Goal: Task Accomplishment & Management: Manage account settings

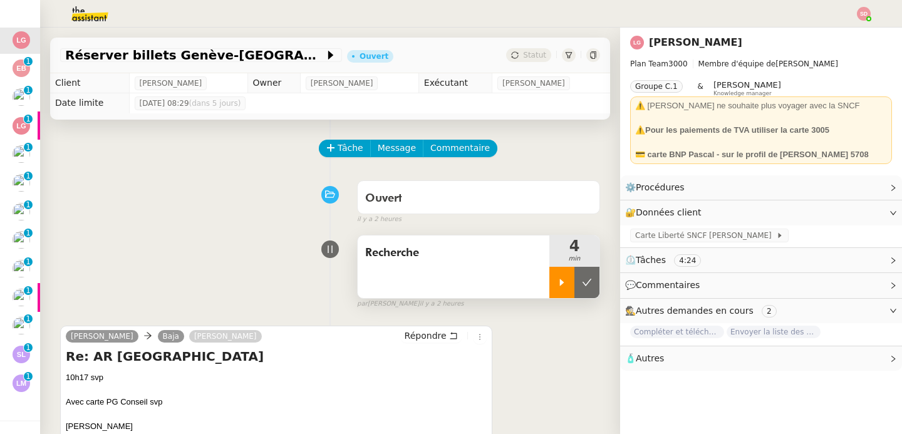
click at [551, 276] on div at bounding box center [562, 282] width 25 height 31
click at [661, 236] on span "Carte Liberté SNCF [PERSON_NAME]" at bounding box center [706, 235] width 141 height 13
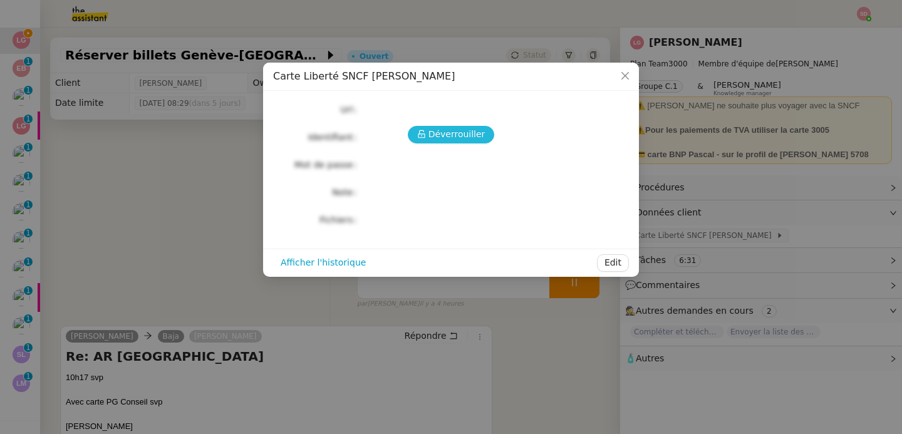
click at [441, 133] on span "Déverrouiller" at bounding box center [457, 134] width 57 height 14
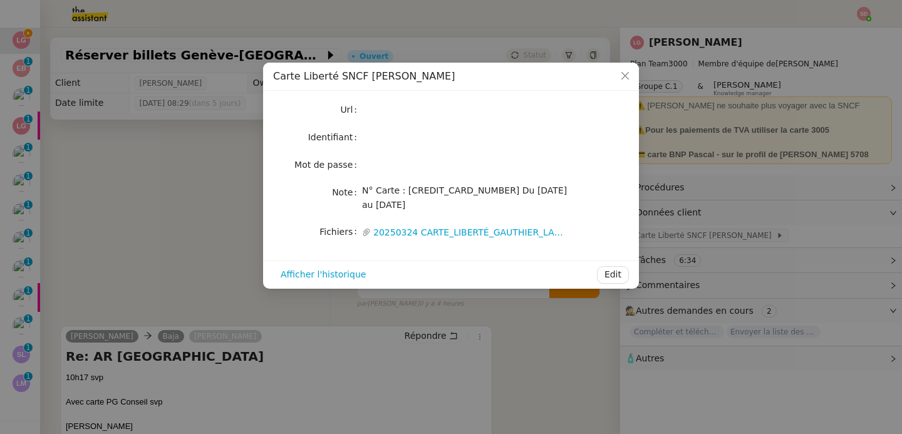
click at [481, 190] on span "N° Carte : [CREDIT_CARD_NUMBER] Du [DATE] au [DATE]" at bounding box center [464, 198] width 205 height 24
click at [481, 191] on span "N° Carte : [CREDIT_CARD_NUMBER] Du [DATE] au [DATE]" at bounding box center [464, 198] width 205 height 24
copy span "712867809"
click at [145, 226] on nz-modal-container "Carte Liberté SNCF [PERSON_NAME] Url Identifiant Mot de passe Note N° Carte : […" at bounding box center [451, 217] width 902 height 434
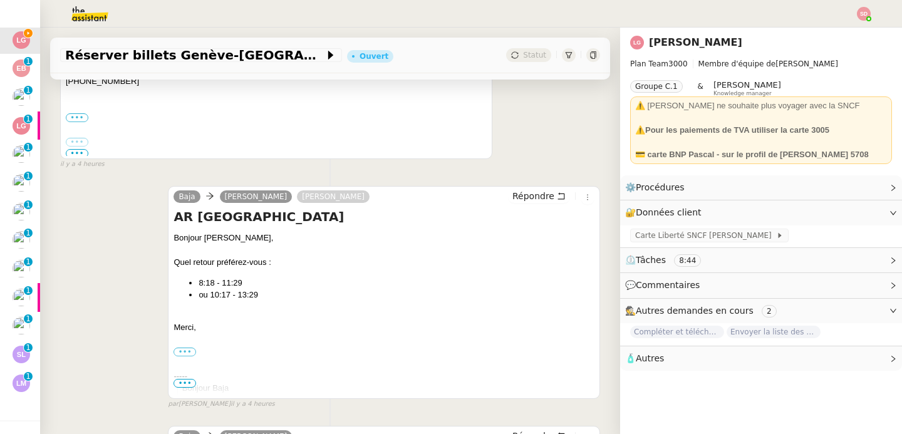
scroll to position [370, 0]
click at [834, 150] on strong "💳 carte BNP Pascal - sur le profil de [PERSON_NAME] 5708" at bounding box center [753, 154] width 234 height 9
copy strong "708"
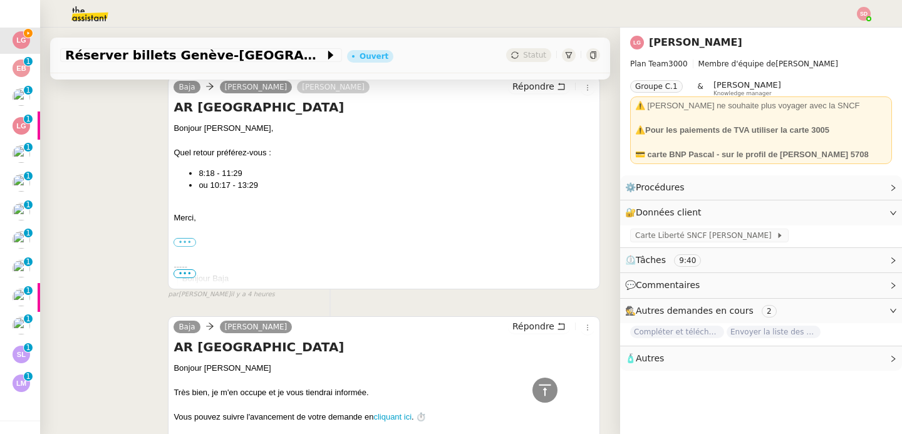
scroll to position [0, 0]
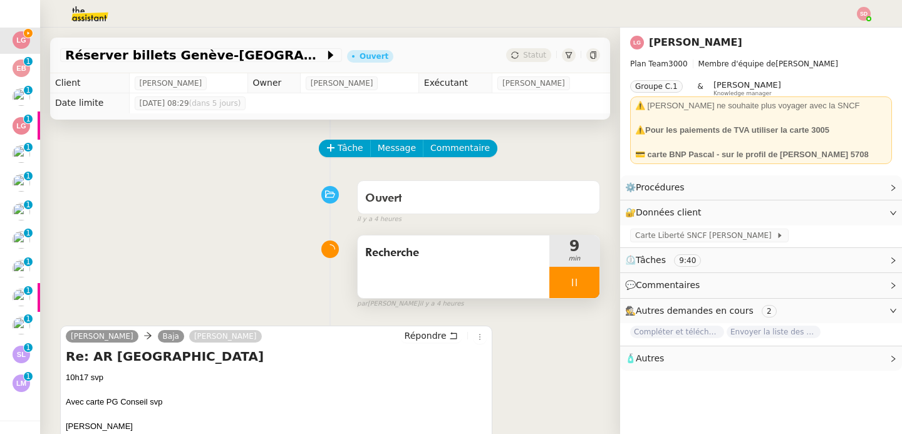
click at [571, 290] on div at bounding box center [575, 282] width 50 height 31
click at [575, 291] on button at bounding box center [587, 282] width 25 height 31
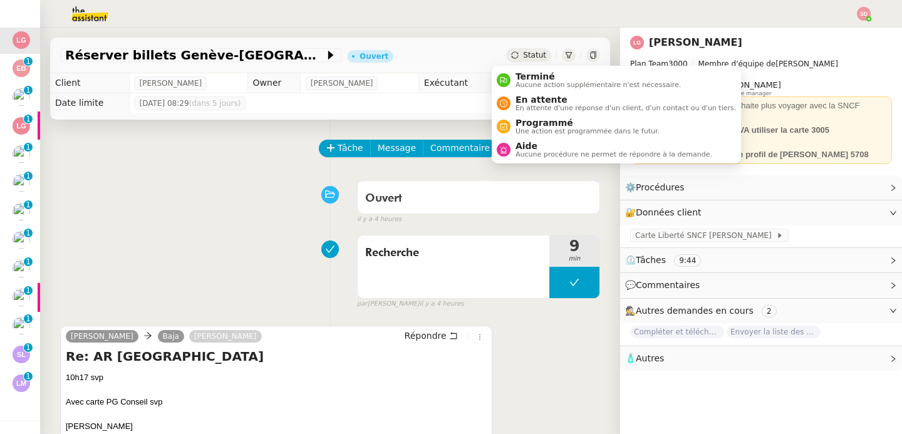
click at [511, 161] on ul "Terminé Aucune action supplémentaire n'est nécessaire. En attente En attente d'…" at bounding box center [616, 115] width 249 height 98
click at [533, 144] on span "Aide" at bounding box center [614, 146] width 197 height 10
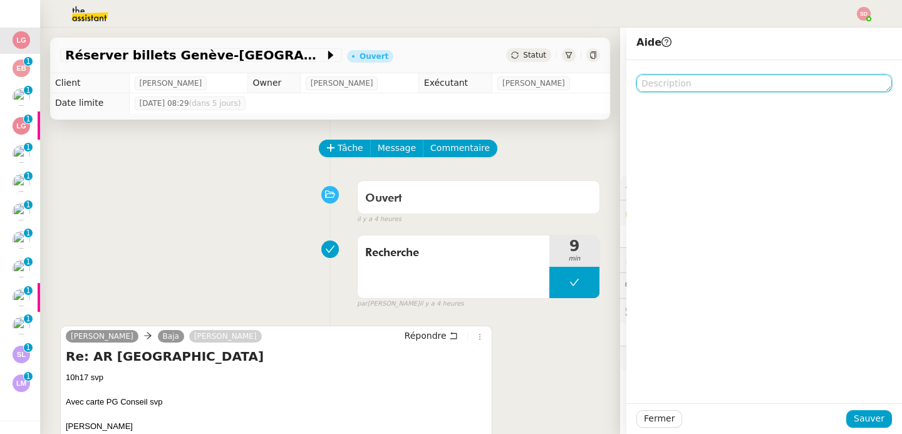
click at [701, 85] on textarea at bounding box center [765, 84] width 256 height 18
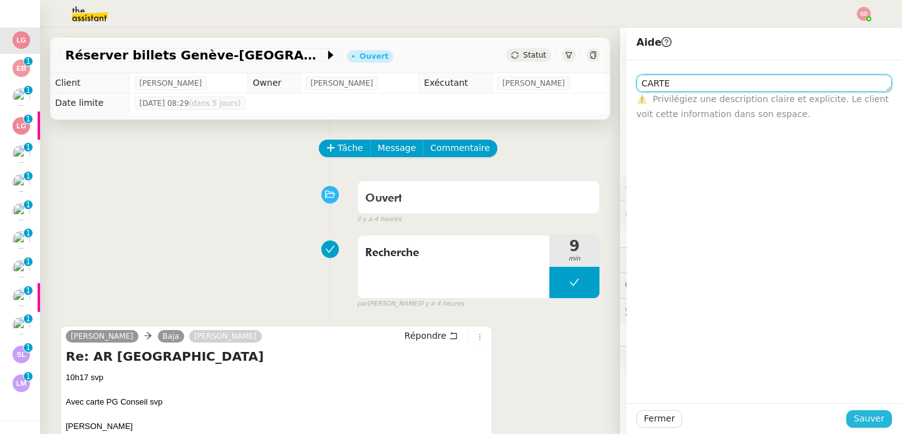
type textarea "CARTE"
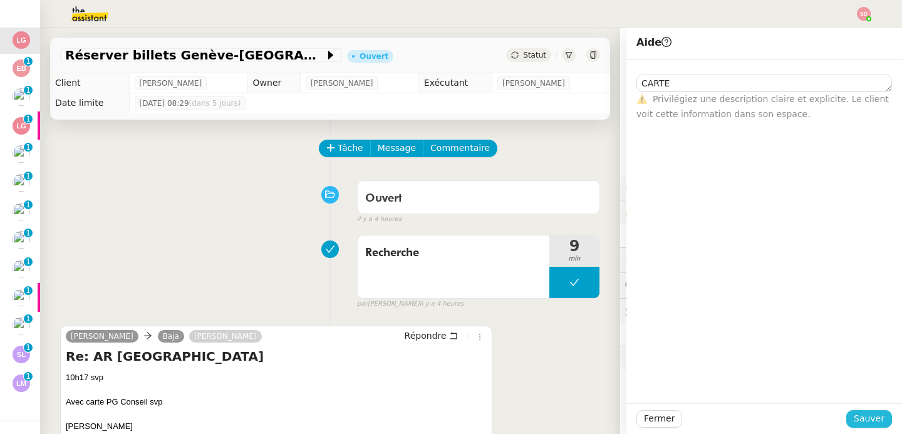
click at [861, 416] on span "Sauver" at bounding box center [869, 419] width 31 height 14
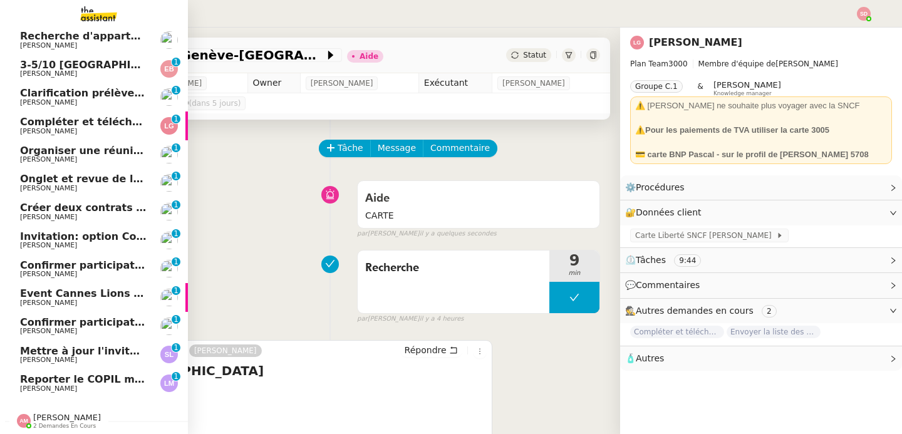
click at [60, 385] on span "Laurence NARCISI-MAROTEL" at bounding box center [48, 389] width 57 height 8
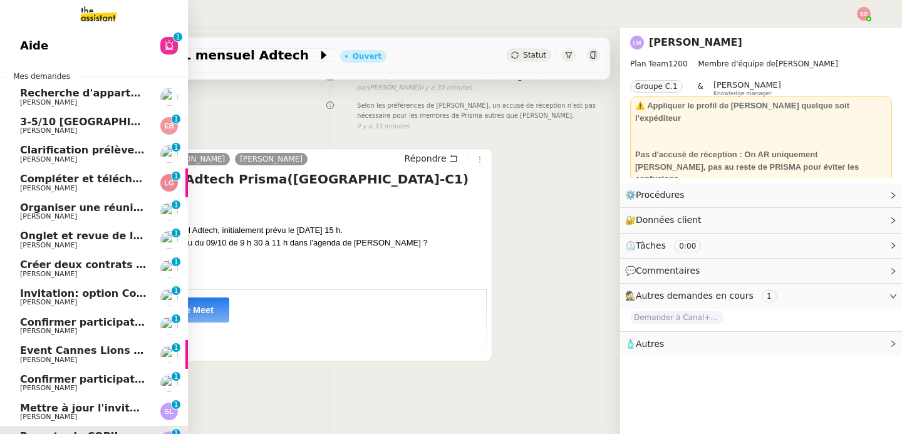
click at [94, 127] on span "3-5/10 Bordeaux - Paris" at bounding box center [162, 122] width 285 height 12
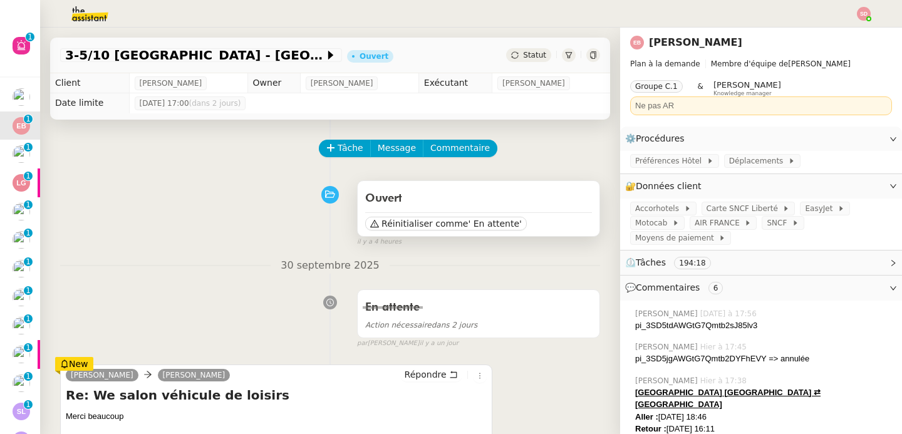
click at [431, 214] on div "Réinitialiser comme ' En attente'" at bounding box center [478, 221] width 227 height 19
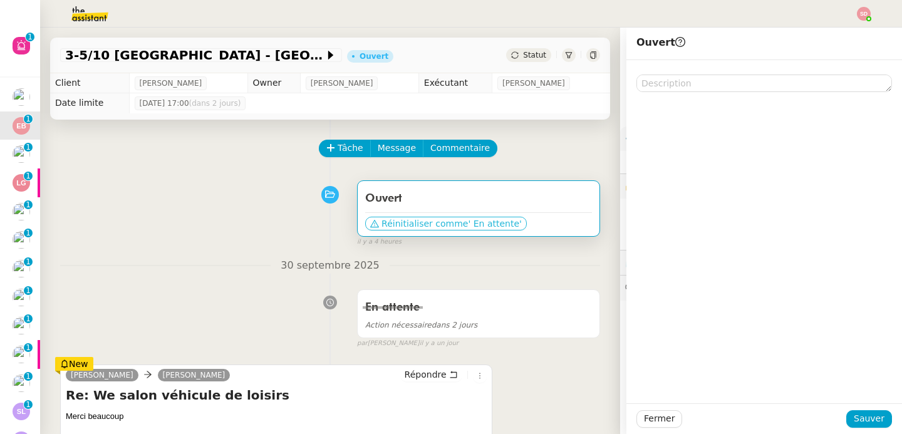
click at [429, 223] on span "Réinitialiser comme" at bounding box center [425, 223] width 86 height 13
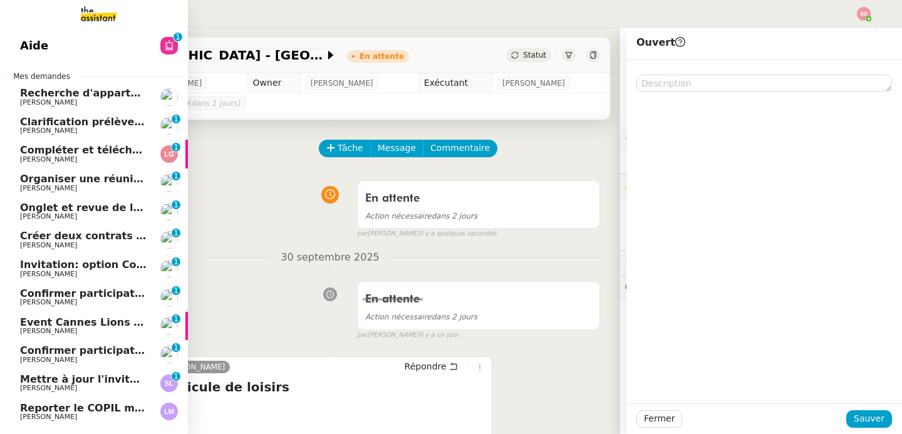
click at [56, 132] on span "[PERSON_NAME]" at bounding box center [48, 131] width 57 height 8
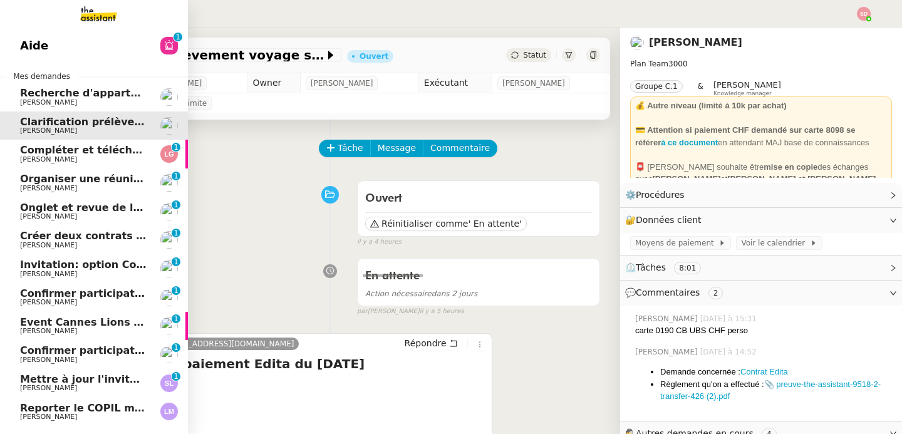
click at [73, 190] on span "[PERSON_NAME]" at bounding box center [83, 189] width 127 height 8
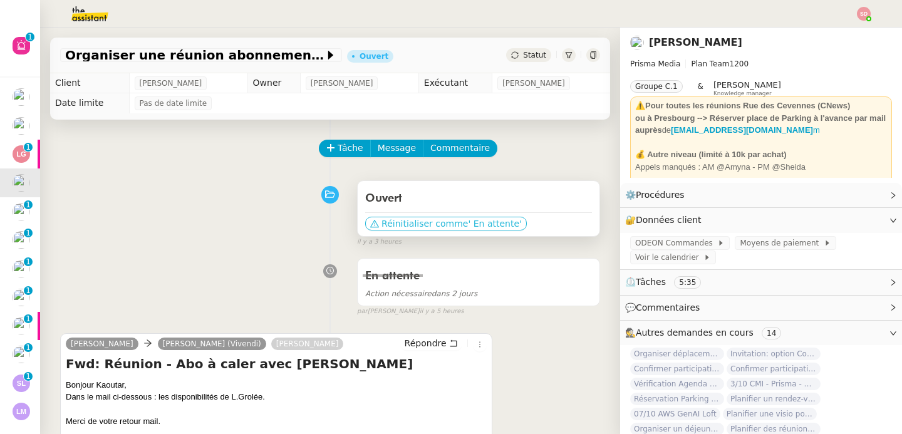
click at [389, 223] on span "Réinitialiser comme" at bounding box center [425, 223] width 86 height 13
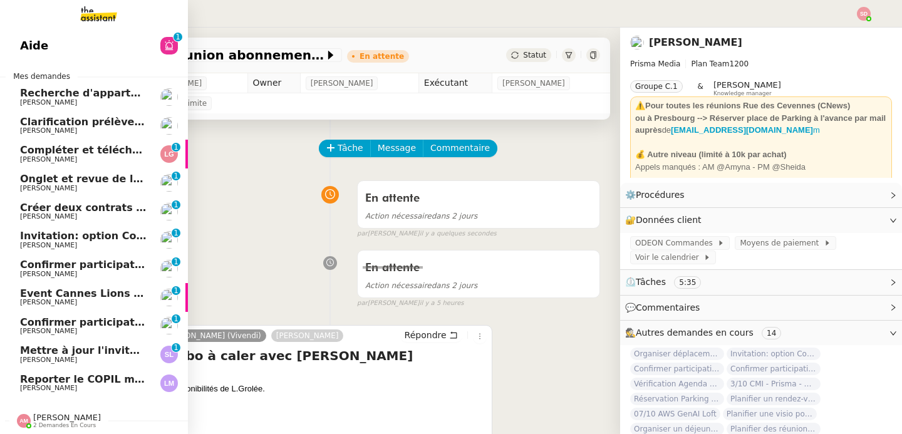
click at [71, 179] on span "Onglet et revue de littérature - 29 septembre 2025" at bounding box center [164, 179] width 289 height 12
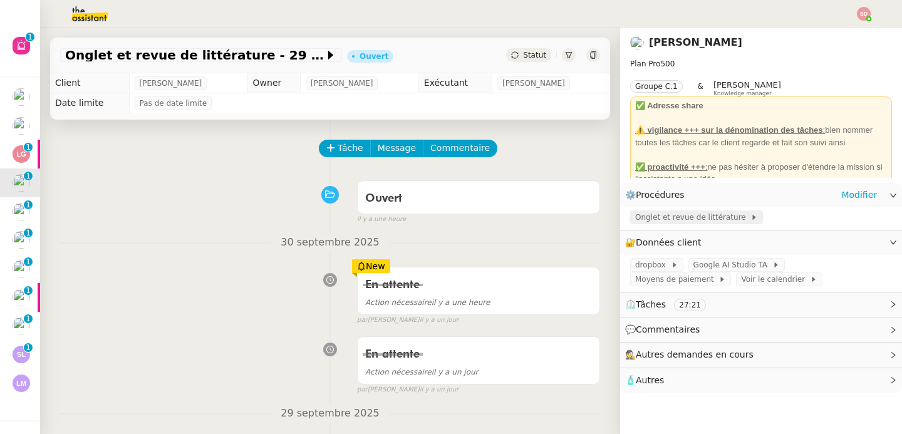
click at [661, 215] on span "Onglet et revue de littérature" at bounding box center [693, 217] width 115 height 13
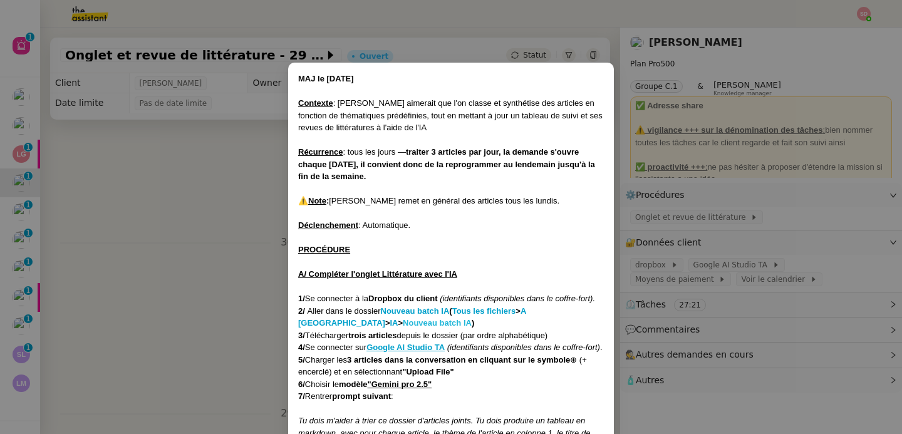
click at [403, 325] on strong "Nouveau batch IA" at bounding box center [437, 322] width 69 height 9
click at [204, 196] on nz-modal-container "MAJ le 21/07/2025 Contexte : Jean-Baptiste aimerait que l'on classe et synthéti…" at bounding box center [451, 217] width 902 height 434
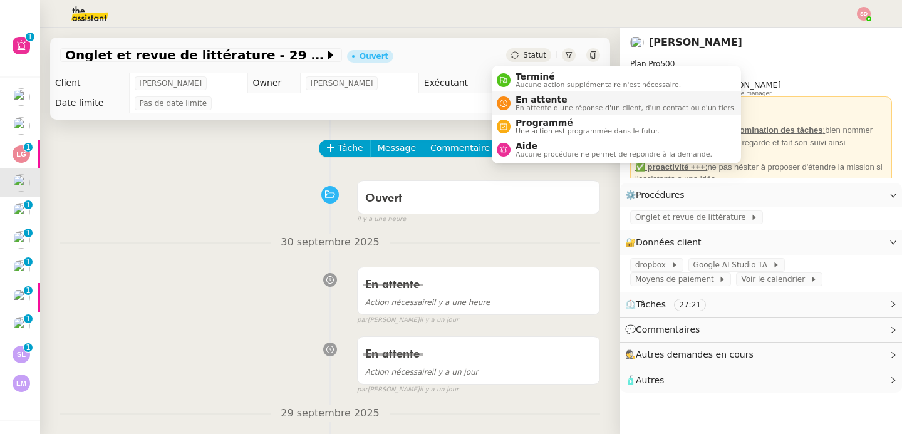
click at [523, 98] on span "En attente" at bounding box center [626, 100] width 221 height 10
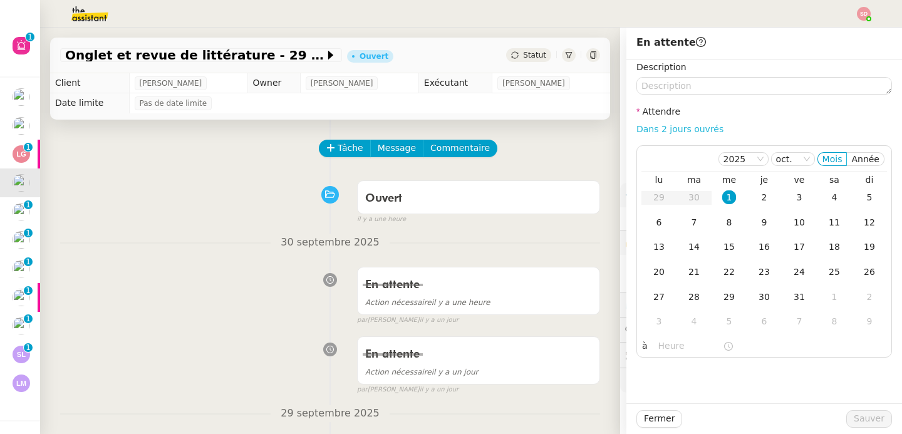
click at [678, 132] on link "Dans 2 jours ouvrés" at bounding box center [680, 129] width 87 height 10
type input "07:00"
click at [758, 193] on div "2" at bounding box center [765, 198] width 14 height 14
click at [865, 421] on span "Sauver" at bounding box center [869, 419] width 31 height 14
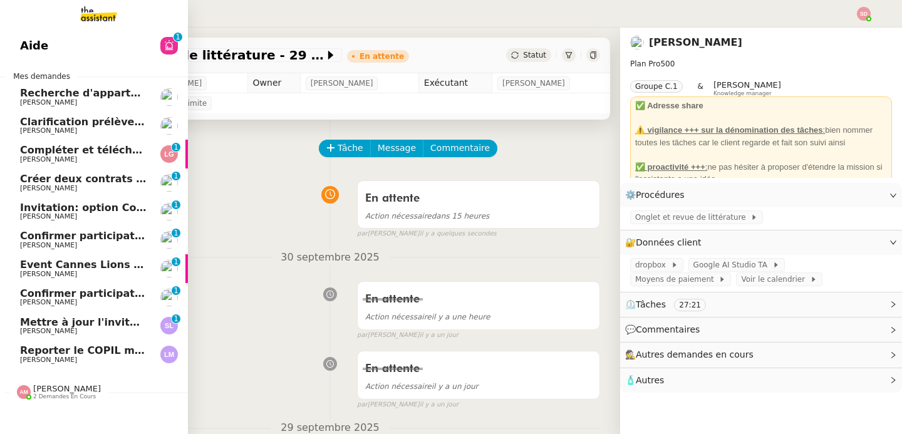
click at [36, 216] on span "David Berrebi" at bounding box center [48, 216] width 57 height 8
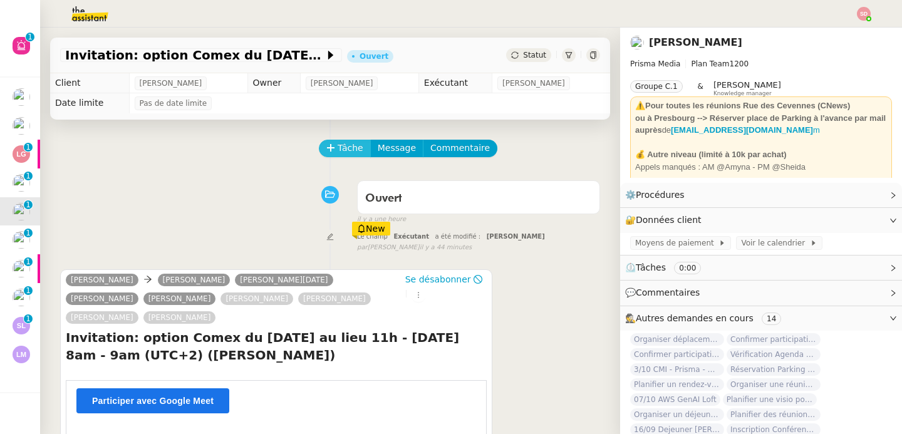
click at [351, 148] on span "Tâche" at bounding box center [351, 148] width 26 height 14
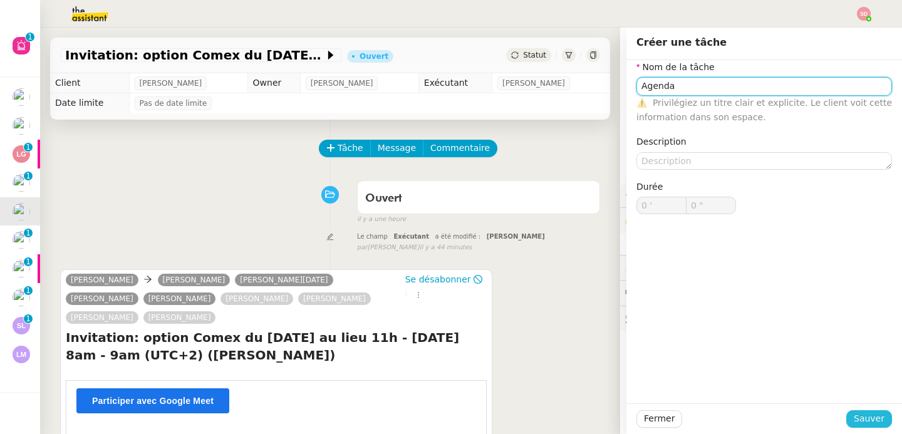
type input "Agenda"
click at [864, 422] on span "Sauver" at bounding box center [869, 419] width 31 height 14
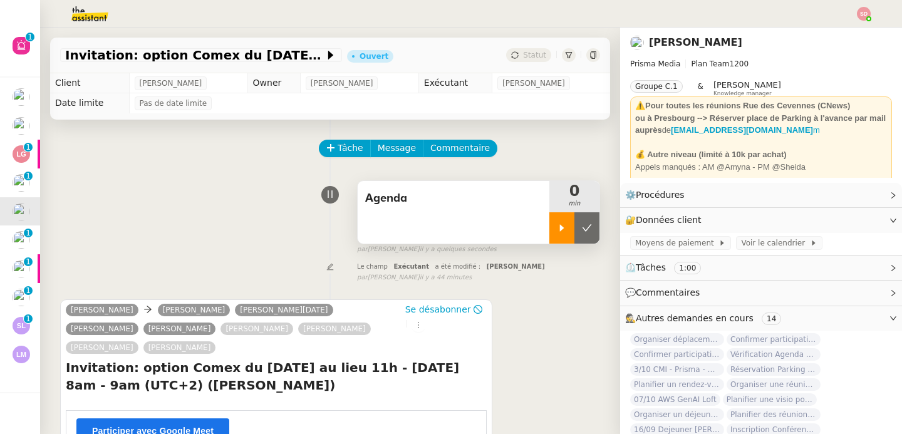
click at [550, 222] on div at bounding box center [562, 227] width 25 height 31
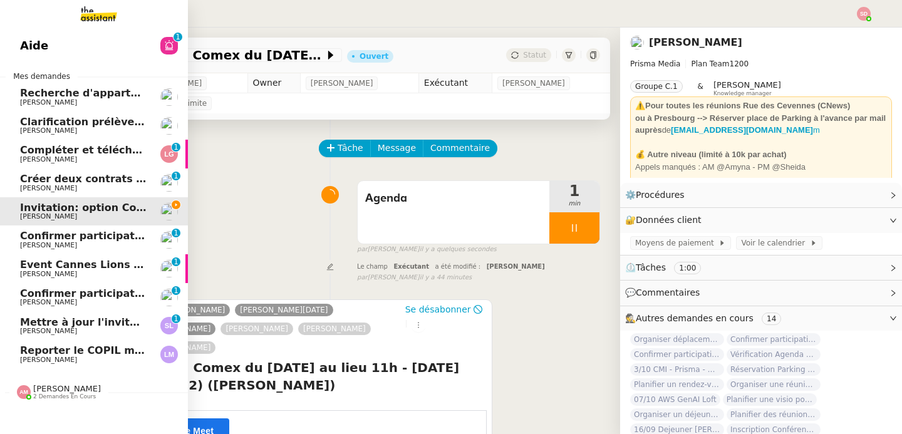
click at [33, 234] on span "Confirmer participation Comex 7 oct" at bounding box center [127, 236] width 215 height 12
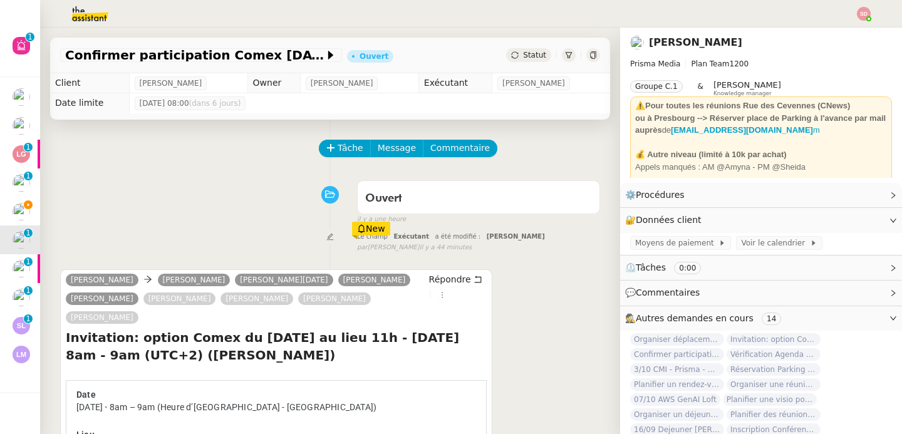
scroll to position [227, 0]
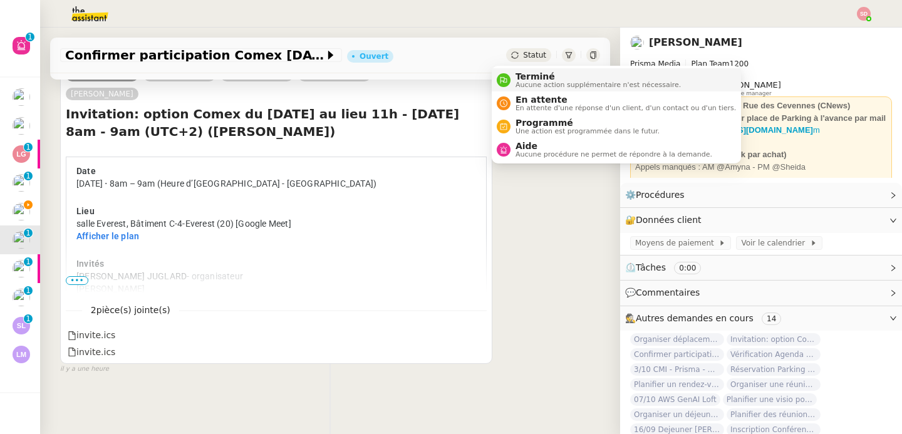
click at [508, 78] on nz-avatar at bounding box center [504, 80] width 14 height 14
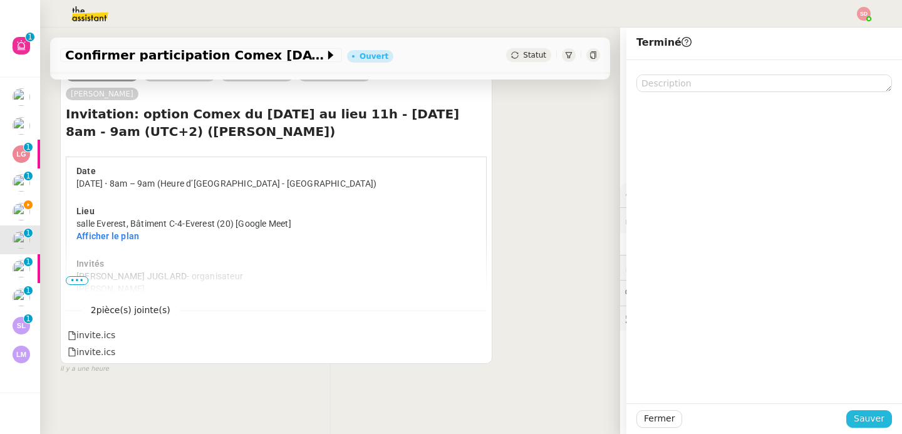
click at [874, 412] on span "Sauver" at bounding box center [869, 419] width 31 height 14
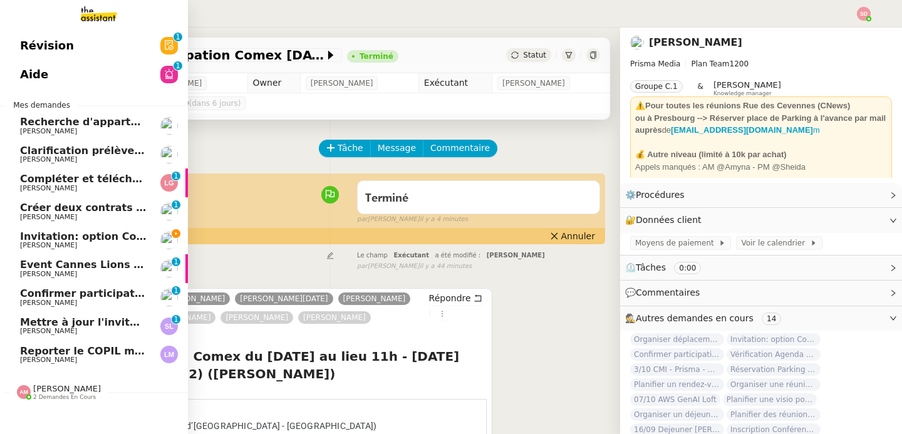
click at [42, 331] on span "Sylvie Legendarme" at bounding box center [48, 331] width 57 height 8
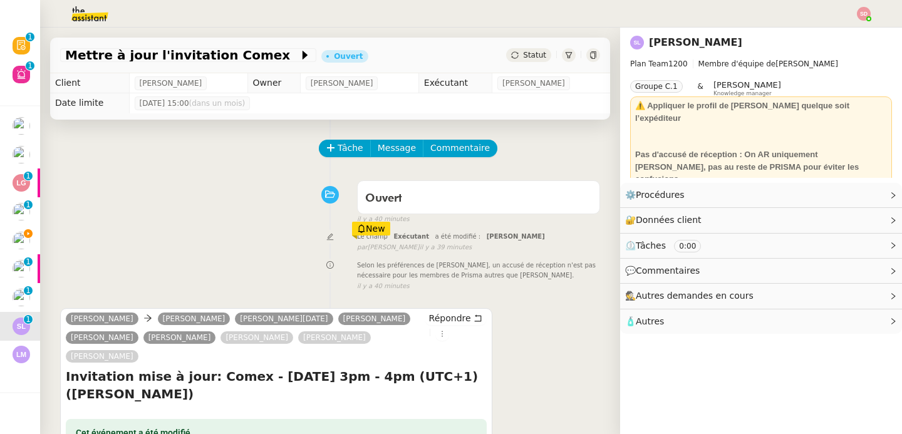
scroll to position [195, 0]
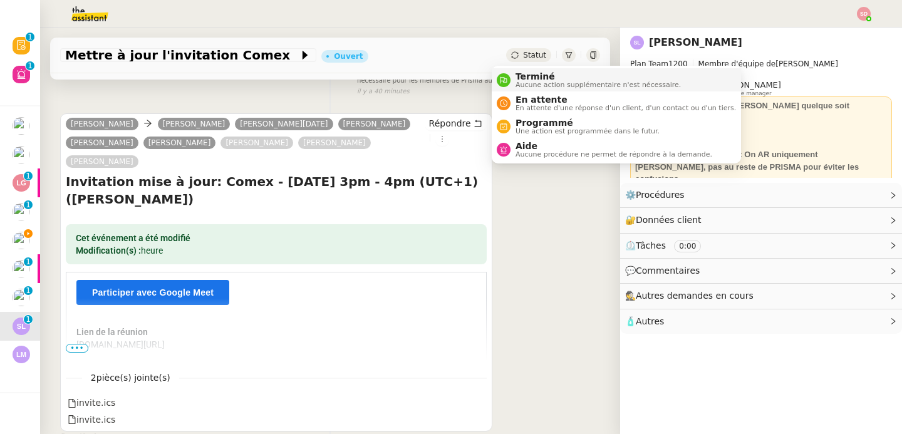
click at [521, 84] on span "Aucune action supplémentaire n'est nécessaire." at bounding box center [598, 84] width 165 height 7
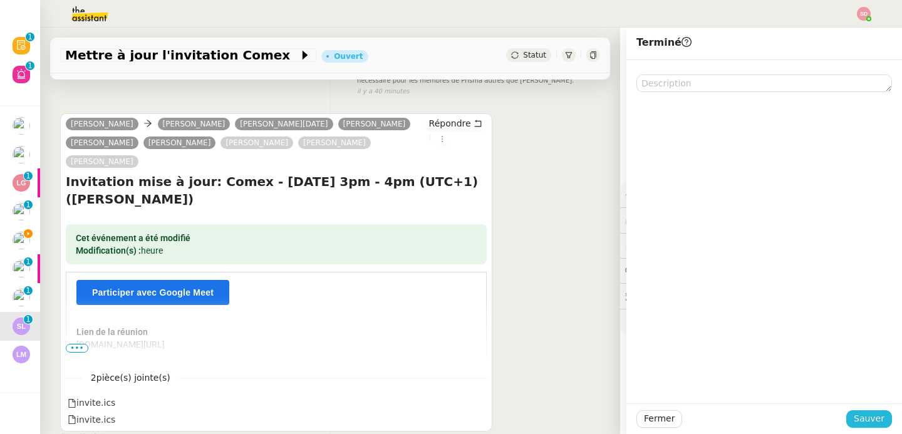
click at [865, 419] on span "Sauver" at bounding box center [869, 419] width 31 height 14
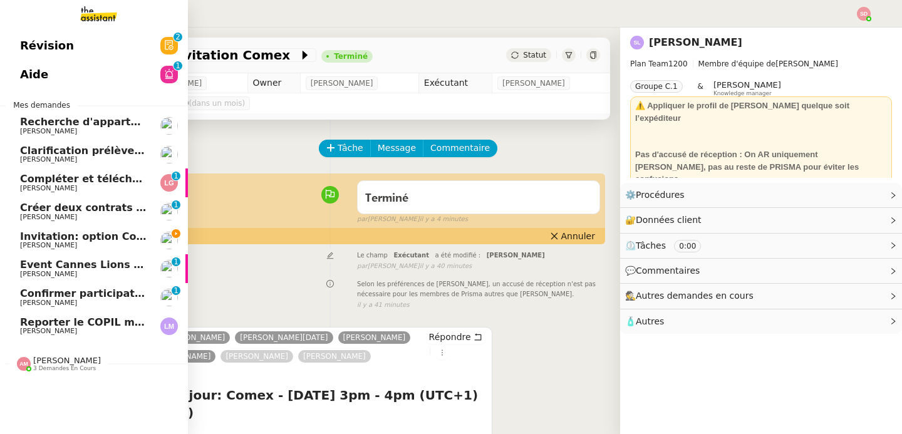
click at [37, 290] on span "Confirmer participation à l'événement Comex" at bounding box center [148, 294] width 257 height 12
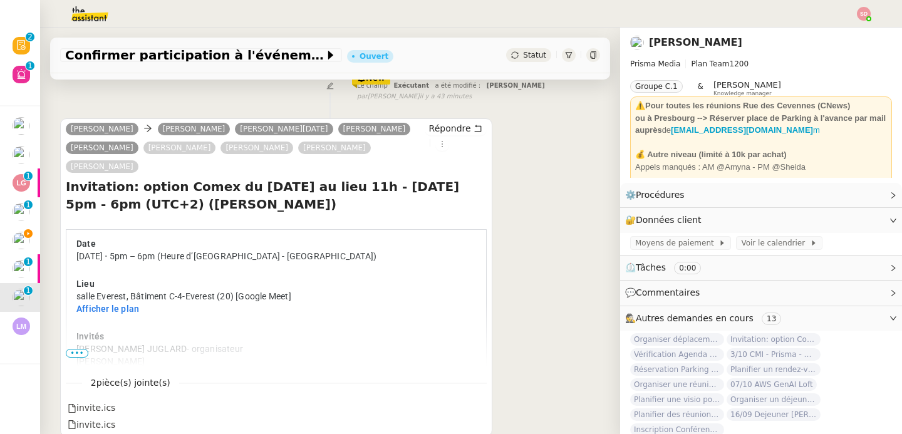
scroll to position [165, 0]
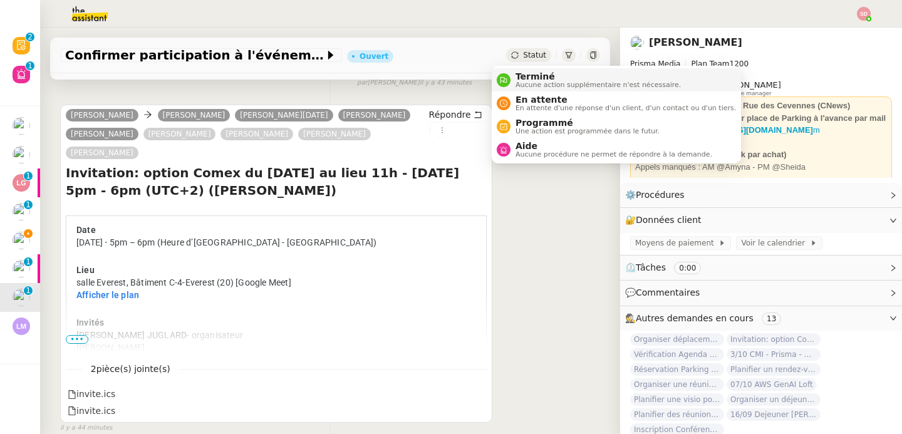
click at [516, 70] on li "Terminé Aucune action supplémentaire n'est nécessaire." at bounding box center [616, 79] width 249 height 23
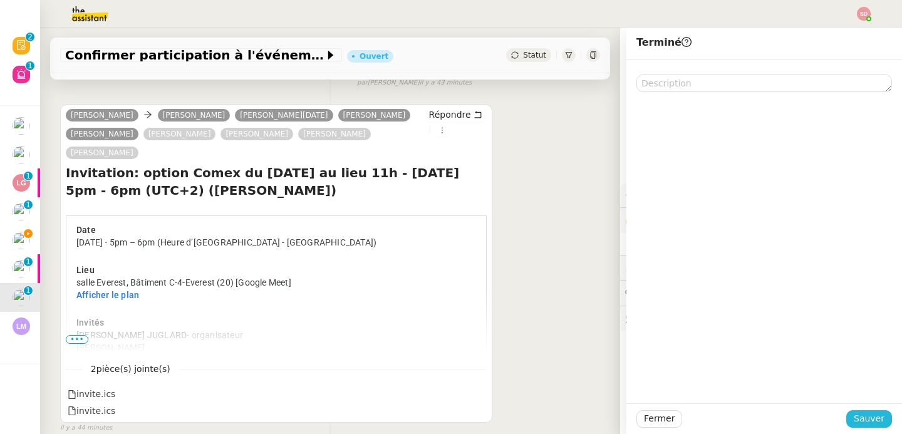
click at [860, 419] on span "Sauver" at bounding box center [869, 419] width 31 height 14
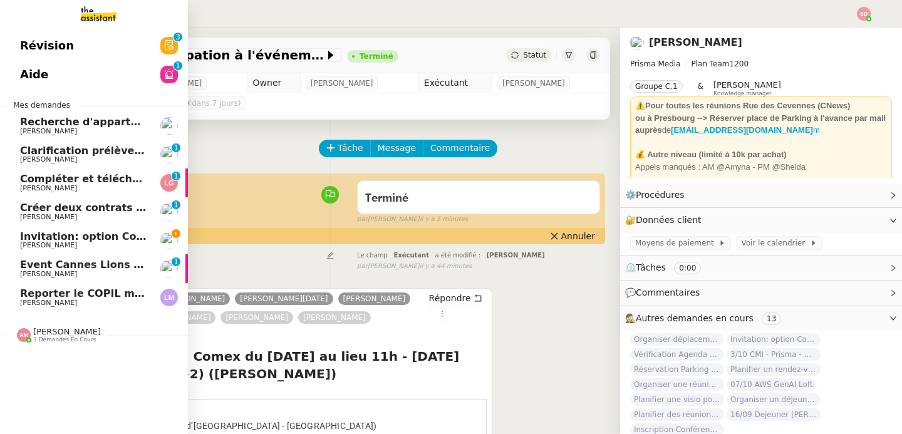
click at [86, 243] on span "David Berrebi" at bounding box center [83, 246] width 127 height 8
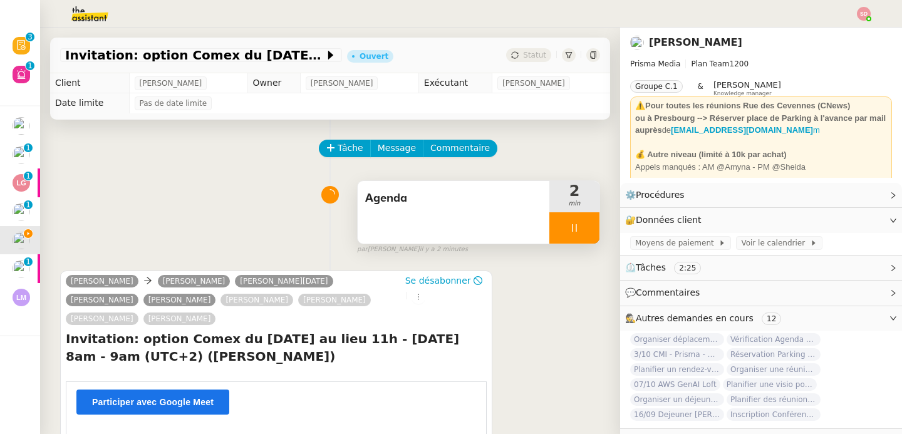
click at [572, 230] on div at bounding box center [575, 227] width 50 height 31
click at [582, 230] on icon at bounding box center [587, 228] width 10 height 10
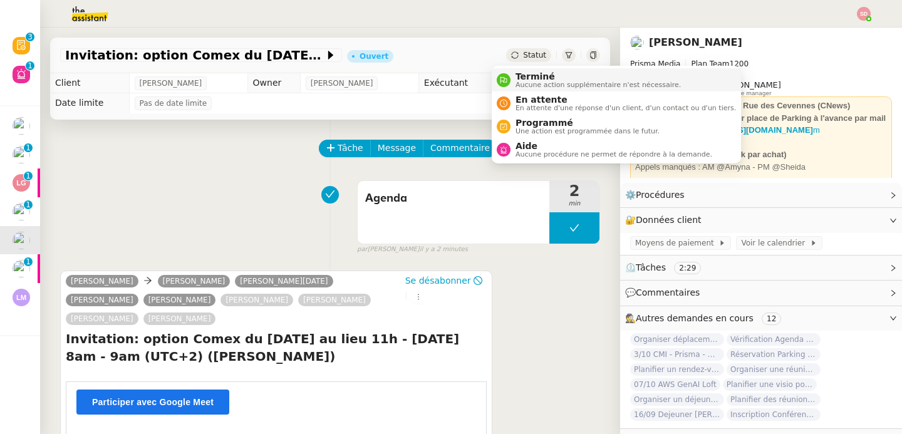
click at [518, 76] on span "Terminé" at bounding box center [598, 76] width 165 height 10
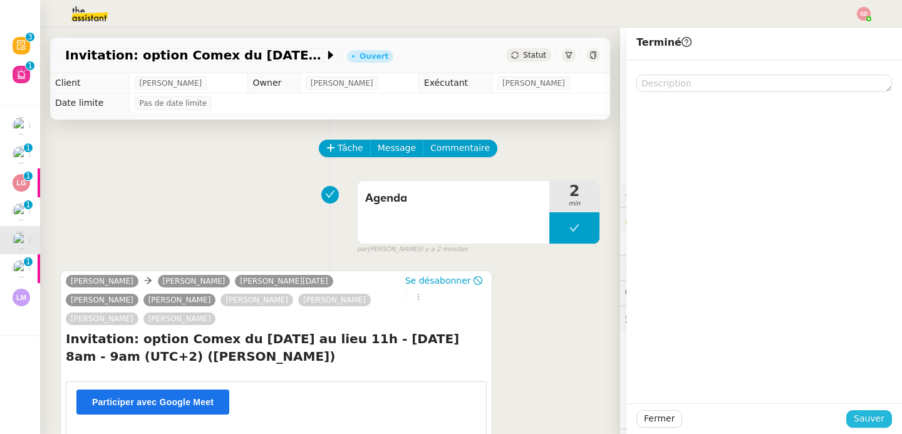
click at [862, 414] on span "Sauver" at bounding box center [869, 419] width 31 height 14
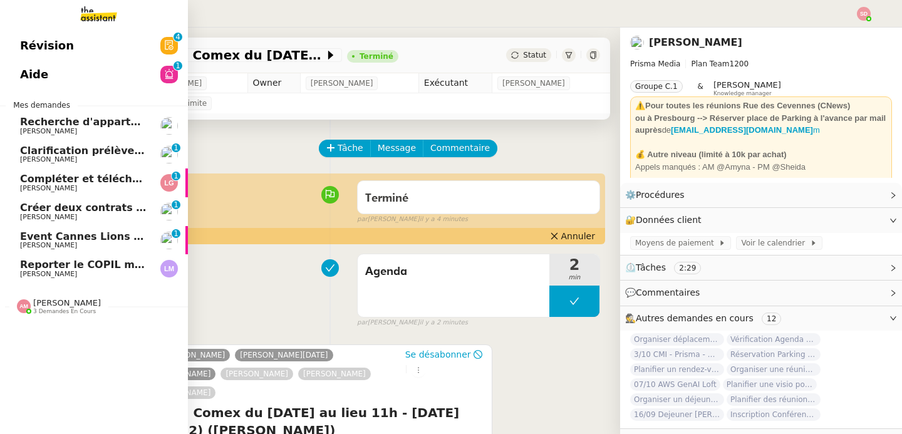
click at [40, 271] on span "Laurence NARCISI-MAROTEL" at bounding box center [48, 274] width 57 height 8
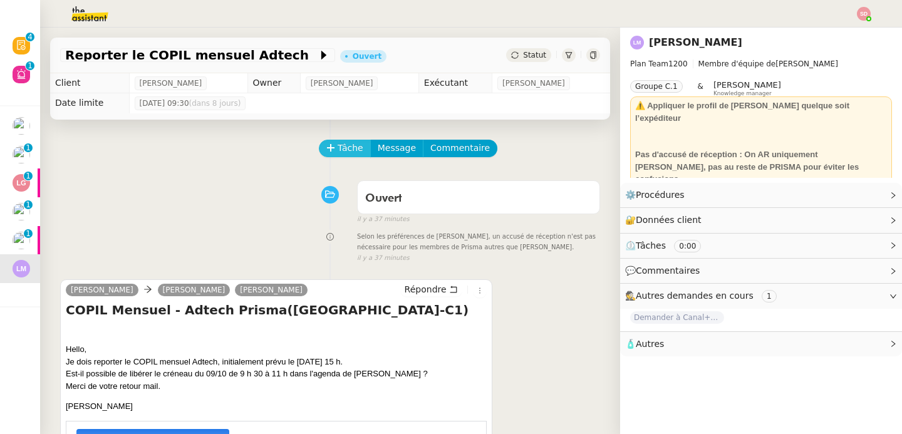
click at [327, 147] on icon at bounding box center [331, 148] width 9 height 9
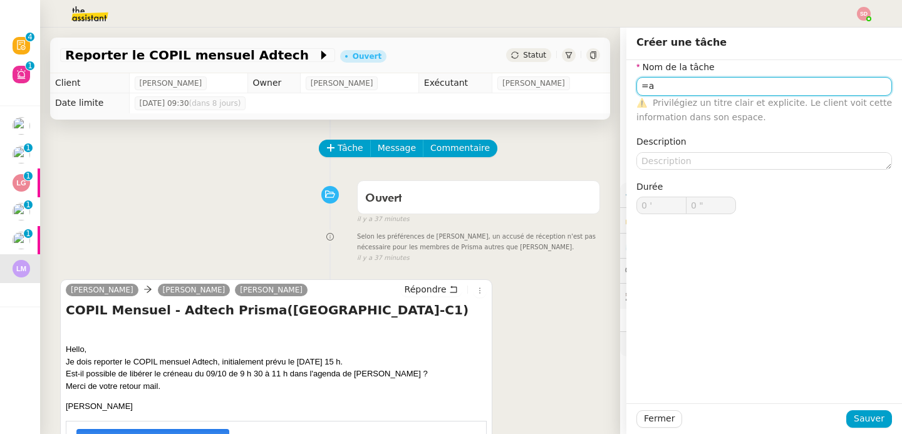
type input "="
type input "Agenda"
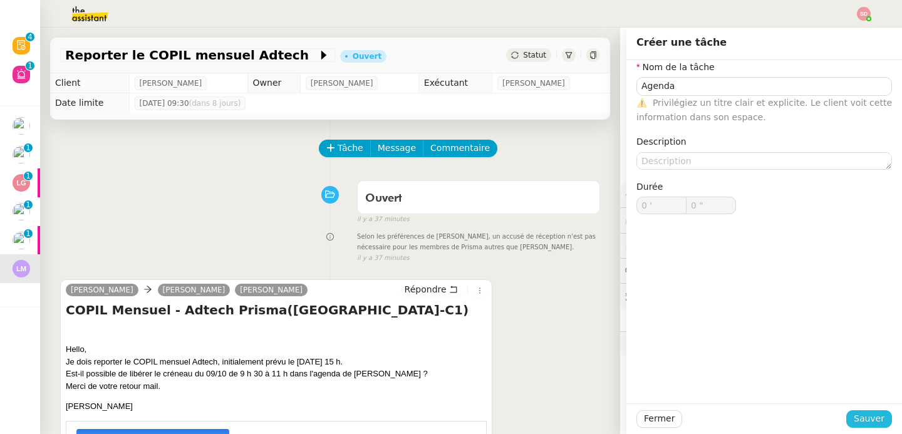
click at [864, 415] on span "Sauver" at bounding box center [869, 419] width 31 height 14
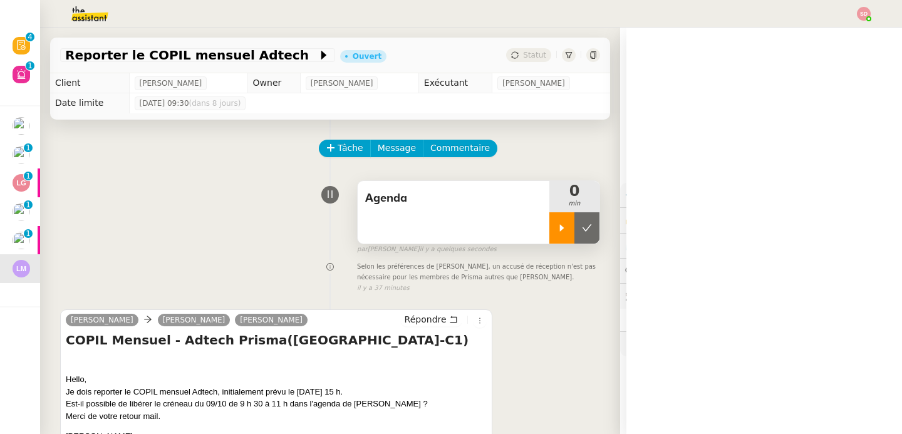
click at [557, 228] on icon at bounding box center [562, 228] width 10 height 10
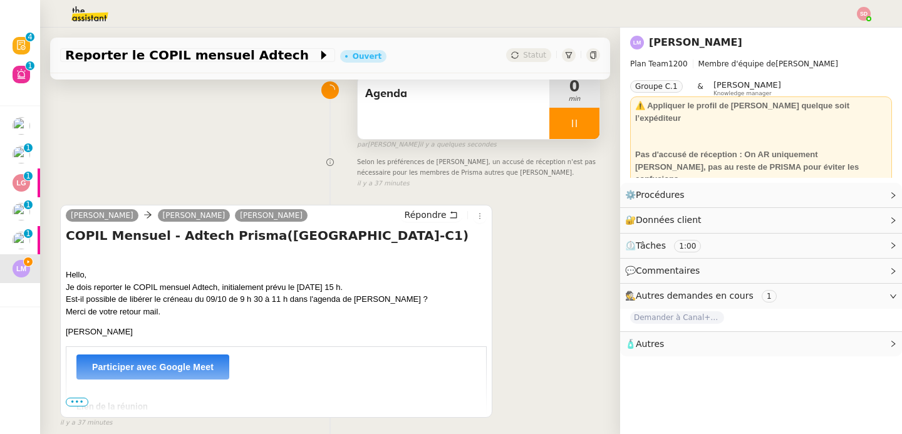
scroll to position [149, 0]
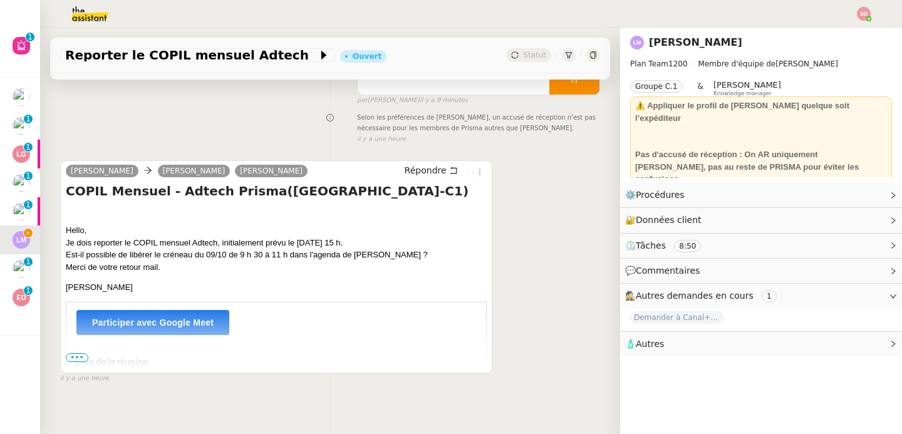
click at [578, 139] on div "il y a une heure" at bounding box center [478, 139] width 243 height 11
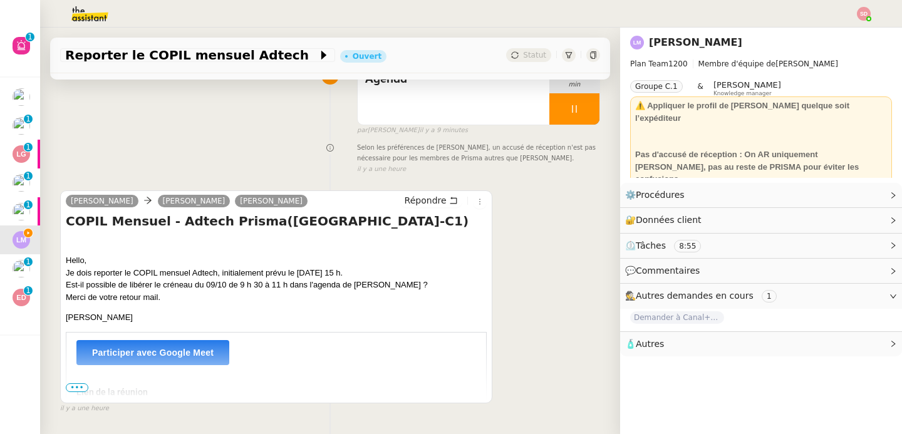
scroll to position [166, 0]
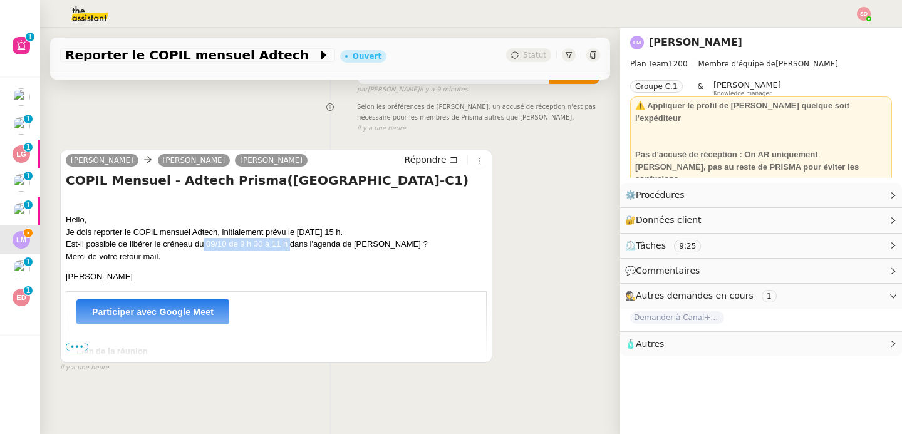
drag, startPoint x: 204, startPoint y: 237, endPoint x: 288, endPoint y: 238, distance: 84.6
click at [288, 238] on p "Hello, Je dois reporter le COPIL mensuel Adtech, initialement prévu le 06/10 à …" at bounding box center [276, 238] width 421 height 49
click at [249, 248] on p "Hello, Je dois reporter le COPIL mensuel Adtech, initialement prévu le 06/10 à …" at bounding box center [276, 238] width 421 height 49
click at [449, 155] on icon at bounding box center [453, 159] width 9 height 9
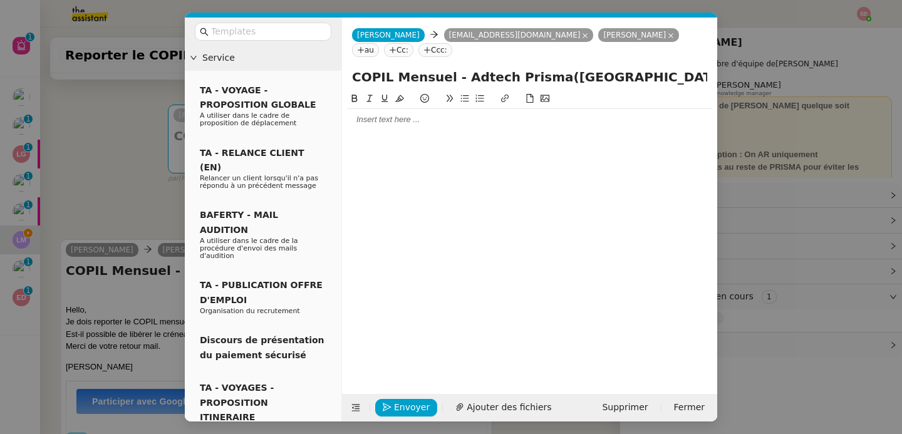
click at [423, 127] on div at bounding box center [529, 119] width 365 height 21
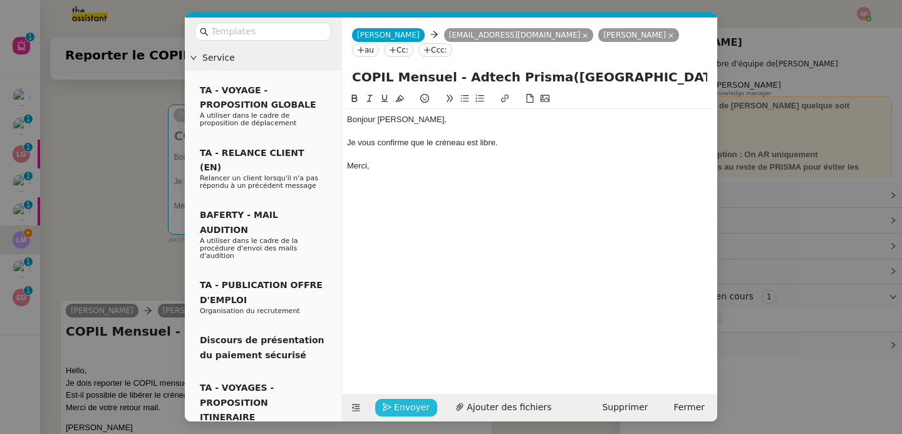
click at [418, 403] on span "Envoyer" at bounding box center [412, 407] width 36 height 14
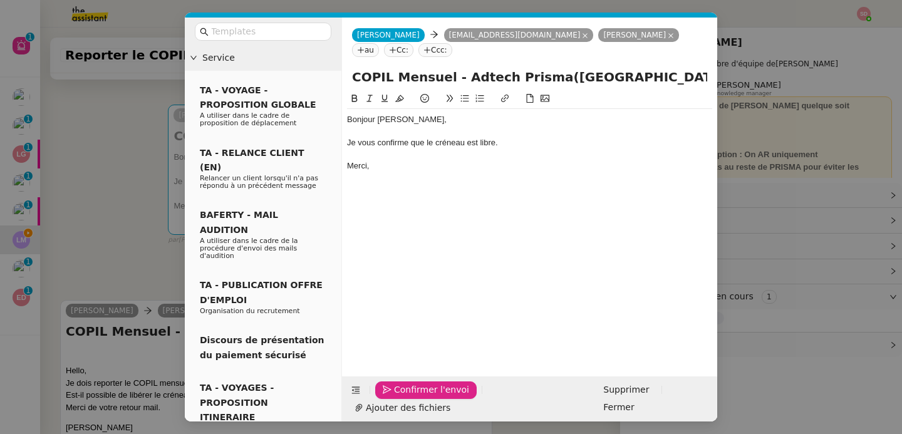
click at [418, 397] on span "Confirmer l'envoi" at bounding box center [431, 390] width 75 height 14
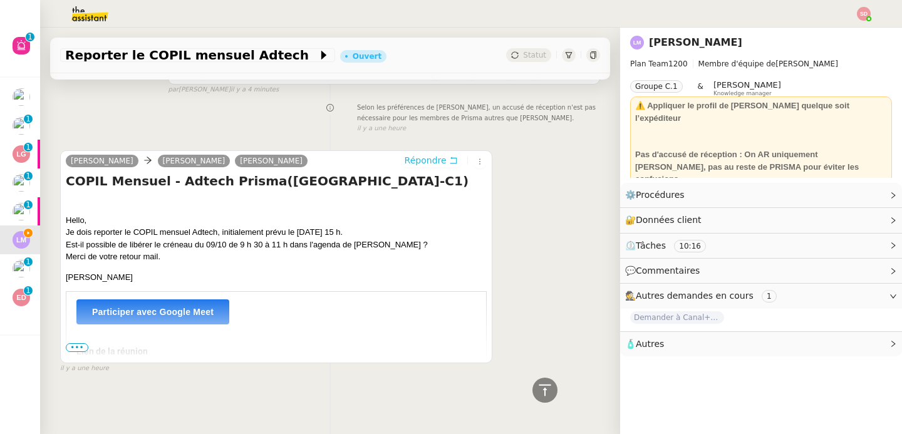
scroll to position [0, 0]
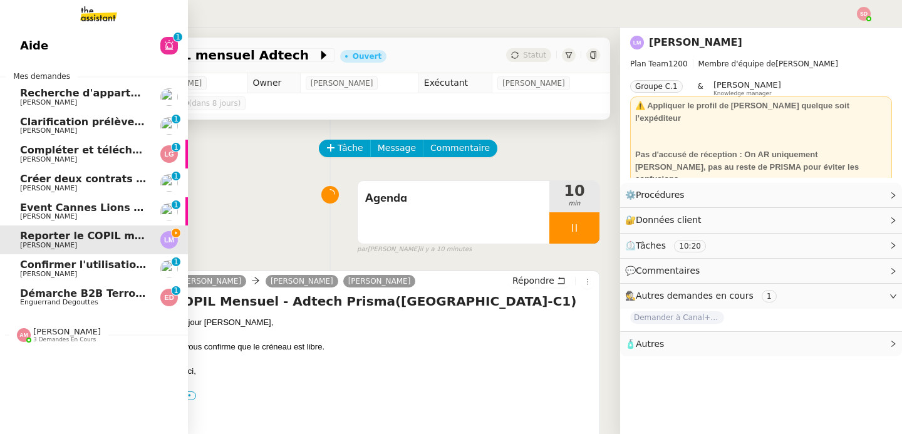
click at [74, 263] on span "Confirmer l'utilisation du studio pour l'interview" at bounding box center [156, 265] width 273 height 12
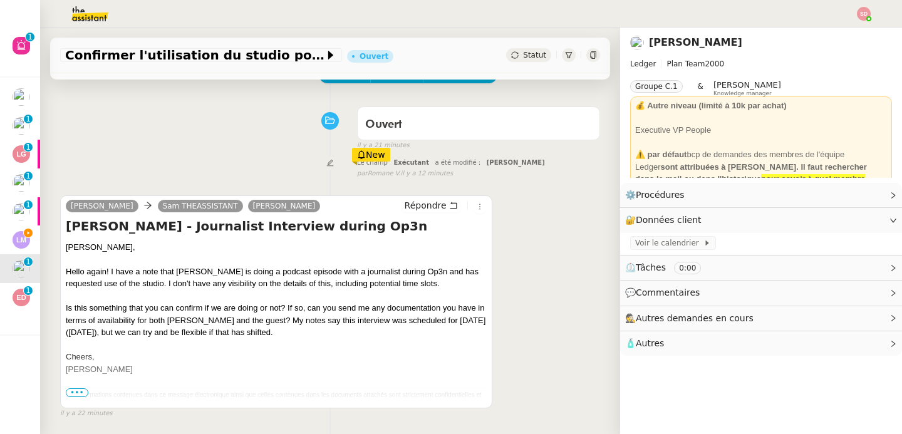
scroll to position [87, 0]
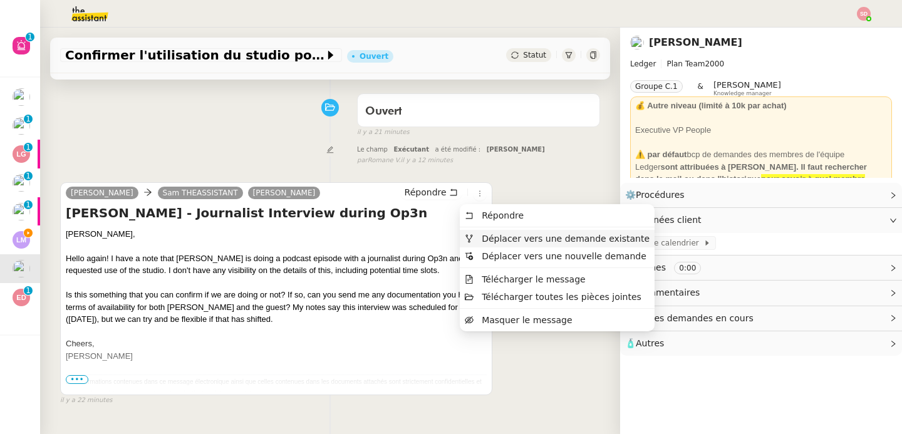
click at [479, 240] on span "Déplacer vers une demande existante" at bounding box center [557, 238] width 185 height 11
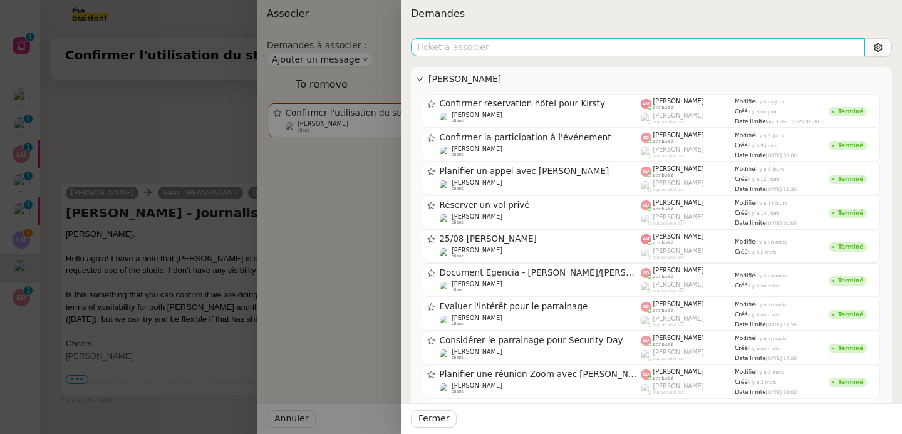
click at [573, 44] on input "text" at bounding box center [638, 47] width 454 height 18
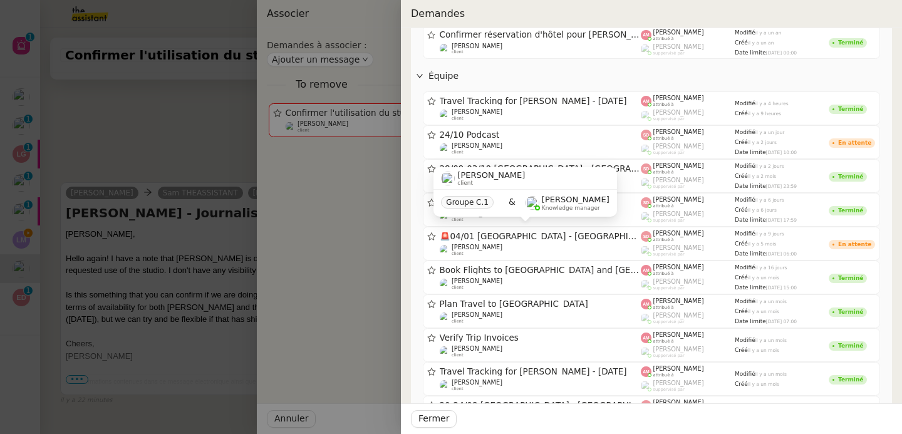
scroll to position [674, 0]
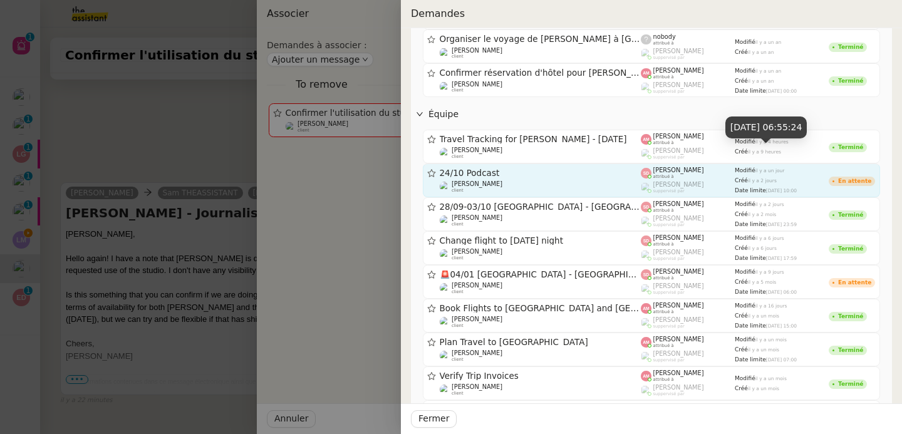
type input "ian rogers"
click at [600, 172] on span "24/10 Podcast" at bounding box center [541, 173] width 202 height 9
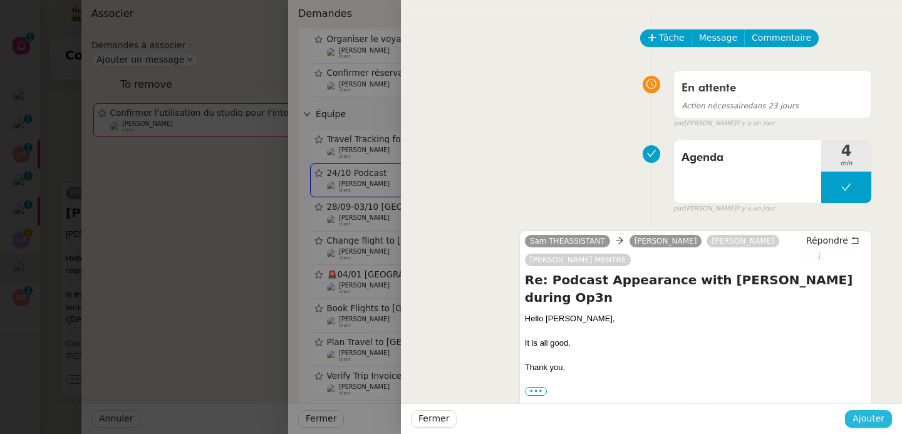
click at [876, 424] on span "Ajouter" at bounding box center [869, 419] width 32 height 14
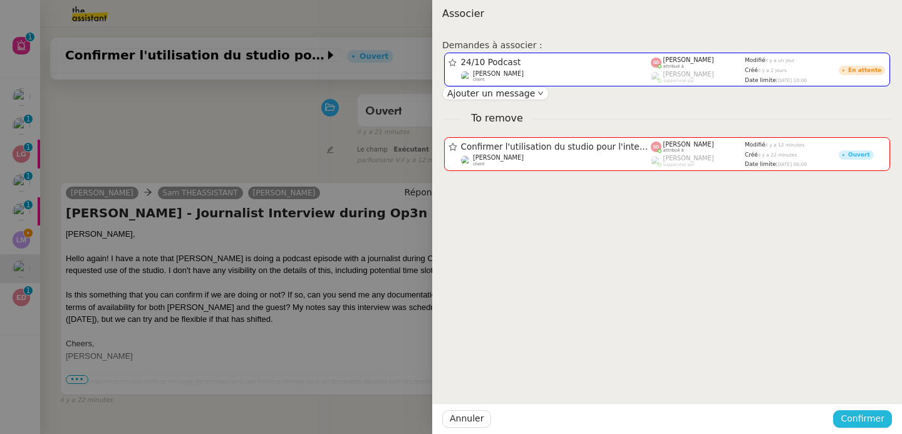
click at [876, 424] on span "Confirmer" at bounding box center [863, 419] width 44 height 14
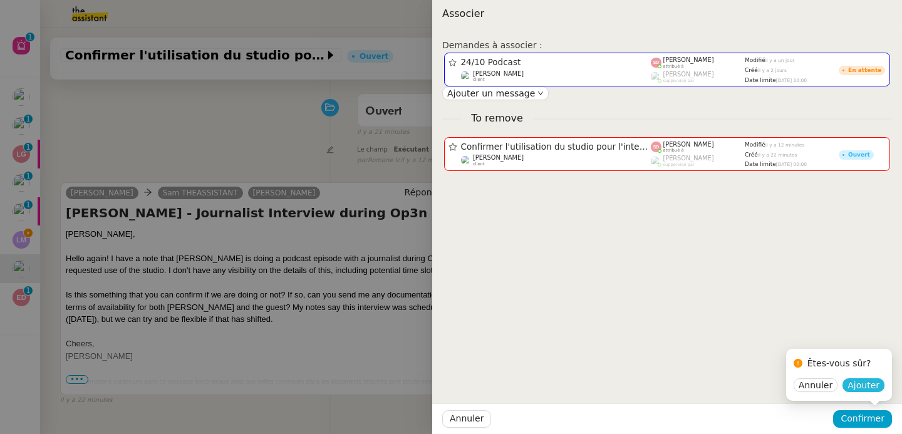
click at [874, 392] on span "Ajouter" at bounding box center [864, 385] width 32 height 13
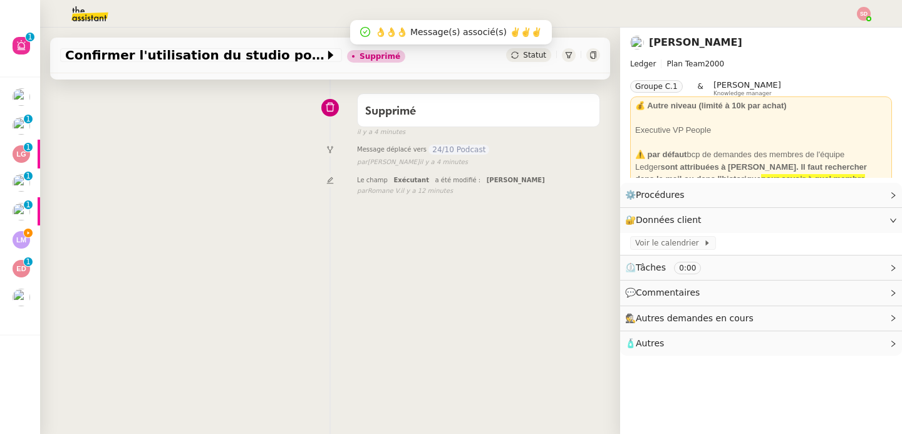
scroll to position [0, 0]
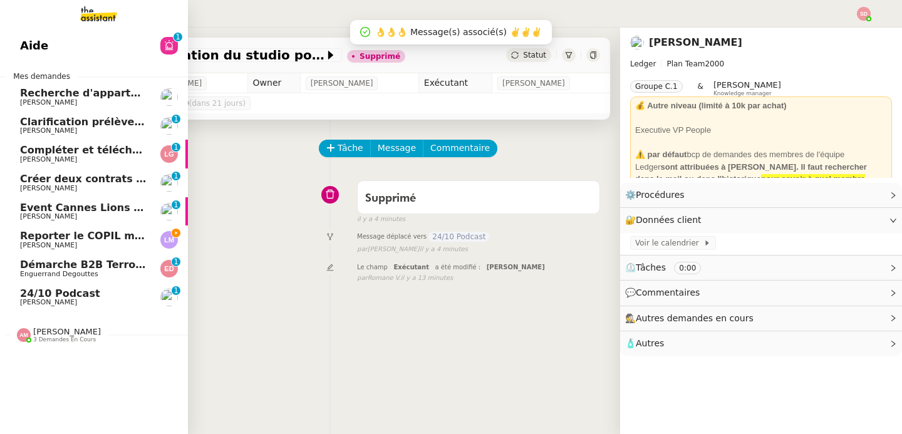
click at [60, 241] on span "Laurence NARCISI-MAROTEL" at bounding box center [48, 245] width 57 height 8
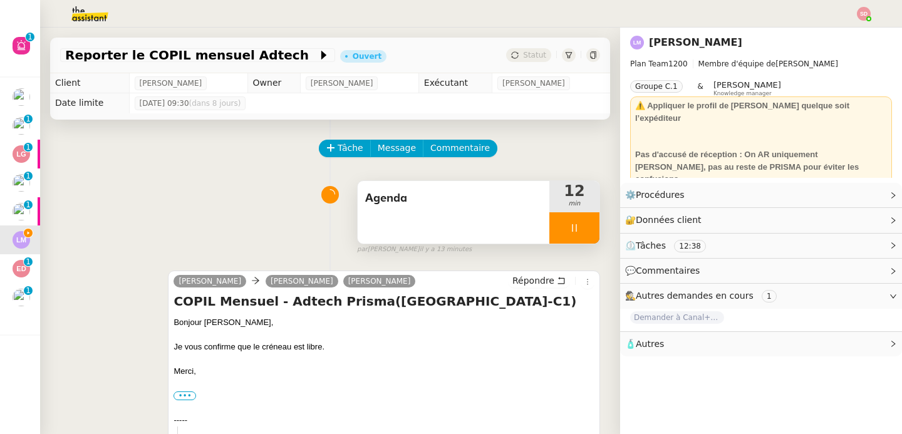
click at [576, 234] on div at bounding box center [575, 227] width 50 height 31
click at [576, 234] on button at bounding box center [587, 227] width 25 height 31
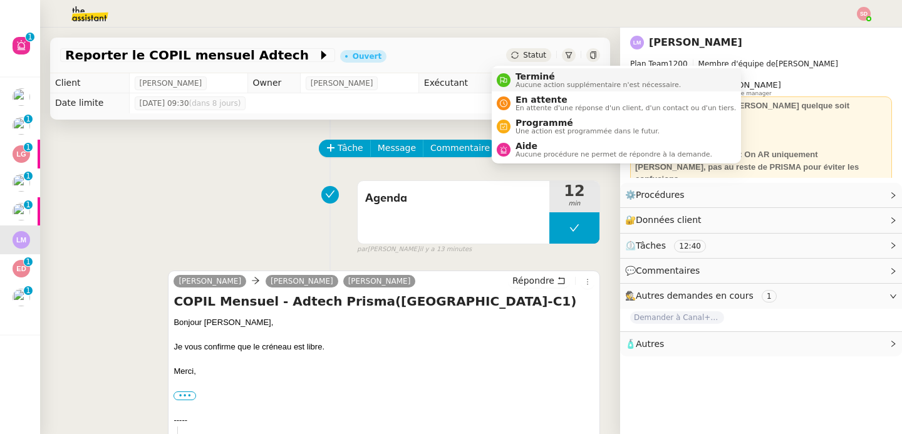
click at [524, 76] on span "Terminé" at bounding box center [598, 76] width 165 height 10
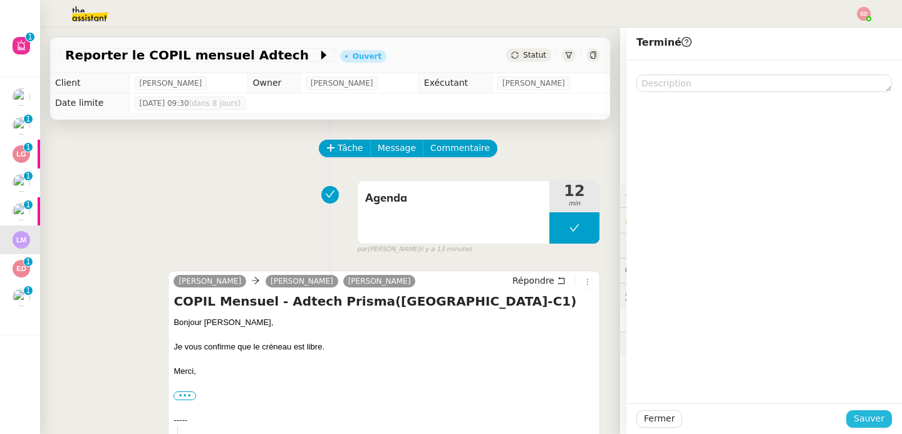
click at [855, 421] on span "Sauver" at bounding box center [869, 419] width 31 height 14
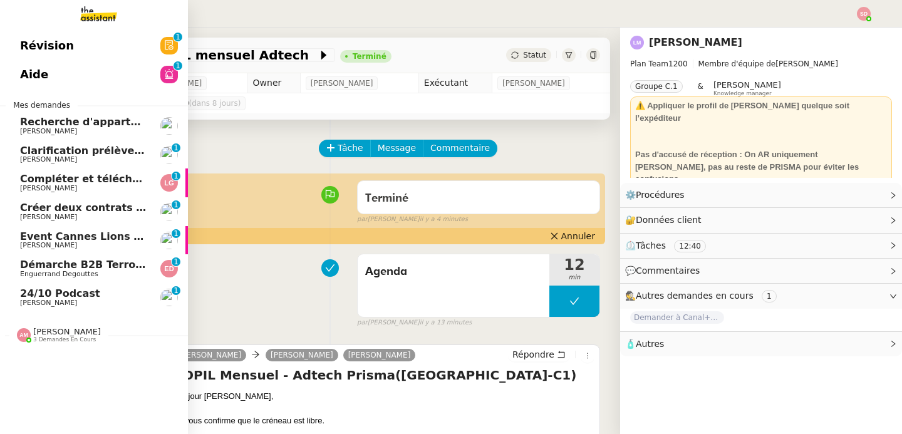
click at [24, 150] on span "Clarification prélèvement voyage sur CB" at bounding box center [134, 151] width 228 height 12
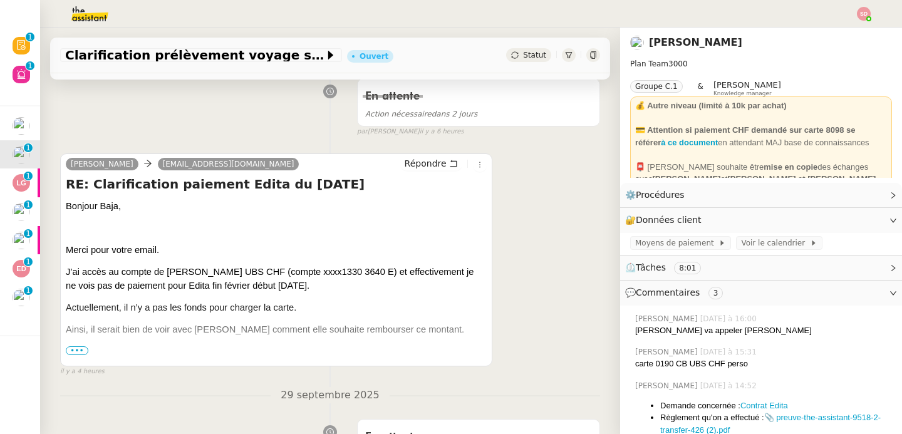
scroll to position [250, 0]
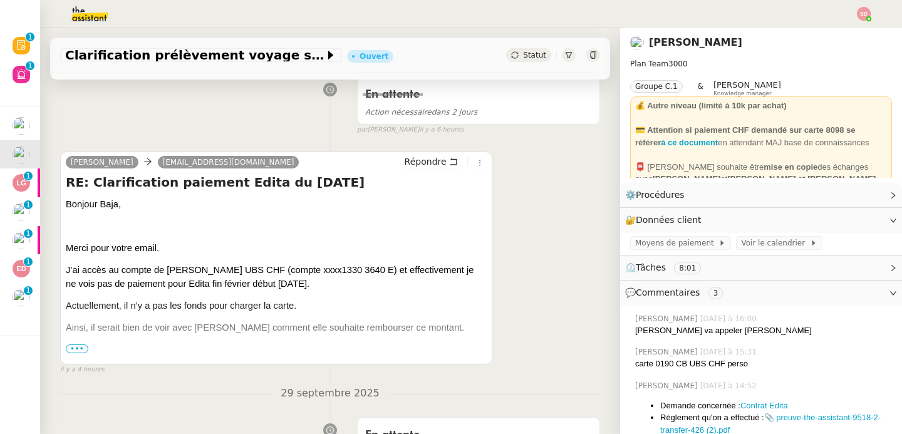
click at [80, 346] on span "•••" at bounding box center [77, 349] width 23 height 9
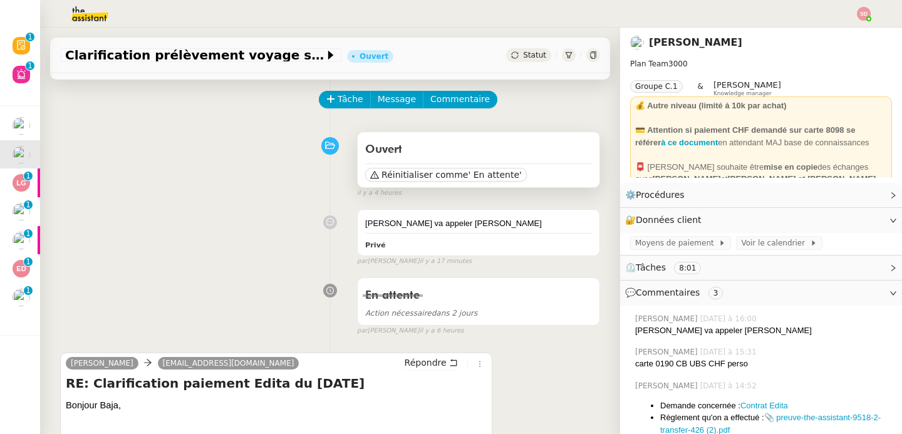
scroll to position [49, 0]
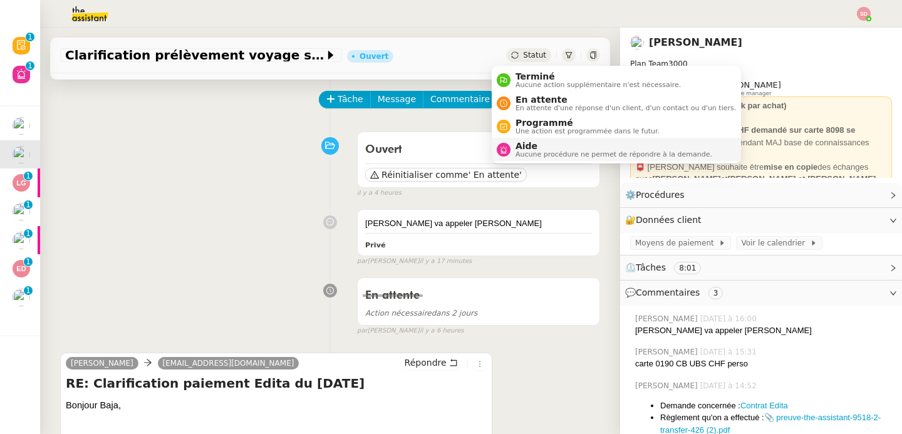
click at [525, 149] on span "Aide" at bounding box center [614, 146] width 197 height 10
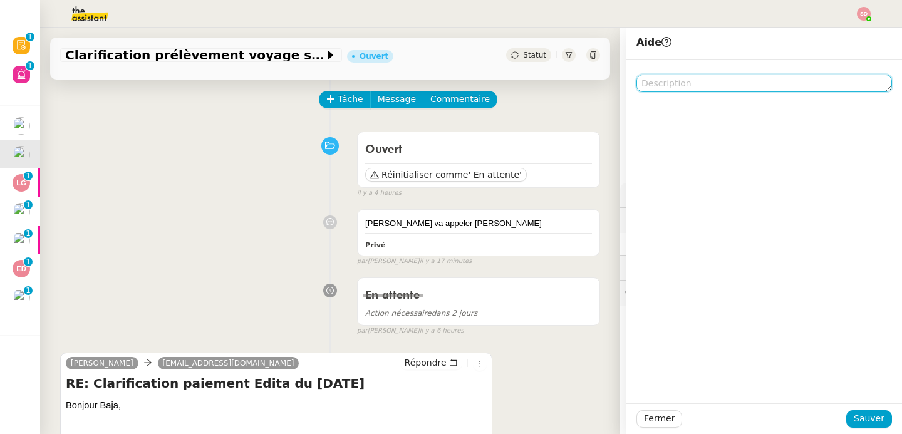
click at [659, 89] on textarea at bounding box center [765, 84] width 256 height 18
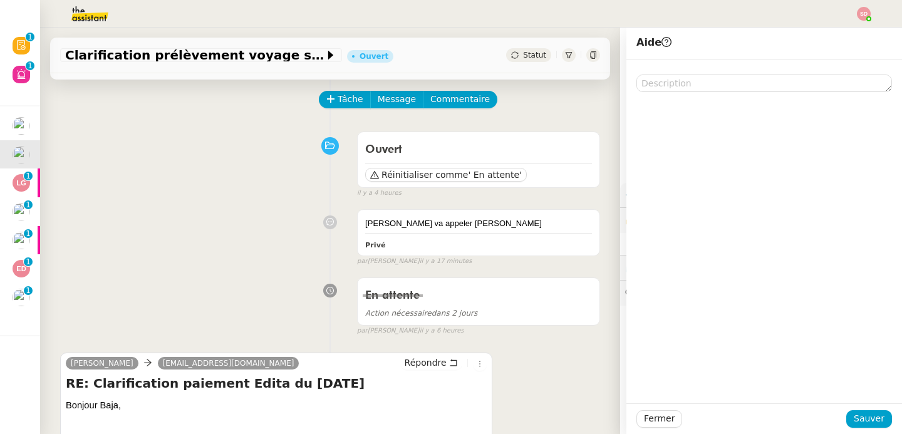
click at [276, 169] on div "Ouvert Réinitialiser comme ' En attente' false il y a 4 heures" at bounding box center [330, 162] width 540 height 73
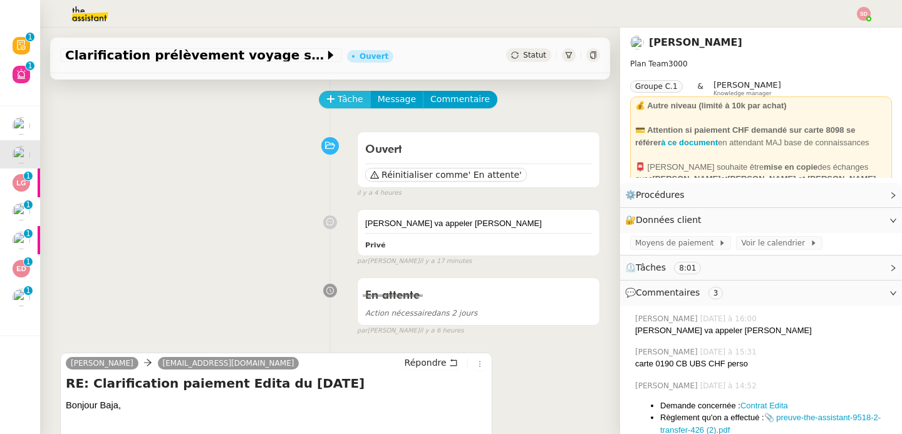
click at [338, 102] on span "Tâche" at bounding box center [351, 99] width 26 height 14
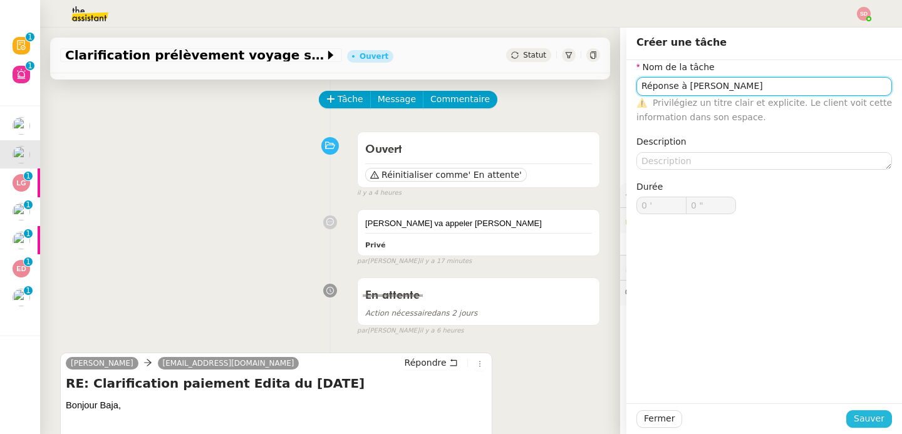
type input "Réponse à Claire"
click at [856, 412] on span "Sauver" at bounding box center [869, 419] width 31 height 14
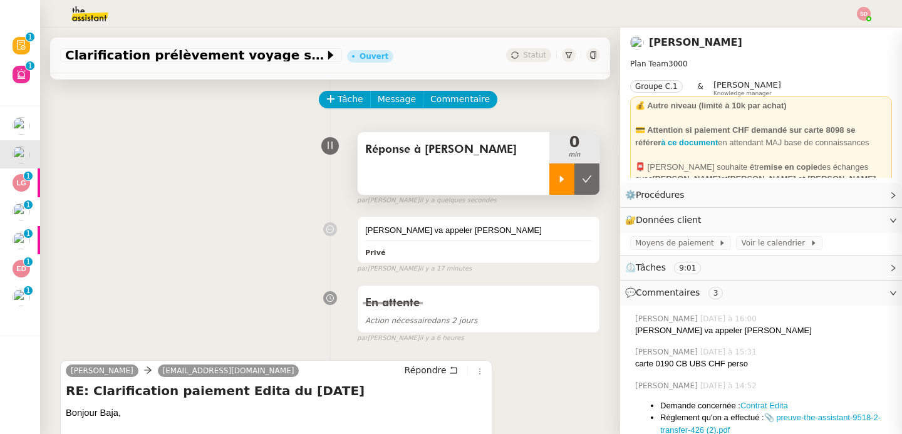
click at [550, 174] on div at bounding box center [562, 179] width 25 height 31
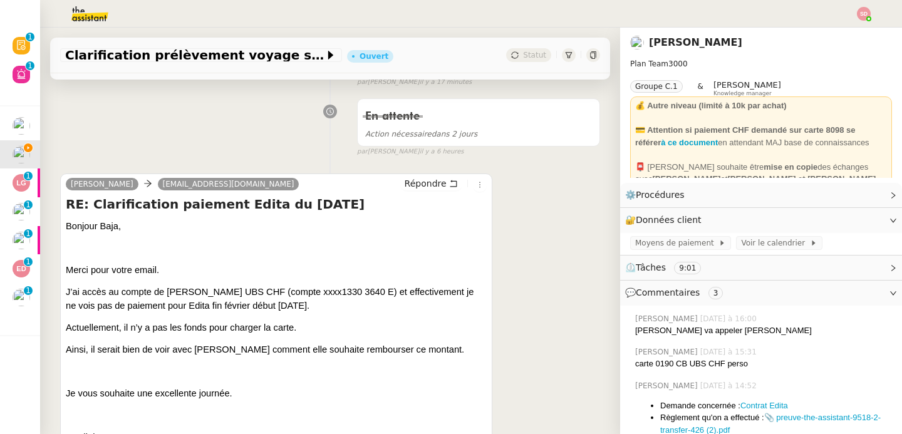
scroll to position [237, 0]
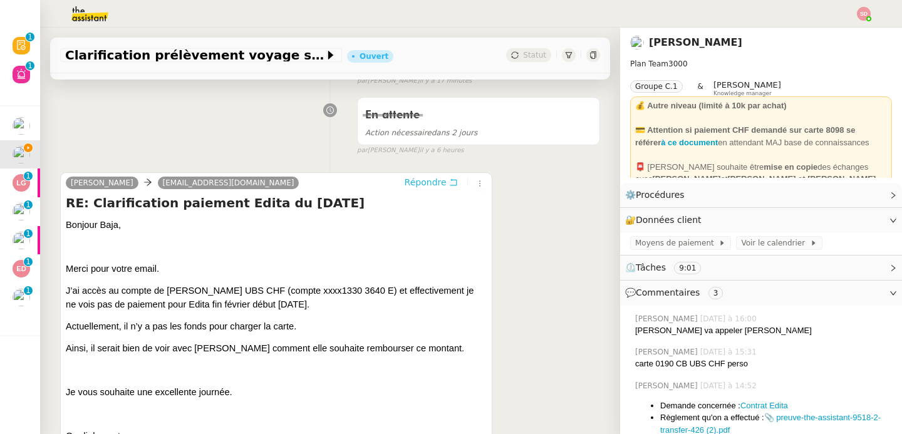
click at [424, 187] on span "Répondre" at bounding box center [426, 182] width 42 height 13
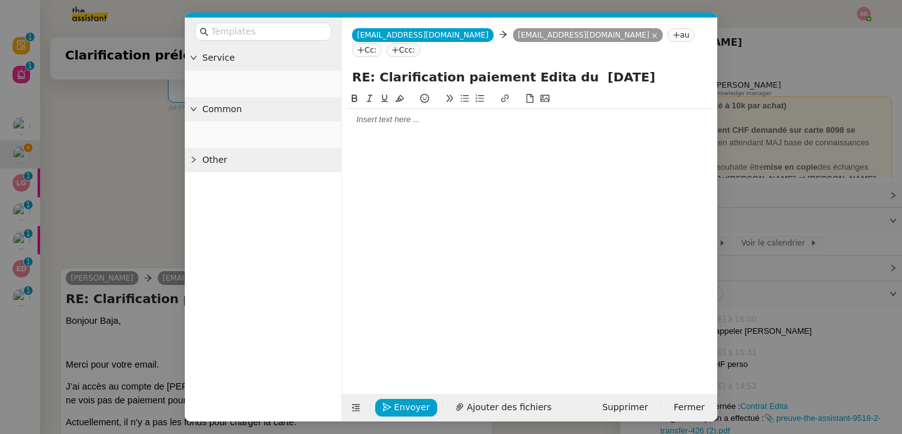
scroll to position [332, 0]
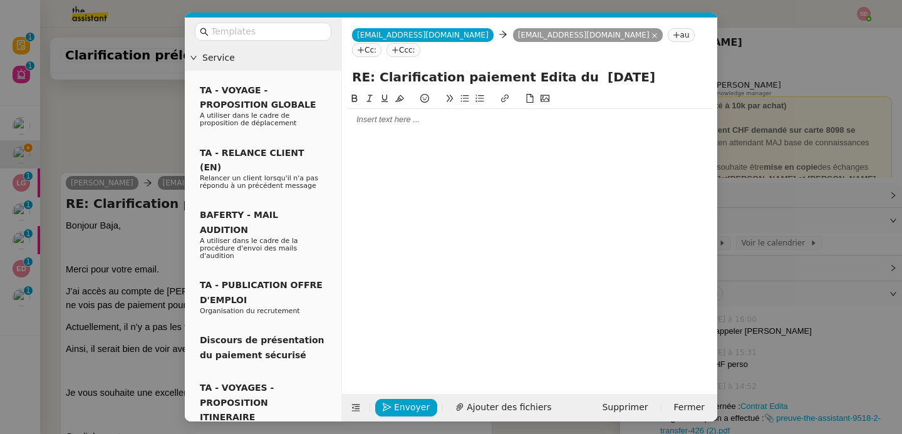
click at [431, 114] on div at bounding box center [529, 119] width 365 height 11
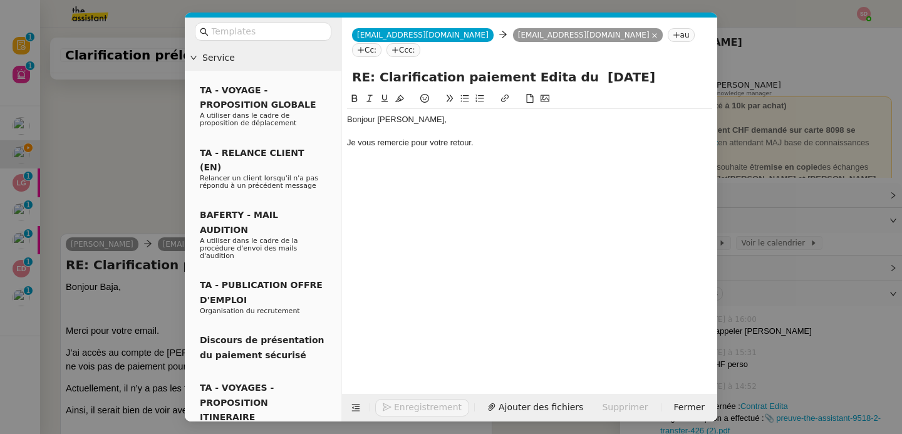
scroll to position [394, 0]
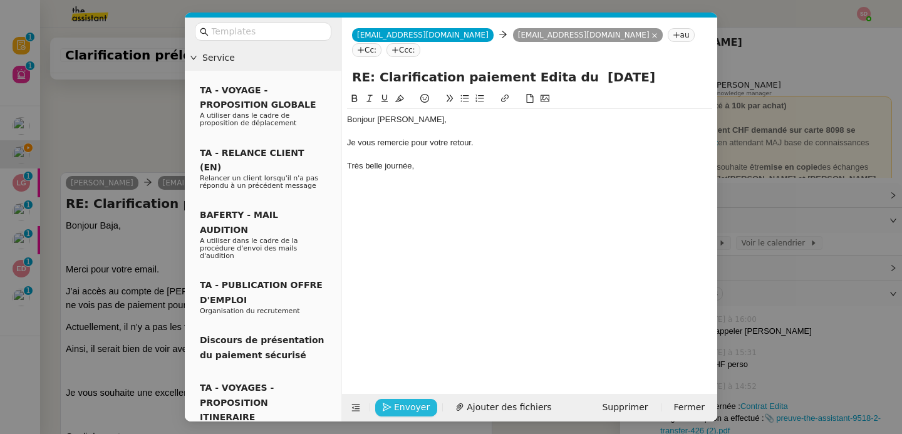
click at [408, 405] on span "Envoyer" at bounding box center [412, 407] width 36 height 14
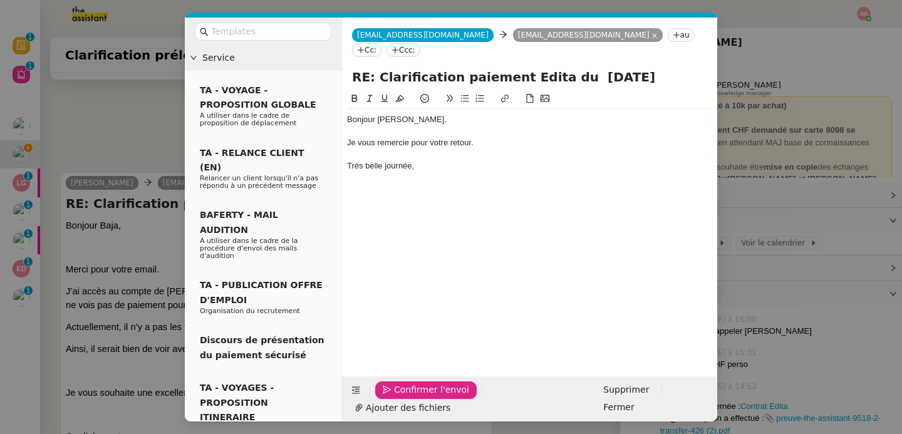
click at [408, 397] on span "Confirmer l'envoi" at bounding box center [431, 390] width 75 height 14
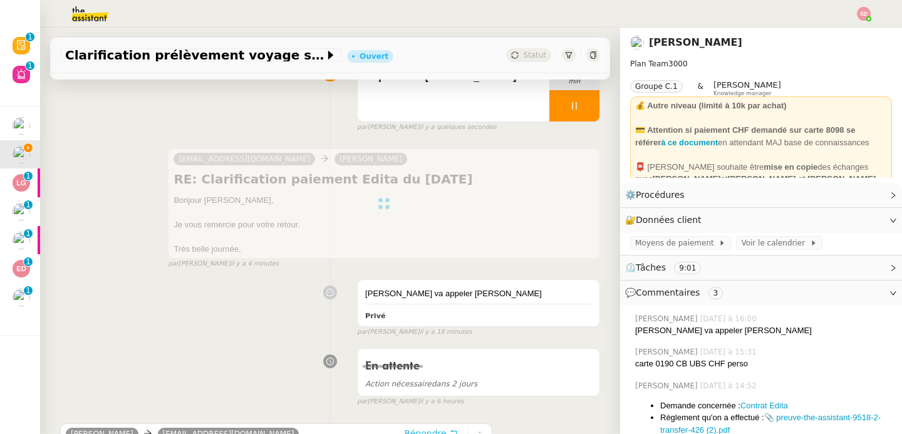
scroll to position [0, 0]
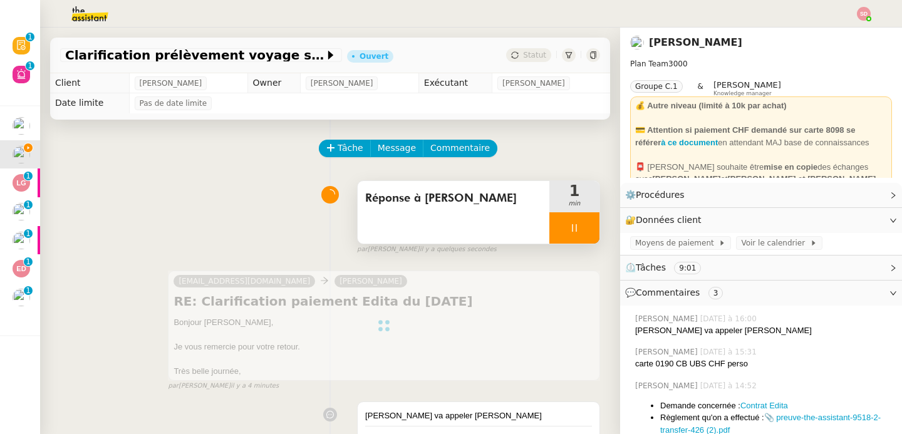
click at [566, 224] on div at bounding box center [575, 227] width 50 height 31
click at [582, 224] on icon at bounding box center [587, 228] width 10 height 10
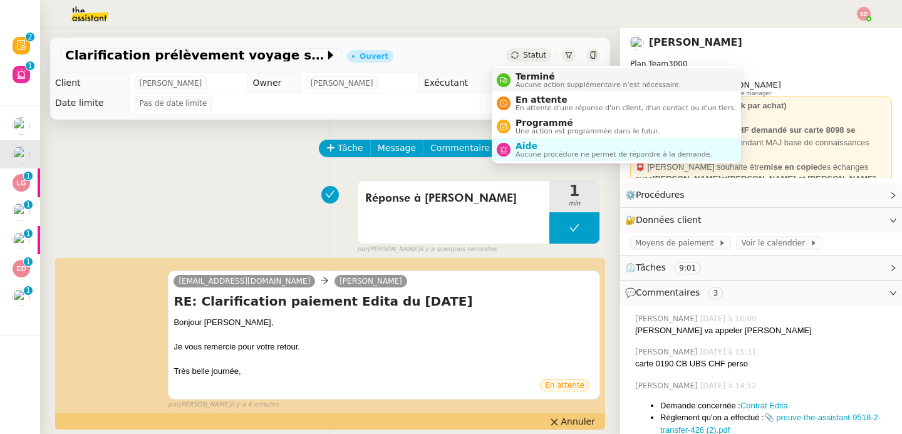
click at [505, 80] on icon at bounding box center [504, 79] width 7 height 7
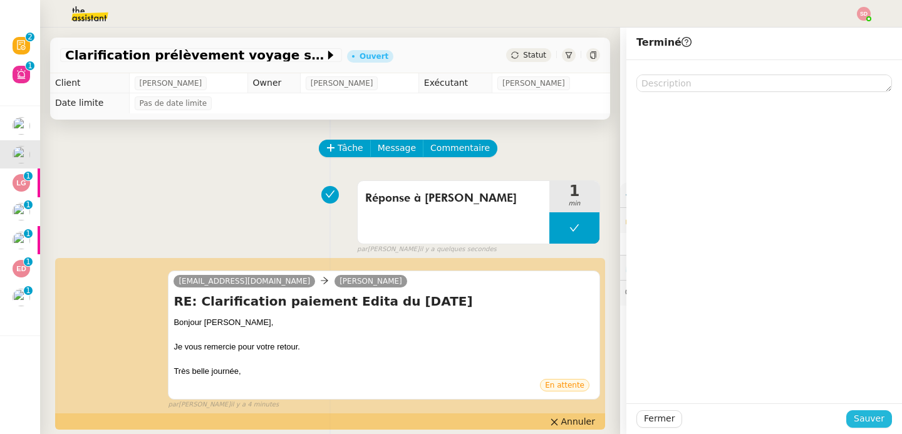
click at [858, 416] on span "Sauver" at bounding box center [869, 419] width 31 height 14
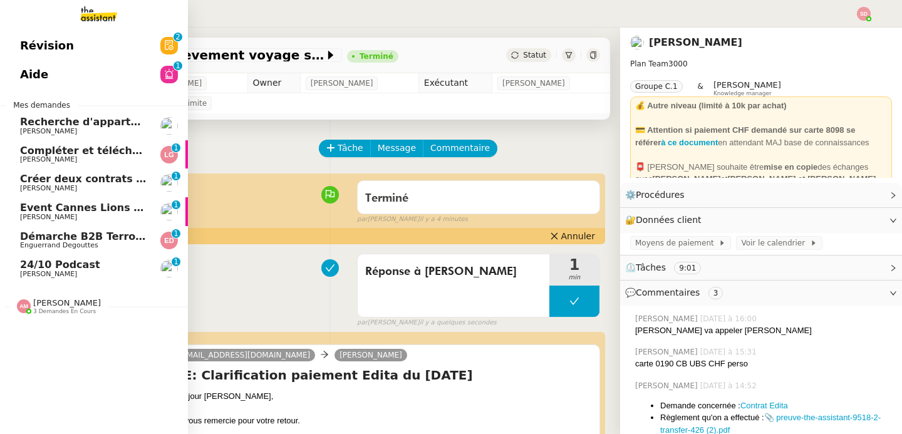
click at [29, 152] on span "Compléter et télécharger les factures" at bounding box center [126, 151] width 212 height 12
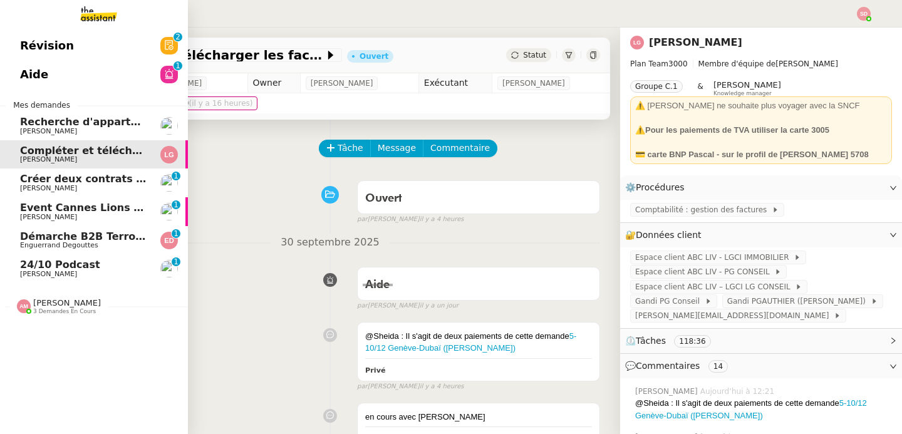
click at [36, 183] on span "Créer deux contrats de domiciliation" at bounding box center [123, 179] width 207 height 12
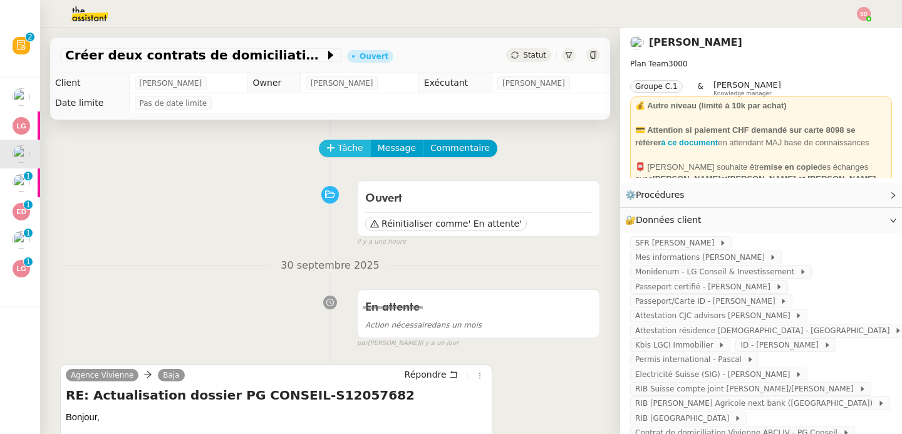
click at [347, 146] on span "Tâche" at bounding box center [351, 148] width 26 height 14
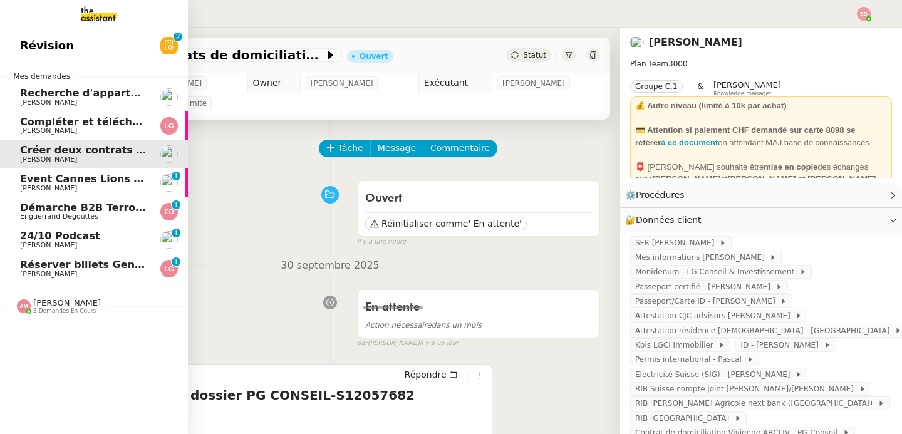
click at [33, 266] on span "Réserver billets Genève-Paris" at bounding box center [148, 265] width 256 height 12
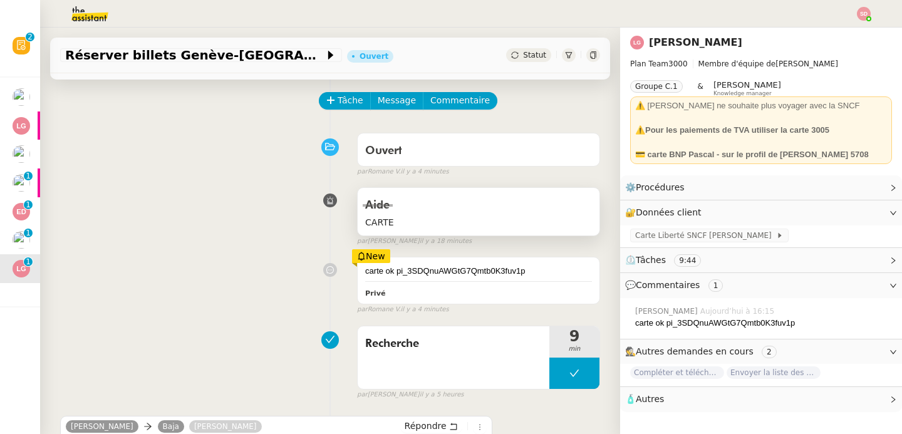
scroll to position [100, 0]
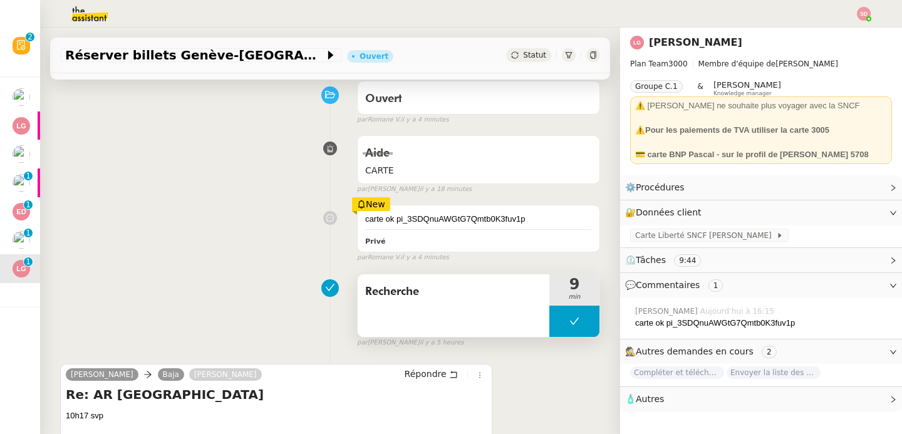
click at [550, 329] on button at bounding box center [575, 321] width 50 height 31
click at [550, 329] on div at bounding box center [562, 321] width 25 height 31
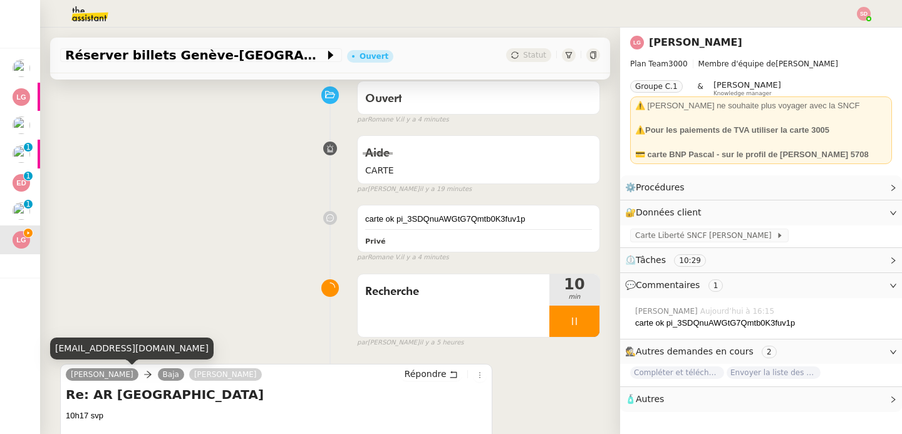
click at [111, 353] on div "lgauthier@pgconseil.io" at bounding box center [132, 349] width 164 height 22
copy div "lgauthier@pgconseil.io"
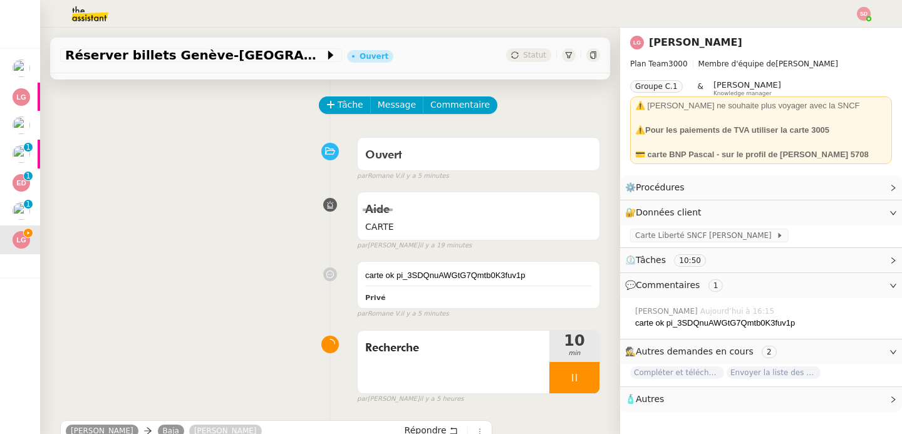
scroll to position [0, 0]
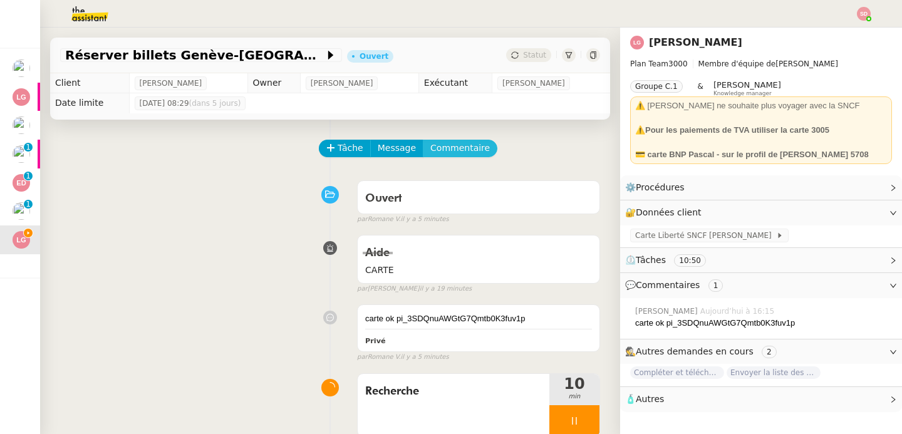
click at [444, 149] on span "Commentaire" at bounding box center [461, 148] width 60 height 14
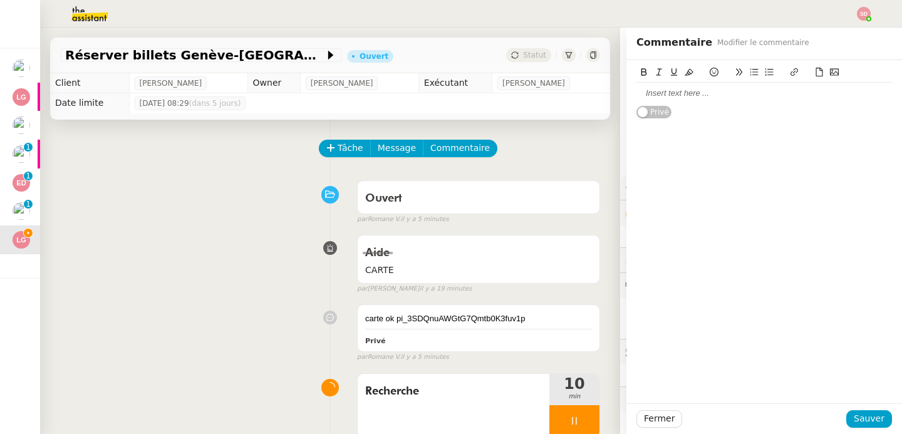
click at [696, 95] on div at bounding box center [765, 93] width 256 height 11
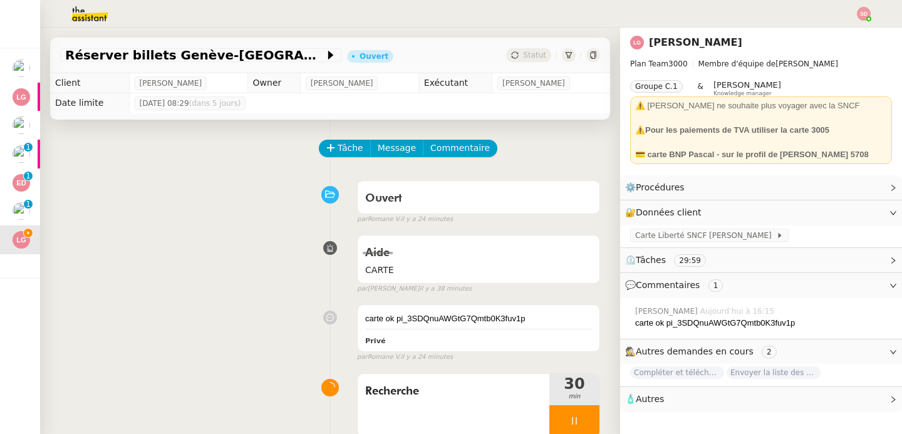
click at [736, 397] on span "🧴 Autres" at bounding box center [751, 399] width 252 height 14
click at [684, 420] on span "Créer un email dédié" at bounding box center [675, 422] width 79 height 9
click at [661, 421] on icon "button" at bounding box center [665, 422] width 8 height 8
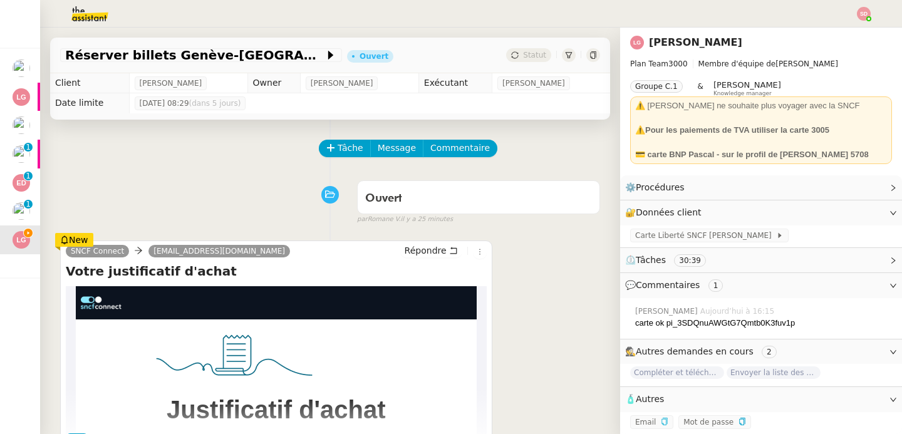
click at [115, 187] on div "Ouvert false par Romane V. il y a 25 minutes" at bounding box center [330, 200] width 540 height 50
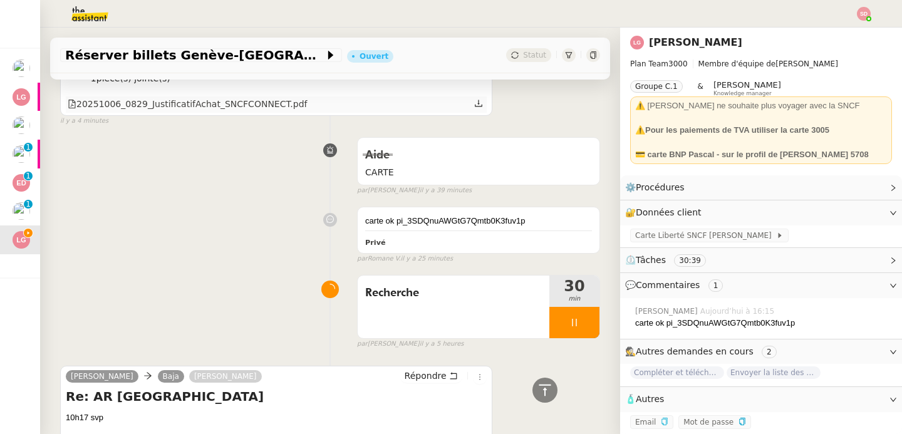
click at [234, 108] on div "20251006_0829_JustificatifAchat_SNCFCONNECT.pdf" at bounding box center [188, 104] width 240 height 14
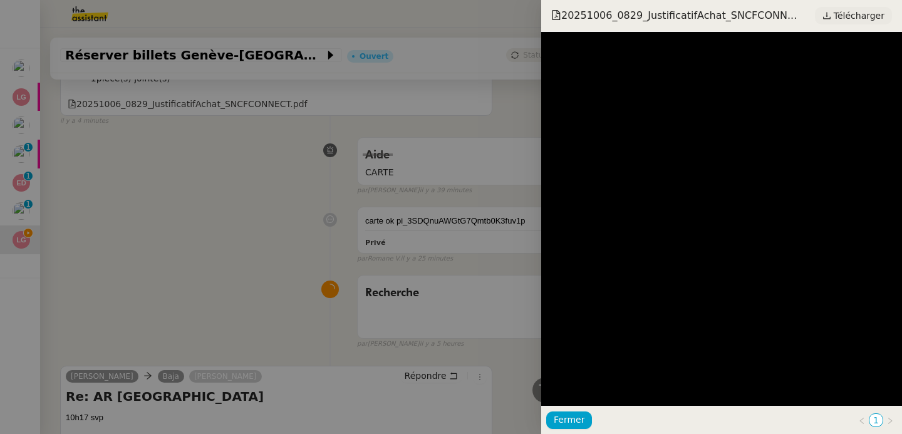
click at [856, 24] on link "Télécharger" at bounding box center [853, 16] width 77 height 18
click at [261, 187] on div at bounding box center [451, 217] width 902 height 434
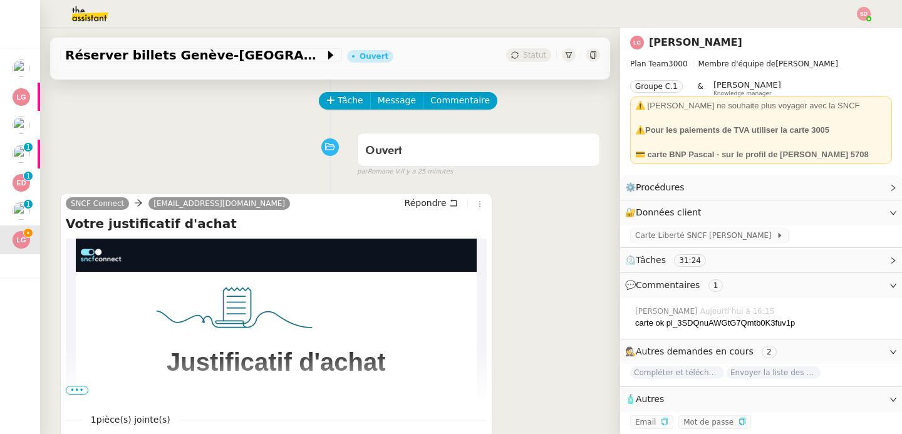
scroll to position [0, 0]
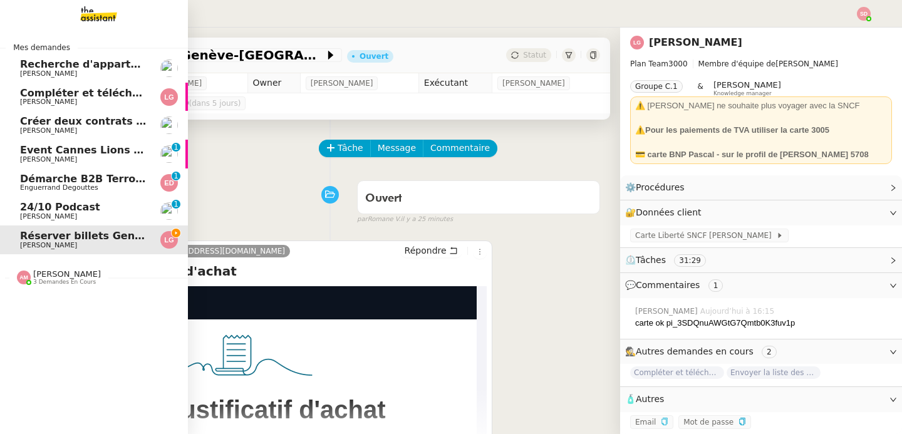
click at [20, 91] on span "Compléter et télécharger les factures" at bounding box center [126, 93] width 212 height 12
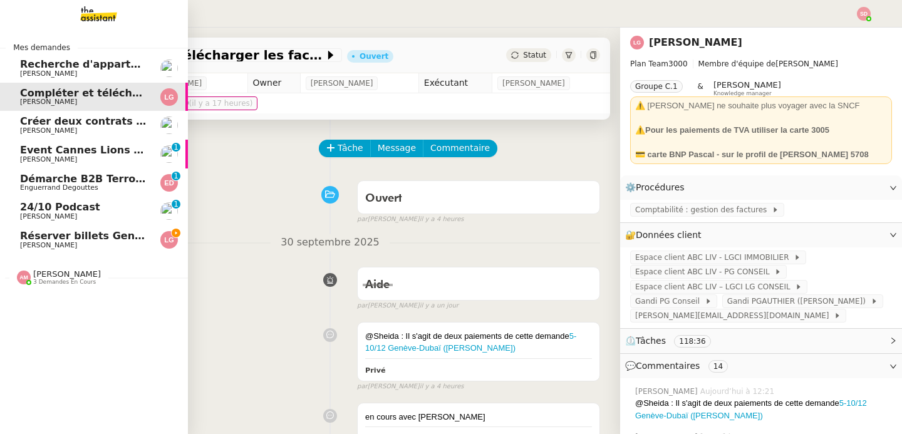
click at [90, 12] on img at bounding box center [88, 14] width 97 height 28
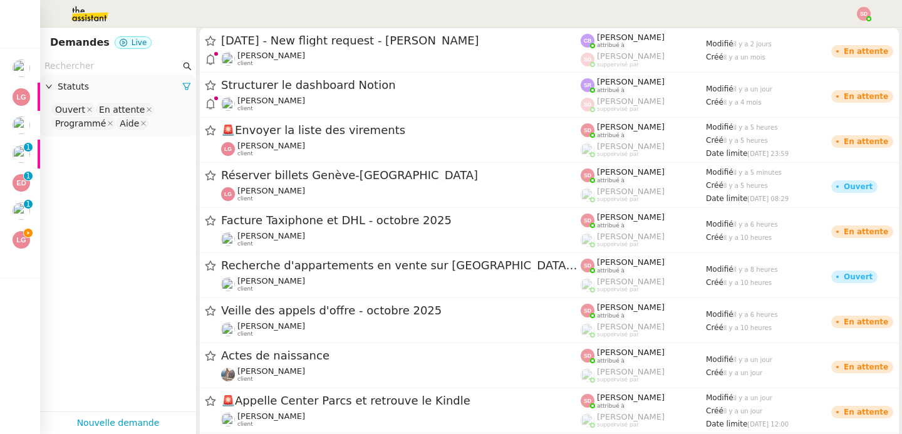
click at [113, 66] on input "text" at bounding box center [112, 66] width 136 height 14
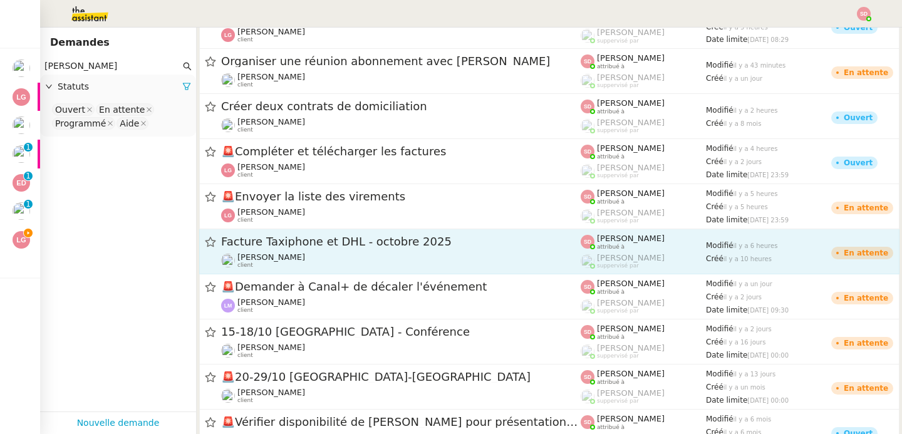
scroll to position [33, 0]
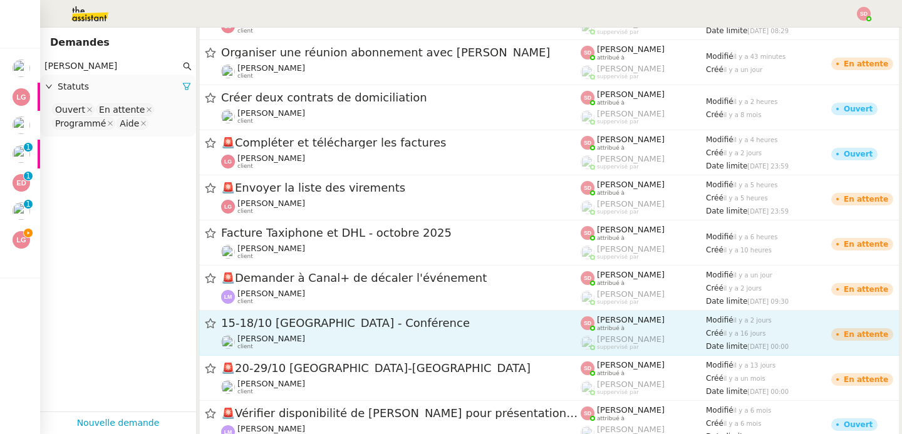
type input "LAURENE"
click at [406, 321] on span "15-18/10 Barcelone - Conférence" at bounding box center [401, 323] width 360 height 11
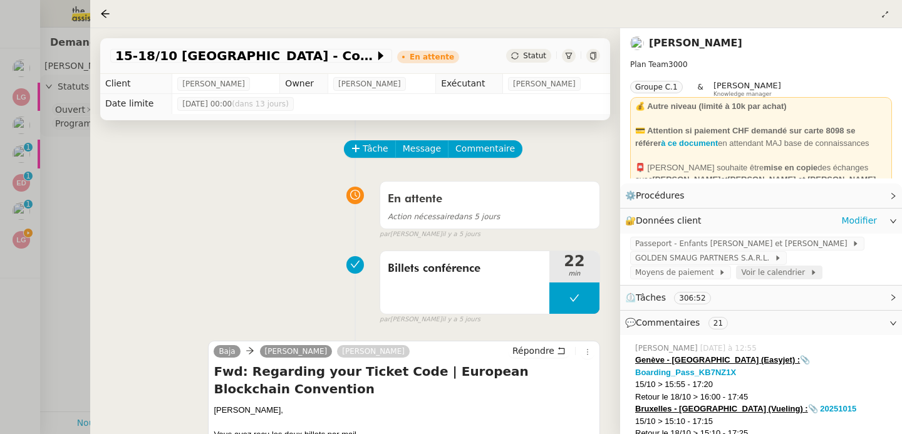
click at [741, 274] on span "Voir le calendrier" at bounding box center [775, 272] width 68 height 13
click at [70, 161] on div at bounding box center [451, 217] width 902 height 434
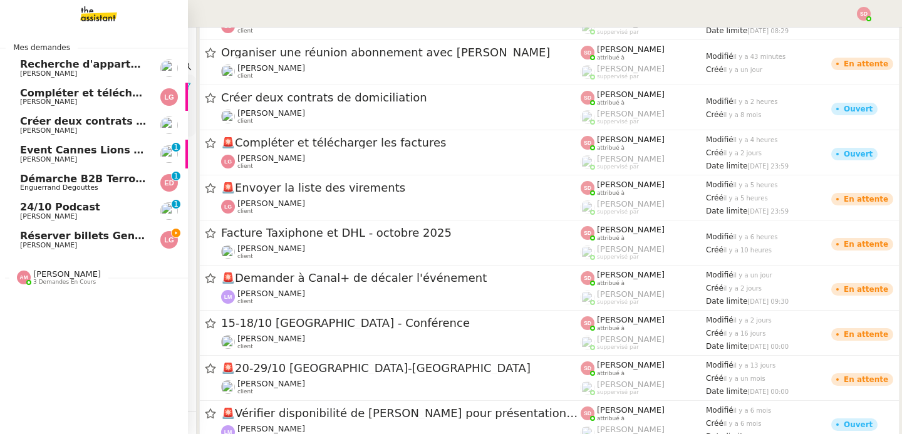
click at [21, 234] on span "Réserver billets Genève-Paris" at bounding box center [148, 236] width 256 height 12
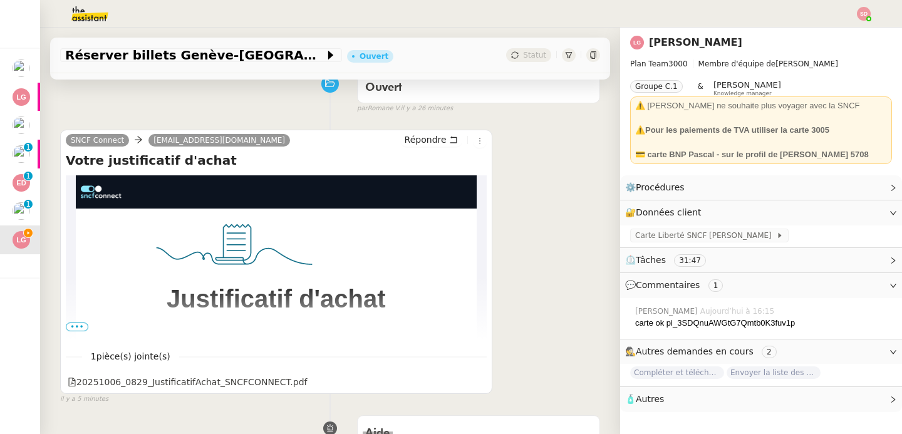
scroll to position [241, 0]
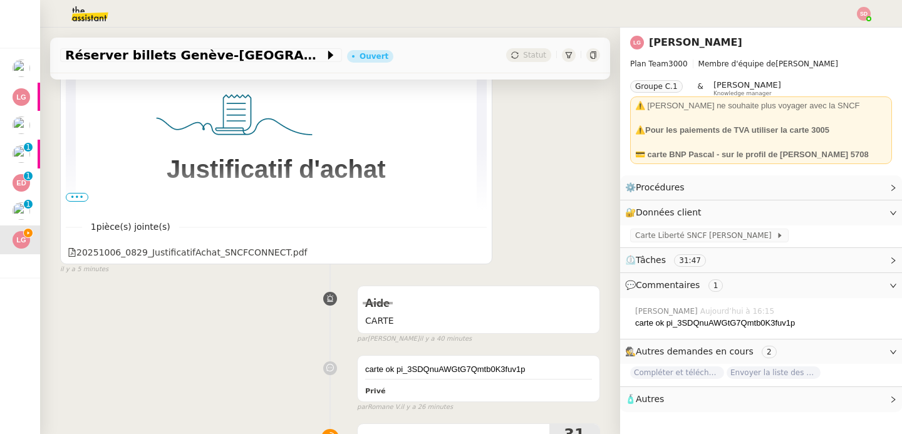
click at [76, 196] on span "•••" at bounding box center [77, 197] width 23 height 9
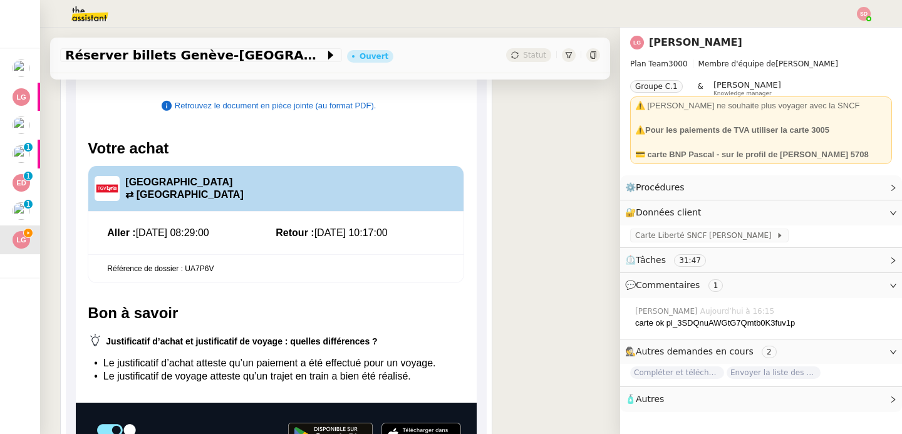
scroll to position [353, 0]
drag, startPoint x: 119, startPoint y: 177, endPoint x: 428, endPoint y: 227, distance: 312.9
click at [428, 227] on div "Aller : Retour :" at bounding box center [276, 223] width 377 height 117
copy div "Genève ⇄ Paris Gare de Lyon Aller : 06/10/2025 à 08:29:00 Retour : 09/10/2025 à…"
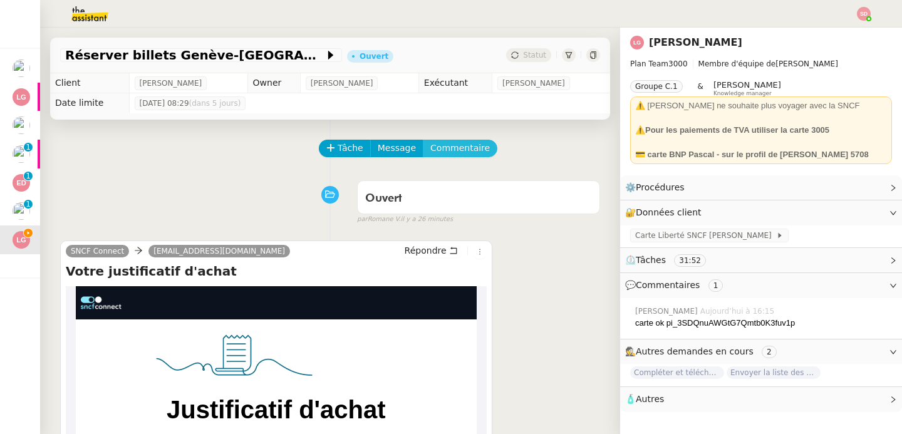
click at [450, 155] on span "Commentaire" at bounding box center [461, 148] width 60 height 14
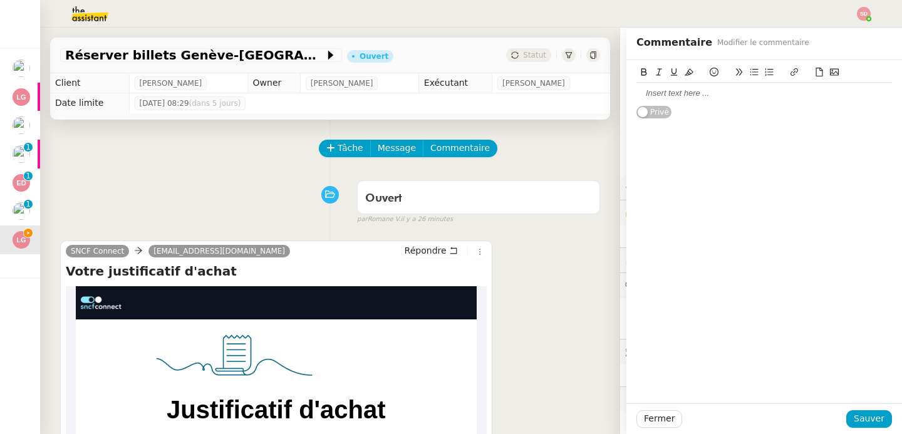
click at [726, 98] on div at bounding box center [765, 93] width 256 height 11
click at [637, 103] on strong "⇄ Paris Gare de Lyon" at bounding box center [685, 104] width 97 height 9
click at [738, 106] on strong "Retour :" at bounding box center [737, 104] width 31 height 9
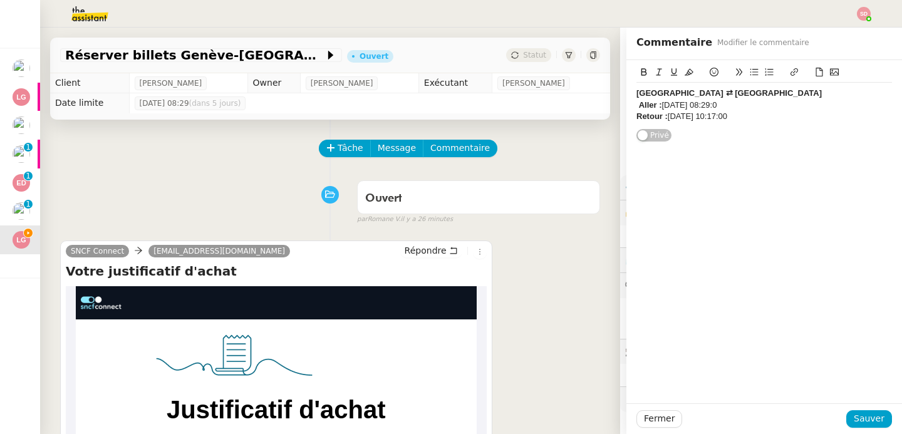
click at [741, 106] on div "Aller : 06/10/2025 à 08:29:0" at bounding box center [765, 105] width 256 height 11
click at [767, 118] on div "Retour : 09/10/2025 à 10:17:00" at bounding box center [765, 116] width 256 height 11
click at [815, 70] on icon at bounding box center [819, 72] width 9 height 9
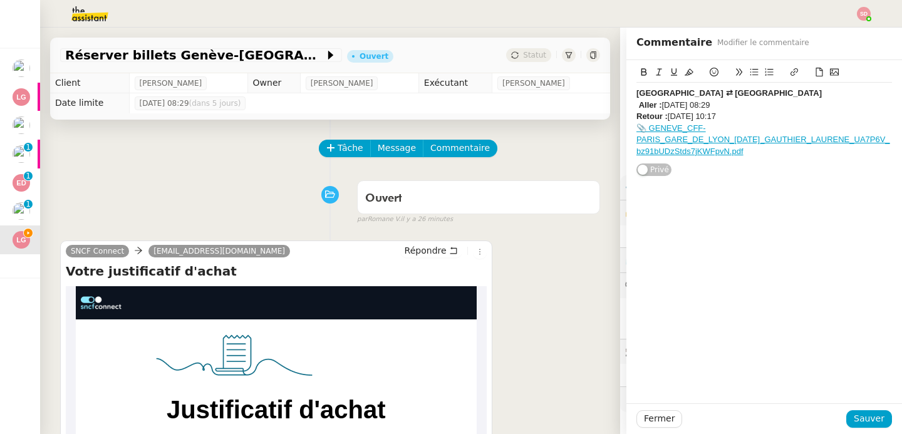
click at [639, 107] on strong "Aller :" at bounding box center [650, 104] width 23 height 9
click at [640, 89] on strong "Genève ⇄ Paris Gare de Lyon" at bounding box center [730, 92] width 186 height 9
click at [670, 70] on icon at bounding box center [674, 72] width 9 height 9
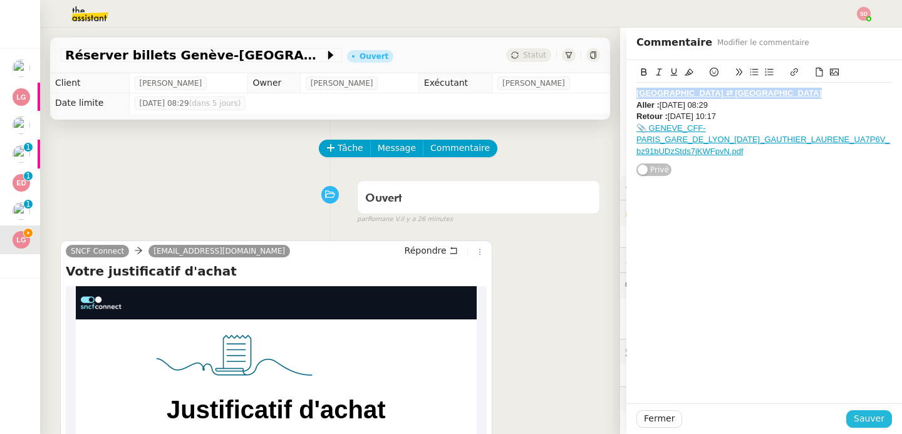
click at [868, 415] on span "Sauver" at bounding box center [869, 419] width 31 height 14
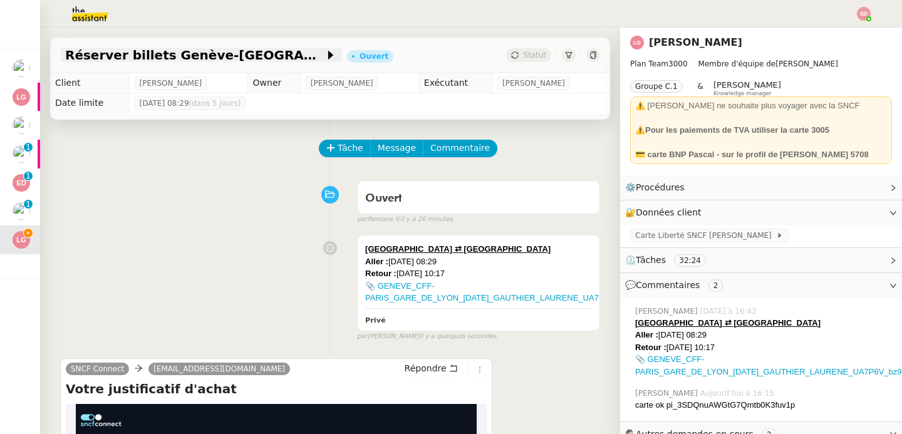
click at [160, 59] on span "Réserver billets Genève-Paris" at bounding box center [194, 55] width 259 height 13
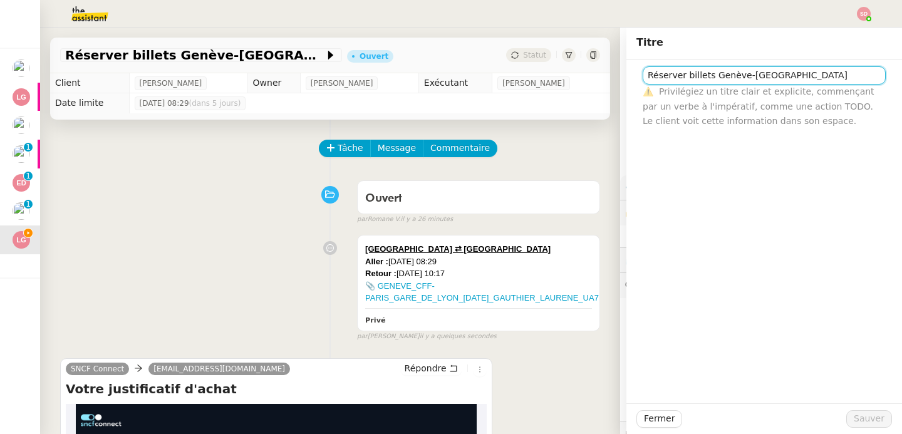
drag, startPoint x: 702, startPoint y: 76, endPoint x: 607, endPoint y: 75, distance: 94.6
click at [607, 75] on app-ticket "Réserver billets Genève-Paris Ouvert Statut Client Laurène Gauthier Owner Frédé…" at bounding box center [471, 231] width 862 height 407
type input "6-9/10 Genève-Paris"
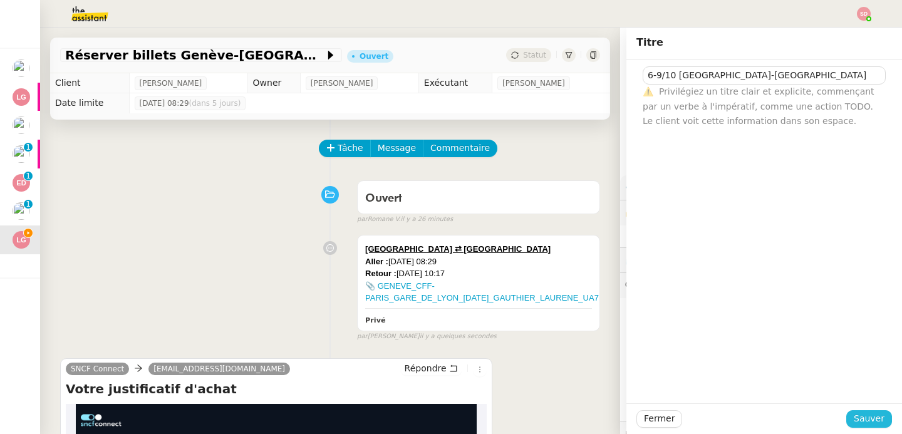
click at [854, 416] on span "Sauver" at bounding box center [869, 419] width 31 height 14
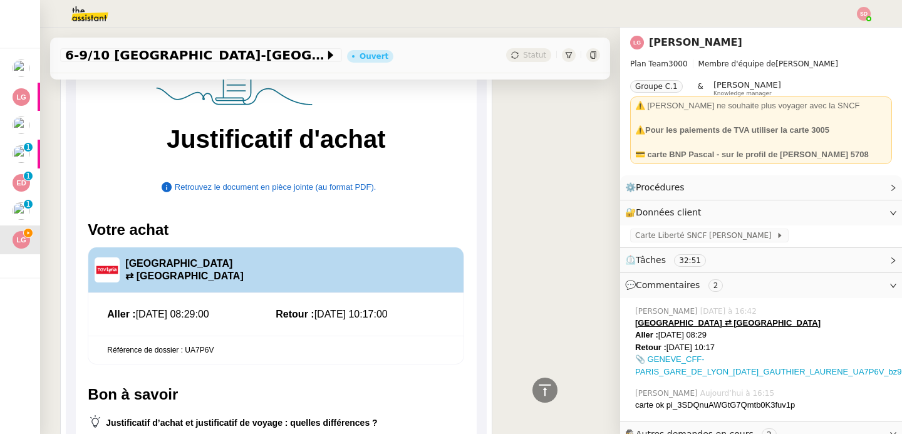
scroll to position [247, 0]
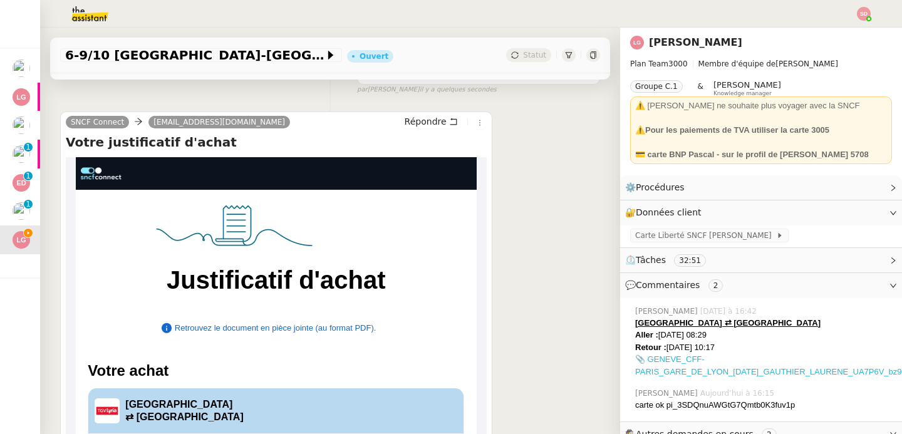
click at [765, 375] on link "📎 GENEVE_CFF-PARIS_GARE_DE_LYON_06-10-25_GAUTHIER_LAURENE_UA7P6V_bz91bUDzStds7j…" at bounding box center [816, 366] width 360 height 22
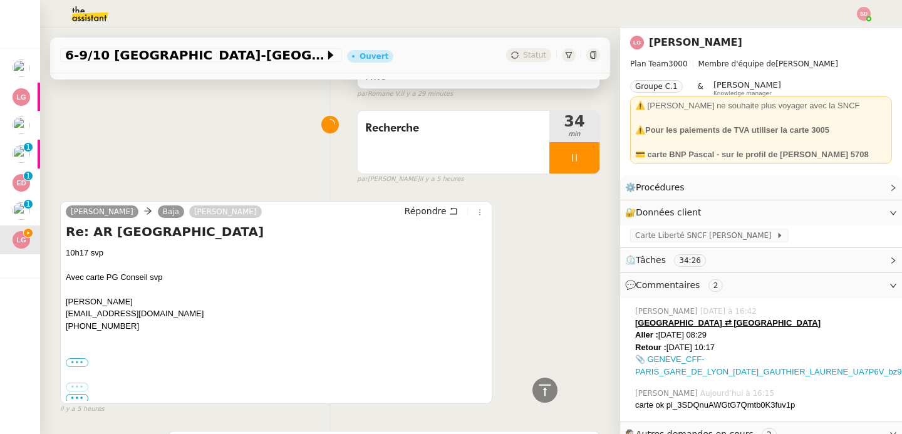
scroll to position [1304, 0]
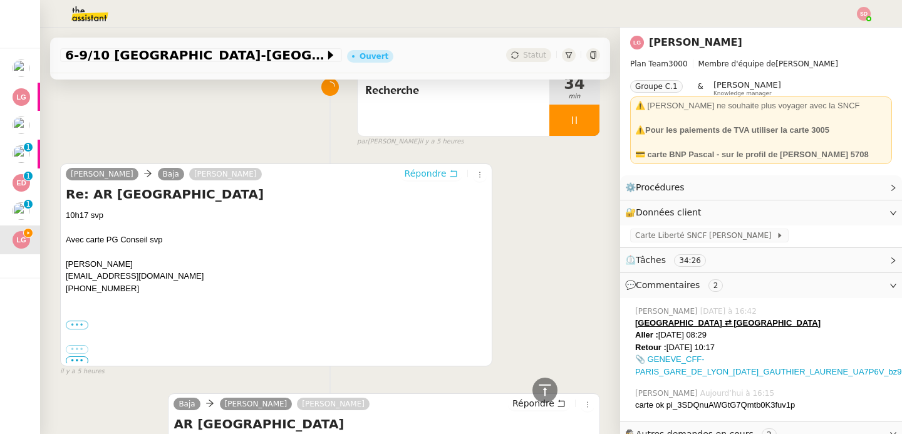
click at [450, 171] on icon at bounding box center [453, 173] width 7 height 7
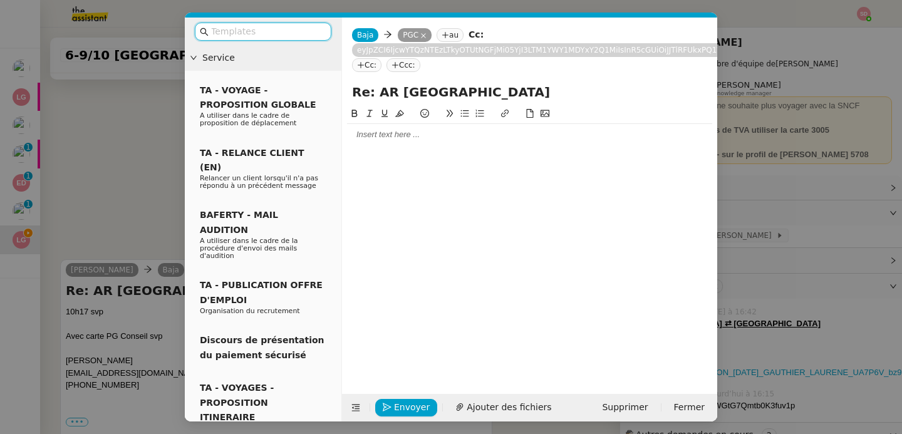
scroll to position [1401, 0]
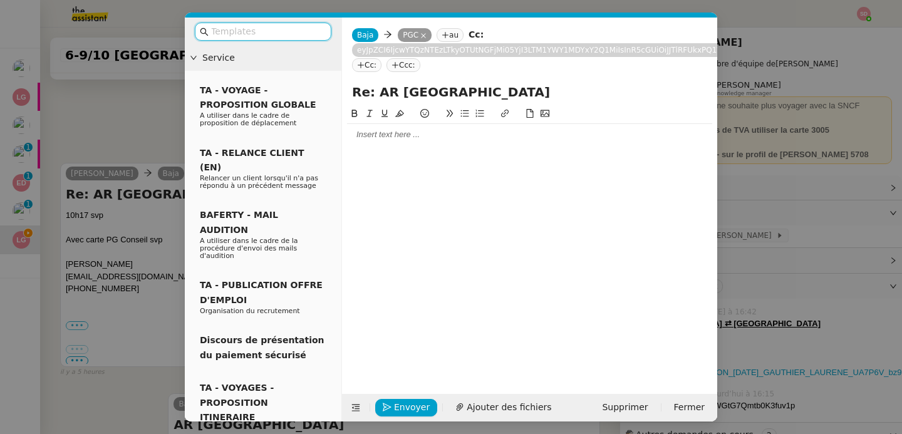
click at [418, 133] on div at bounding box center [529, 134] width 365 height 11
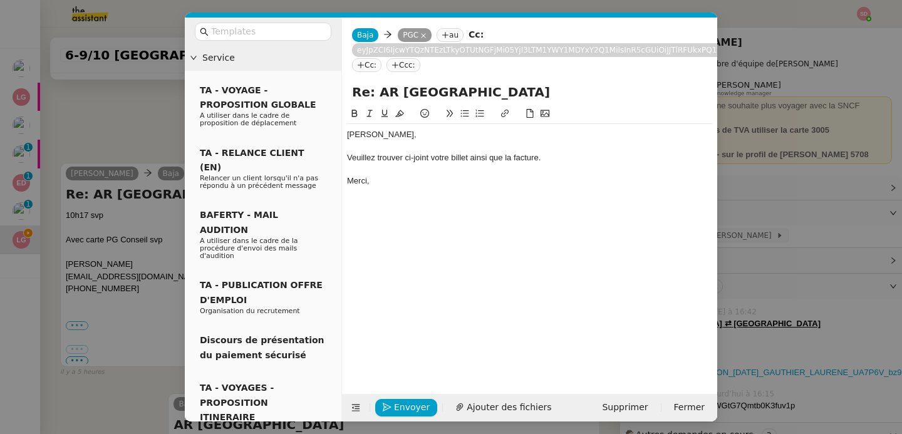
scroll to position [1462, 0]
click at [483, 412] on span "Ajouter des fichiers" at bounding box center [509, 407] width 85 height 14
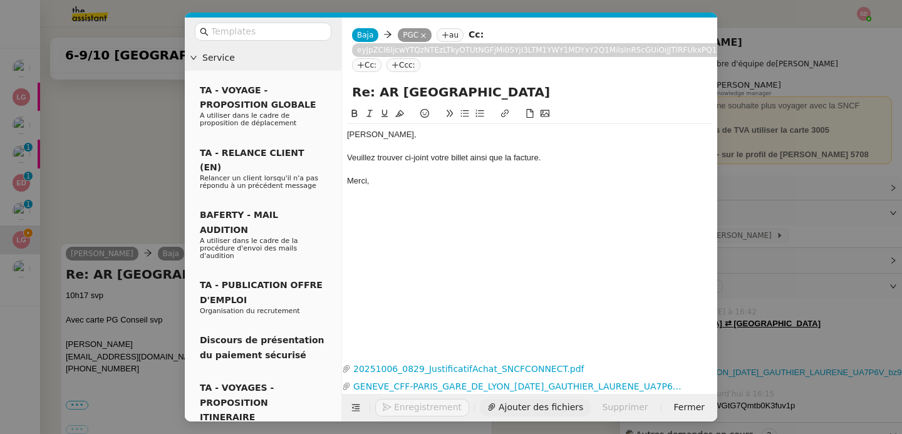
scroll to position [1542, 0]
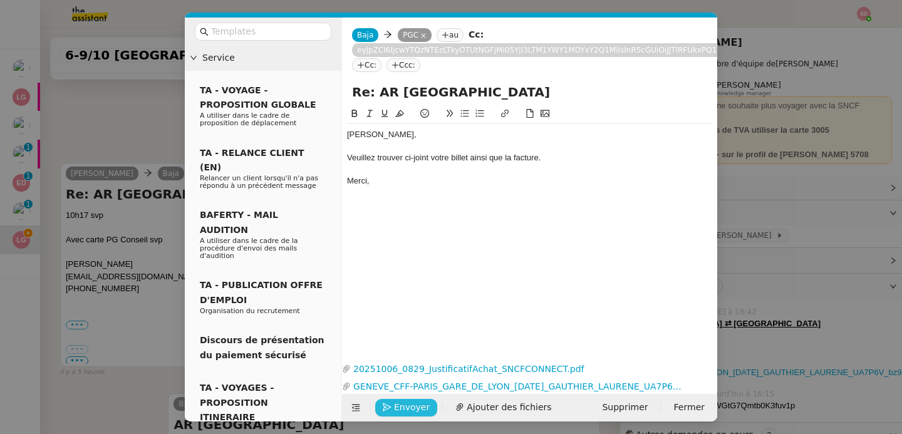
click at [412, 408] on span "Envoyer" at bounding box center [412, 407] width 36 height 14
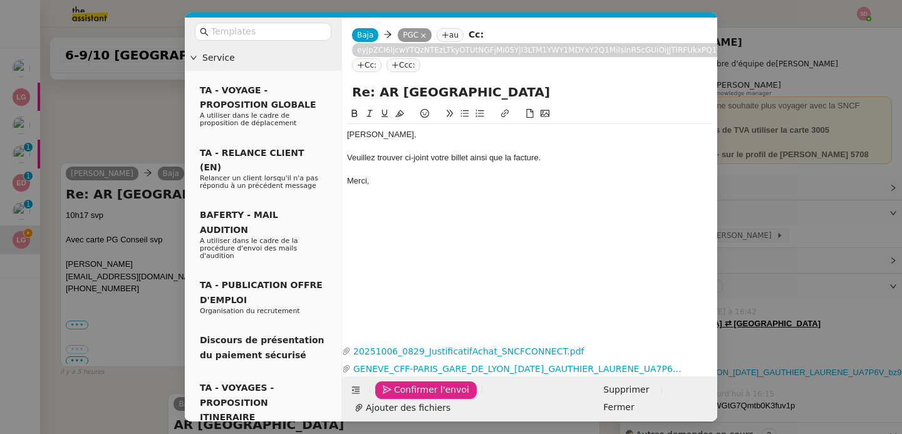
click at [412, 397] on span "Confirmer l'envoi" at bounding box center [431, 390] width 75 height 14
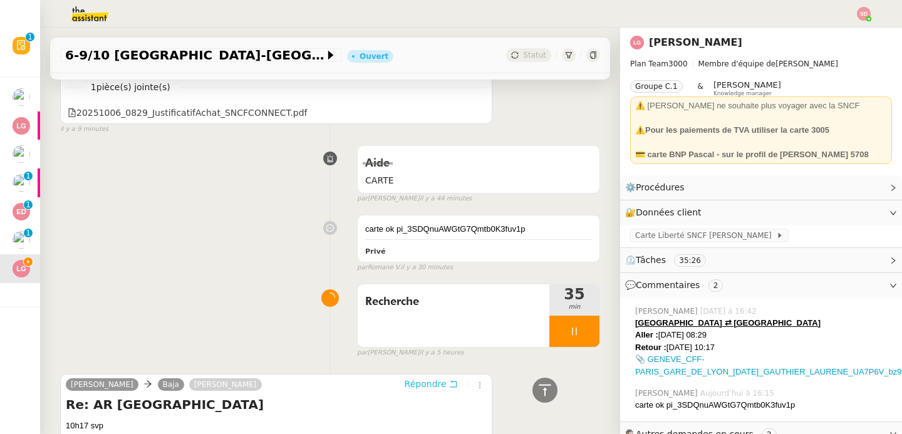
scroll to position [1354, 0]
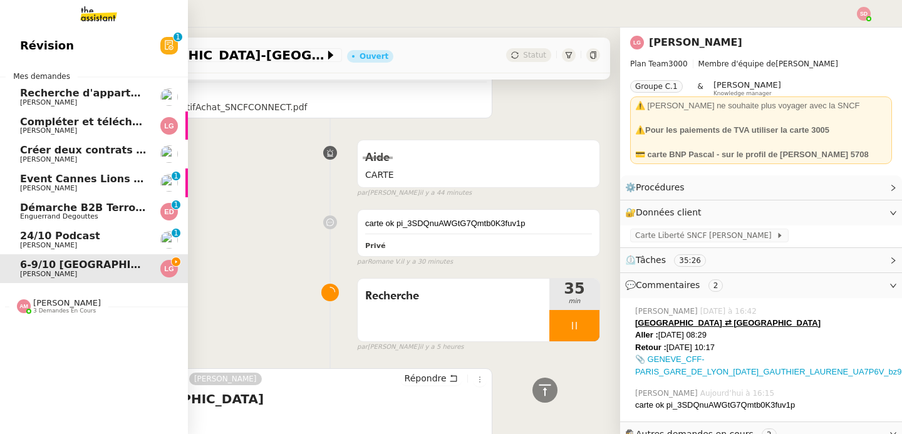
click at [89, 311] on span "Amyna Mehrez 3 demandes en cours" at bounding box center [58, 306] width 99 height 16
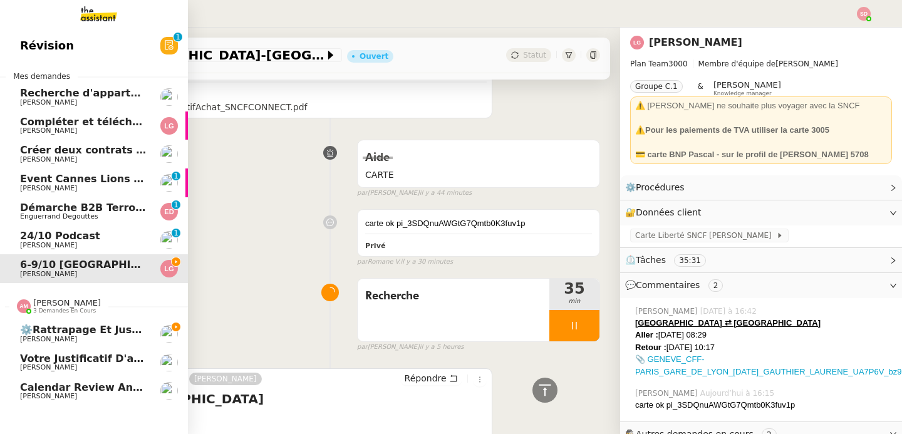
click at [89, 311] on span "Amyna Mehrez 3 demandes en cours" at bounding box center [58, 306] width 99 height 16
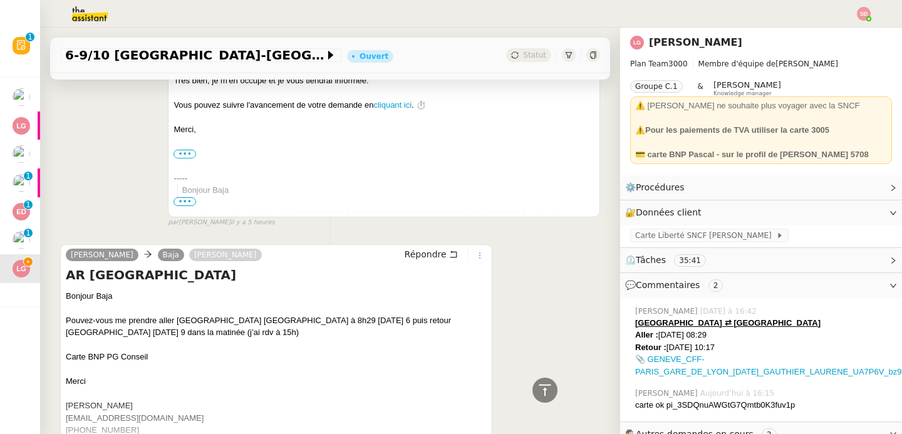
scroll to position [2271, 0]
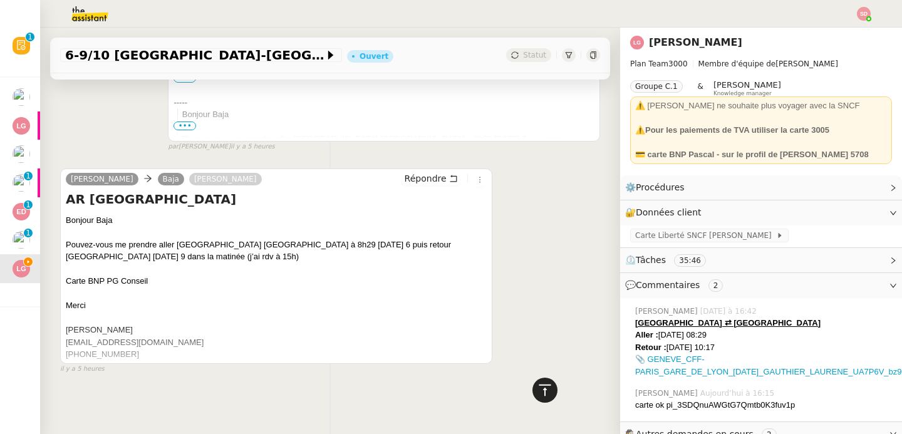
click at [543, 395] on div at bounding box center [545, 390] width 25 height 25
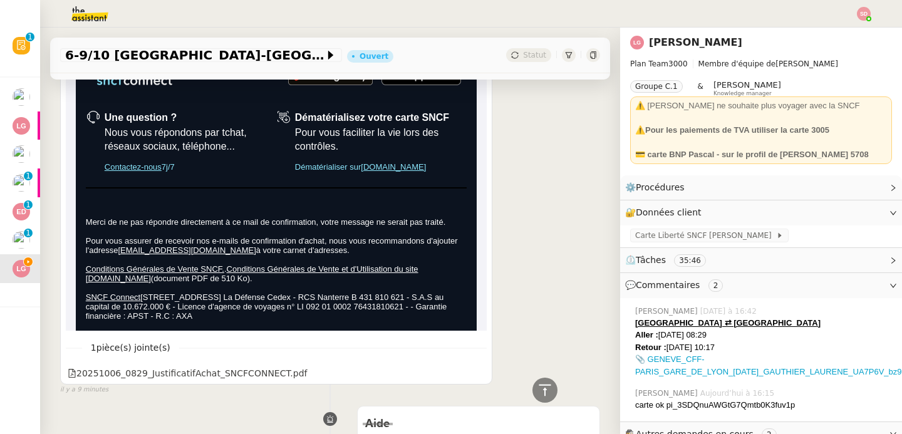
scroll to position [1517, 0]
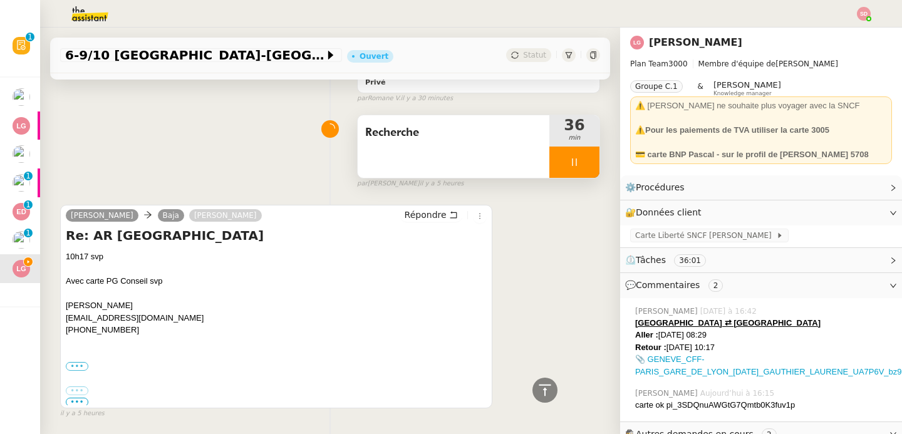
click at [565, 164] on div at bounding box center [575, 162] width 50 height 31
click at [575, 164] on button at bounding box center [587, 162] width 25 height 31
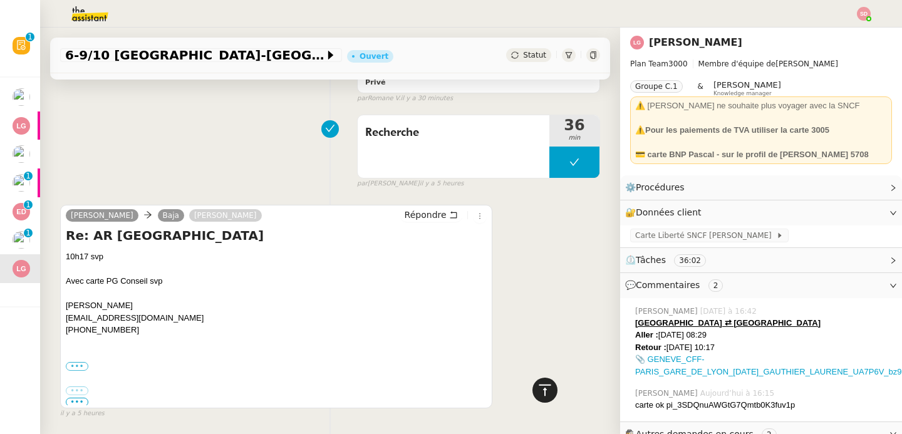
click at [533, 382] on div at bounding box center [545, 390] width 25 height 25
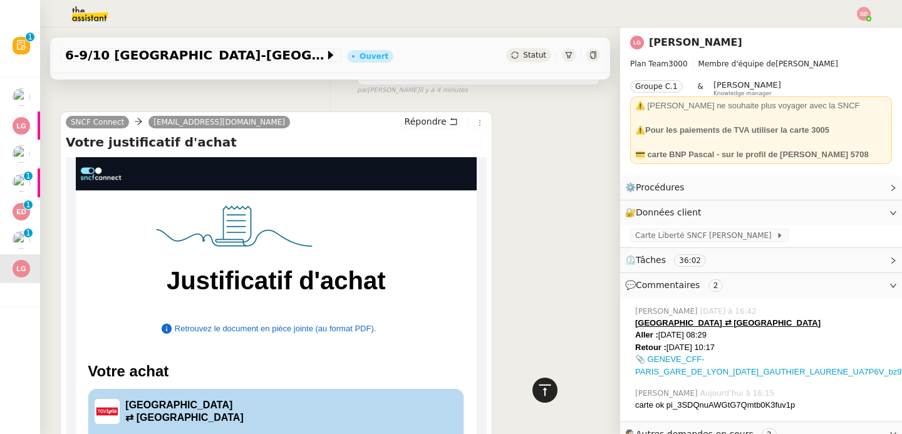
scroll to position [0, 0]
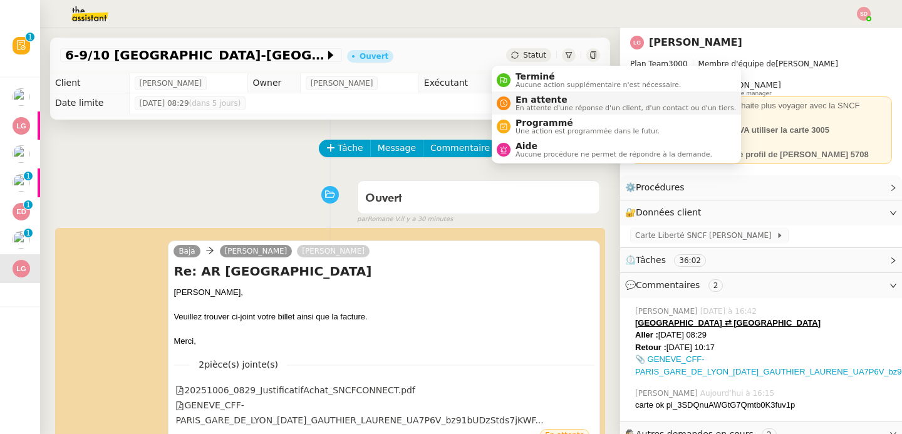
click at [516, 100] on span "En attente" at bounding box center [626, 100] width 221 height 10
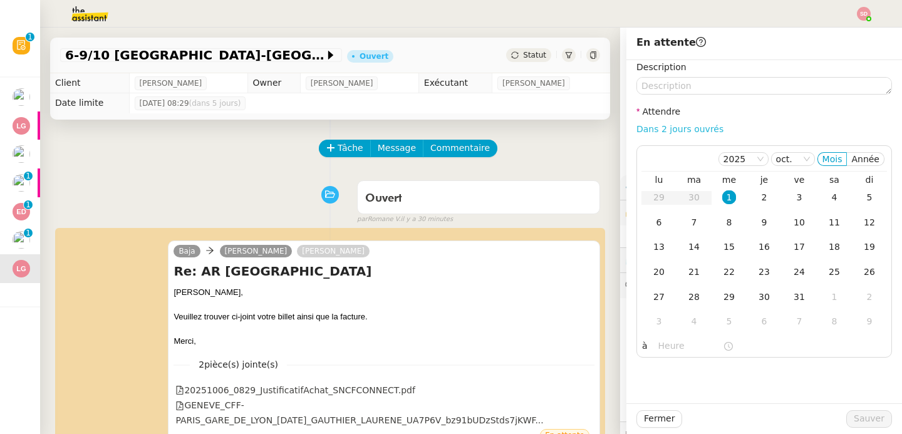
click at [687, 131] on link "Dans 2 jours ouvrés" at bounding box center [680, 129] width 87 height 10
type input "07:00"
click at [763, 227] on td "9" at bounding box center [764, 223] width 35 height 25
click at [862, 418] on span "Sauver" at bounding box center [869, 419] width 31 height 14
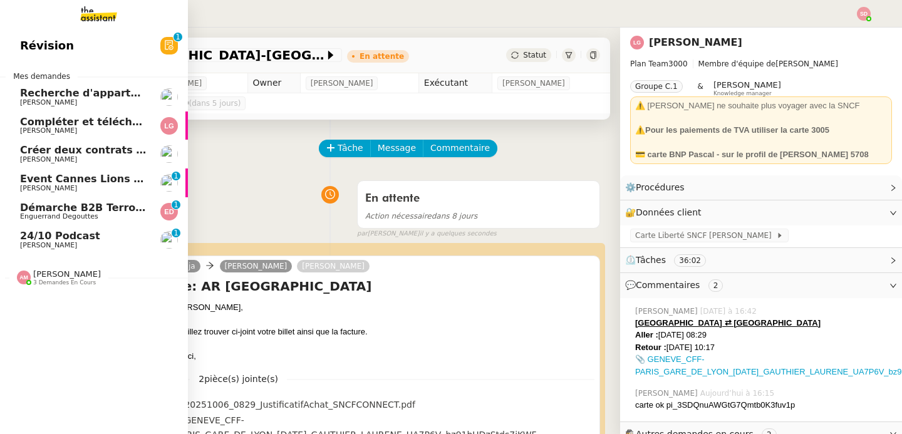
click at [25, 241] on span "24/10 Podcast" at bounding box center [60, 236] width 80 height 12
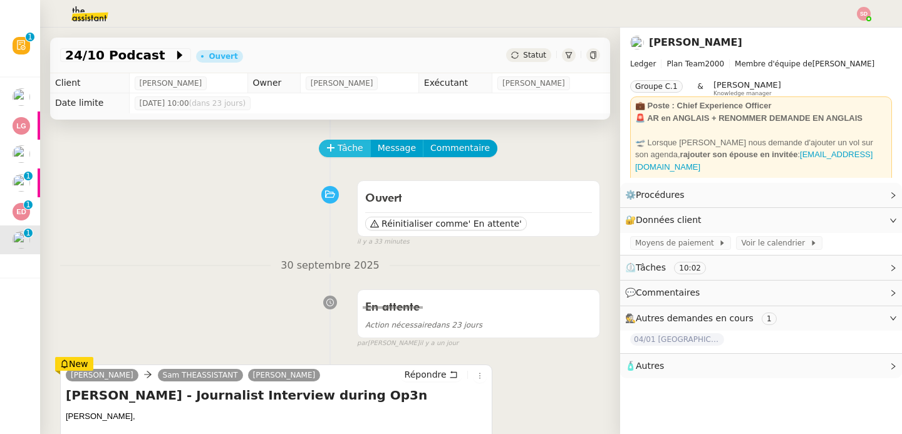
click at [327, 147] on icon at bounding box center [331, 148] width 9 height 9
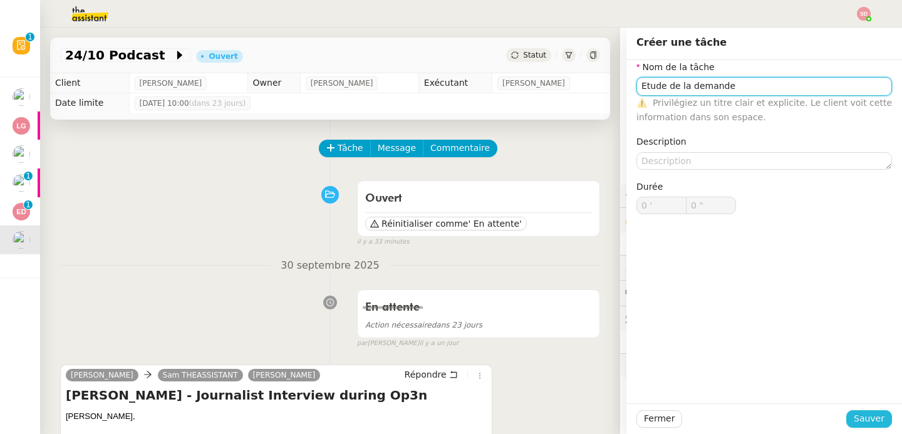
type input "Etude de la demande"
click at [854, 419] on span "Sauver" at bounding box center [869, 419] width 31 height 14
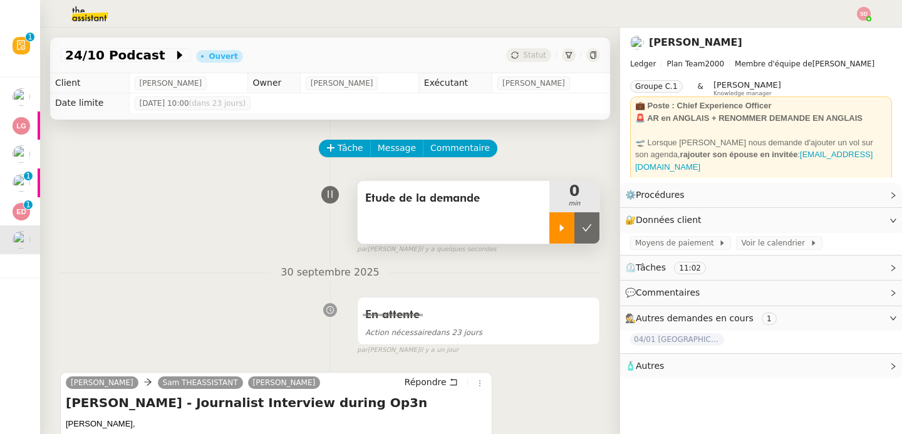
click at [557, 228] on icon at bounding box center [562, 228] width 10 height 10
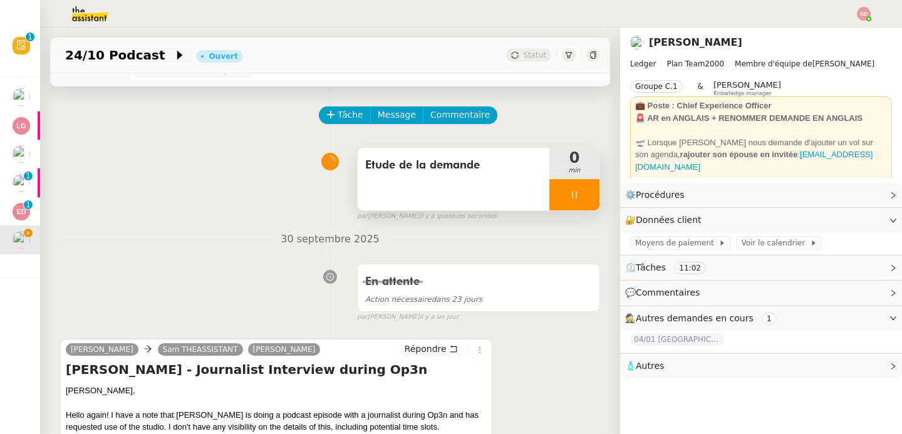
scroll to position [213, 0]
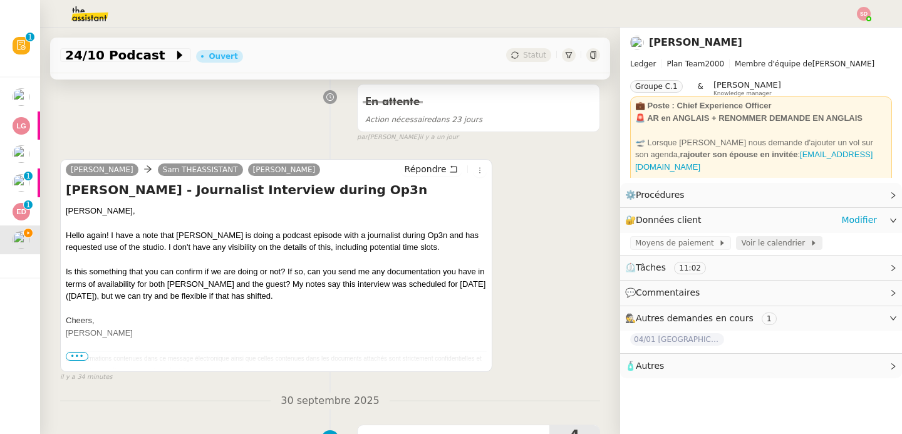
click at [749, 240] on span "Voir le calendrier" at bounding box center [775, 243] width 68 height 13
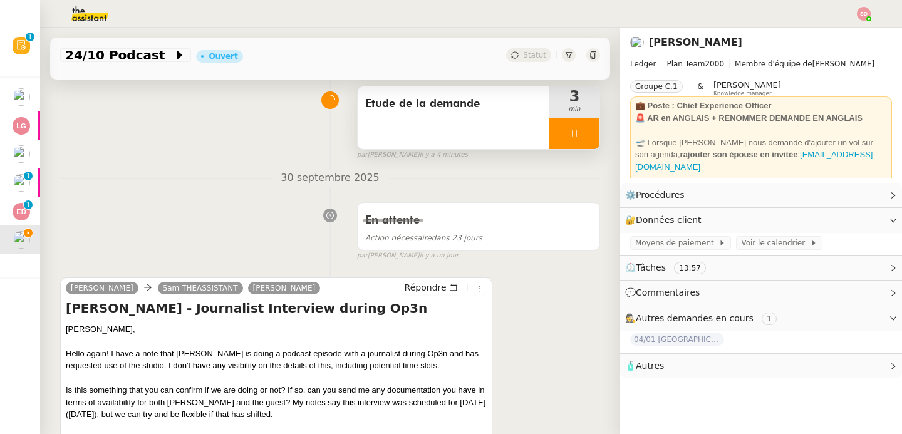
scroll to position [0, 0]
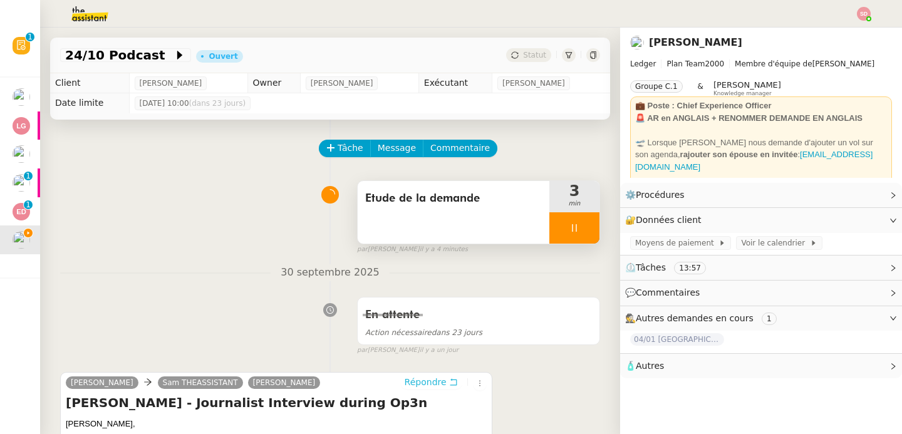
click at [432, 385] on span "Répondre" at bounding box center [426, 382] width 42 height 13
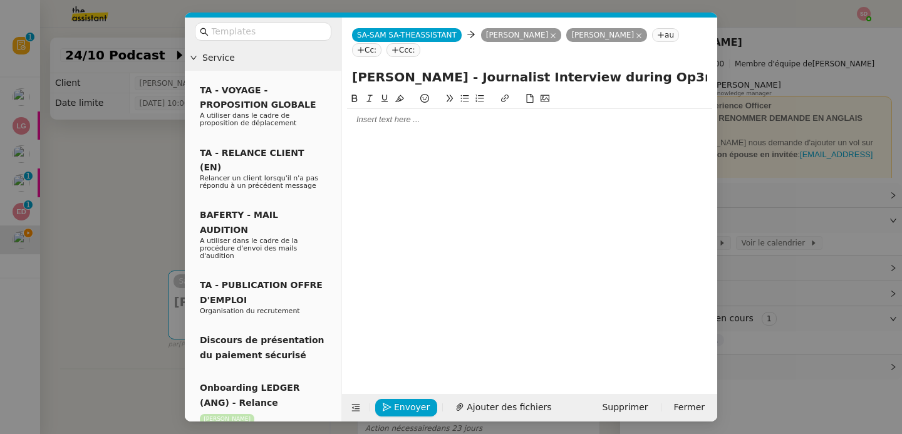
click at [434, 117] on div at bounding box center [529, 119] width 365 height 11
click at [118, 218] on nz-modal-container "Service TA - VOYAGE - PROPOSITION GLOBALE A utiliser dans le cadre de propositi…" at bounding box center [451, 217] width 902 height 434
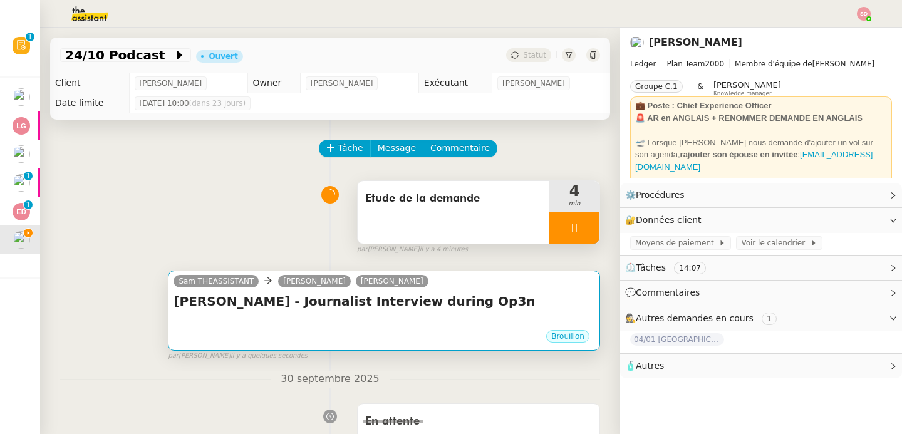
click at [326, 304] on h4 "Ian Scheduling - Journalist Interview during Op3n" at bounding box center [384, 302] width 421 height 18
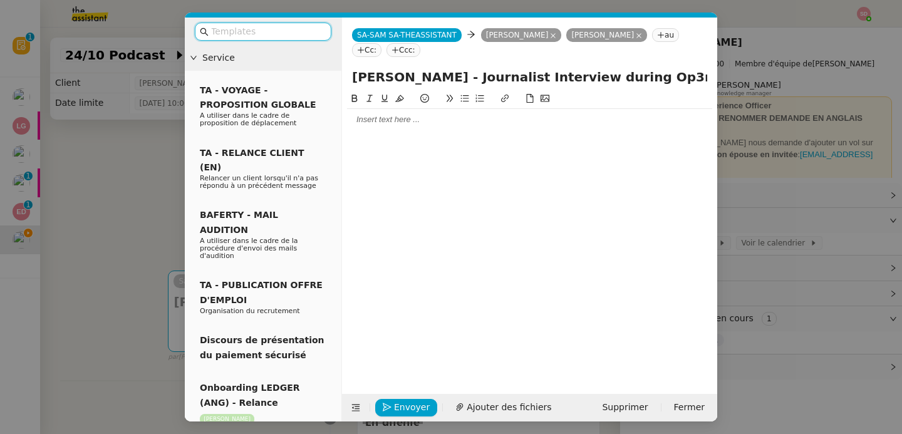
click at [365, 125] on div at bounding box center [529, 119] width 365 height 11
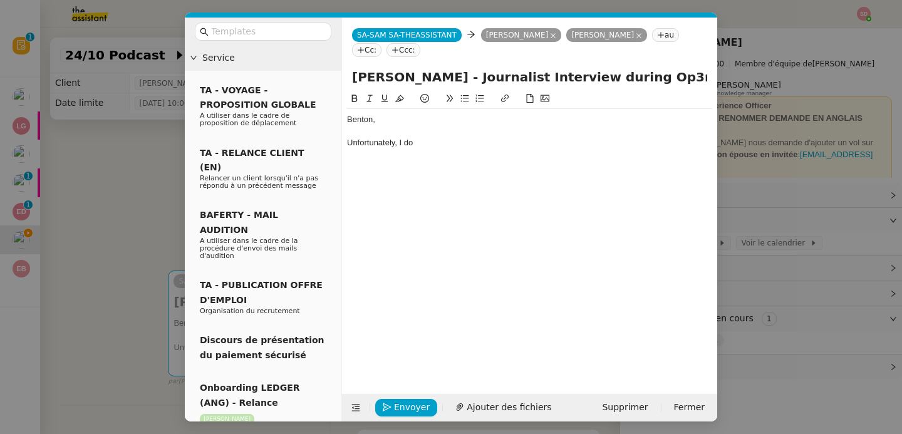
click at [135, 220] on nz-modal-container "Service TA - VOYAGE - PROPOSITION GLOBALE A utiliser dans le cadre de propositi…" at bounding box center [451, 217] width 902 height 434
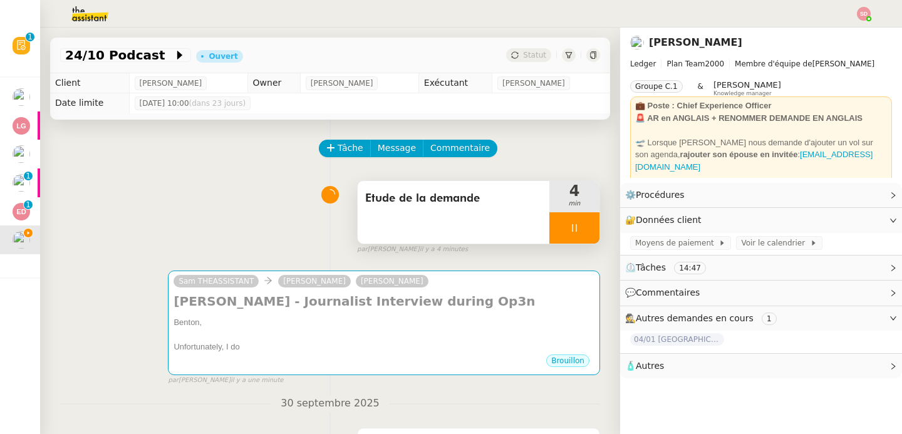
click at [570, 227] on icon at bounding box center [575, 228] width 10 height 10
click at [557, 233] on icon at bounding box center [562, 228] width 10 height 10
click at [570, 231] on icon at bounding box center [575, 228] width 10 height 10
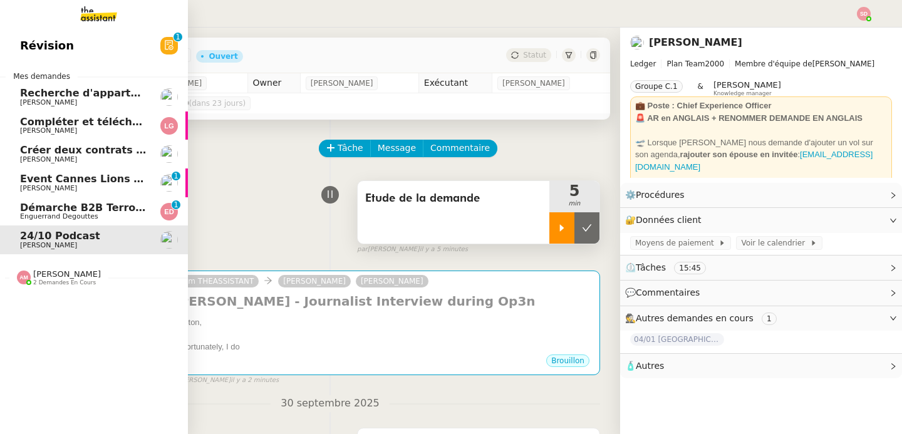
click at [81, 182] on span "Event Cannes Lions 2026" at bounding box center [91, 179] width 142 height 12
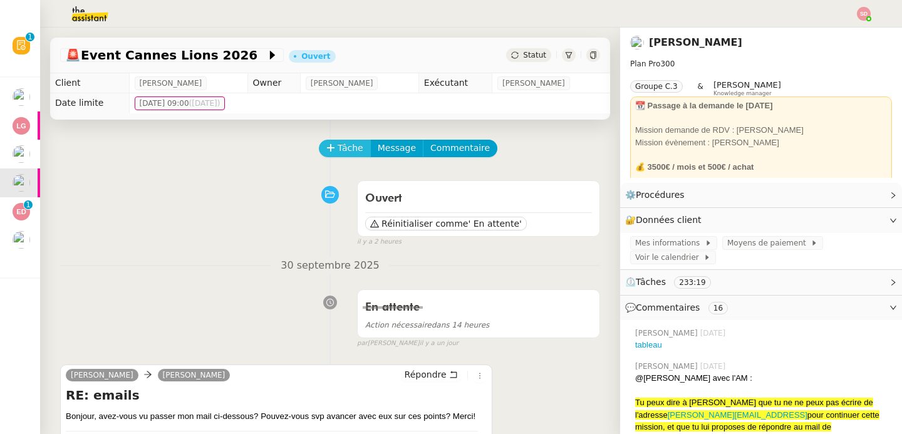
click at [340, 152] on span "Tâche" at bounding box center [351, 148] width 26 height 14
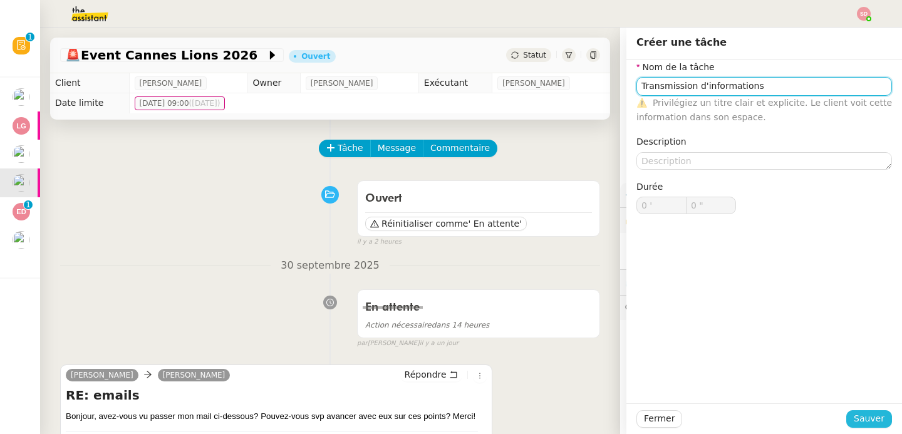
type input "Transmission d'informations"
drag, startPoint x: 859, startPoint y: 425, endPoint x: 595, endPoint y: 293, distance: 294.9
click at [858, 425] on span "Sauver" at bounding box center [869, 419] width 31 height 14
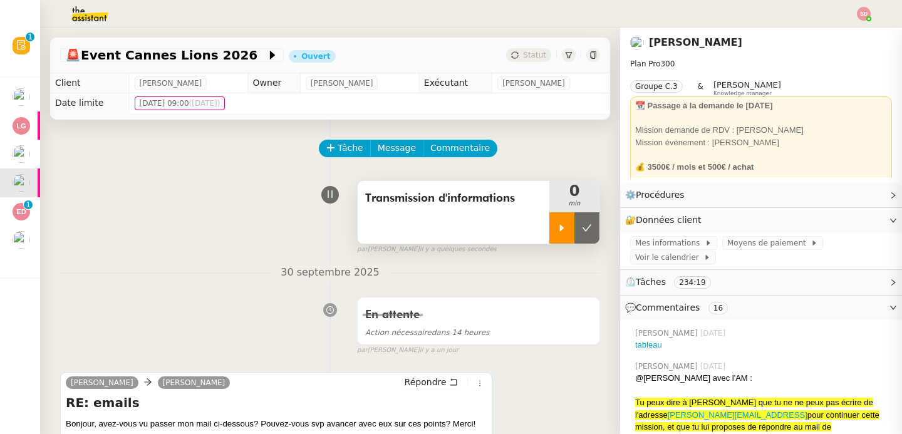
click at [557, 226] on icon at bounding box center [562, 228] width 10 height 10
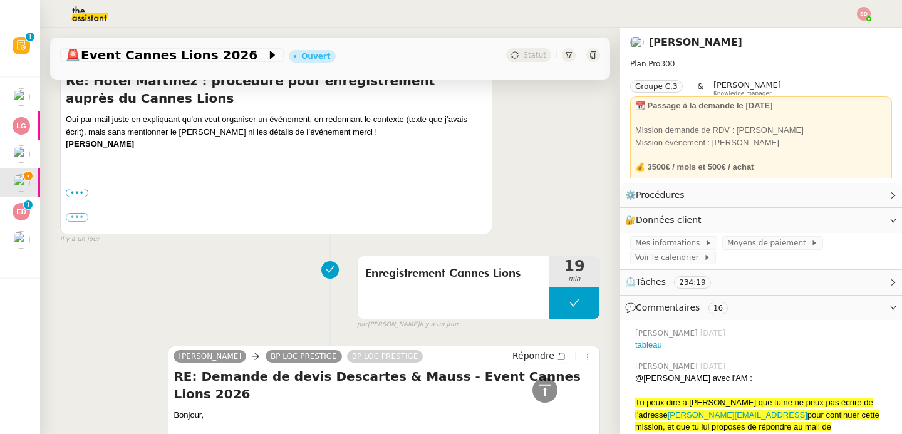
scroll to position [1717, 0]
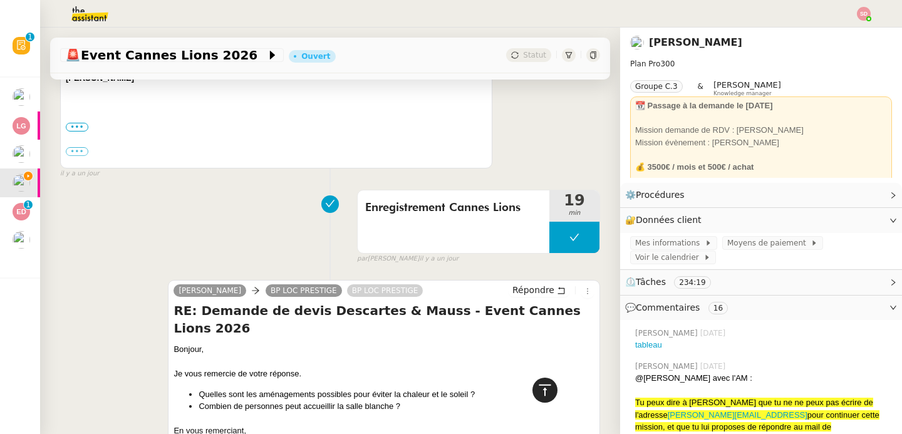
click at [538, 390] on icon at bounding box center [545, 390] width 15 height 15
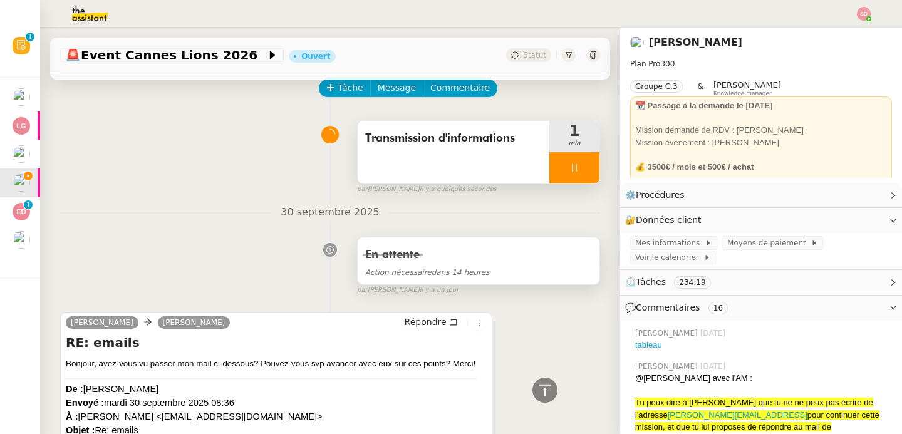
scroll to position [0, 0]
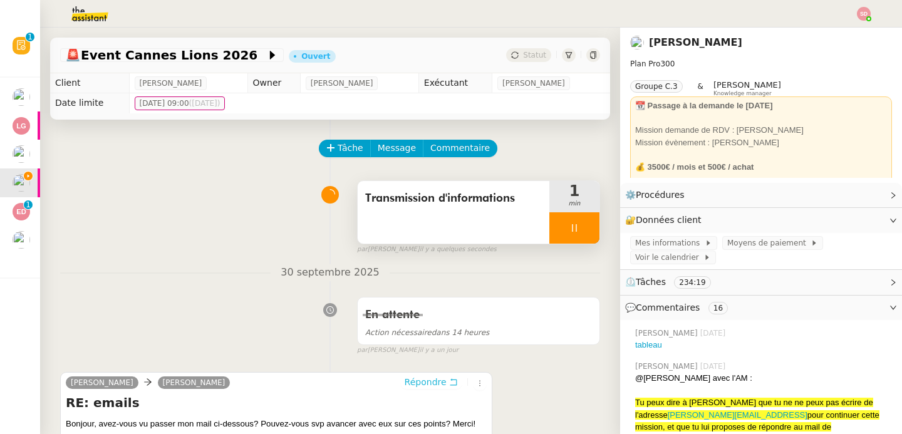
click at [405, 382] on span "Répondre" at bounding box center [426, 382] width 42 height 13
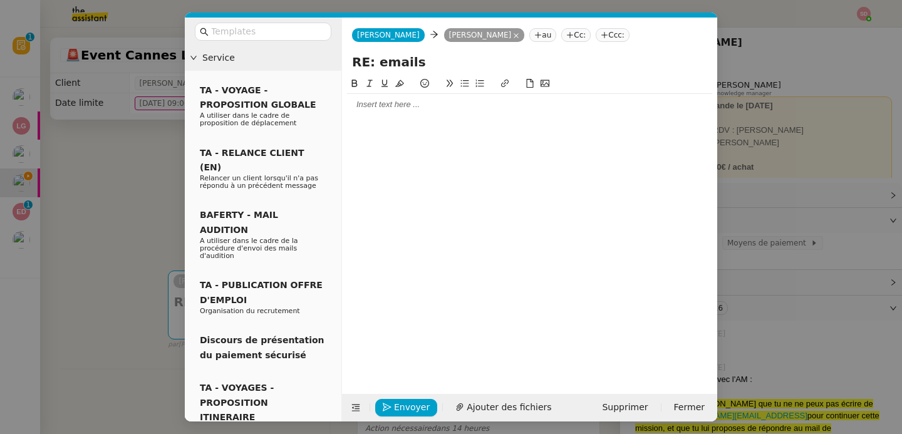
click at [388, 116] on div at bounding box center [529, 225] width 365 height 298
click at [378, 112] on div at bounding box center [529, 104] width 365 height 21
click at [139, 204] on nz-modal-container "Service TA - VOYAGE - PROPOSITION GLOBALE A utiliser dans le cadre de propositi…" at bounding box center [451, 217] width 902 height 434
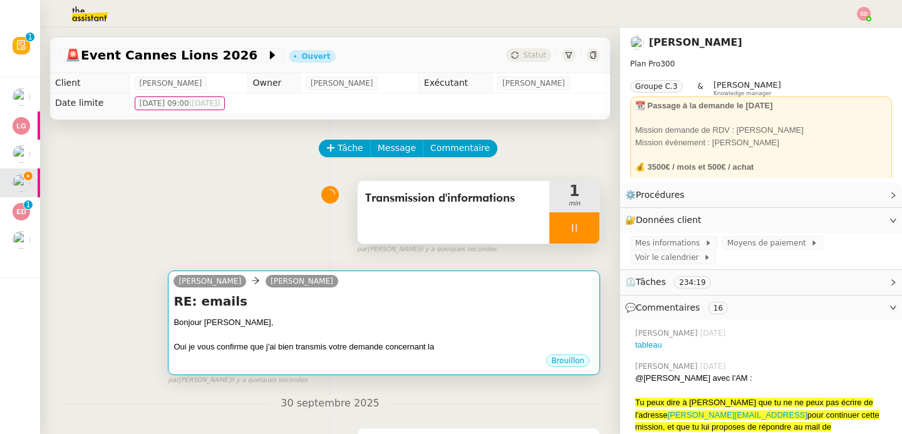
click at [358, 331] on div at bounding box center [384, 335] width 421 height 13
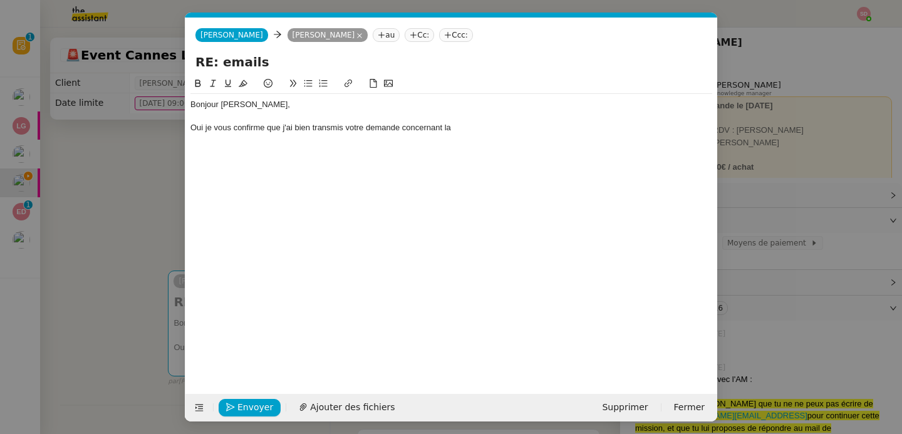
scroll to position [0, 26]
click at [489, 132] on div "Oui je vous confirme que j'ai bien transmis votre demande concernant la" at bounding box center [452, 127] width 522 height 11
click at [136, 251] on nz-modal-container "Service TA - VOYAGE - PROPOSITION GLOBALE A utiliser dans le cadre de propositi…" at bounding box center [451, 217] width 902 height 434
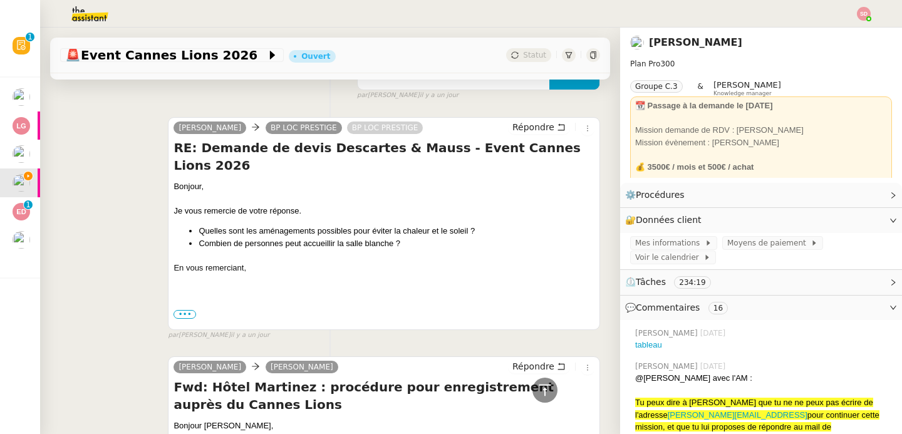
scroll to position [2039, 0]
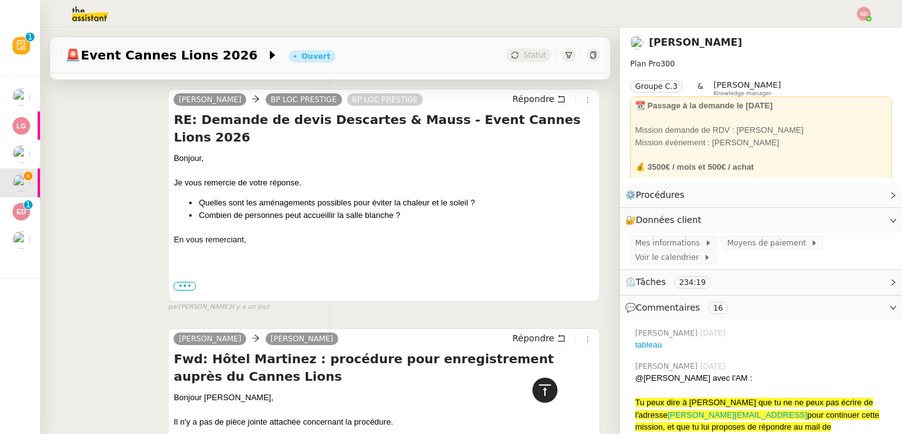
click at [538, 388] on icon at bounding box center [545, 390] width 15 height 15
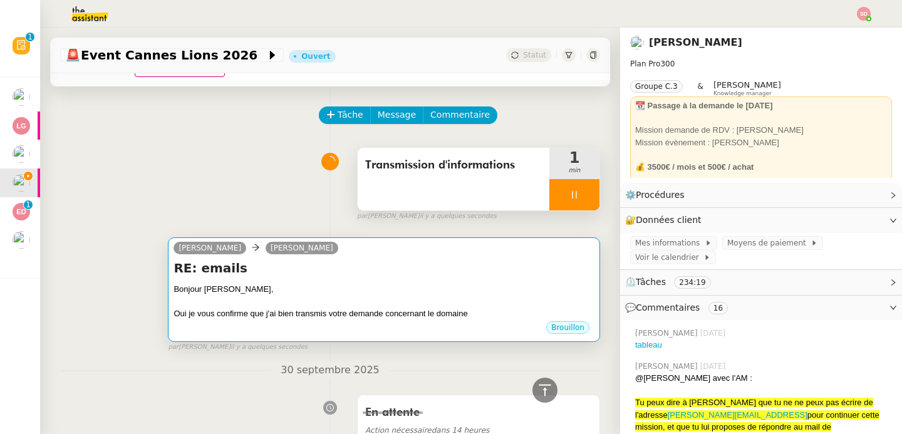
scroll to position [0, 0]
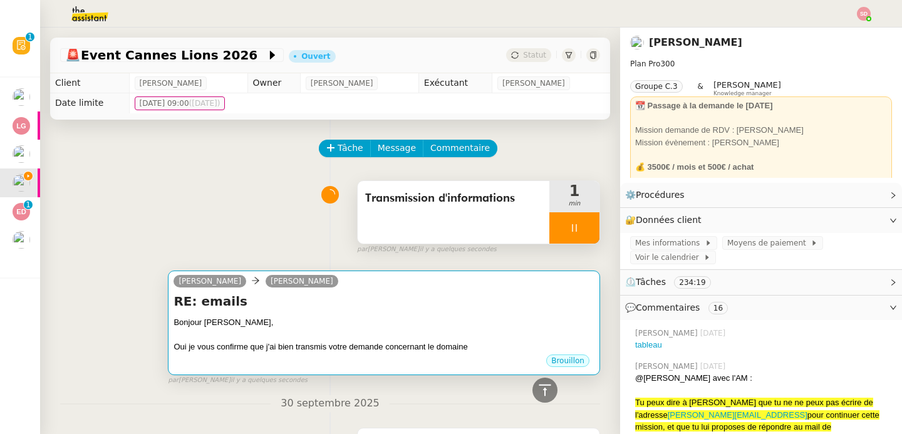
click at [410, 347] on div "Oui je vous confirme que j'ai bien transmis votre demande concernant le domaine" at bounding box center [384, 347] width 421 height 13
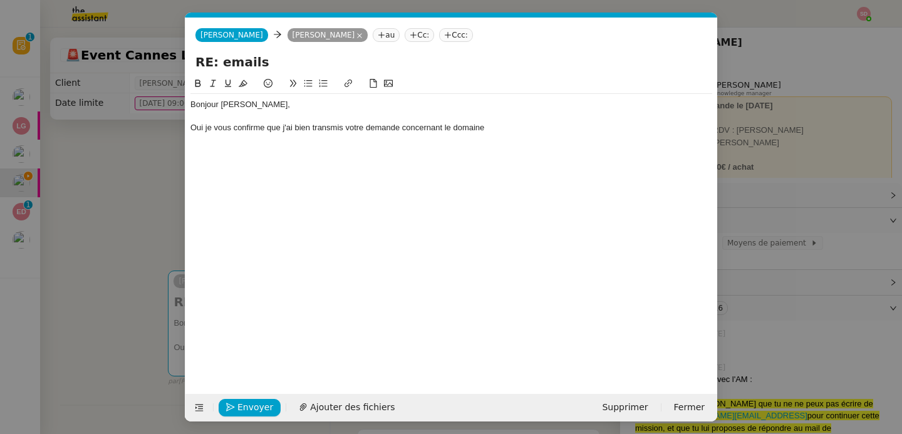
scroll to position [0, 26]
click at [523, 129] on div "Oui je vous confirme que j'ai bien transmis votre demande concernant le domaine" at bounding box center [452, 127] width 522 height 11
click at [260, 400] on span "Envoyer" at bounding box center [256, 407] width 36 height 14
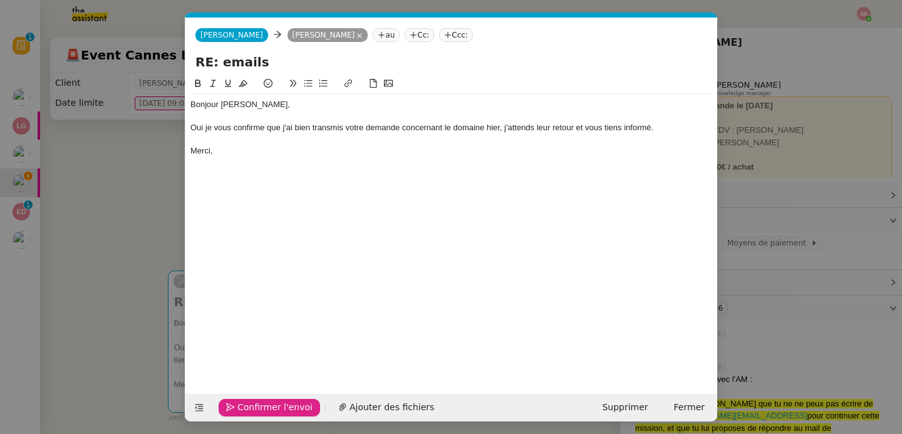
click at [260, 400] on span "Confirmer l'envoi" at bounding box center [275, 407] width 75 height 14
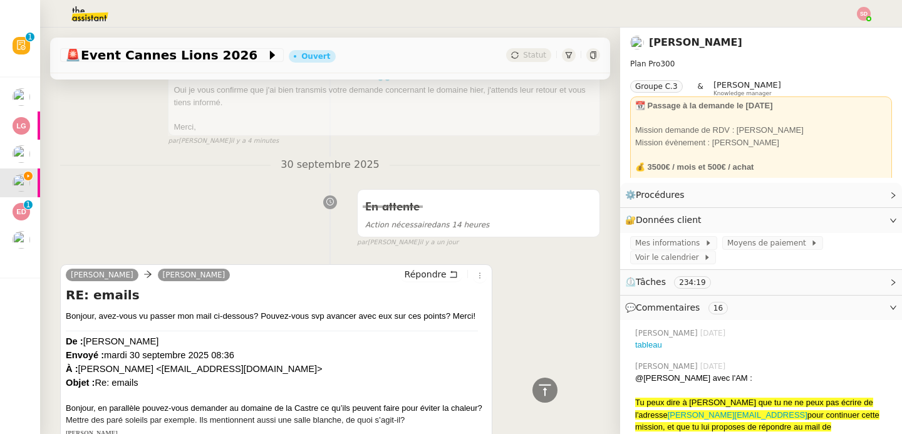
scroll to position [0, 0]
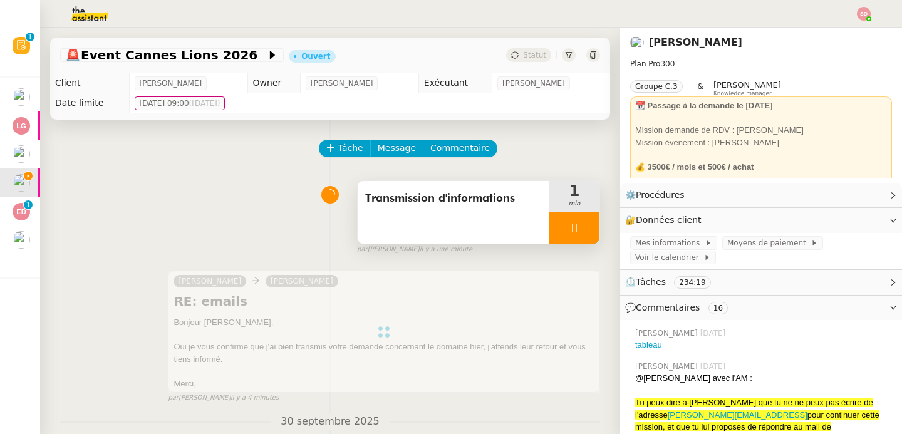
click at [562, 233] on div at bounding box center [575, 227] width 50 height 31
click at [582, 231] on icon at bounding box center [587, 228] width 10 height 10
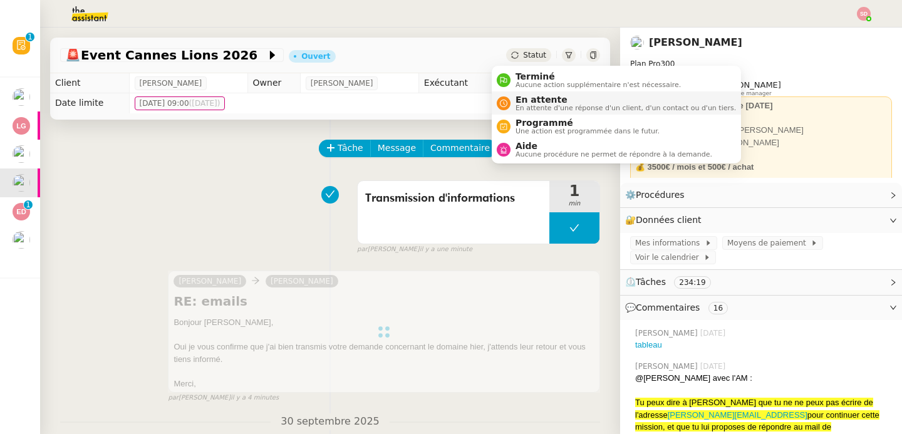
click at [506, 96] on div "En attente En attente d'une réponse d'un client, d'un contact ou d'un tiers." at bounding box center [616, 103] width 239 height 17
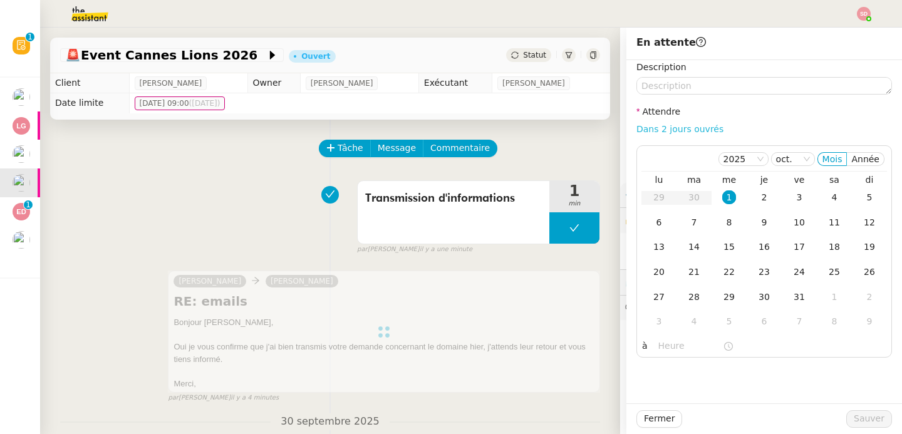
click at [684, 126] on link "Dans 2 jours ouvrés" at bounding box center [680, 129] width 87 height 10
click at [659, 344] on input "07:00" at bounding box center [691, 346] width 65 height 14
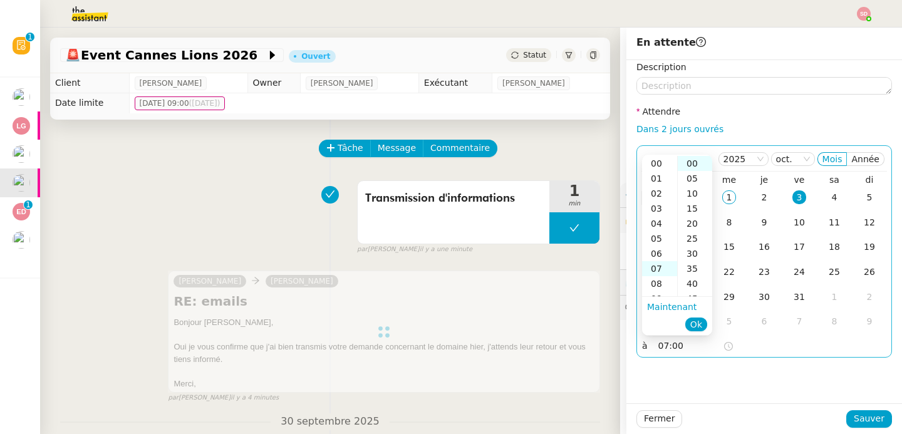
scroll to position [105, 0]
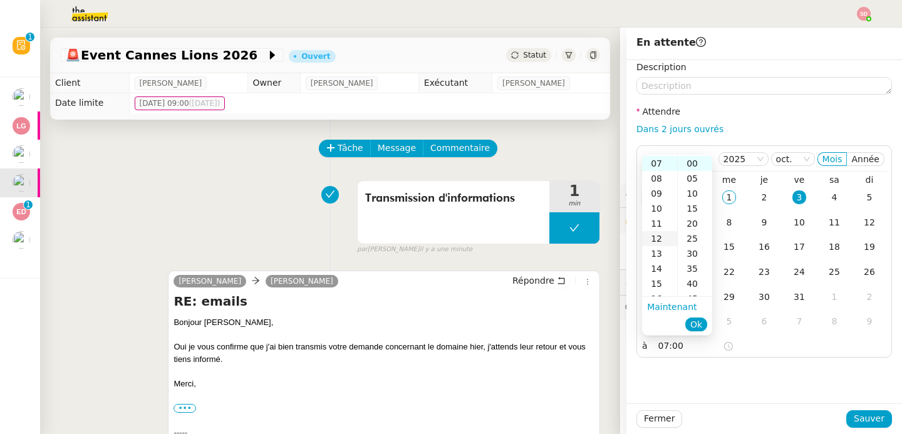
click at [659, 233] on div "12" at bounding box center [659, 238] width 35 height 15
type input "12:00"
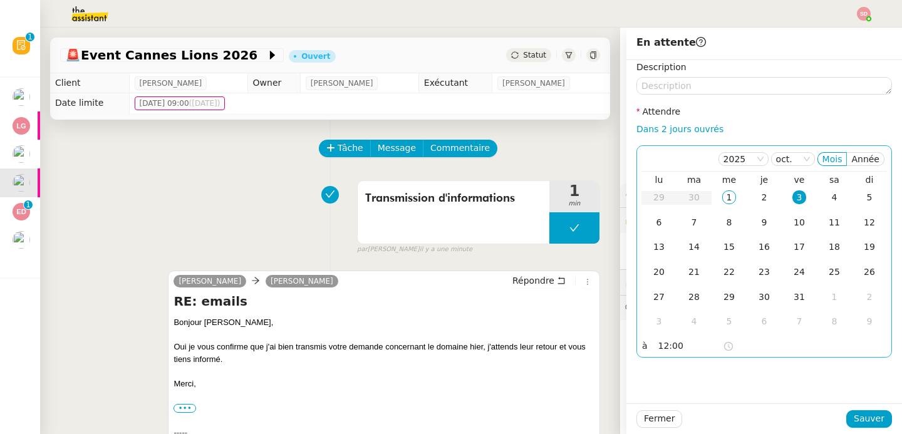
click at [793, 194] on div "3" at bounding box center [800, 198] width 14 height 14
click at [864, 418] on span "Sauver" at bounding box center [869, 419] width 31 height 14
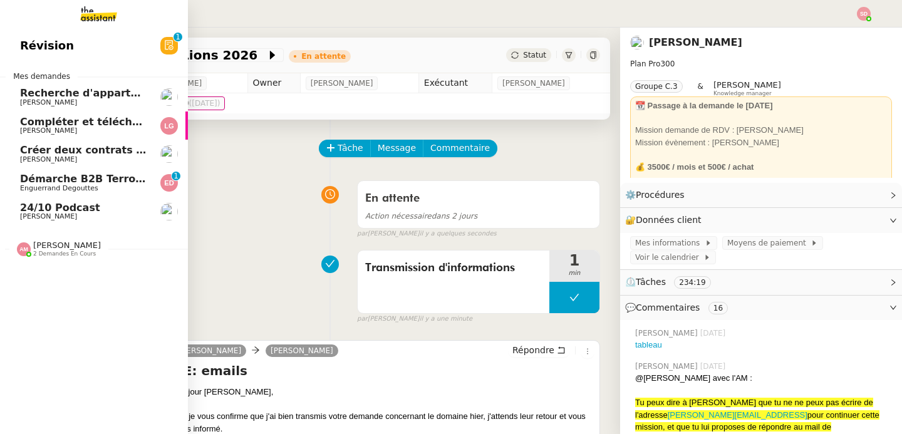
click at [31, 154] on span "Créer deux contrats de domiciliation" at bounding box center [123, 150] width 207 height 12
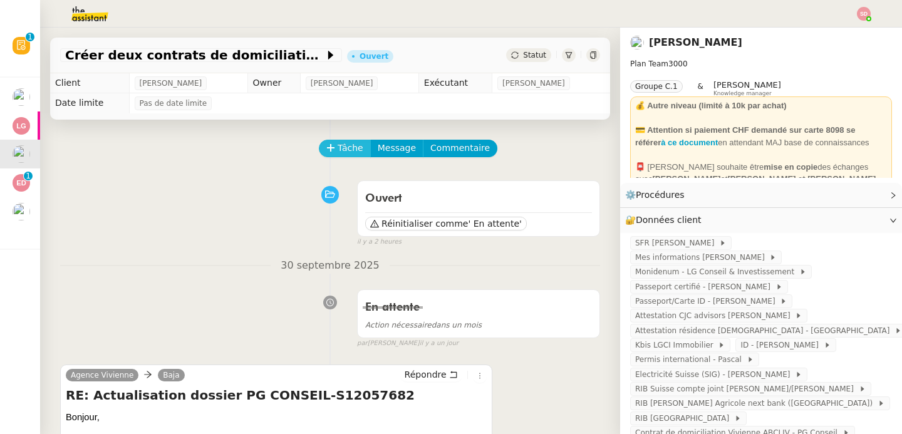
click at [338, 146] on span "Tâche" at bounding box center [351, 148] width 26 height 14
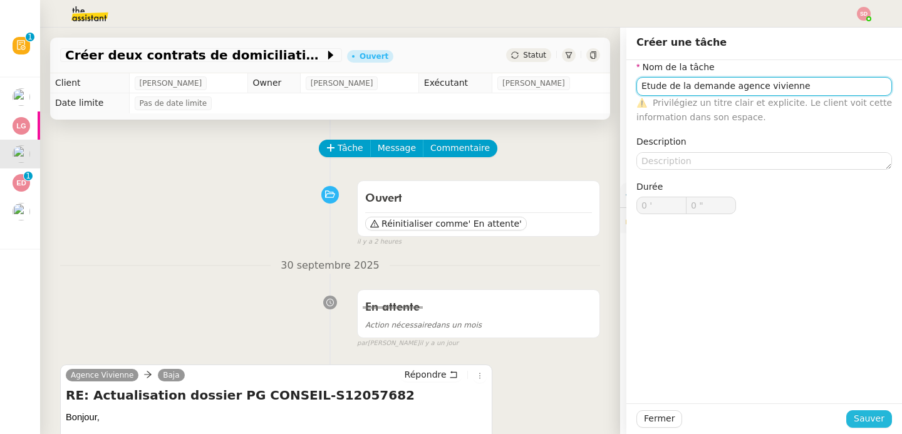
type input "Etude de la demande agence vivienne"
click at [867, 422] on span "Sauver" at bounding box center [869, 419] width 31 height 14
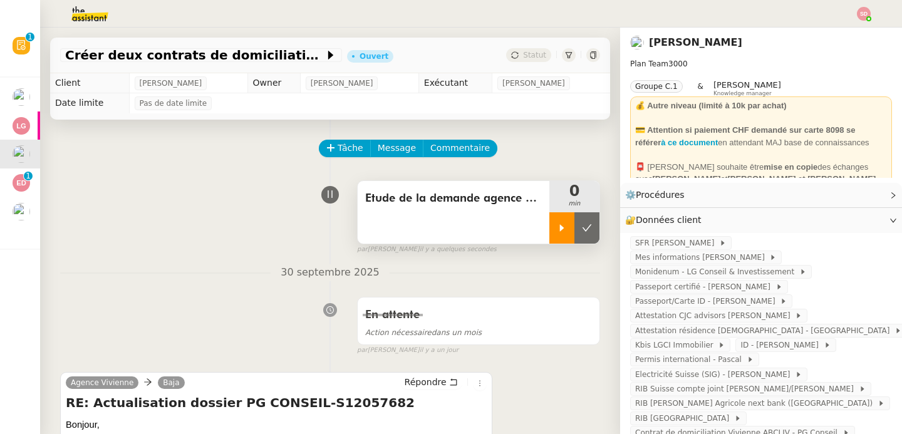
click at [550, 224] on div at bounding box center [562, 227] width 25 height 31
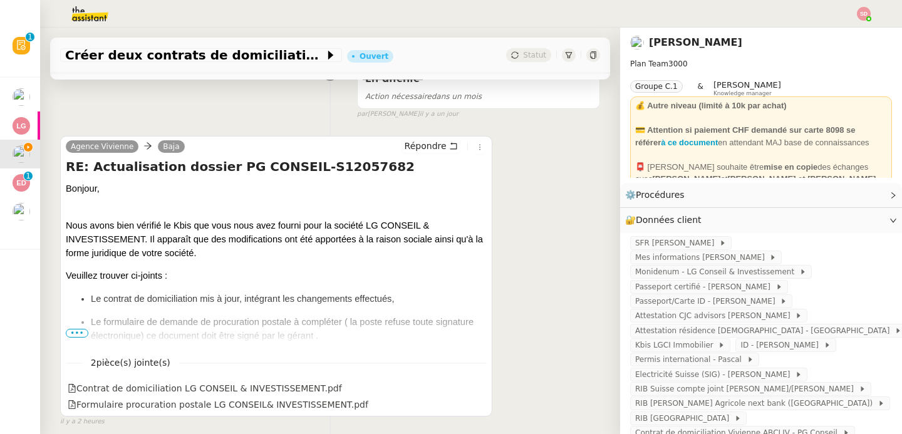
scroll to position [257, 0]
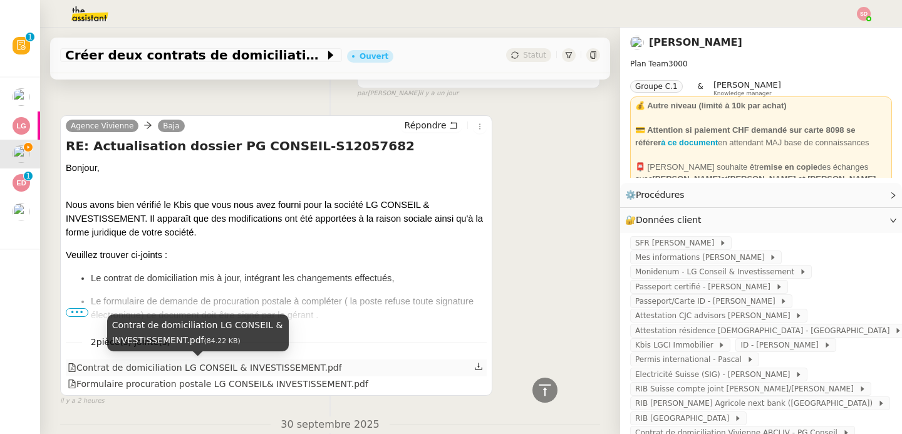
click at [261, 367] on div "Contrat de domiciliation LG CONSEIL & INVESTISSEMENT.pdf" at bounding box center [205, 368] width 275 height 14
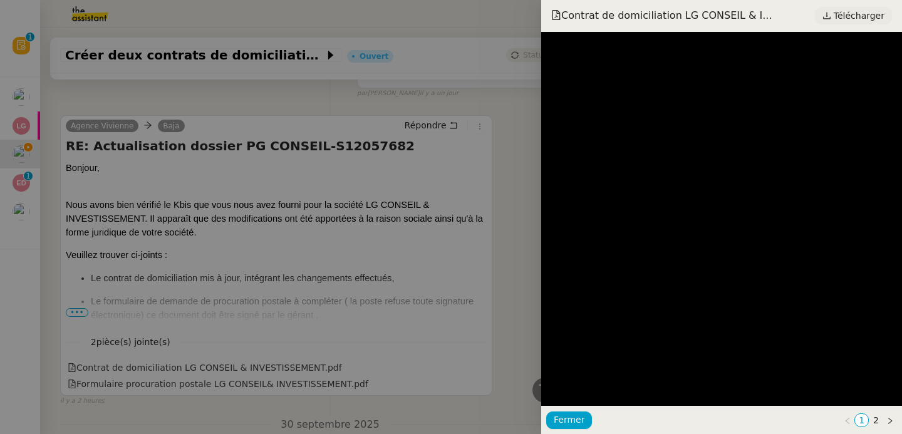
click at [842, 20] on span "Télécharger" at bounding box center [859, 16] width 51 height 16
click at [222, 380] on div at bounding box center [451, 217] width 902 height 434
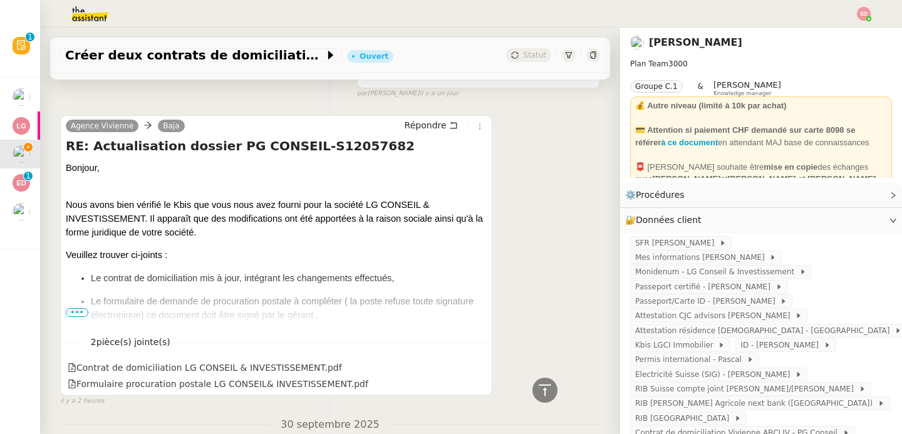
click at [221, 383] on div "Formulaire procuration postale LG CONSEIL& INVESTISSEMENT.pdf" at bounding box center [218, 384] width 301 height 14
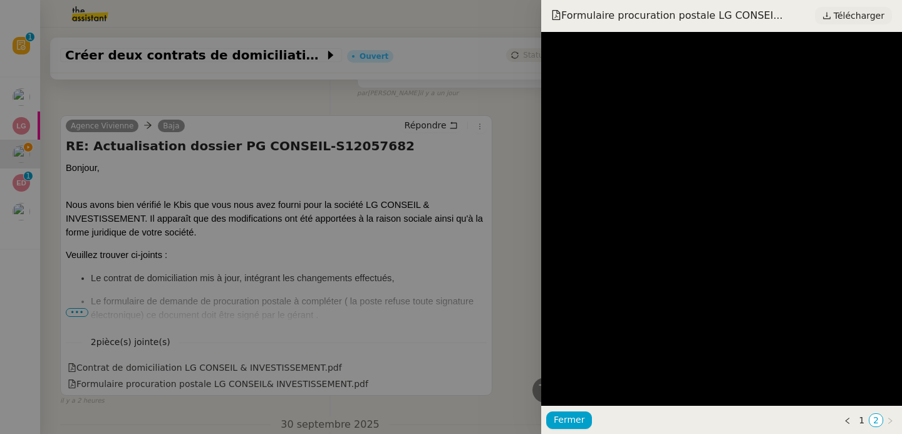
click at [854, 21] on span "Télécharger" at bounding box center [859, 16] width 51 height 16
click at [184, 186] on div at bounding box center [451, 217] width 902 height 434
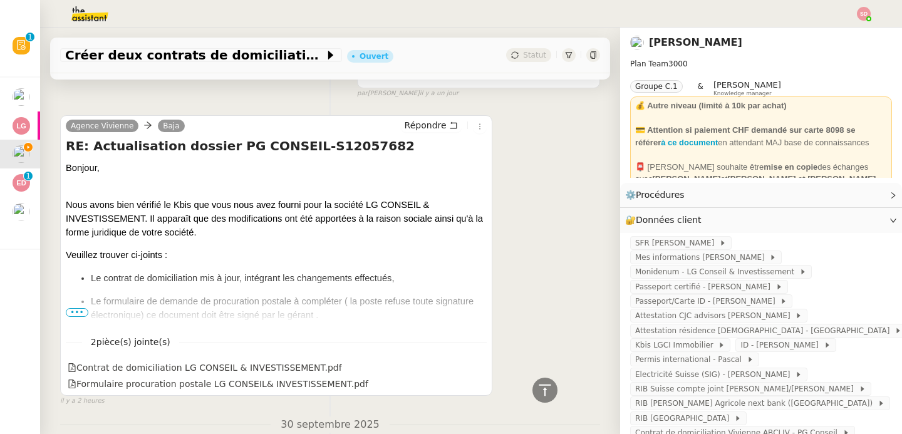
click at [80, 313] on span "•••" at bounding box center [77, 312] width 23 height 9
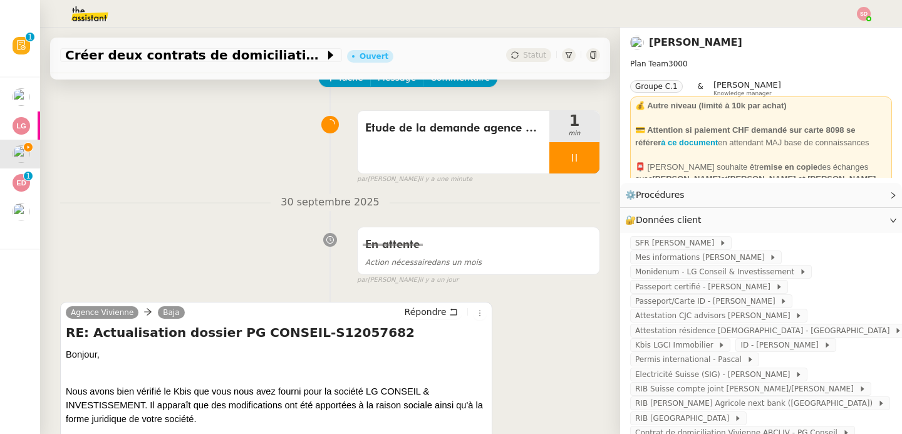
scroll to position [0, 0]
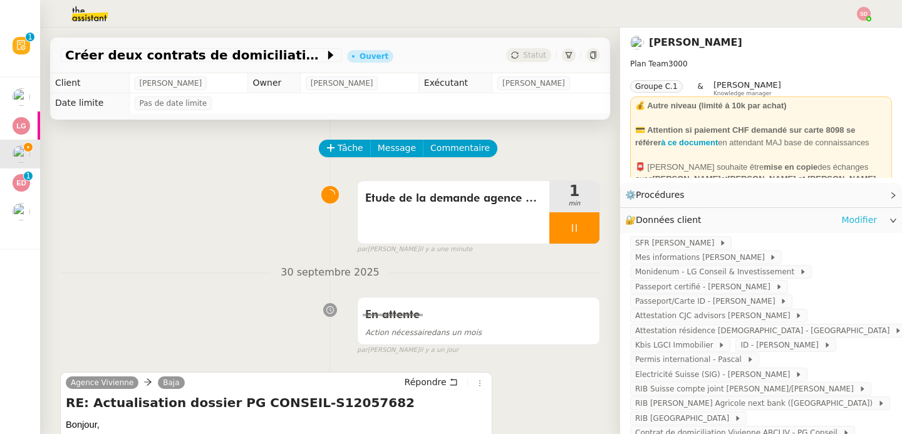
click at [847, 218] on link "Modifier" at bounding box center [860, 220] width 36 height 14
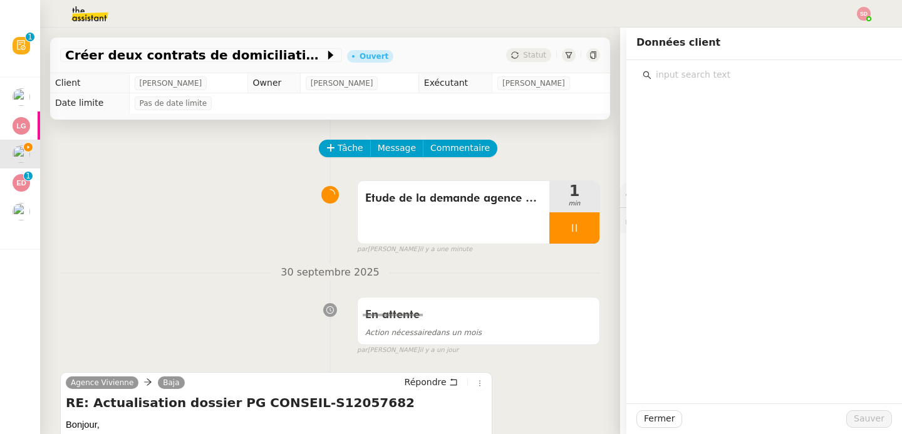
click at [577, 164] on div "Tâche Message Commentaire" at bounding box center [460, 155] width 280 height 30
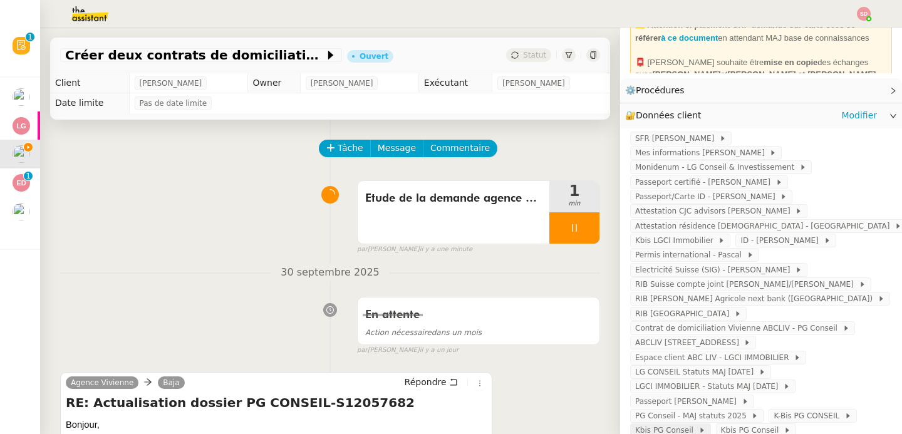
scroll to position [139, 0]
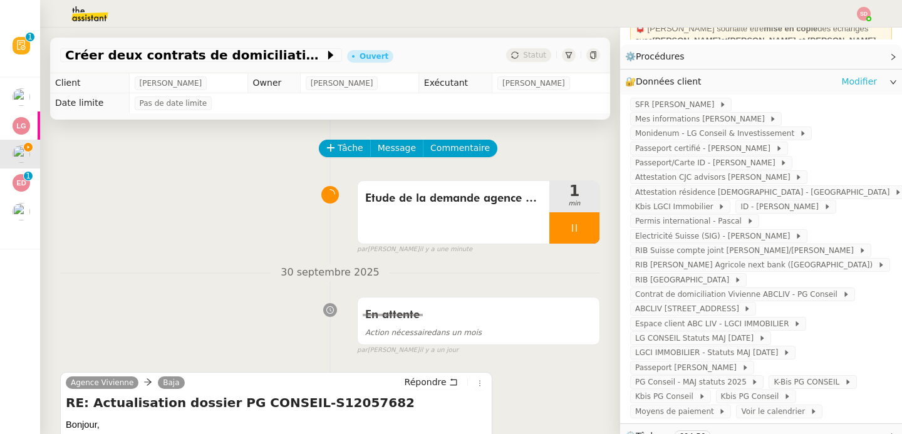
click at [842, 82] on link "Modifier" at bounding box center [860, 82] width 36 height 14
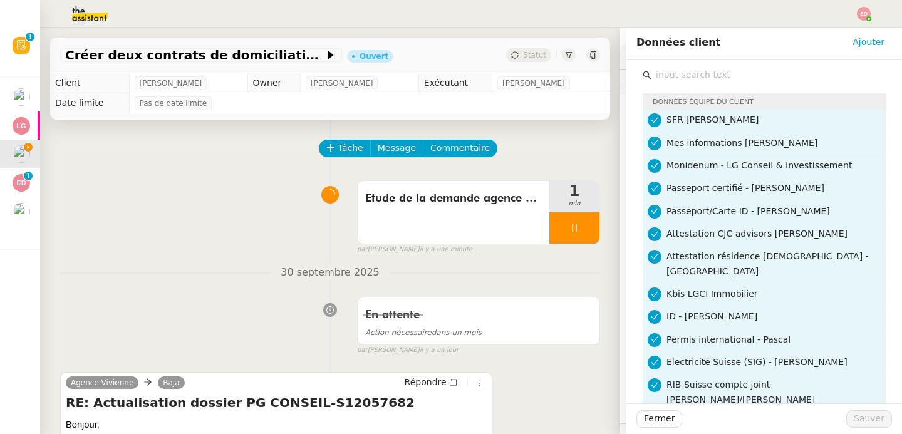
click at [686, 81] on input "text" at bounding box center [769, 74] width 234 height 17
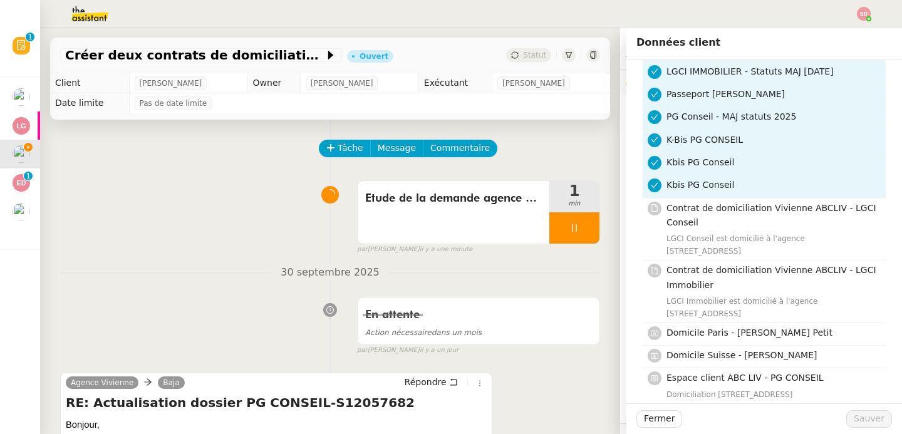
scroll to position [204, 0]
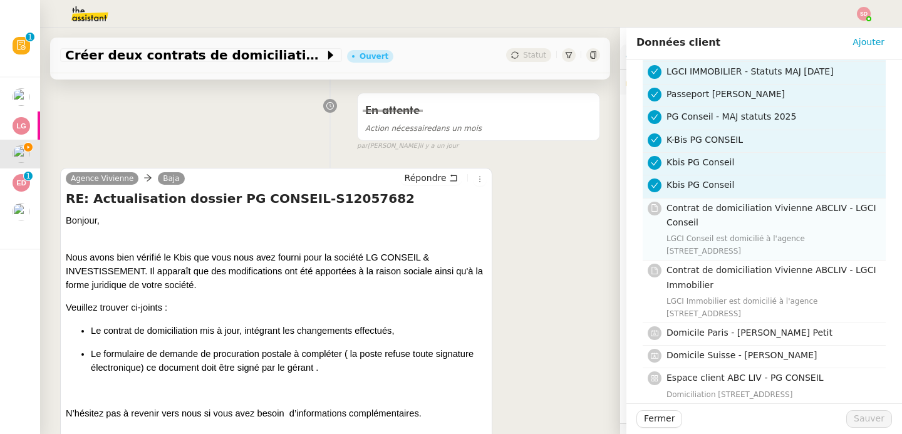
type input "domici"
click at [804, 233] on div "LGCI Conseil est domicilié à l'agence 12 rue Vivienne - Lot 3 - 75002 PARIS" at bounding box center [773, 245] width 212 height 25
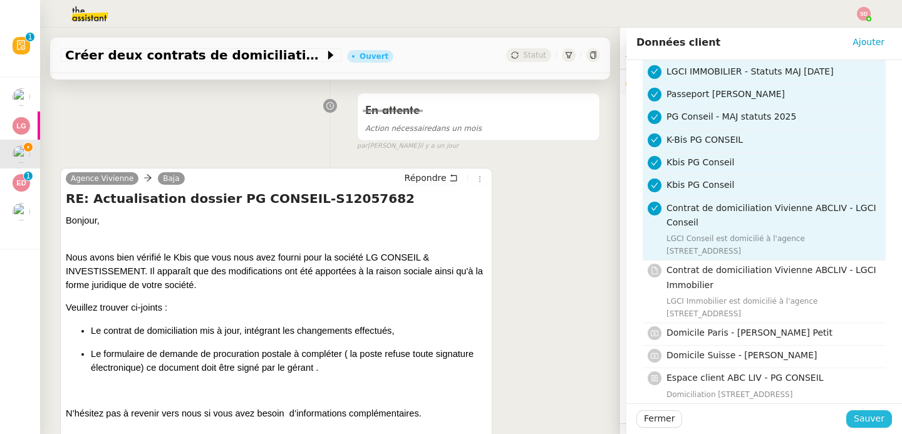
click at [855, 421] on span "Sauver" at bounding box center [869, 419] width 31 height 14
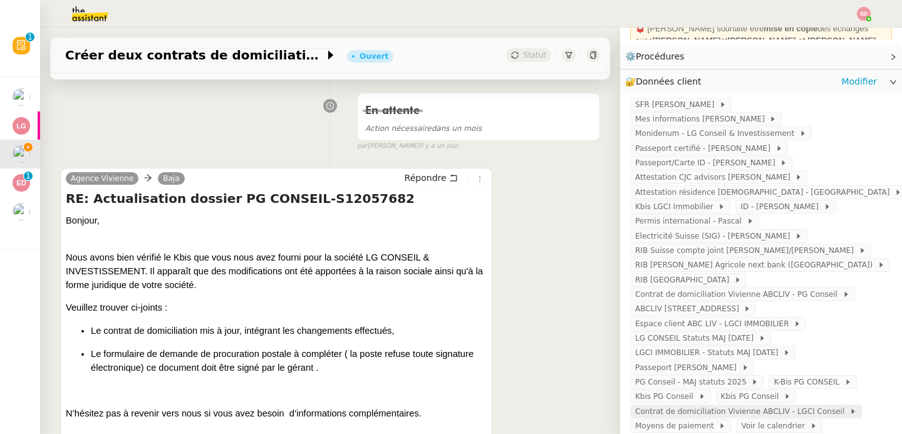
click at [647, 405] on span "Contrat de domiciliation Vivienne ABCLIV - LGCI Conseil" at bounding box center [743, 411] width 214 height 13
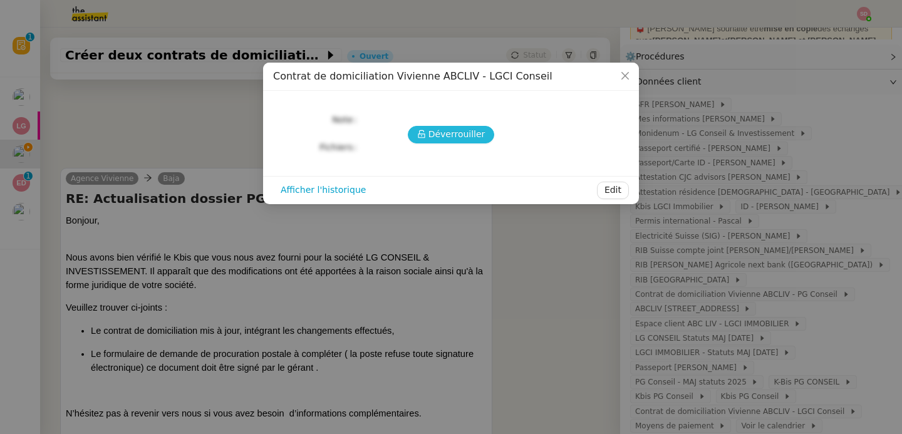
click at [435, 135] on span "Déverrouiller" at bounding box center [457, 134] width 57 height 14
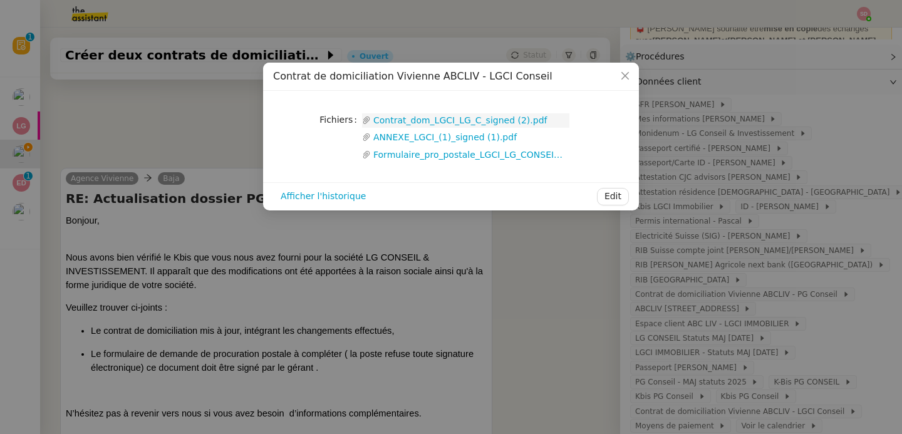
click at [426, 123] on link "Contrat_dom_LGCI_LG_C_signed (2).pdf" at bounding box center [470, 120] width 199 height 14
click at [622, 197] on button "Edit" at bounding box center [613, 197] width 32 height 18
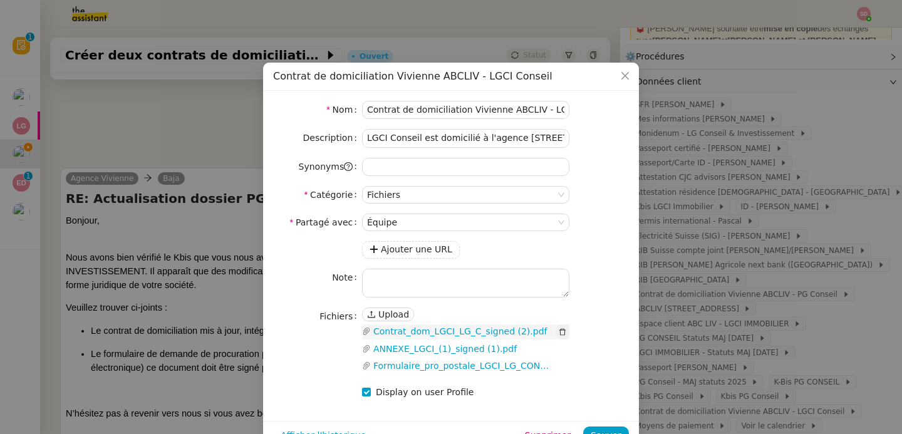
click at [564, 330] on icon "button" at bounding box center [563, 332] width 6 height 7
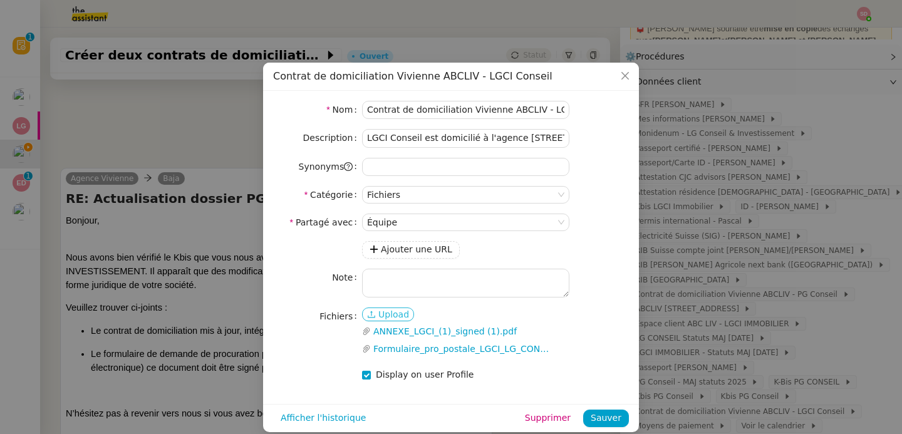
click at [386, 309] on span "Upload" at bounding box center [394, 314] width 31 height 13
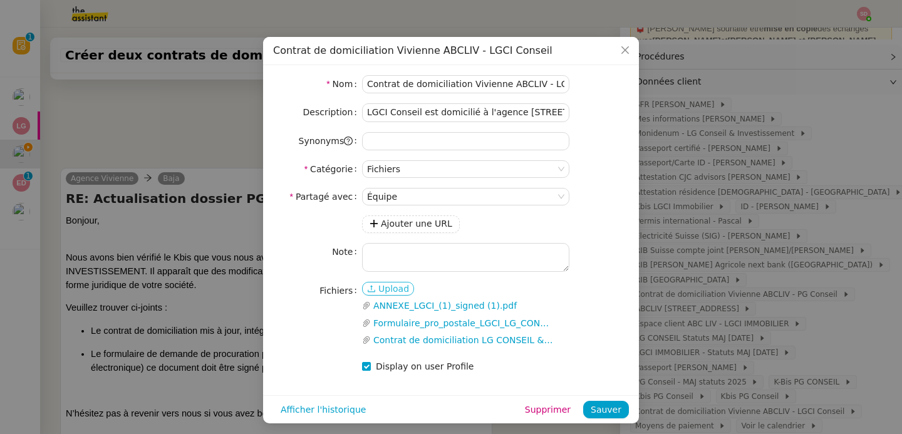
scroll to position [30, 0]
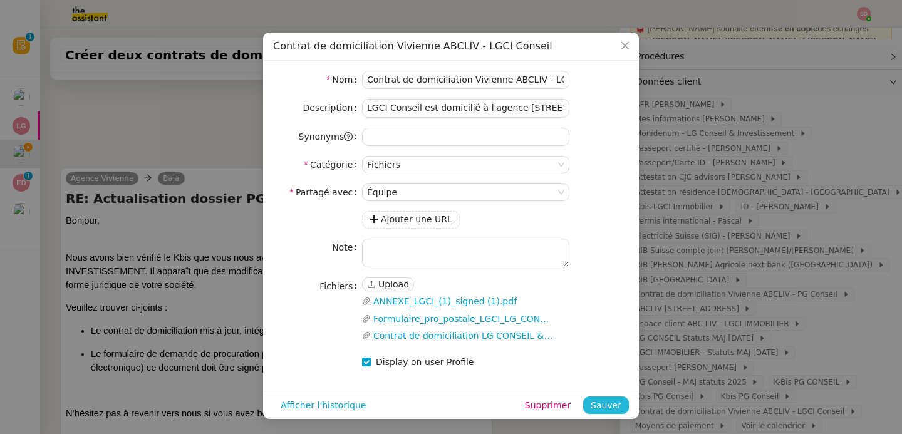
click at [604, 406] on span "Sauver" at bounding box center [606, 406] width 31 height 14
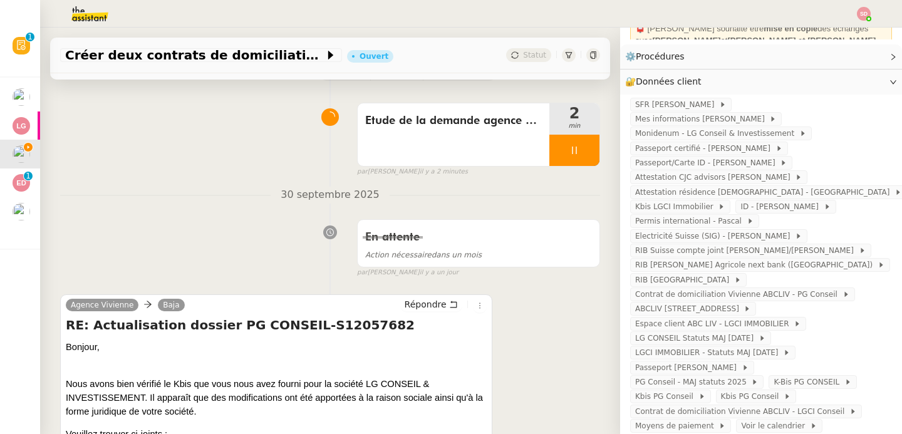
scroll to position [234, 0]
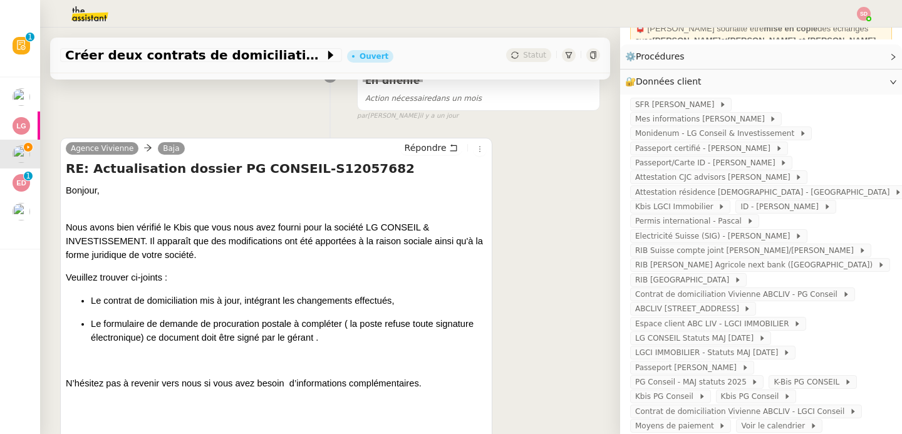
click at [113, 327] on div "Le formulaire de demande de procuration postale à compléter ( la poste refuse t…" at bounding box center [289, 331] width 396 height 28
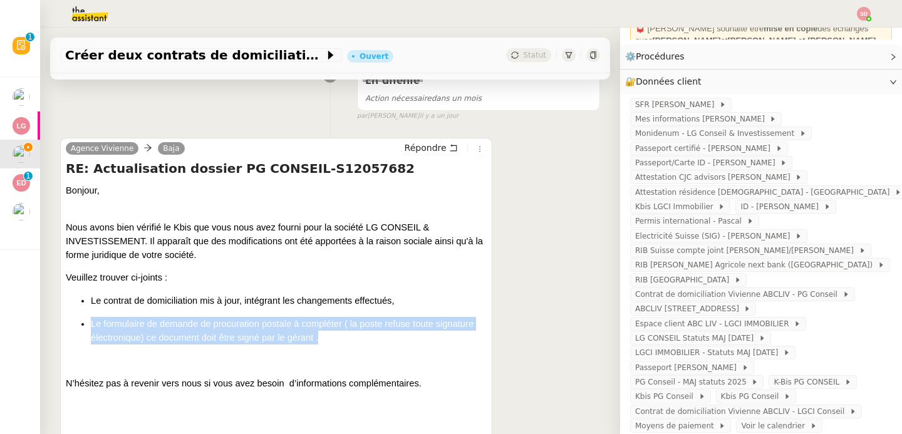
click at [113, 327] on div "Le formulaire de demande de procuration postale à compléter ( la poste refuse t…" at bounding box center [289, 331] width 396 height 28
copy div "Le formulaire de demande de procuration postale à compléter ( la poste refuse t…"
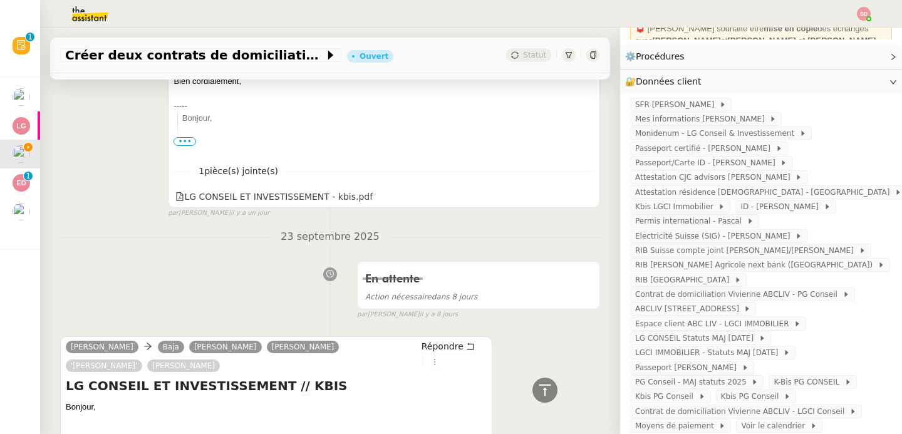
scroll to position [2717, 0]
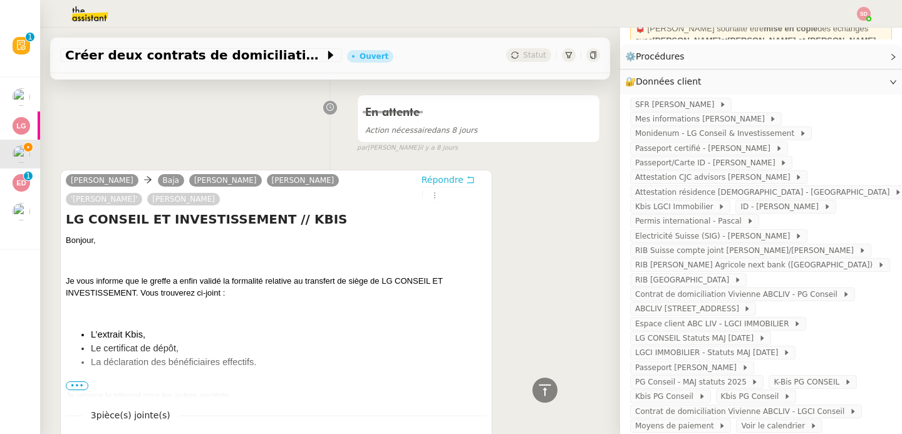
click at [445, 173] on button "Répondre" at bounding box center [448, 180] width 62 height 14
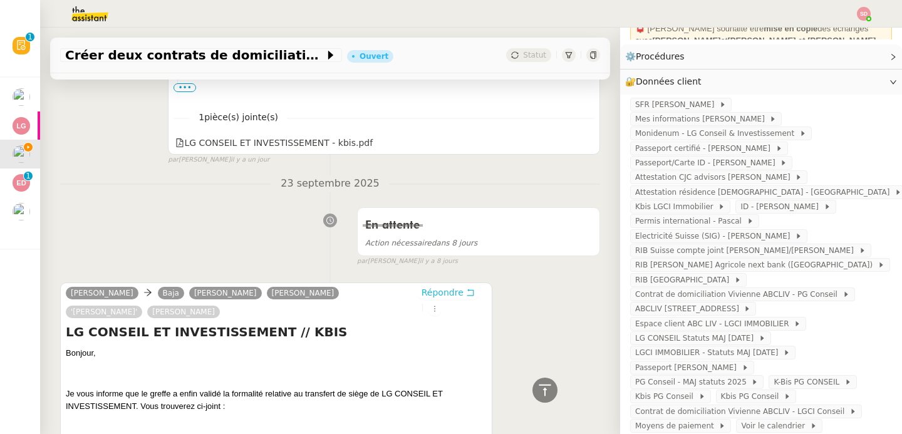
scroll to position [2812, 0]
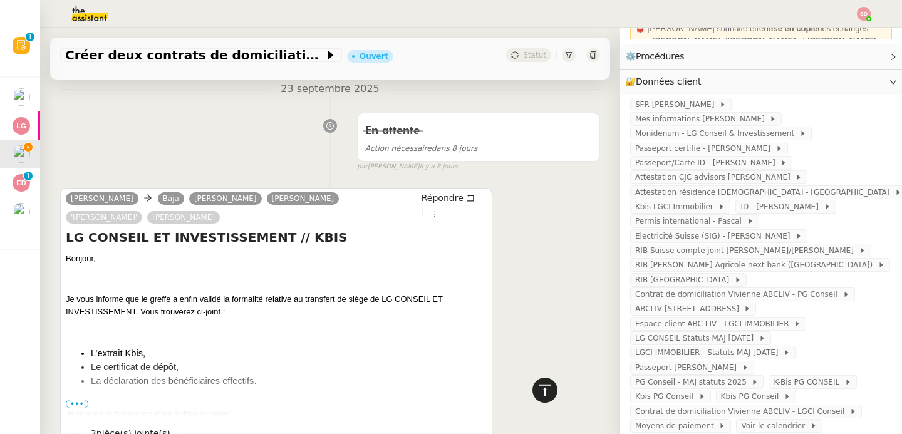
click at [538, 396] on icon at bounding box center [545, 390] width 15 height 15
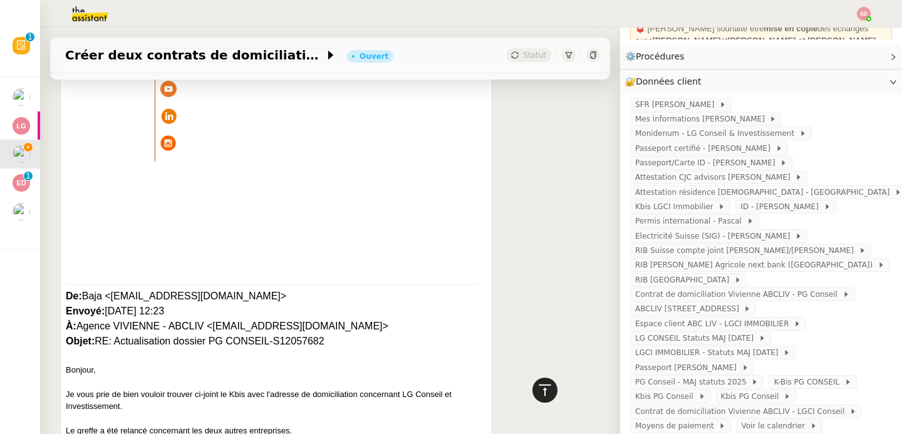
scroll to position [0, 0]
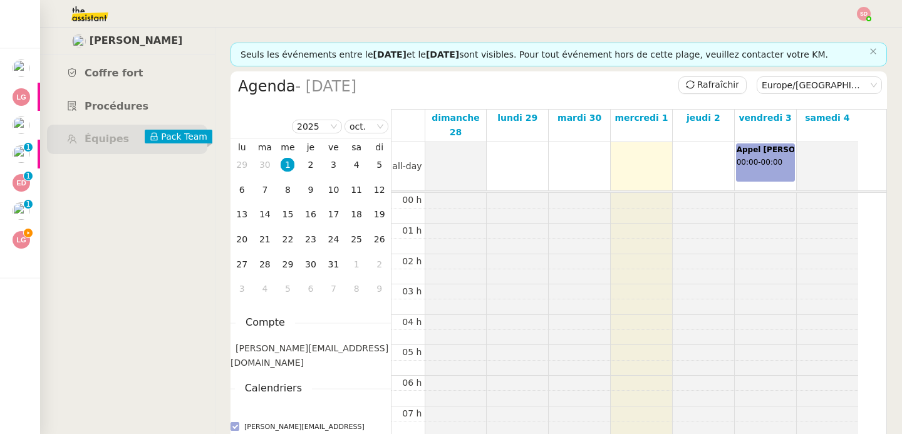
scroll to position [184, 0]
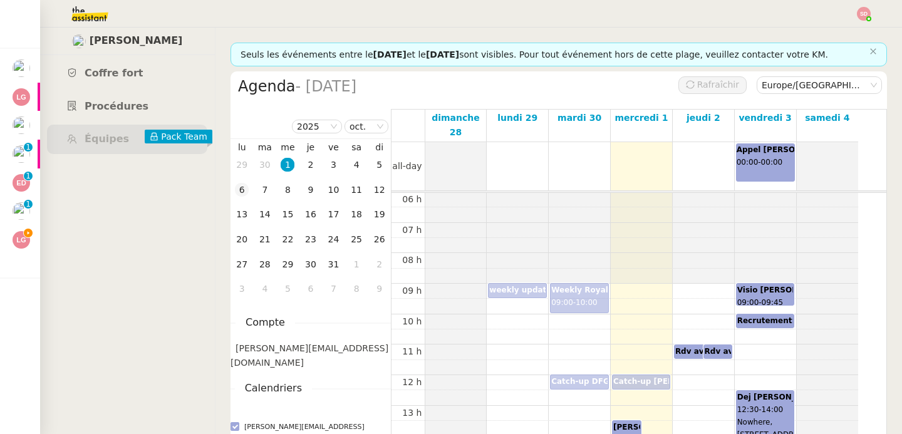
click at [242, 186] on div "6" at bounding box center [242, 190] width 14 height 14
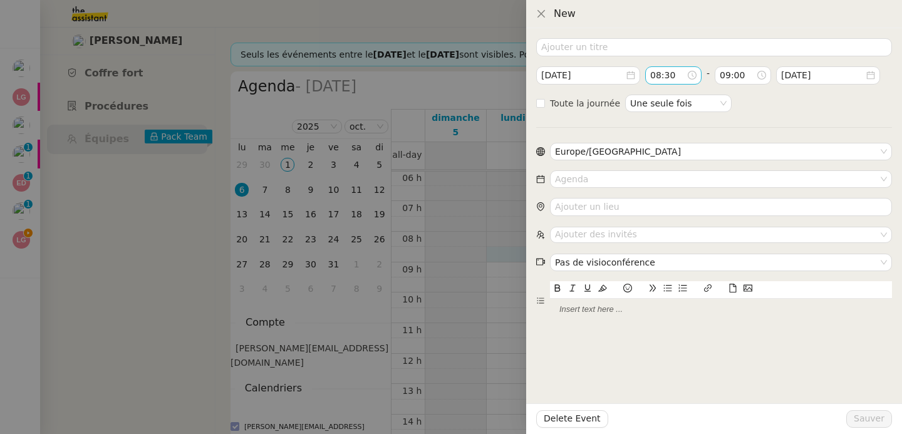
click at [662, 77] on input "08:30" at bounding box center [669, 75] width 36 height 14
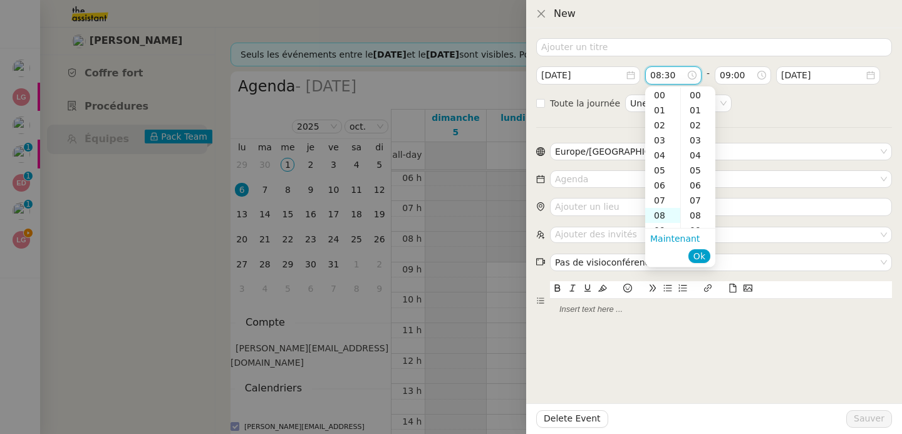
scroll to position [120, 0]
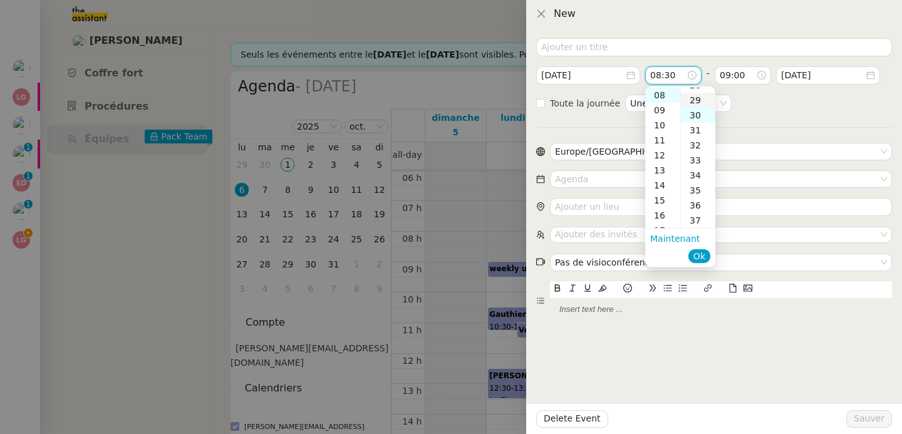
click at [698, 104] on div "29" at bounding box center [698, 100] width 34 height 15
type input "08:29"
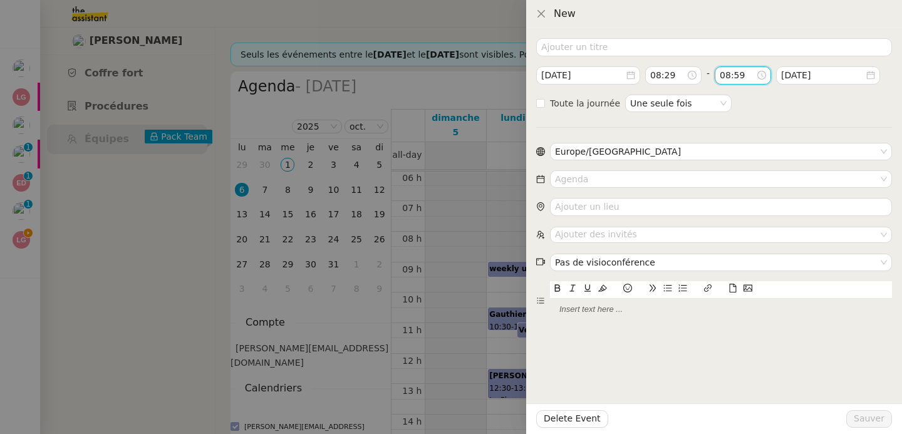
click at [725, 75] on input "08:59" at bounding box center [738, 75] width 36 height 14
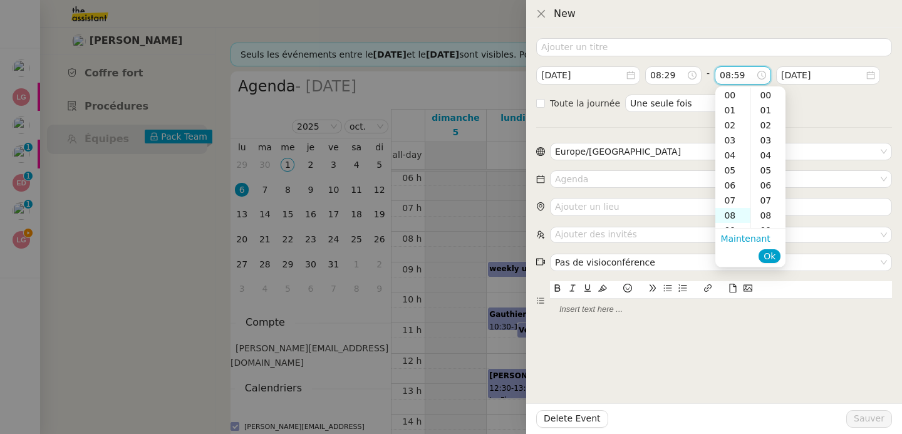
scroll to position [887, 0]
click at [733, 142] on div "11" at bounding box center [733, 140] width 35 height 15
click at [770, 179] on div "44" at bounding box center [768, 180] width 34 height 15
type input "11:44"
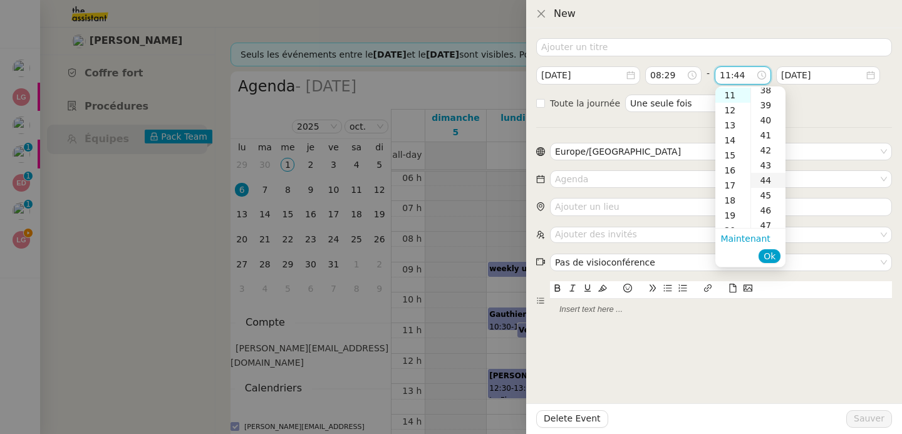
scroll to position [662, 0]
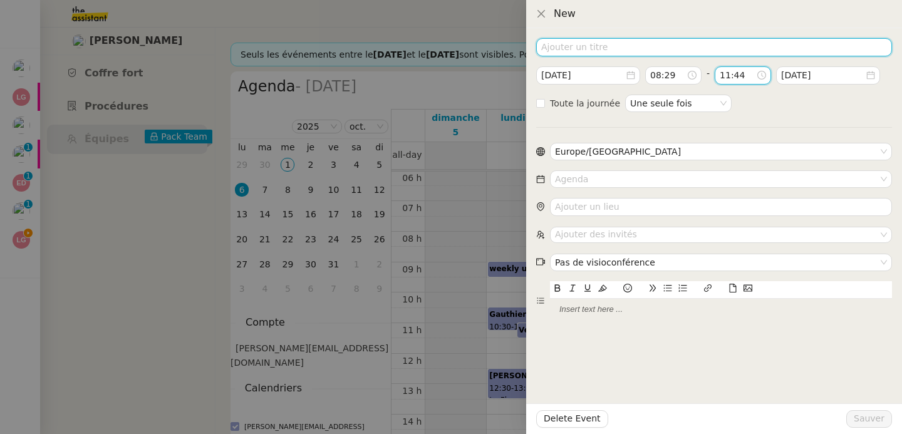
click at [566, 53] on input at bounding box center [714, 47] width 356 height 18
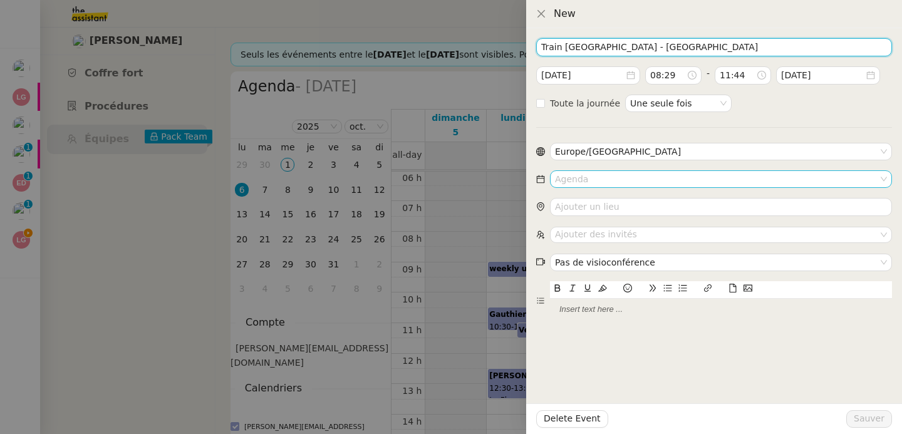
type input "Train Genève - Paris"
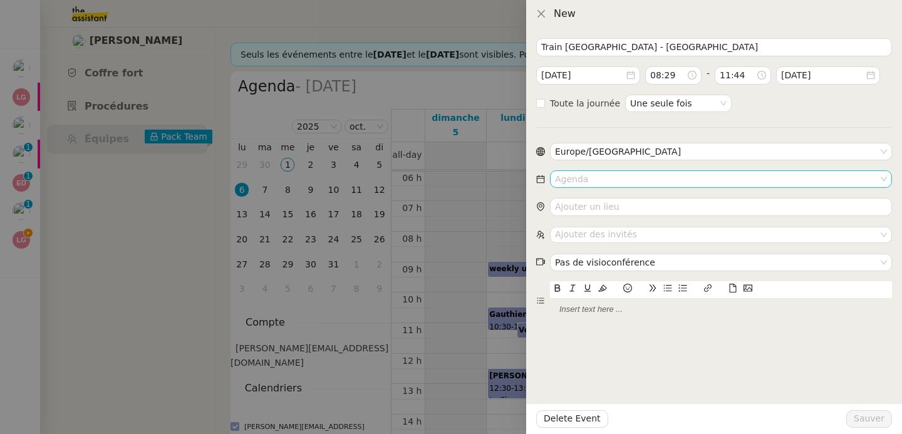
click at [561, 182] on input at bounding box center [716, 179] width 323 height 16
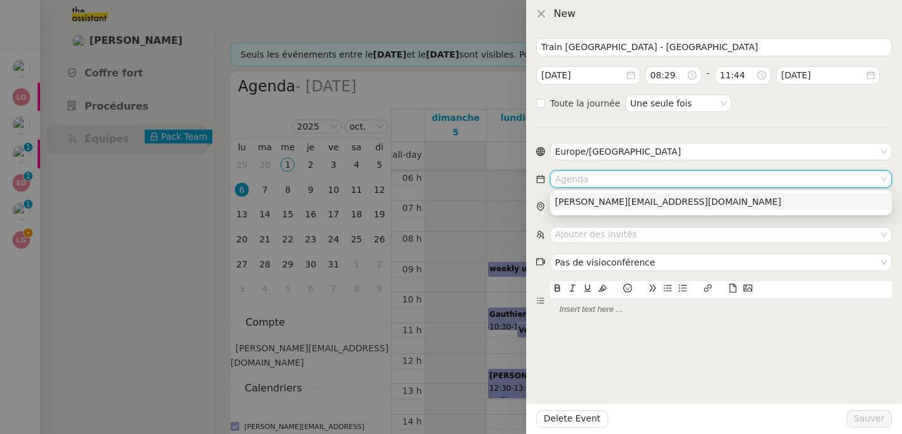
click at [564, 200] on div "laurene.gauthier.lgci@gmail.com" at bounding box center [721, 201] width 332 height 11
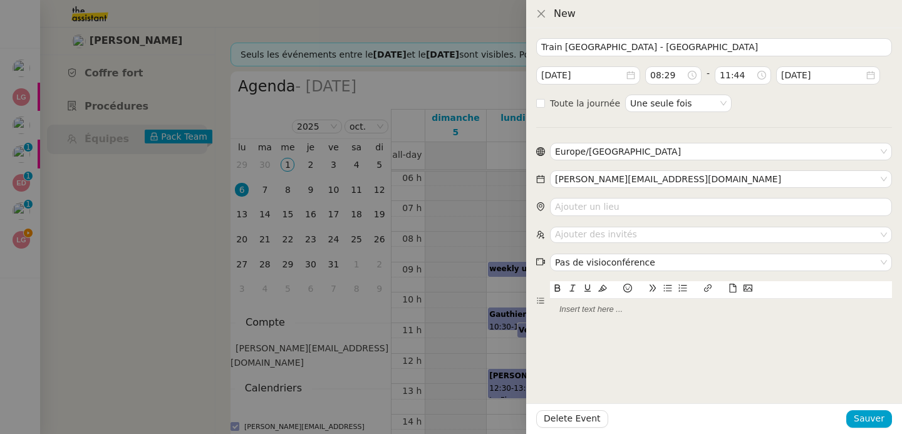
click at [730, 284] on icon at bounding box center [733, 288] width 9 height 9
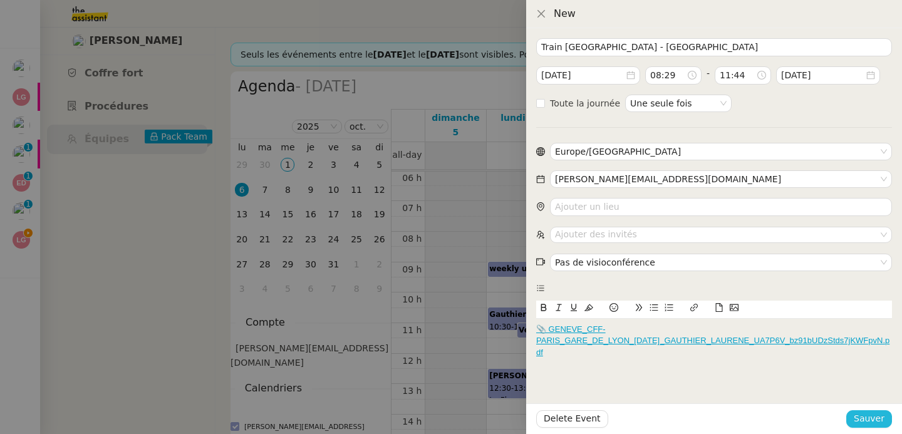
click at [863, 419] on span "Sauver" at bounding box center [869, 419] width 31 height 14
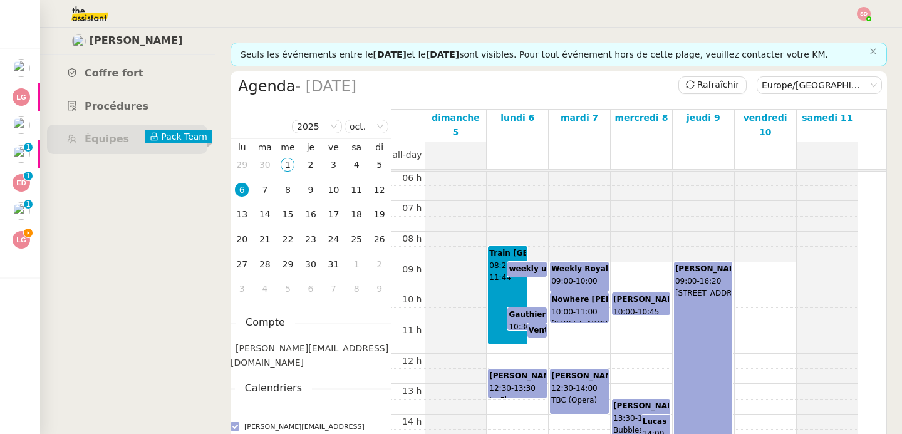
click at [518, 147] on div at bounding box center [517, 155] width 61 height 27
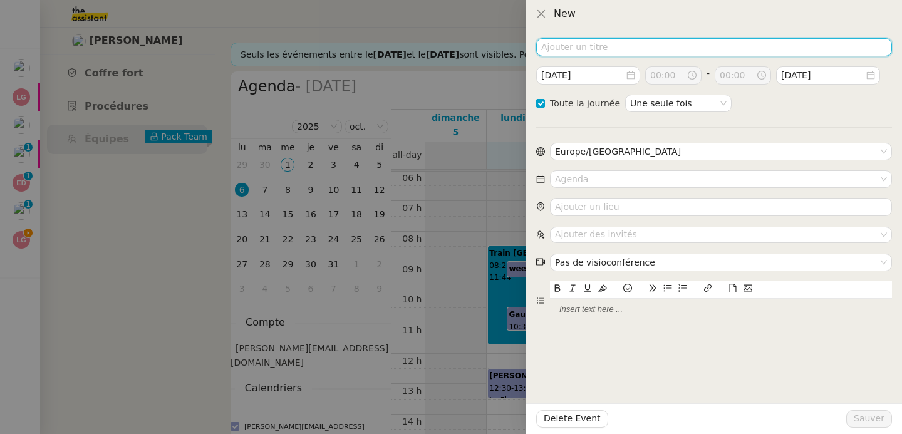
click at [645, 49] on input at bounding box center [714, 47] width 356 height 18
type input "PARIS"
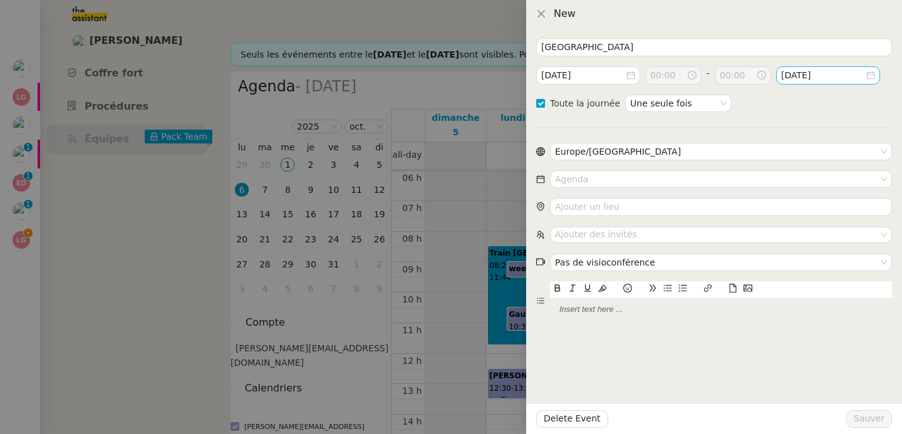
click at [845, 72] on input "2025-oct.-07" at bounding box center [824, 75] width 84 height 14
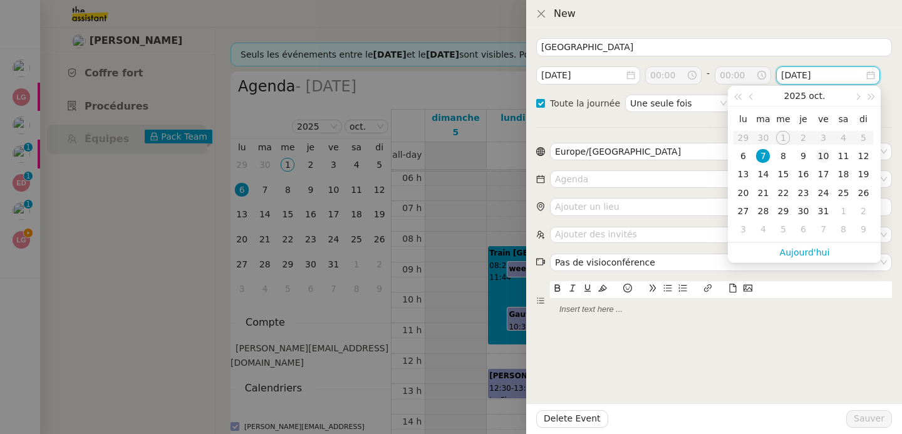
click at [825, 157] on div "10" at bounding box center [824, 156] width 14 height 14
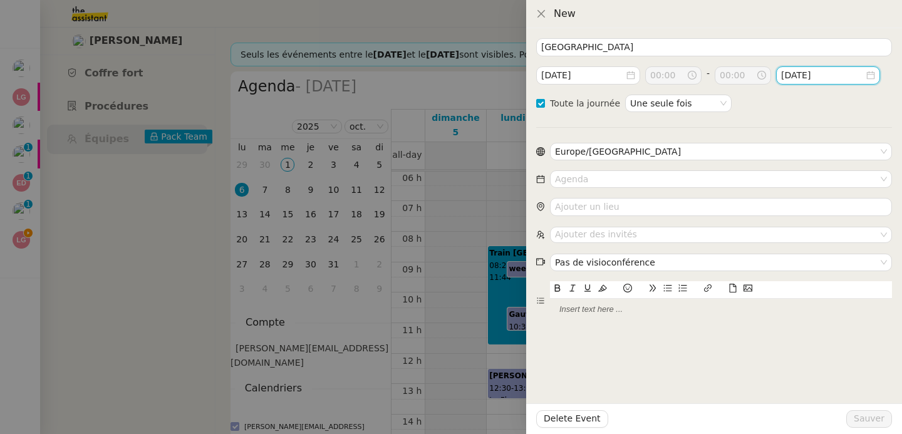
type input "2025-oct.-10"
click at [609, 184] on input at bounding box center [716, 179] width 323 height 16
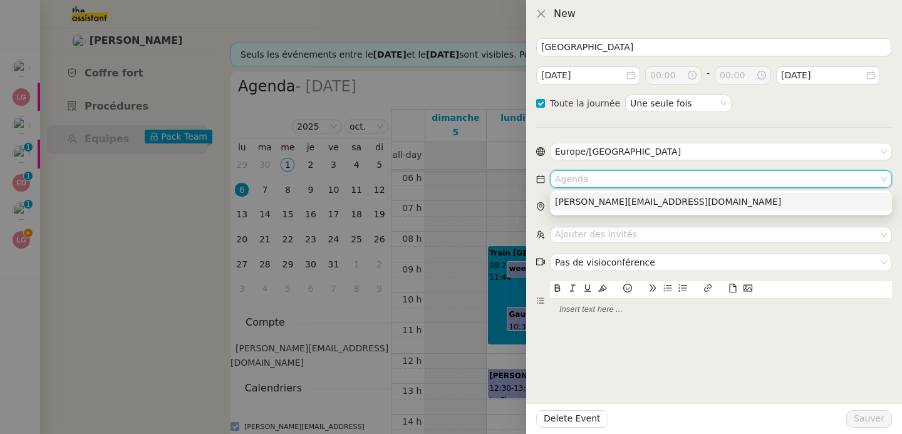
click at [606, 207] on div "laurene.gauthier.lgci@gmail.com" at bounding box center [721, 201] width 332 height 11
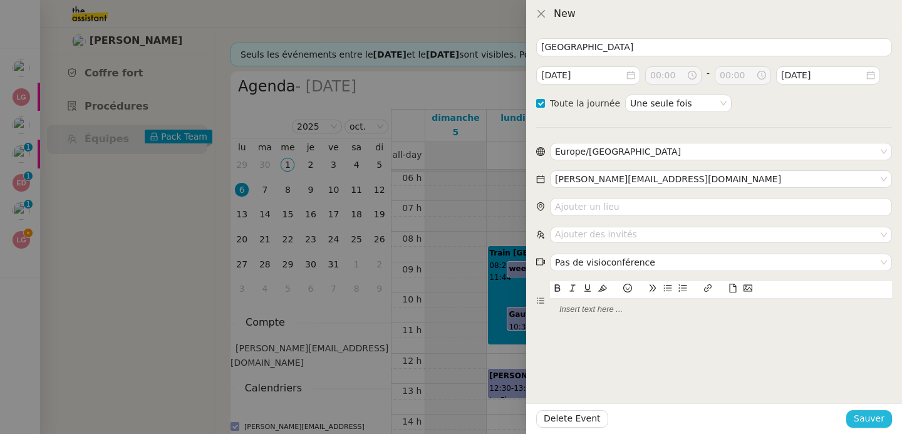
click at [867, 419] on span "Sauver" at bounding box center [869, 419] width 31 height 14
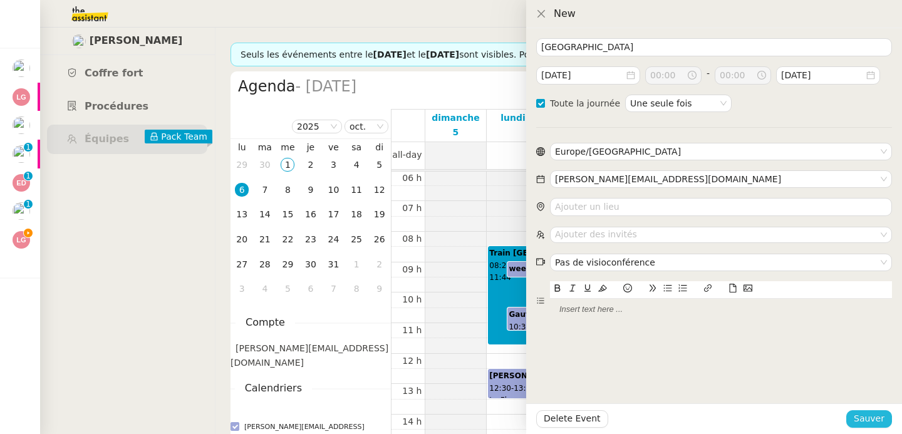
checkbox input "false"
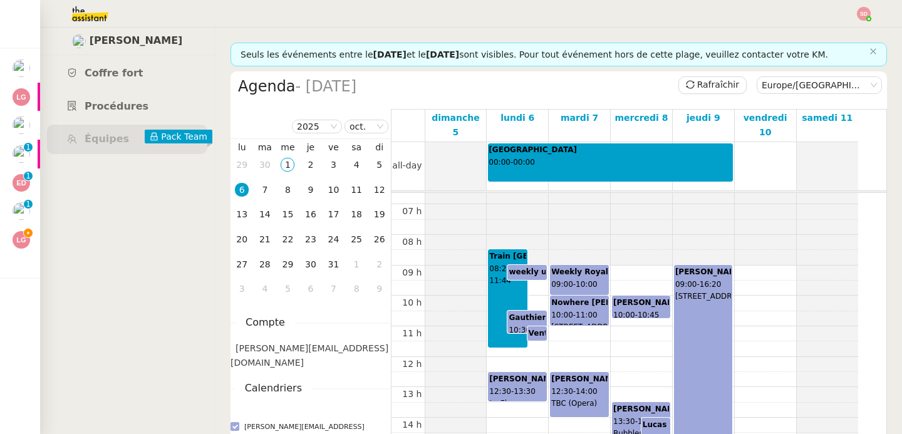
scroll to position [217, 0]
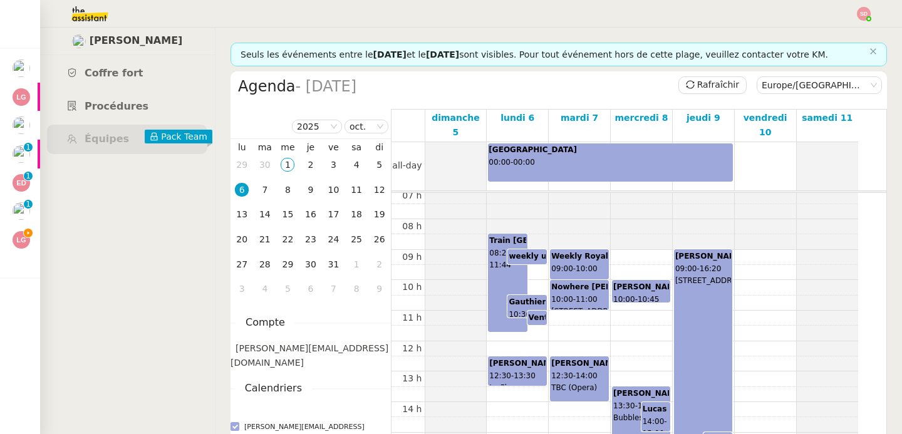
click at [733, 276] on div "00 h 01 h 02 h 03 h 04 h 05 h 06 h 07 h 08 h 09 h 10 h 11 h 12 h 13 h 14 h 15 h…" at bounding box center [625, 341] width 467 height 731
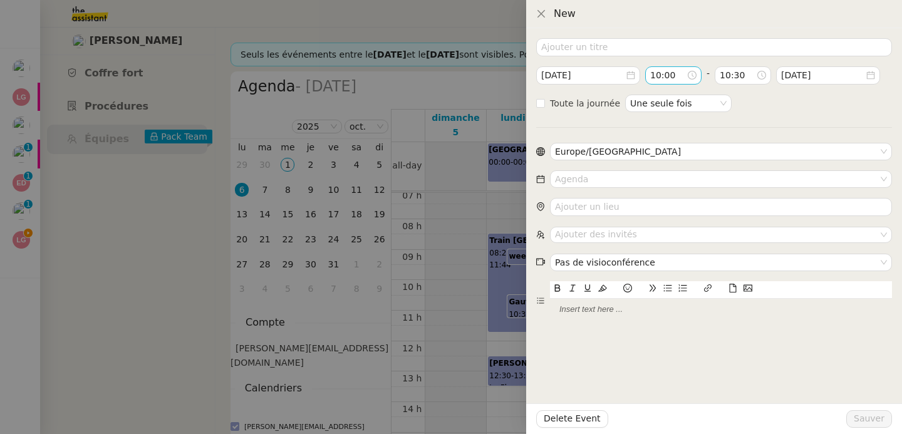
click at [666, 75] on input "10:00" at bounding box center [669, 75] width 36 height 14
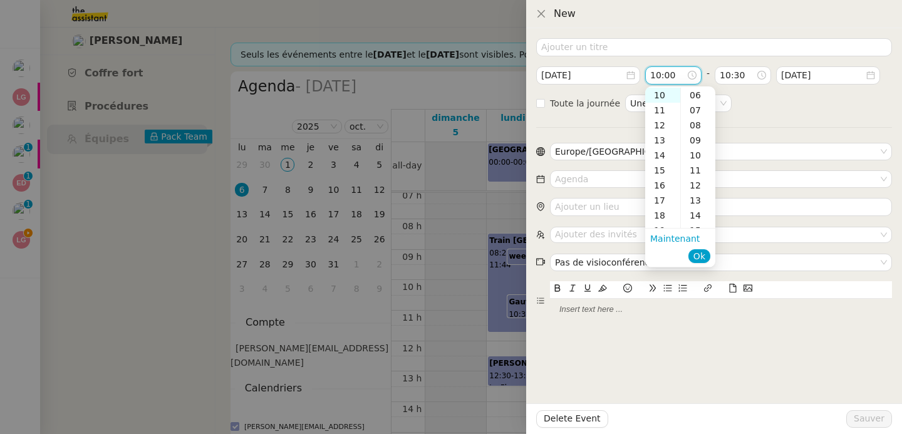
scroll to position [213, 0]
click at [696, 139] on div "17" at bounding box center [698, 137] width 34 height 15
type input "10:17"
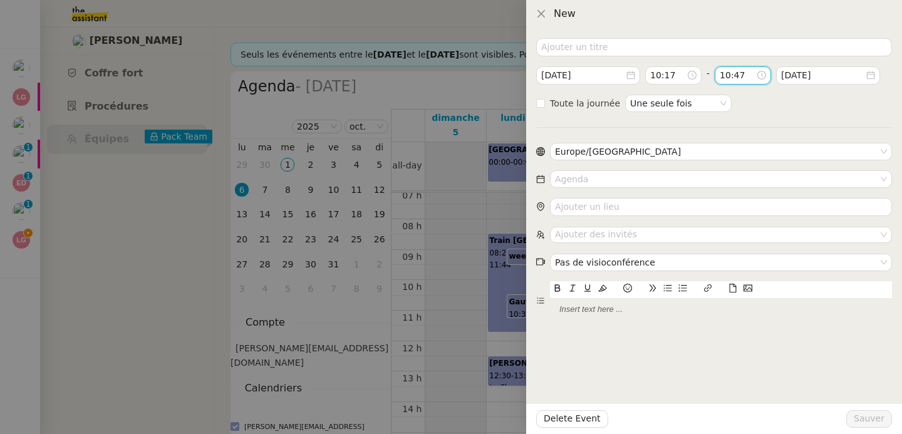
click at [721, 78] on input "10:47" at bounding box center [738, 75] width 36 height 14
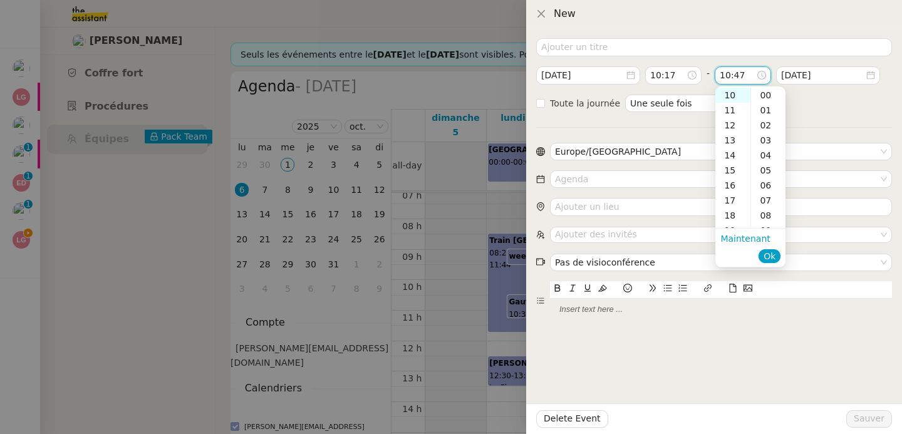
scroll to position [707, 0]
click at [731, 142] on div "13" at bounding box center [733, 140] width 35 height 15
click at [764, 97] on div "29" at bounding box center [768, 102] width 34 height 15
type input "13:29"
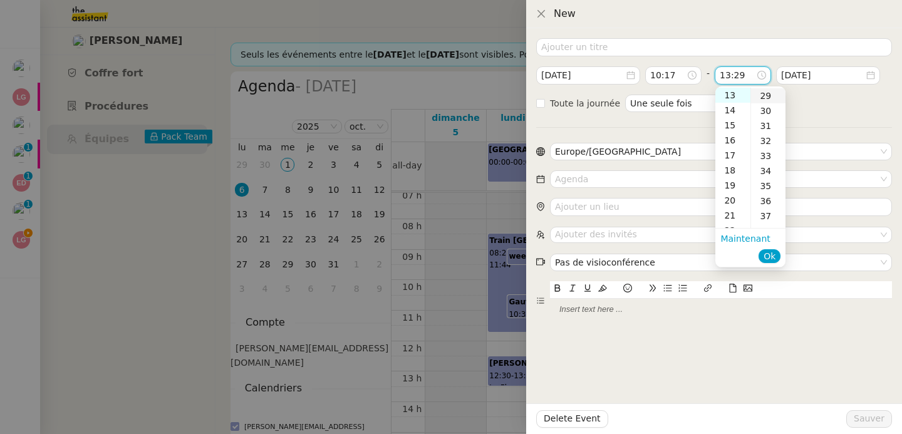
scroll to position [436, 0]
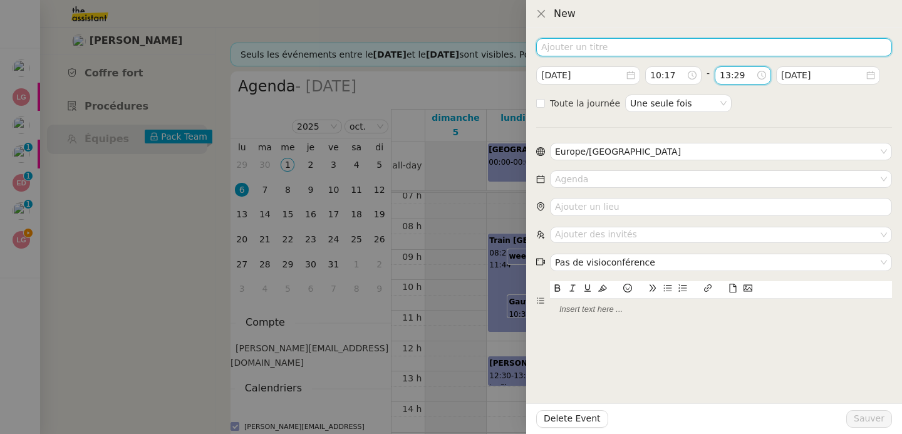
click at [644, 44] on input at bounding box center [714, 47] width 356 height 18
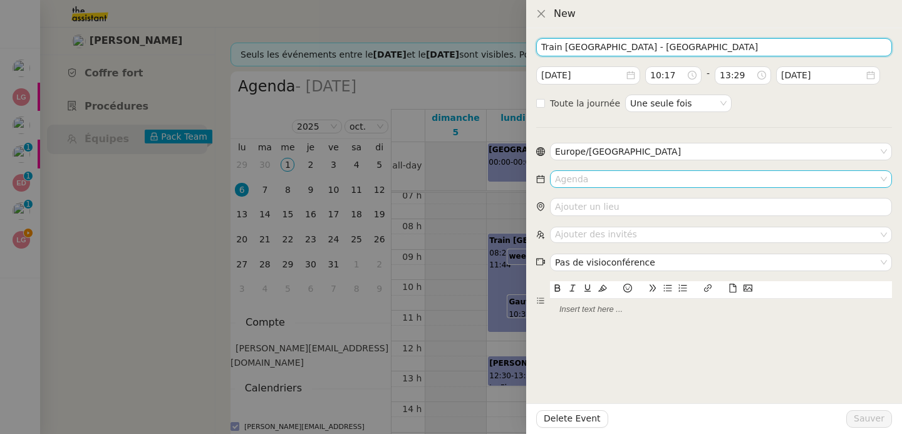
type input "Train Paris - Genève"
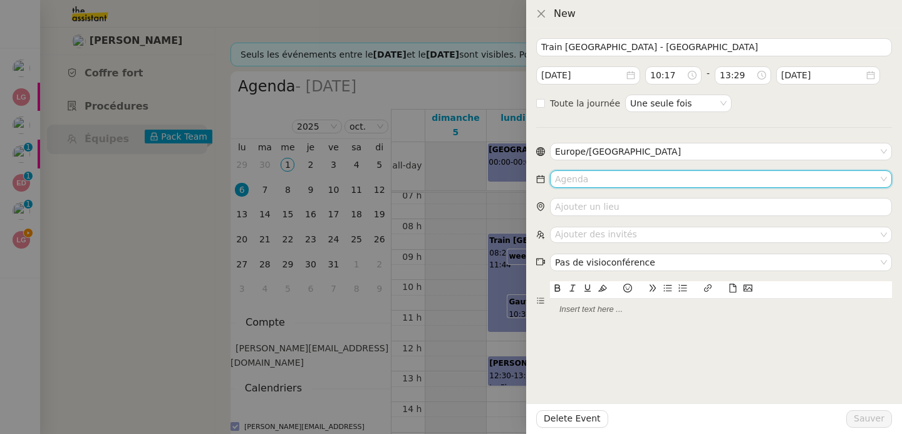
click at [602, 172] on input at bounding box center [716, 179] width 323 height 16
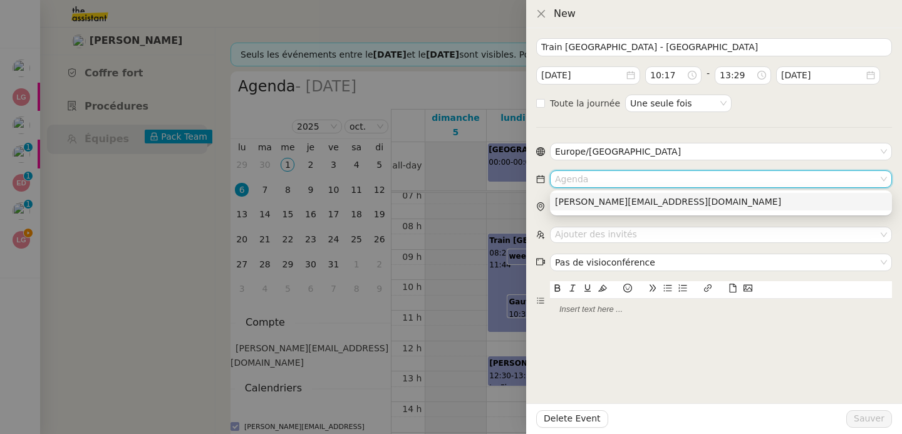
click at [600, 196] on div "laurene.gauthier.lgci@gmail.com" at bounding box center [721, 201] width 332 height 11
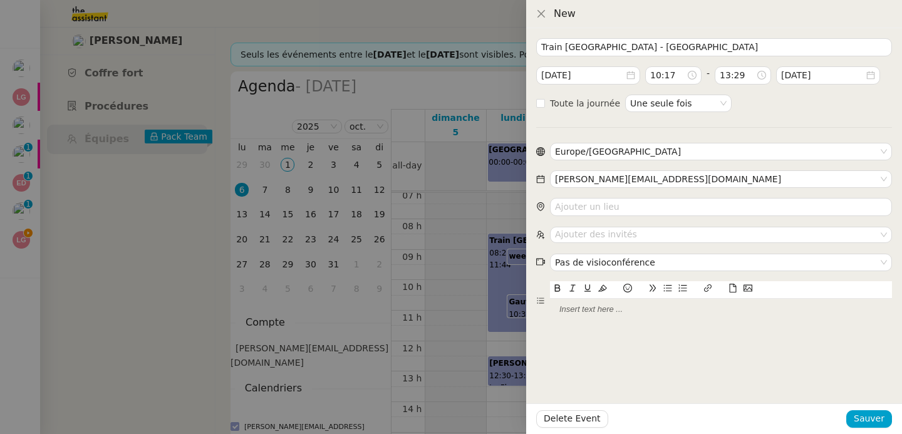
click at [731, 285] on icon at bounding box center [733, 288] width 7 height 9
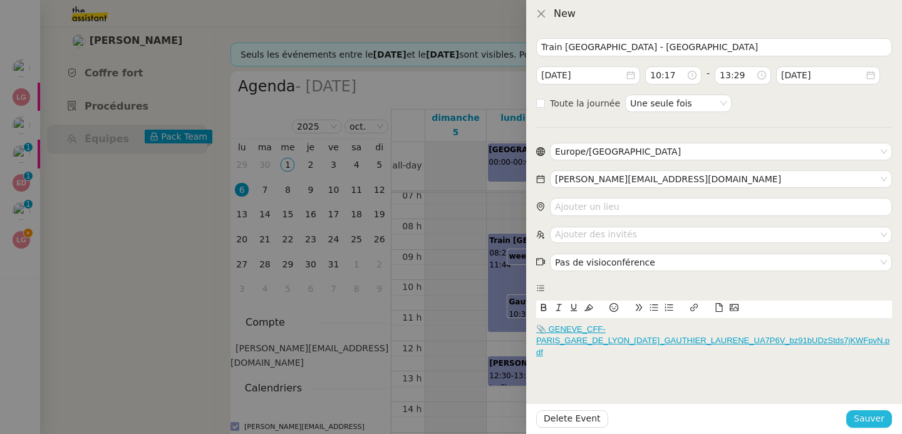
click at [863, 416] on span "Sauver" at bounding box center [869, 419] width 31 height 14
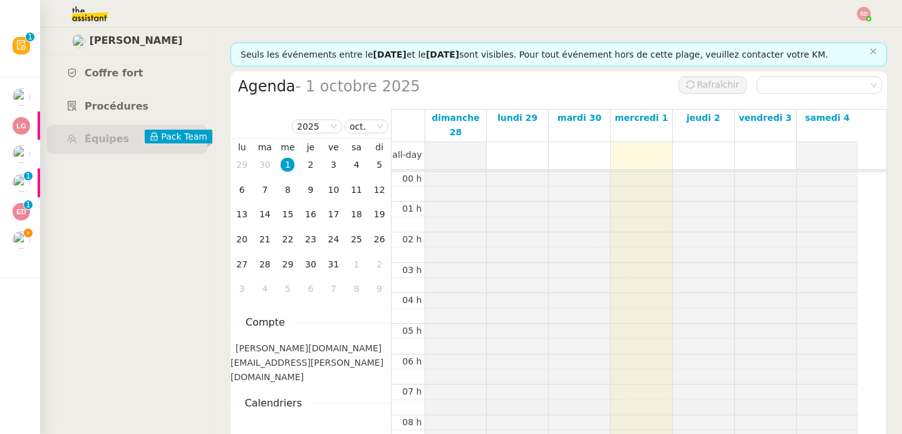
scroll to position [184, 0]
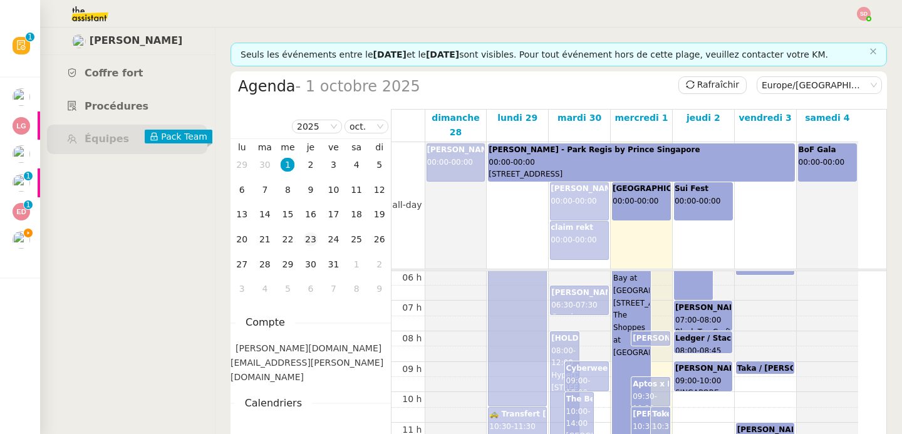
click at [317, 243] on div "23" at bounding box center [311, 240] width 14 height 14
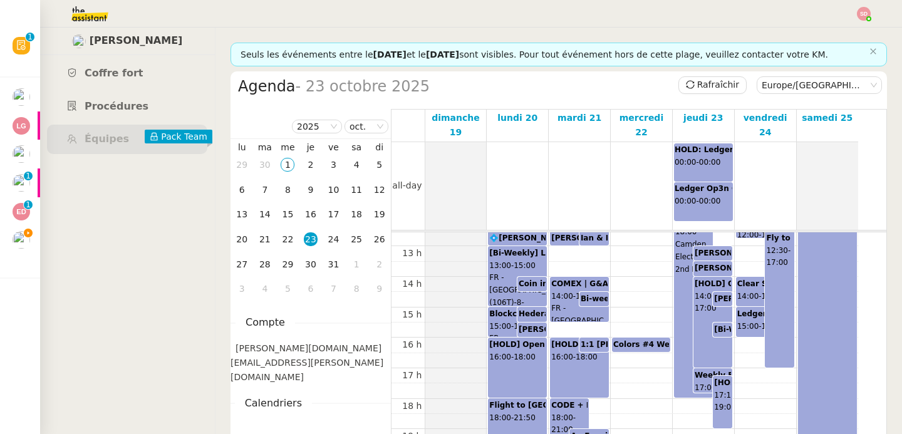
scroll to position [401, 0]
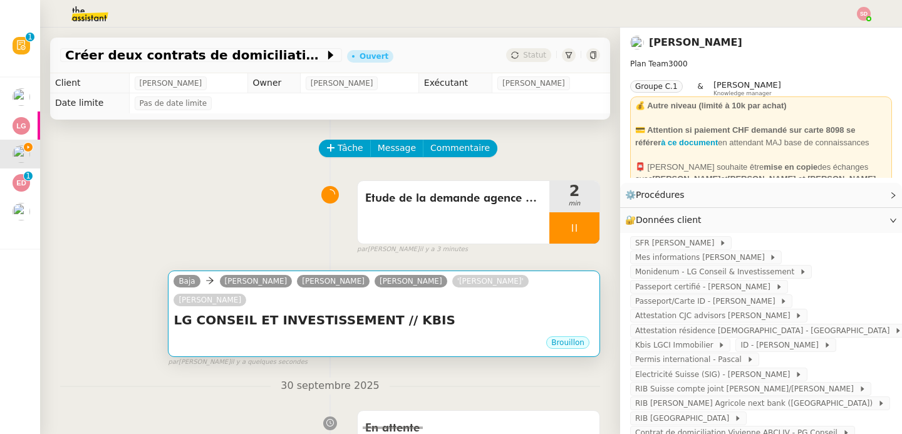
click at [412, 335] on div "Brouillon" at bounding box center [384, 344] width 421 height 19
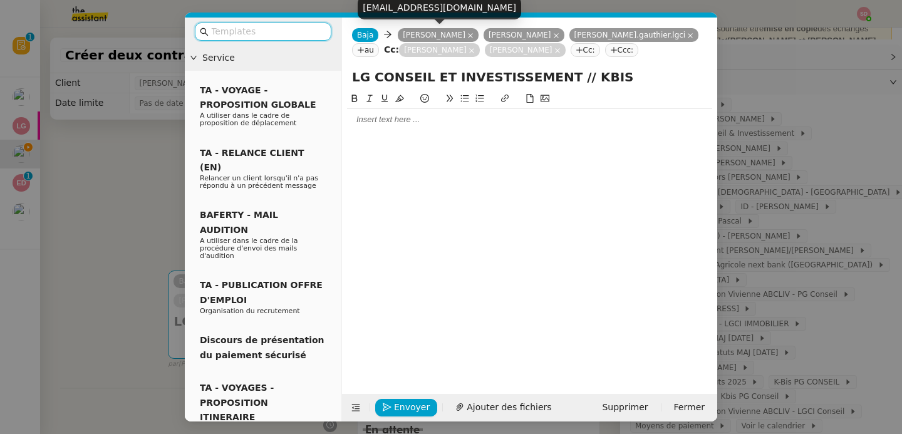
click at [468, 34] on icon at bounding box center [471, 36] width 6 height 6
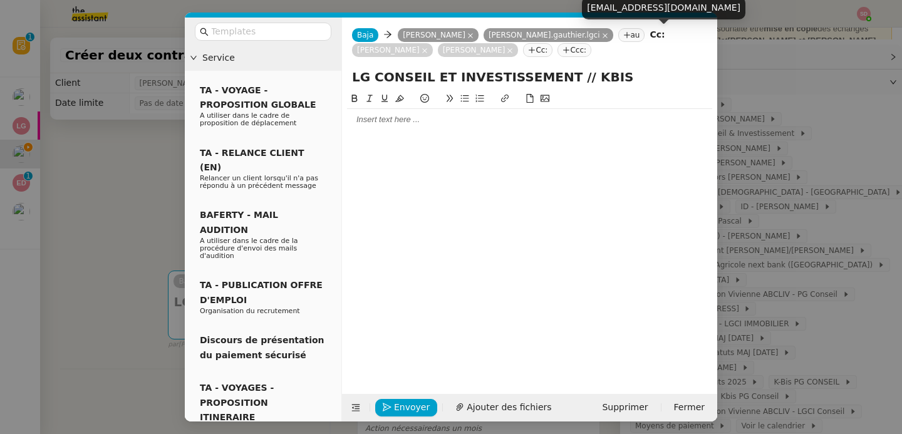
click at [428, 48] on icon at bounding box center [425, 51] width 6 height 6
click at [427, 48] on icon at bounding box center [424, 50] width 5 height 5
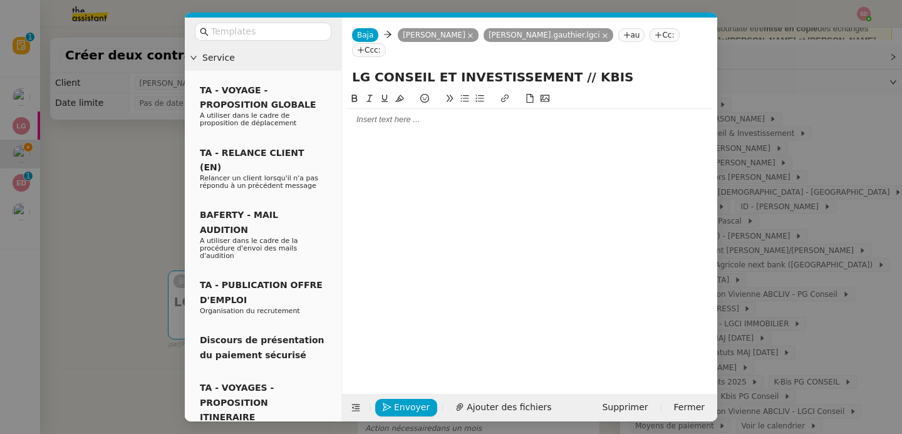
click at [419, 120] on div at bounding box center [529, 233] width 365 height 283
click at [399, 114] on div at bounding box center [529, 119] width 365 height 11
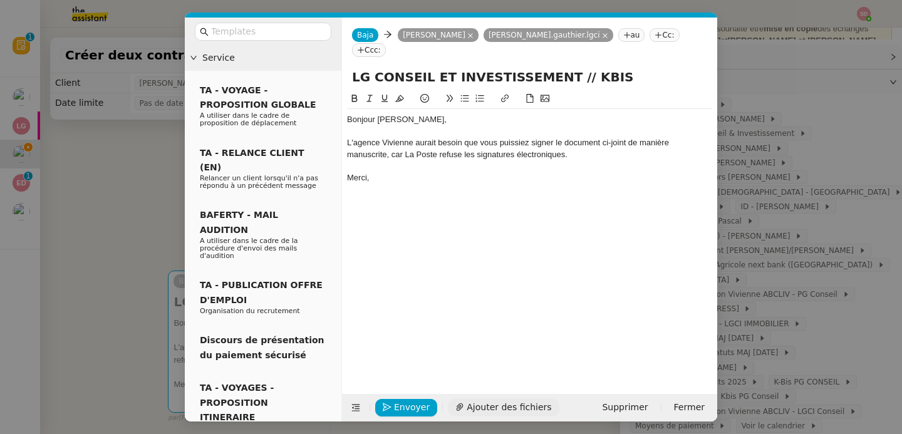
click at [508, 399] on button "Ajouter des fichiers" at bounding box center [503, 408] width 111 height 18
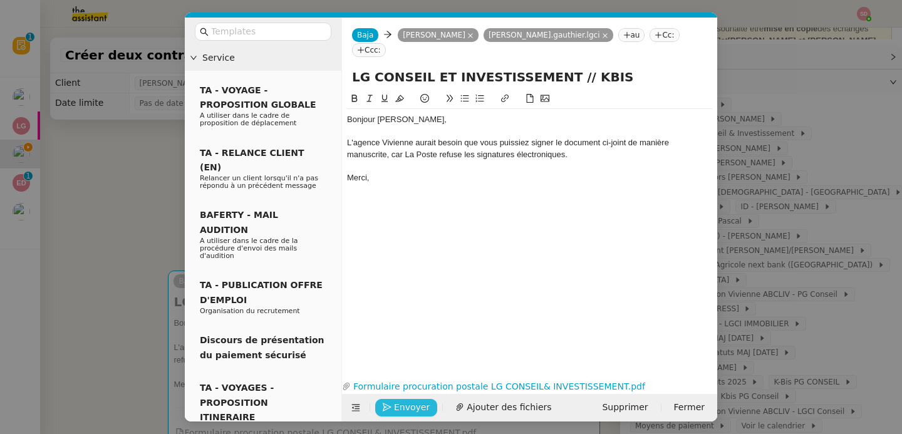
click at [400, 412] on span "Envoyer" at bounding box center [412, 407] width 36 height 14
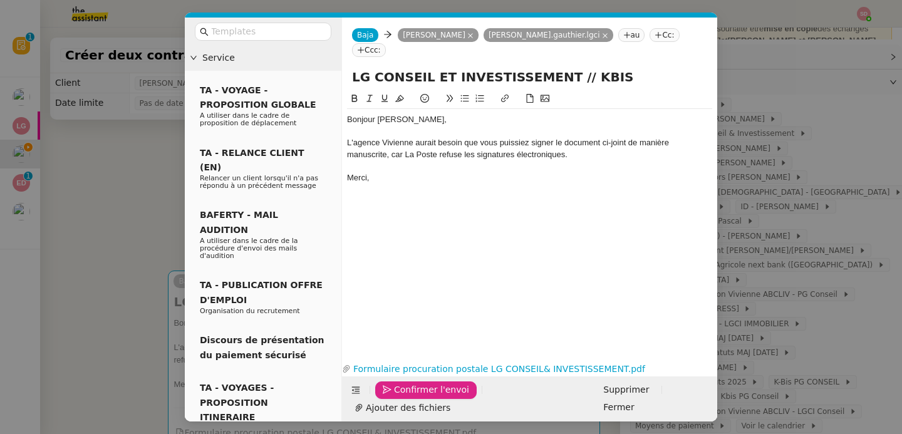
click at [400, 397] on span "Confirmer l'envoi" at bounding box center [431, 390] width 75 height 14
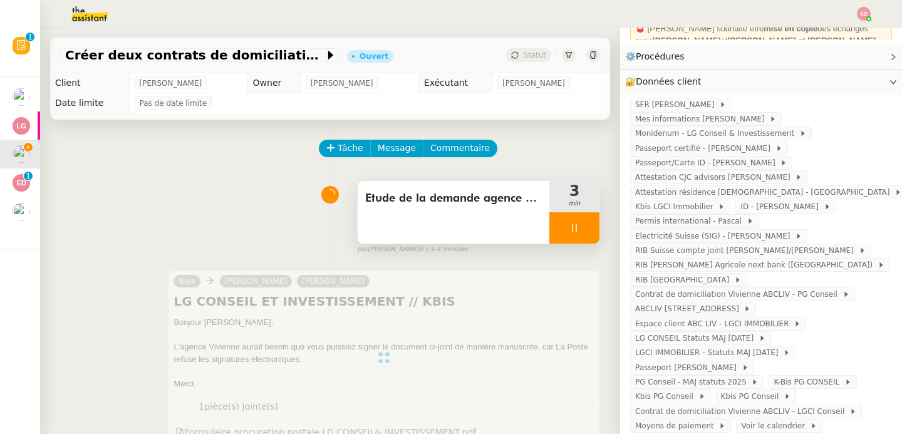
click at [572, 236] on div at bounding box center [575, 227] width 50 height 31
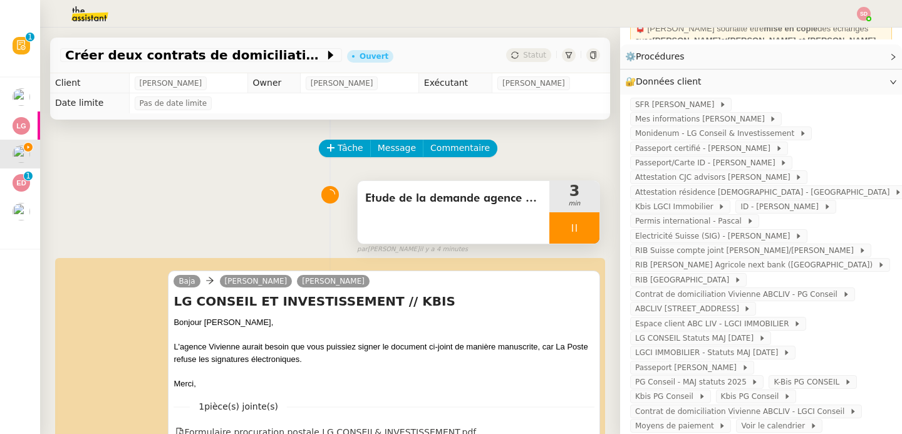
click at [572, 236] on div at bounding box center [575, 227] width 50 height 31
click at [575, 235] on button at bounding box center [587, 227] width 25 height 31
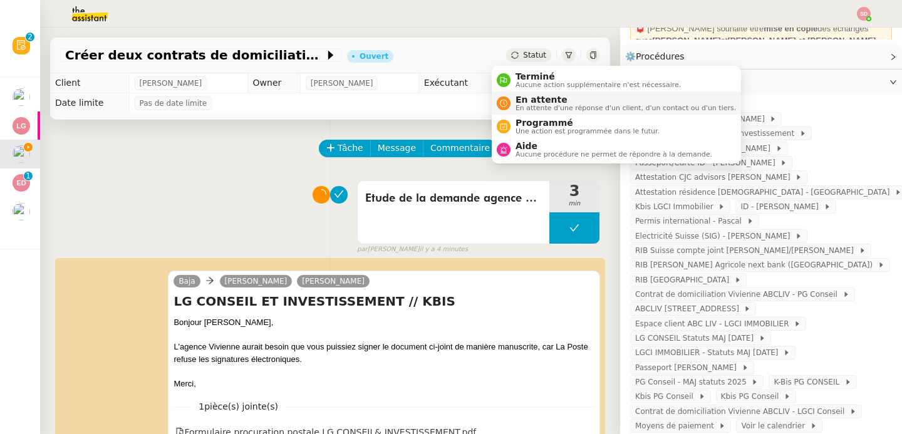
click at [521, 97] on span "En attente" at bounding box center [626, 100] width 221 height 10
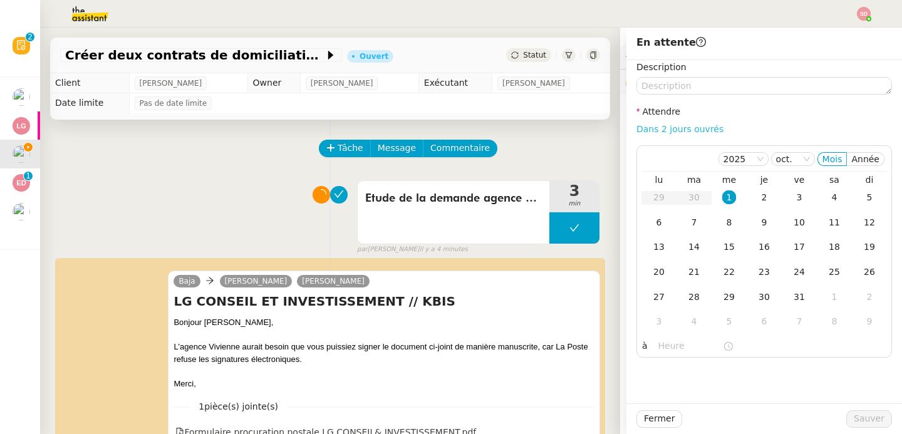
click at [700, 129] on link "Dans 2 jours ouvrés" at bounding box center [680, 129] width 87 height 10
click at [724, 220] on div "8" at bounding box center [730, 223] width 14 height 14
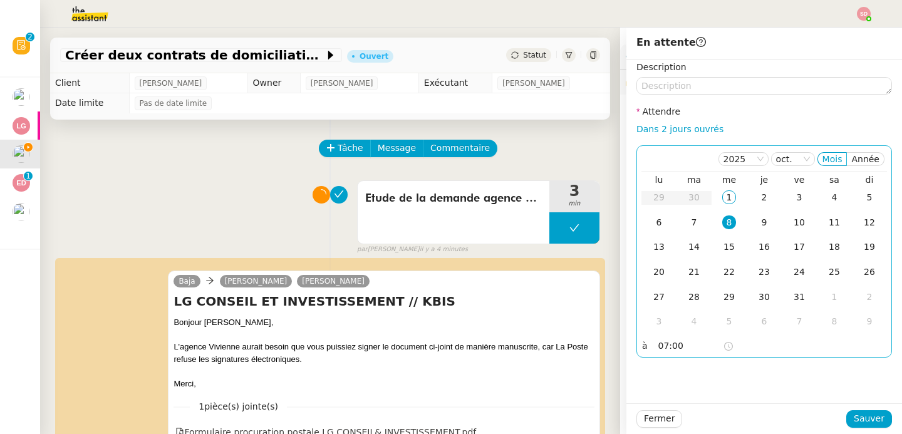
click at [664, 346] on input "07:00" at bounding box center [691, 346] width 65 height 14
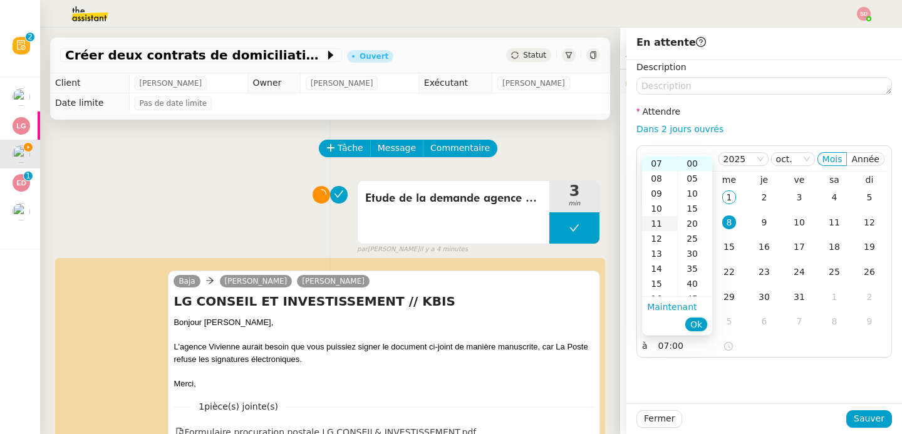
click at [662, 216] on div "11" at bounding box center [659, 223] width 35 height 15
type input "11:00"
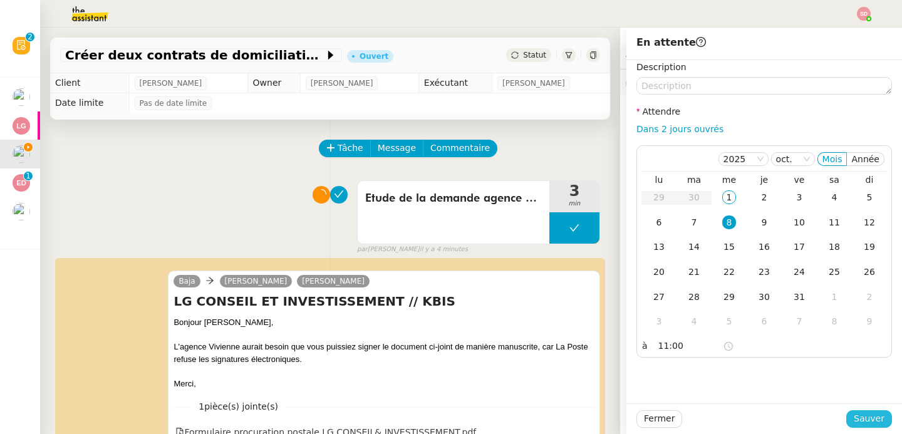
click at [854, 421] on span "Sauver" at bounding box center [869, 419] width 31 height 14
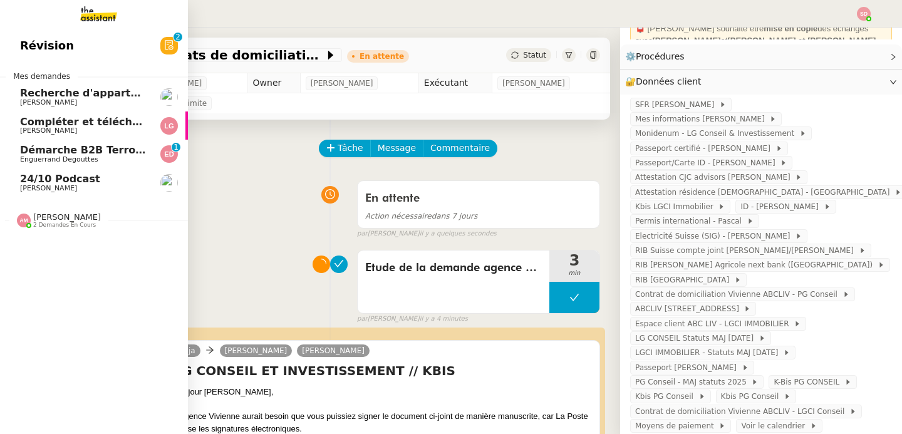
click at [57, 177] on span "24/10 Podcast" at bounding box center [60, 179] width 80 height 12
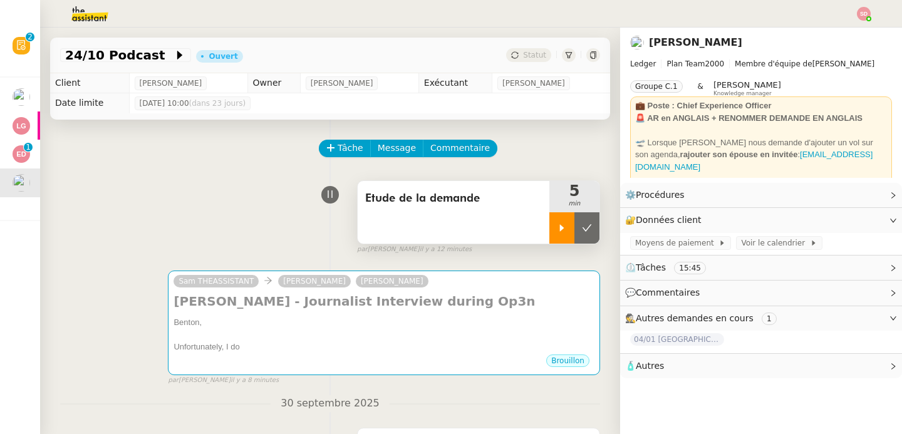
click at [560, 228] on icon at bounding box center [562, 227] width 4 height 7
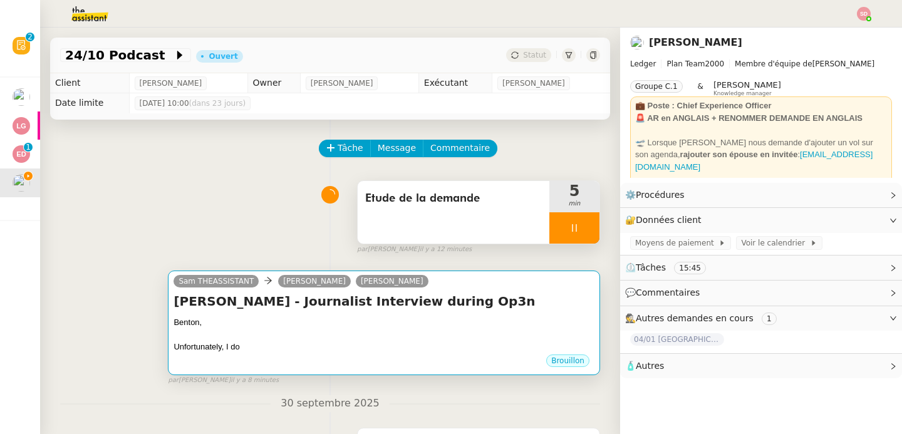
click at [424, 335] on div at bounding box center [384, 335] width 421 height 13
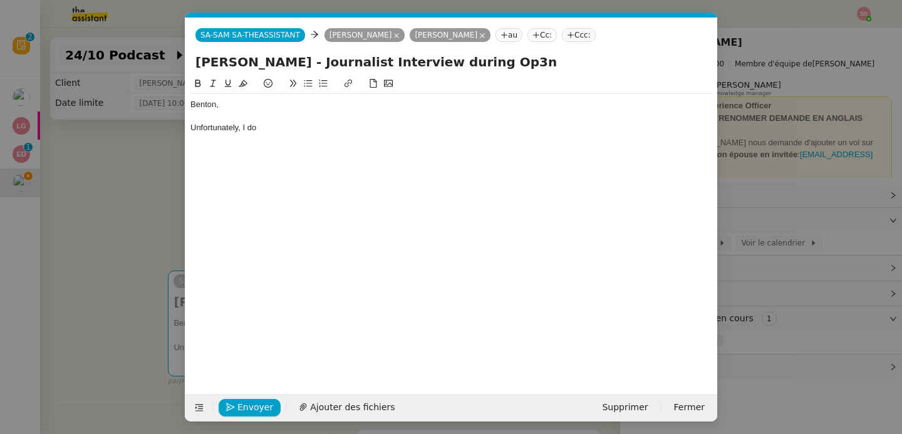
scroll to position [0, 26]
click at [323, 130] on div "Unfortunately, I do" at bounding box center [452, 127] width 522 height 11
click at [119, 193] on nz-modal-container "Service TA - VOYAGE - PROPOSITION GLOBALE A utiliser dans le cadre de propositi…" at bounding box center [451, 217] width 902 height 434
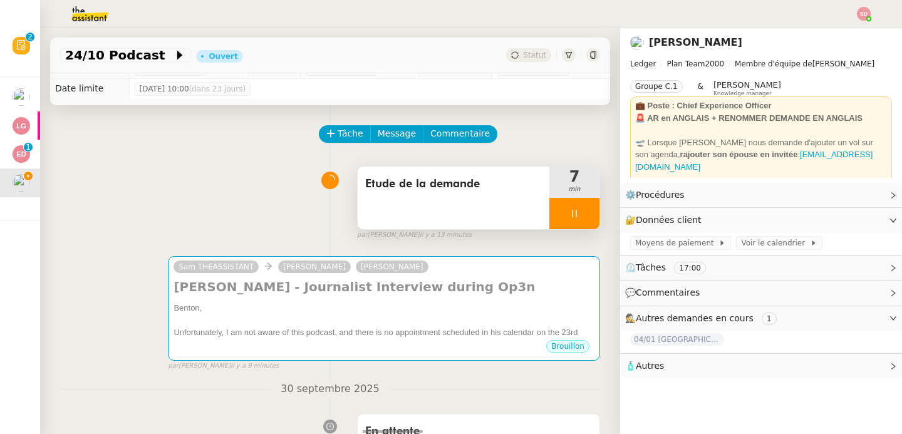
scroll to position [0, 0]
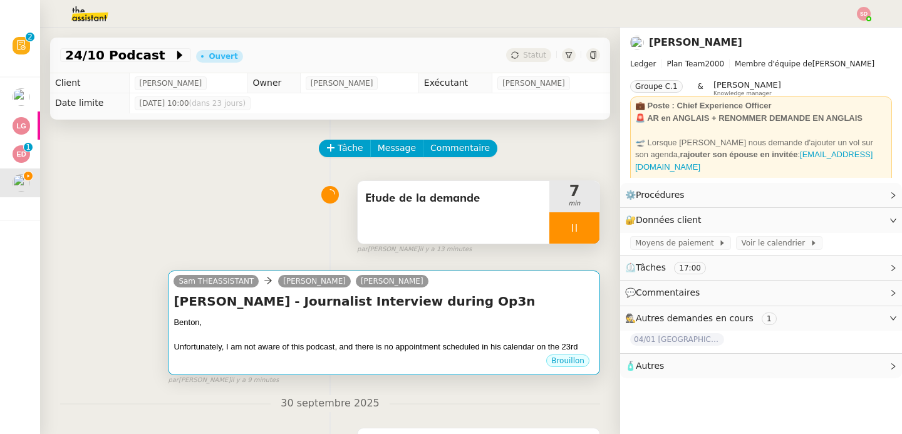
click at [433, 345] on div "Unfortunately, I am not aware of this podcast, and there is no appointment sche…" at bounding box center [384, 347] width 421 height 13
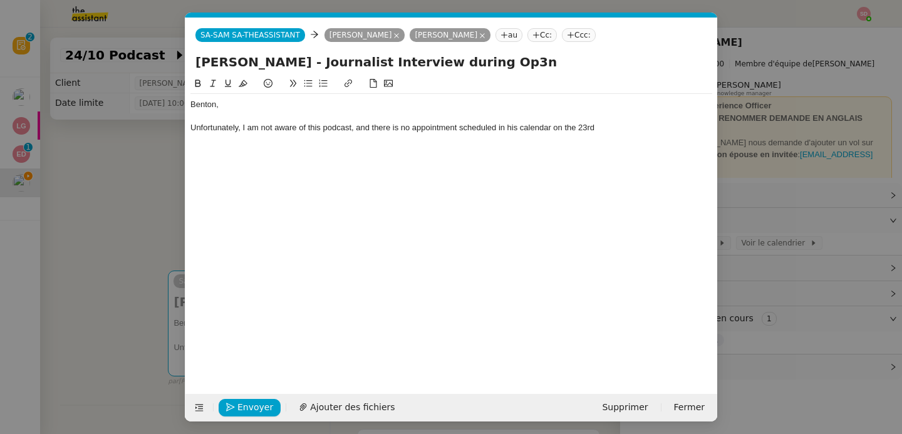
scroll to position [0, 26]
click at [630, 127] on div "Unfortunately, I am not aware of this podcast, and there is no appointment sche…" at bounding box center [452, 127] width 522 height 11
drag, startPoint x: 597, startPoint y: 128, endPoint x: 753, endPoint y: 125, distance: 156.1
click at [753, 125] on nz-modal-container "Service TA - VOYAGE - PROPOSITION GLOBALE A utiliser dans le cadre de propositi…" at bounding box center [451, 217] width 902 height 434
click at [253, 407] on span "Envoyer" at bounding box center [256, 407] width 36 height 14
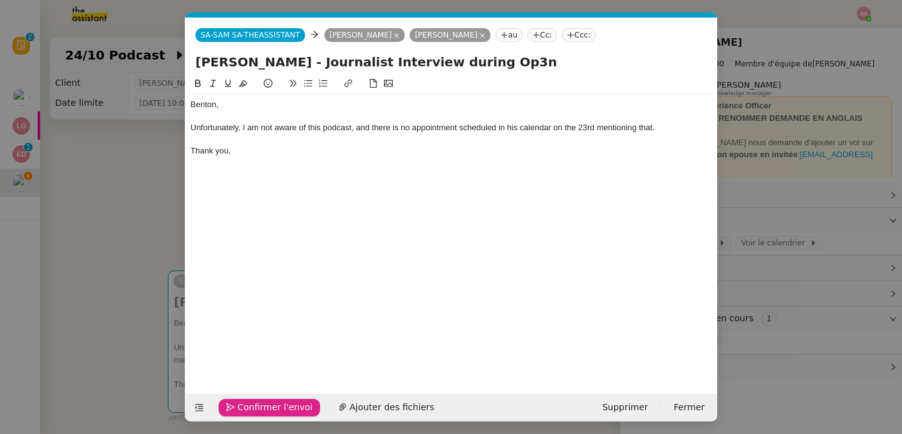
click at [253, 407] on span "Confirmer l'envoi" at bounding box center [275, 407] width 75 height 14
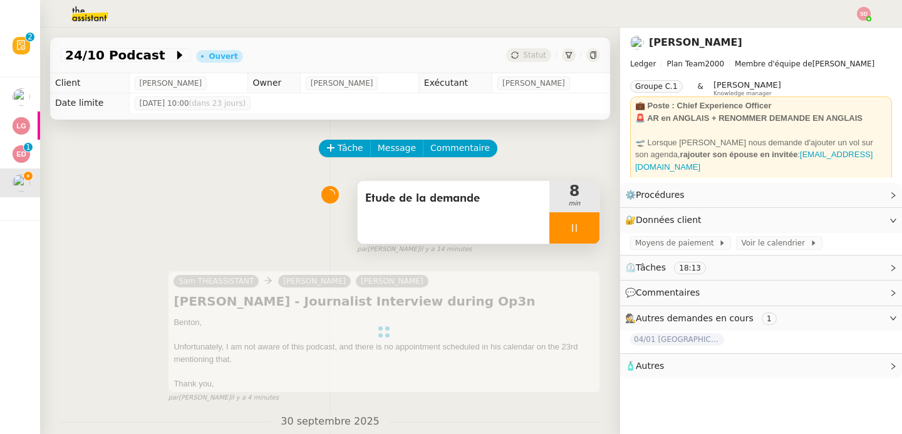
click at [570, 229] on icon at bounding box center [575, 228] width 10 height 10
click at [575, 229] on button at bounding box center [587, 227] width 25 height 31
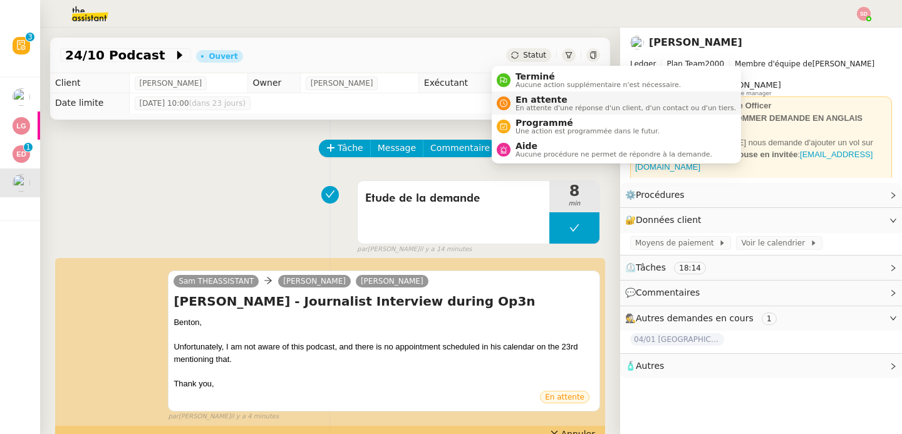
click at [531, 102] on span "En attente" at bounding box center [626, 100] width 221 height 10
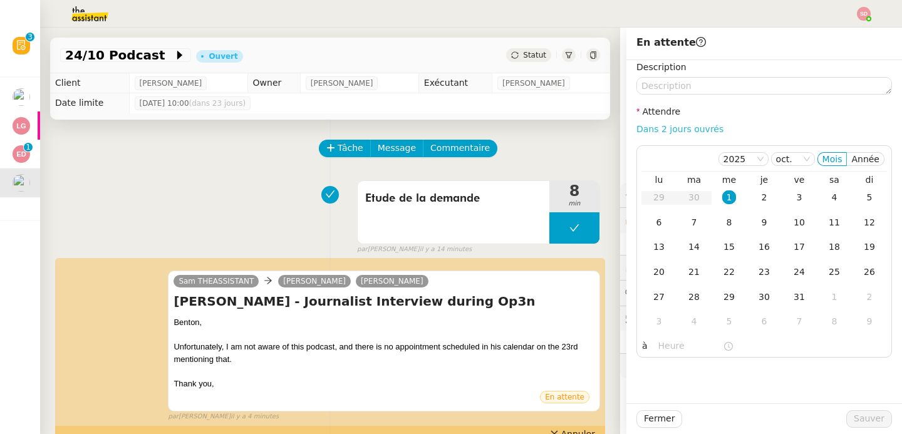
click at [692, 127] on link "Dans 2 jours ouvrés" at bounding box center [680, 129] width 87 height 10
click at [793, 273] on div "24" at bounding box center [800, 272] width 14 height 14
click at [659, 352] on input "07:00" at bounding box center [691, 346] width 65 height 14
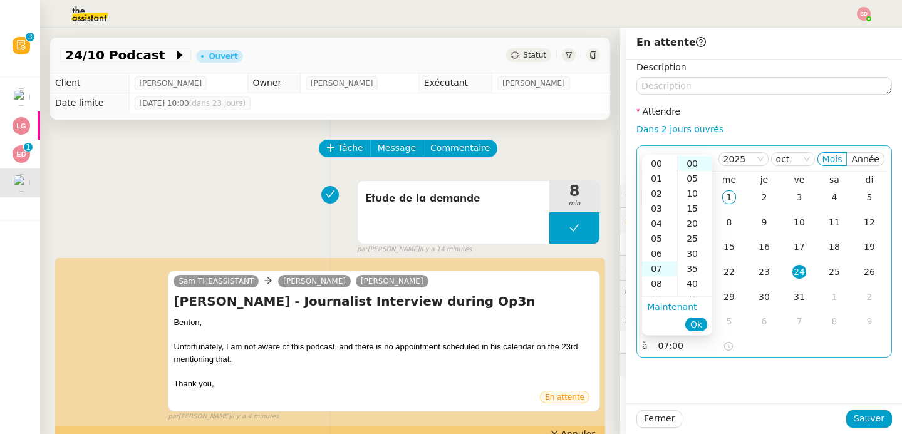
scroll to position [105, 0]
click at [659, 226] on div "11" at bounding box center [659, 223] width 35 height 15
type input "11:00"
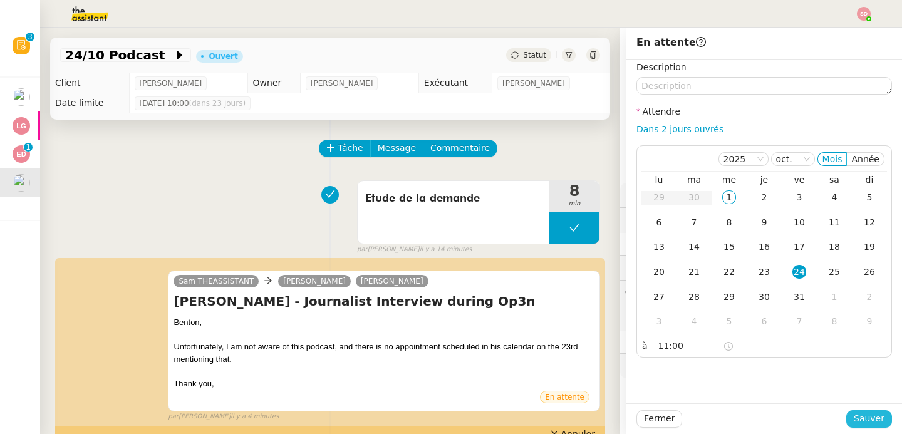
click at [857, 418] on span "Sauver" at bounding box center [869, 419] width 31 height 14
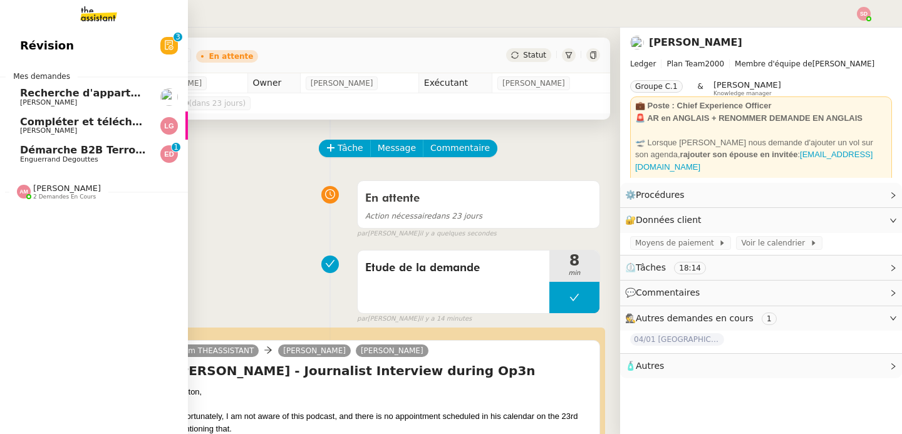
click at [60, 154] on span "Démarche B2B Terroir d'Eugénie" at bounding box center [111, 150] width 183 height 12
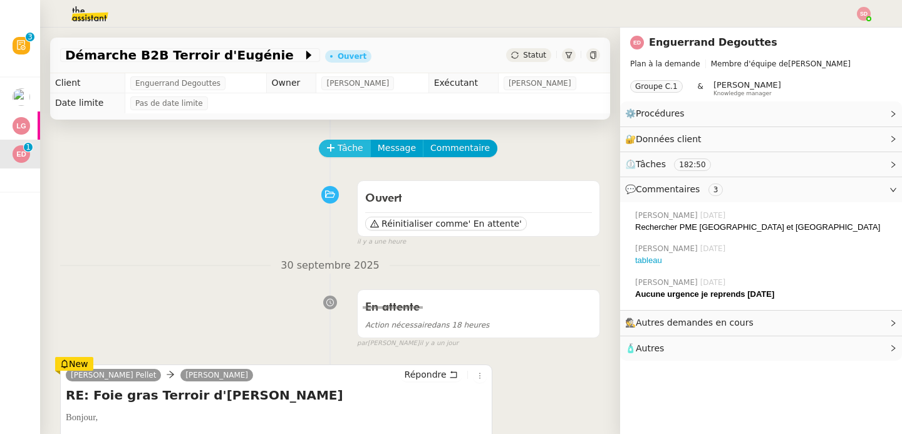
click at [348, 144] on span "Tâche" at bounding box center [351, 148] width 26 height 14
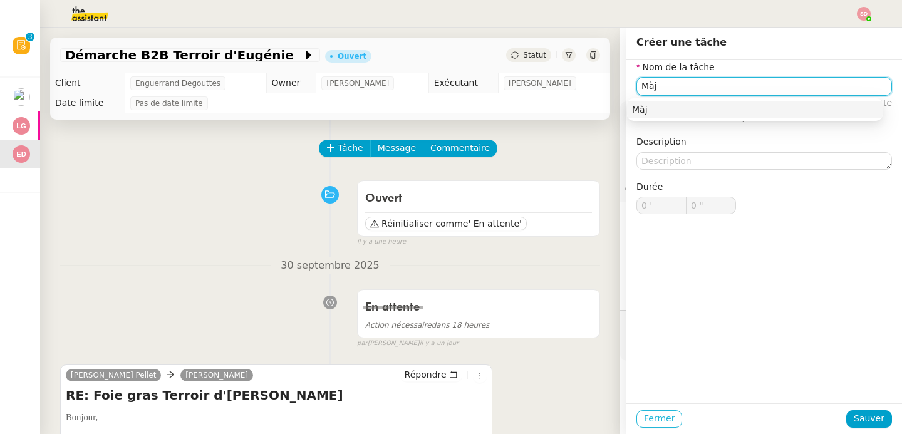
type input "Màj"
click at [649, 424] on span "Fermer" at bounding box center [659, 419] width 31 height 14
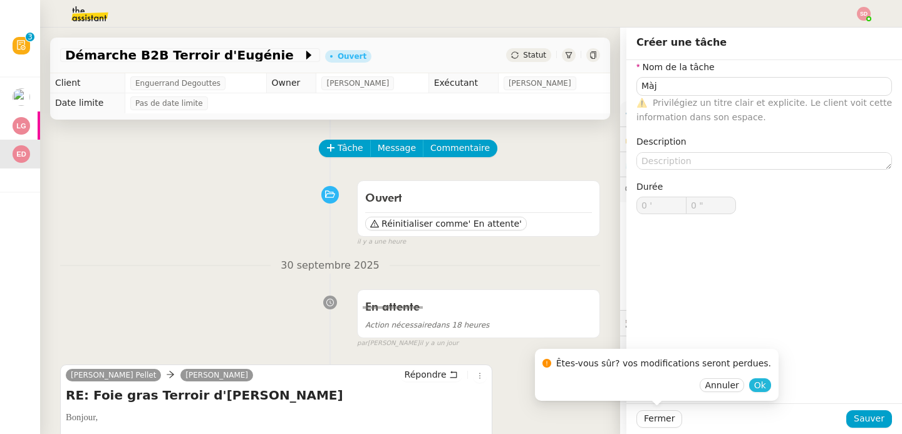
click at [755, 383] on span "Ok" at bounding box center [761, 385] width 12 height 13
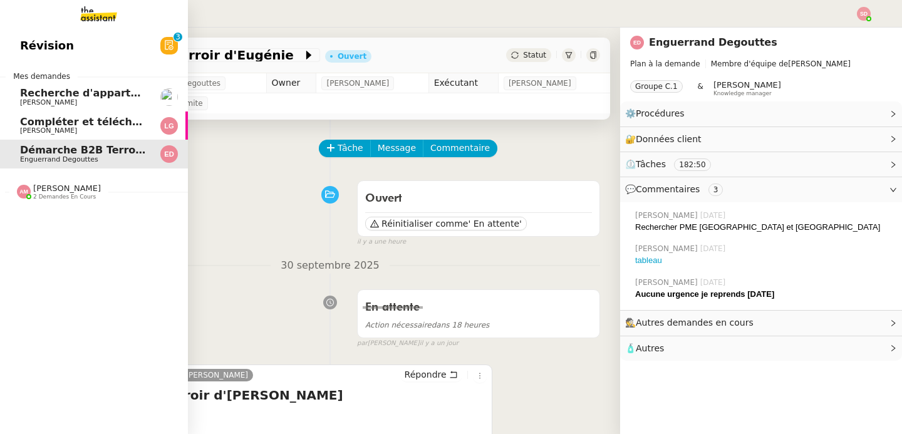
click at [33, 119] on span "Compléter et télécharger les factures" at bounding box center [126, 122] width 212 height 12
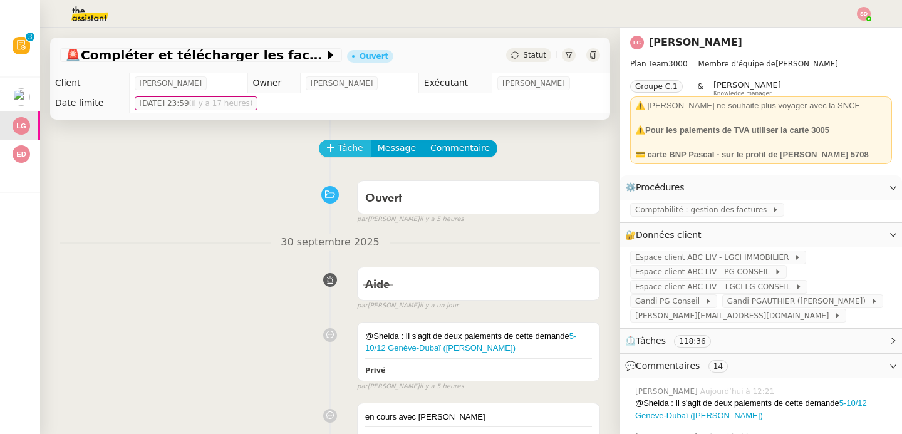
click at [338, 152] on span "Tâche" at bounding box center [351, 148] width 26 height 14
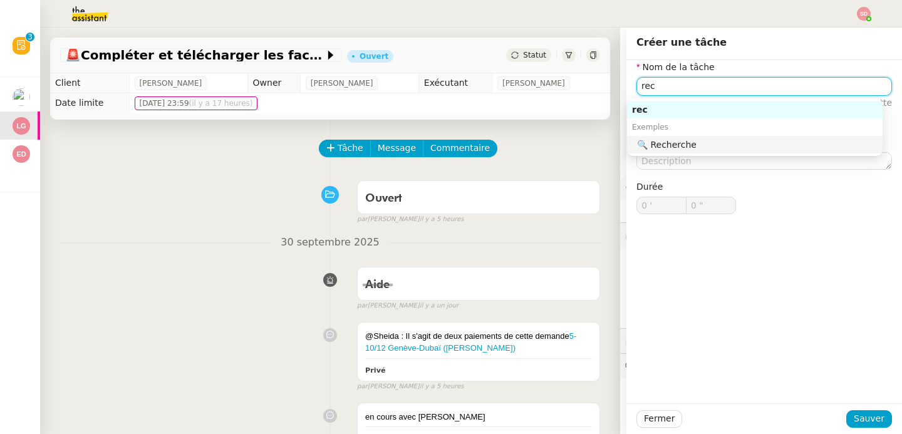
click at [734, 144] on div "🔍 Recherche" at bounding box center [757, 144] width 241 height 11
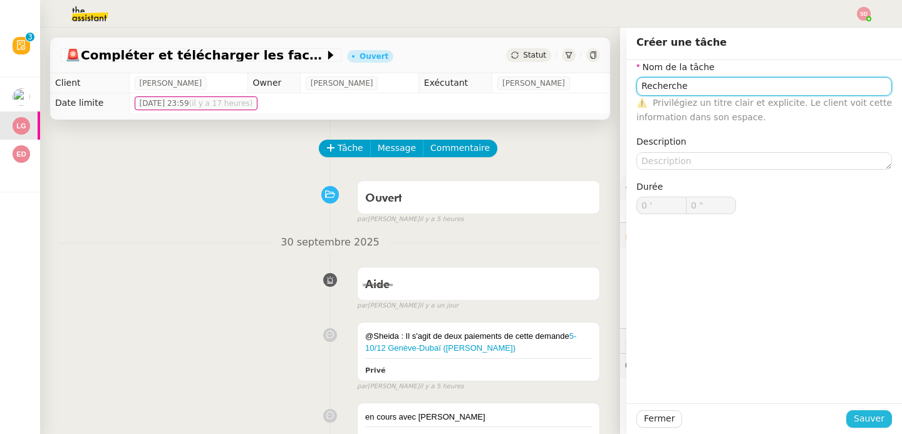
type input "Recherche"
click at [863, 413] on span "Sauver" at bounding box center [869, 419] width 31 height 14
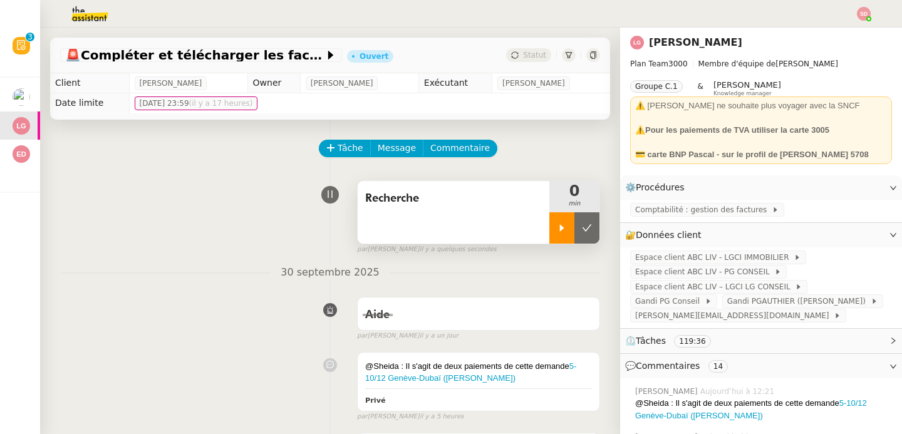
click at [557, 226] on icon at bounding box center [562, 228] width 10 height 10
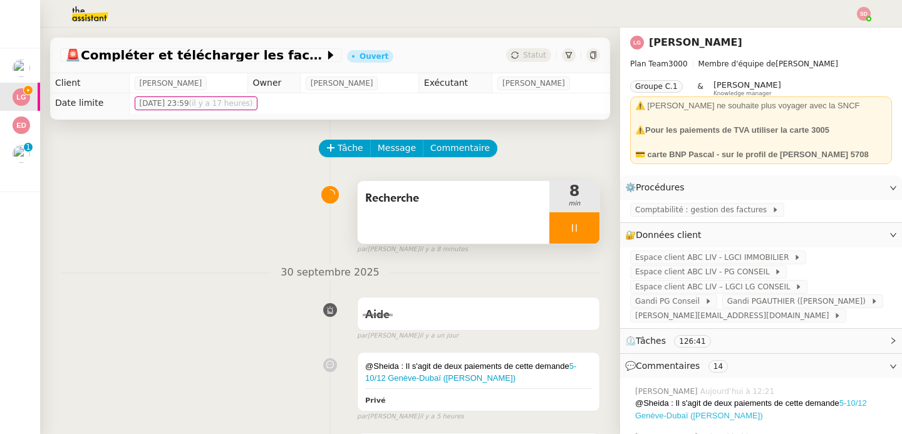
click at [654, 418] on link "5-10/12 Genève-Dubaï (Sabrina)" at bounding box center [752, 410] width 232 height 22
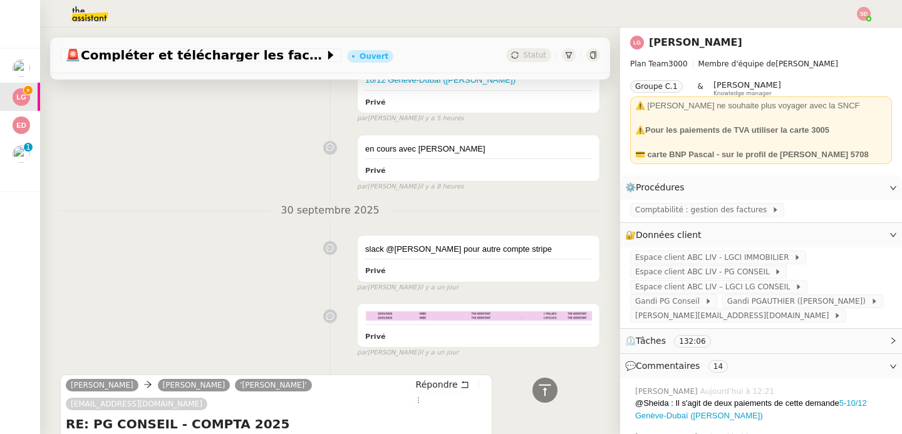
scroll to position [432, 0]
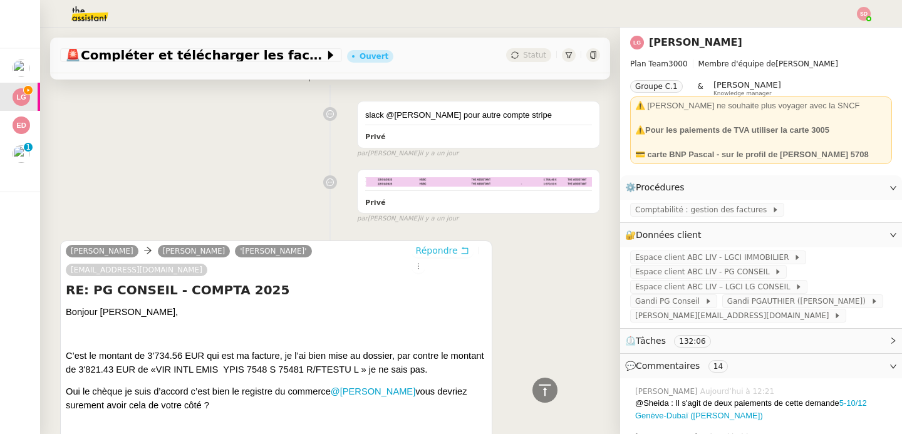
click at [434, 251] on button "Répondre" at bounding box center [443, 251] width 62 height 14
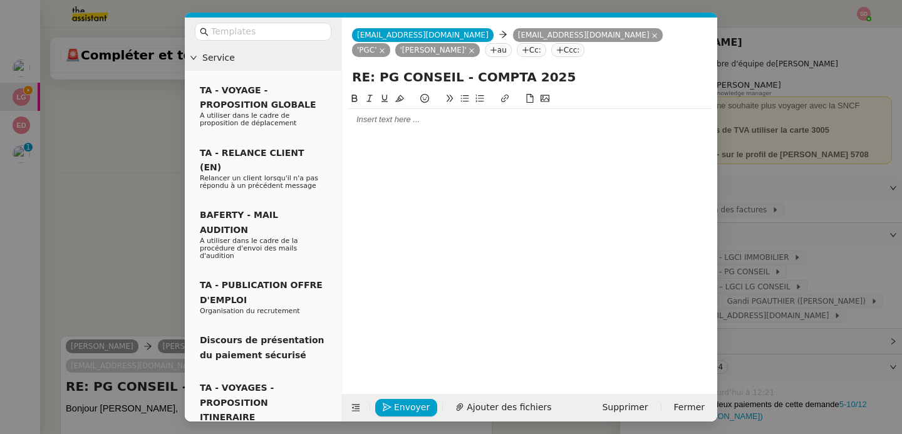
scroll to position [528, 0]
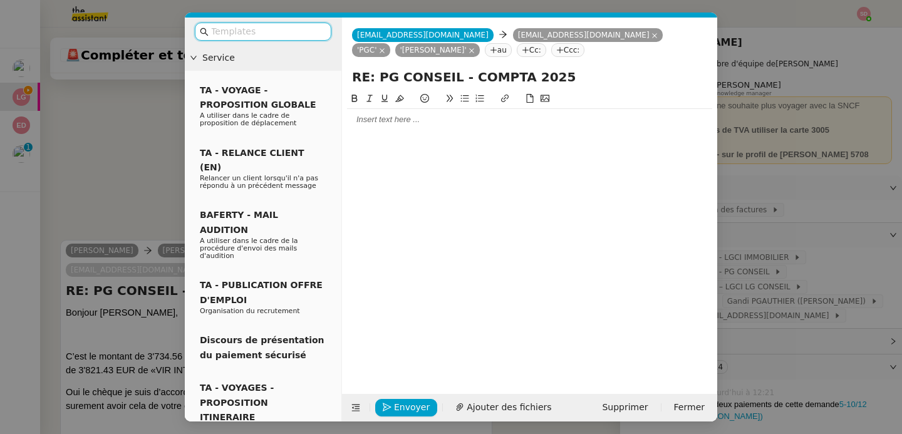
click at [419, 125] on div at bounding box center [529, 119] width 365 height 11
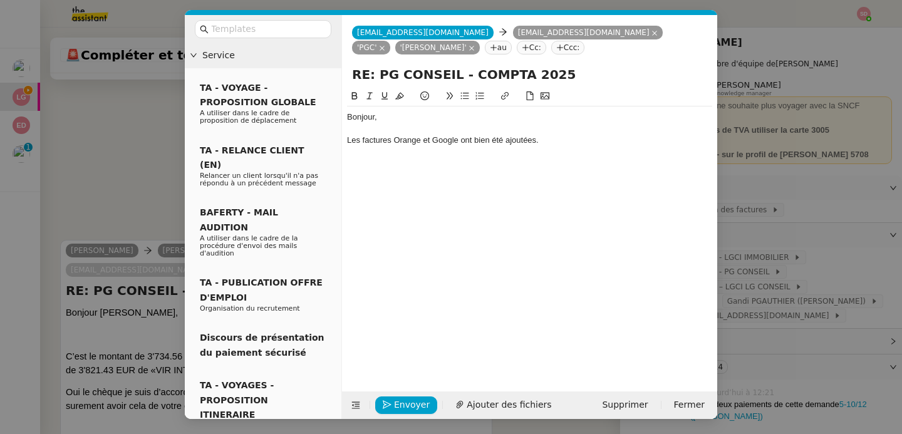
scroll to position [3, 0]
click at [797, 364] on nz-modal-container "Service TA - VOYAGE - PROPOSITION GLOBALE A utiliser dans le cadre de propositi…" at bounding box center [451, 217] width 902 height 434
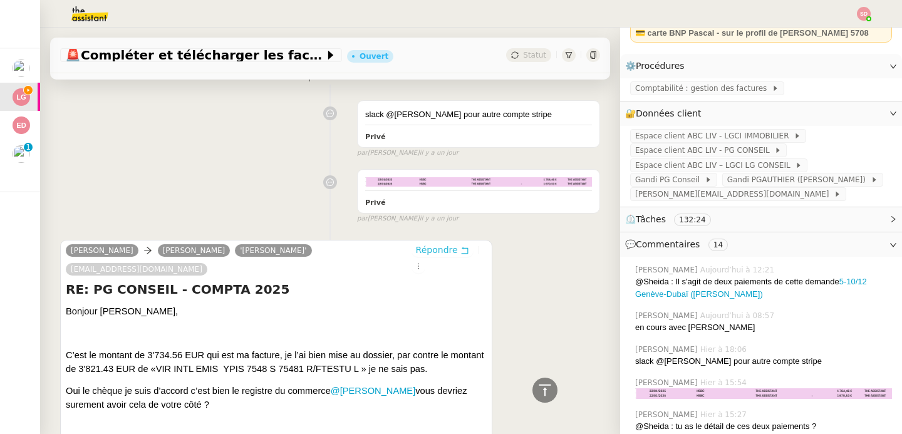
scroll to position [192, 0]
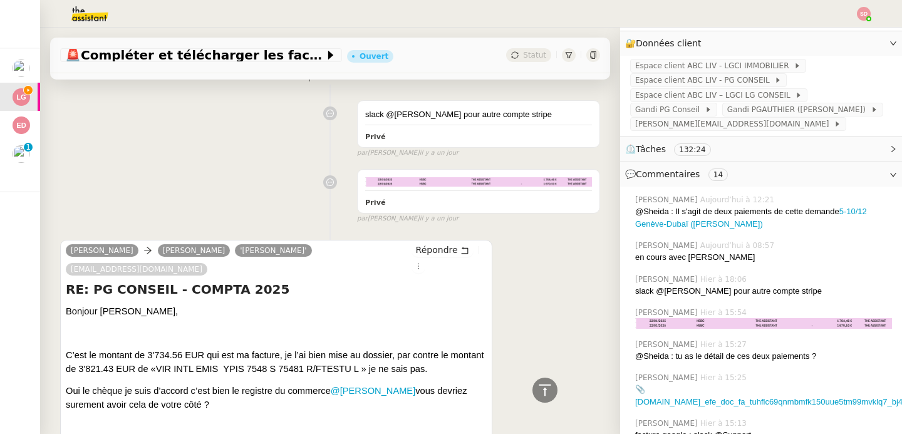
click at [713, 327] on img at bounding box center [764, 323] width 257 height 11
click at [664, 323] on img at bounding box center [764, 323] width 257 height 11
click at [536, 278] on div "Claire Morysse Laurène Gauthier 'Julien Lagniez' baja@theassistant.com Répondre…" at bounding box center [330, 356] width 540 height 254
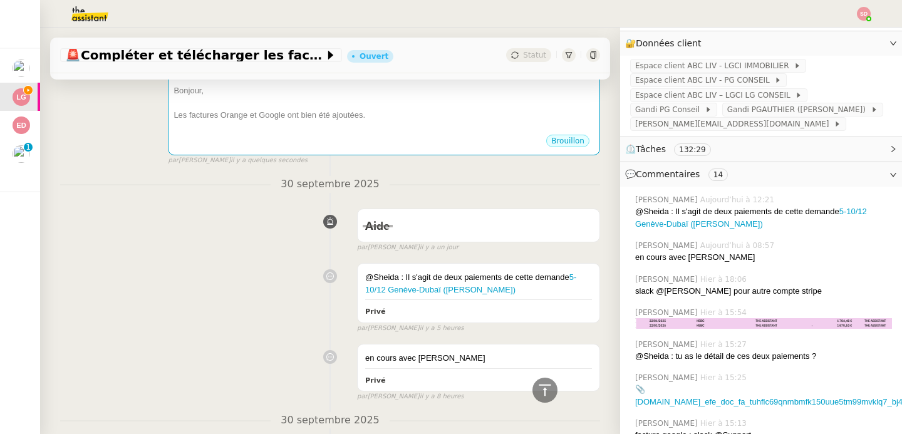
scroll to position [0, 0]
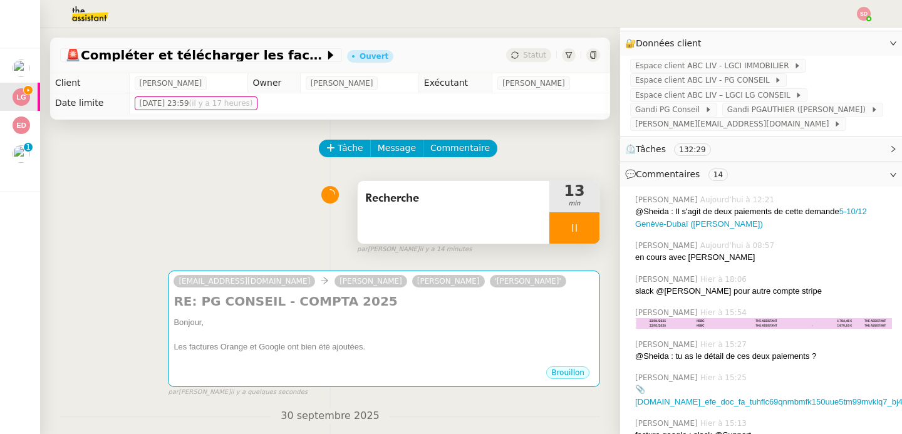
click at [536, 278] on div "baja@theassistant.com Claire Morysse Laurène Gauthier 'Julien Lagniez'" at bounding box center [384, 283] width 421 height 19
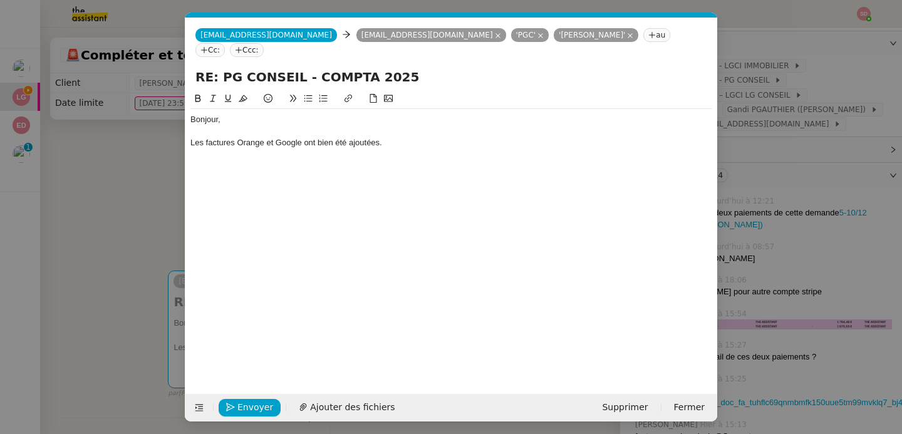
scroll to position [0, 26]
click at [419, 137] on div "Les factures Orange et Google ont bien été ajoutées." at bounding box center [452, 142] width 522 height 11
drag, startPoint x: 364, startPoint y: 142, endPoint x: 521, endPoint y: 140, distance: 157.3
click at [521, 149] on div "Concernant les deux lignes ci-dessous, il s'agit de remboursement" at bounding box center [452, 154] width 522 height 11
click at [391, 94] on icon at bounding box center [388, 98] width 9 height 9
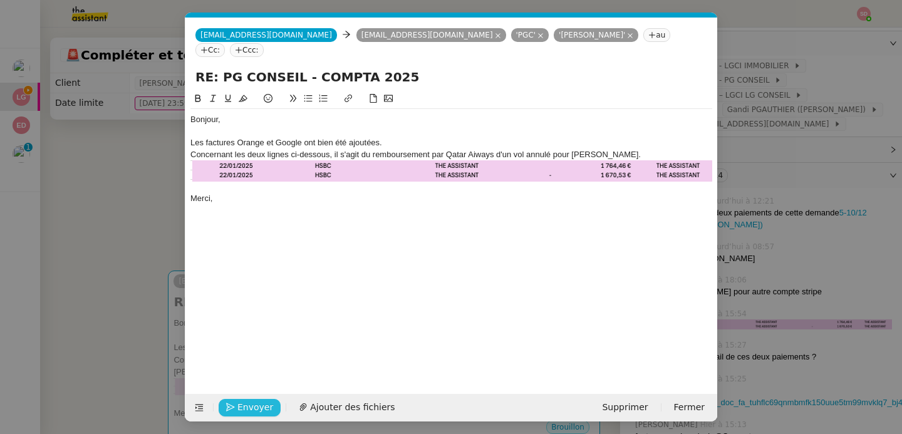
click at [242, 405] on span "Envoyer" at bounding box center [256, 407] width 36 height 14
click at [242, 405] on span "Confirmer l'envoi" at bounding box center [275, 407] width 75 height 14
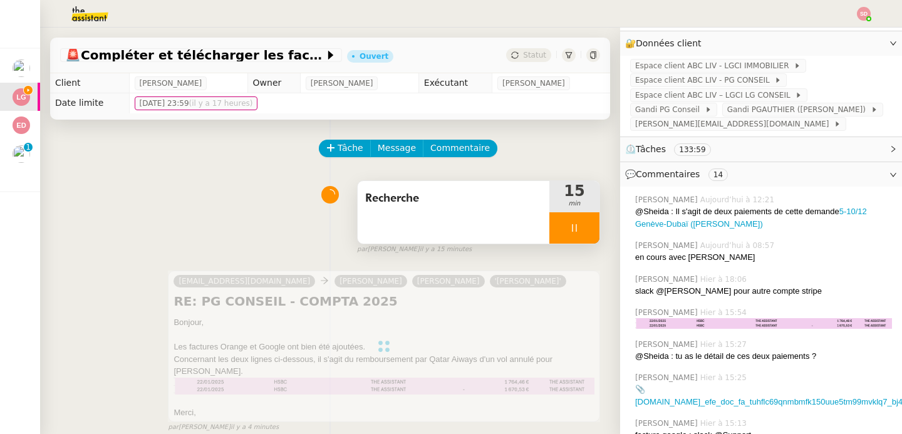
click at [572, 226] on div at bounding box center [575, 227] width 50 height 31
click at [582, 226] on icon at bounding box center [587, 228] width 10 height 10
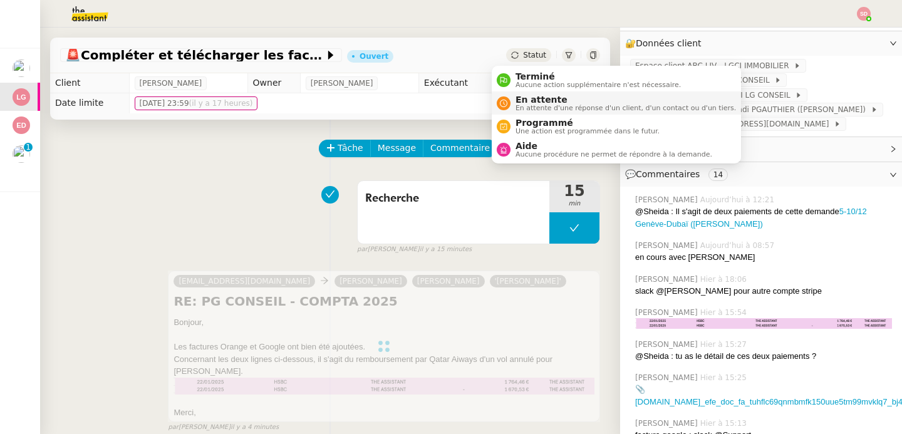
click at [525, 99] on span "En attente" at bounding box center [626, 100] width 221 height 10
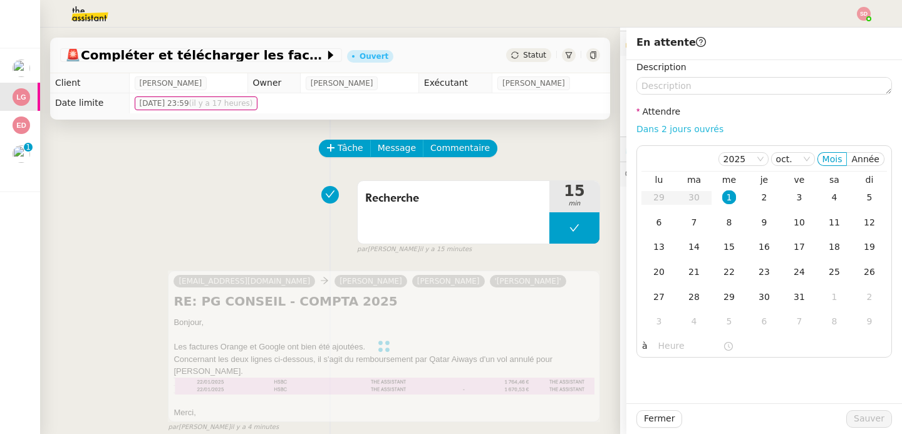
click at [693, 127] on link "Dans 2 jours ouvrés" at bounding box center [680, 129] width 87 height 10
click at [723, 219] on div "8" at bounding box center [730, 223] width 14 height 14
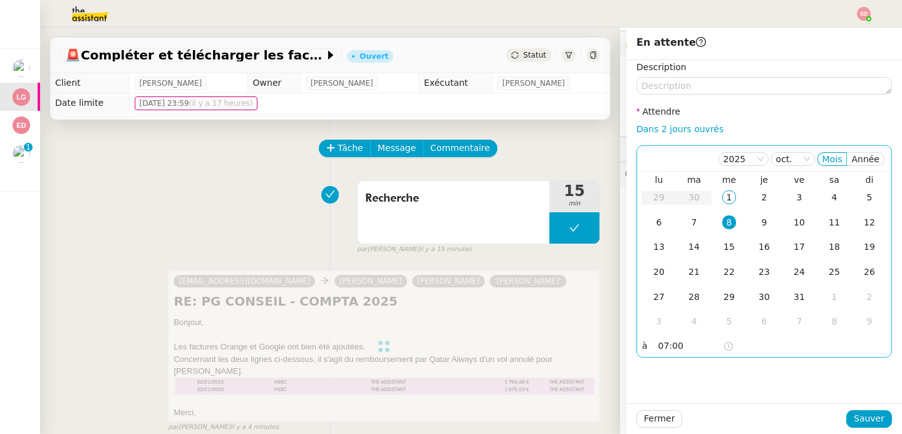
click at [665, 348] on input "07:00" at bounding box center [691, 346] width 65 height 14
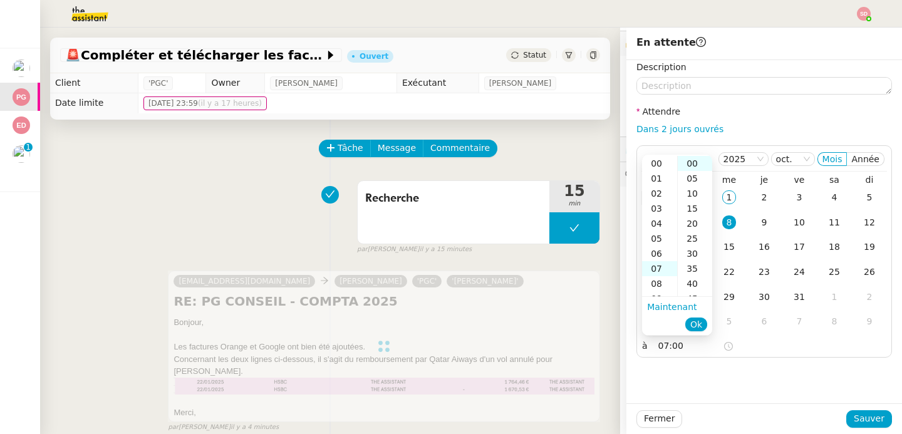
scroll to position [105, 0]
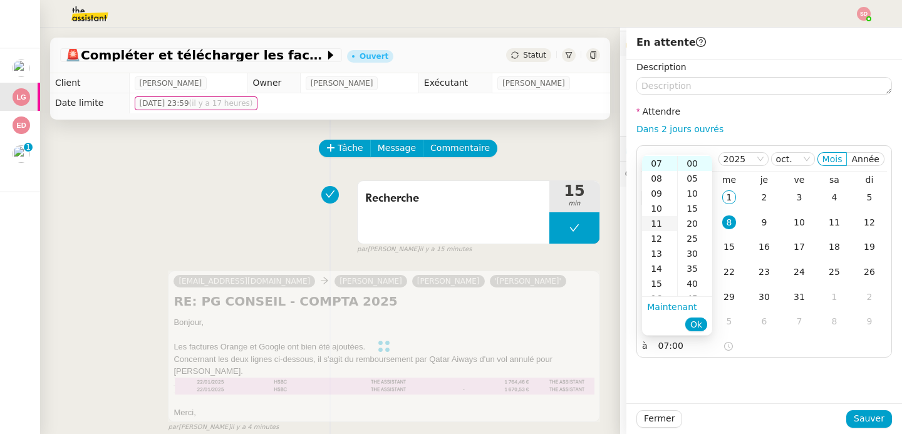
click at [654, 226] on div "11" at bounding box center [659, 223] width 35 height 15
type input "11:00"
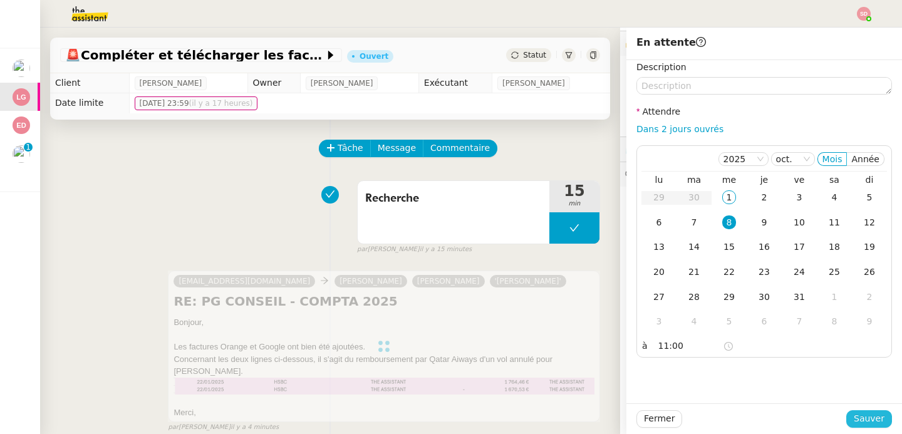
click at [866, 419] on span "Sauver" at bounding box center [869, 419] width 31 height 14
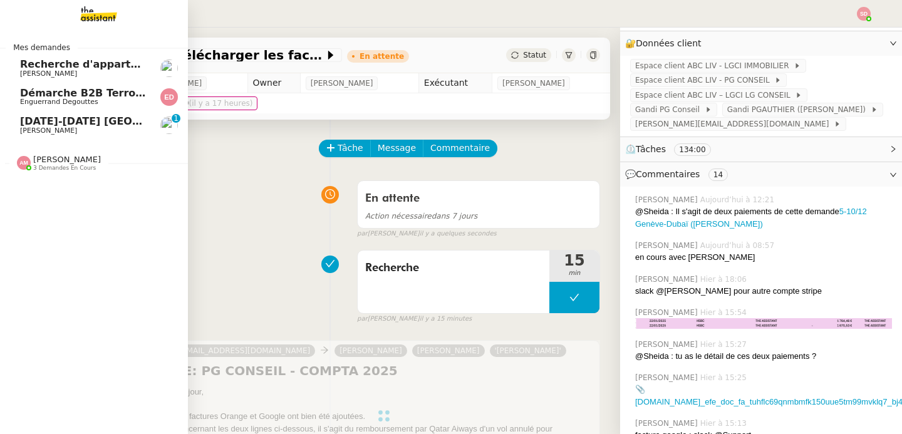
click at [20, 126] on span "25-28 sept Circuit Zandvoort" at bounding box center [120, 121] width 201 height 12
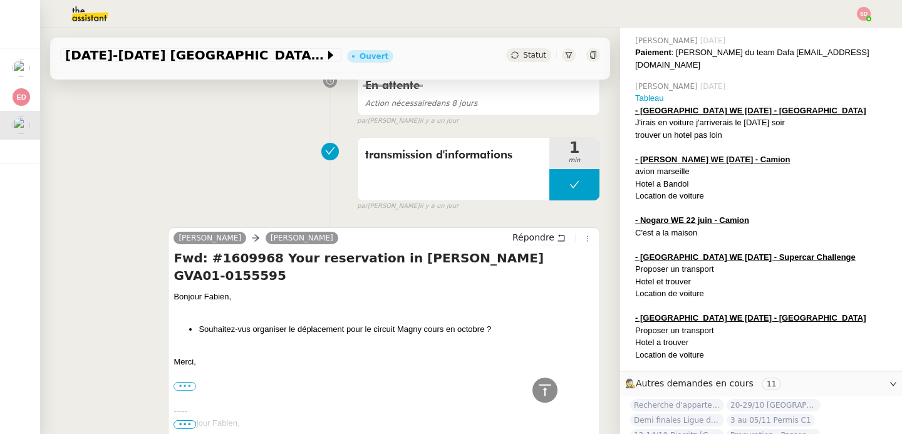
scroll to position [155, 0]
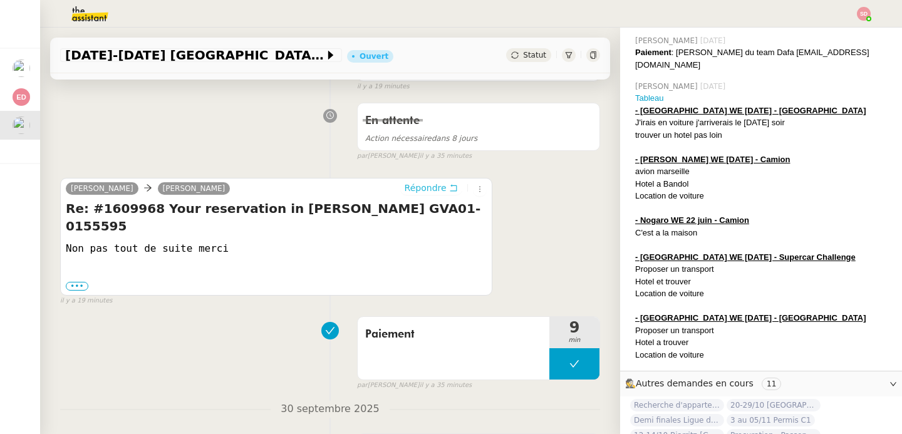
click at [420, 193] on span "Répondre" at bounding box center [426, 188] width 42 height 13
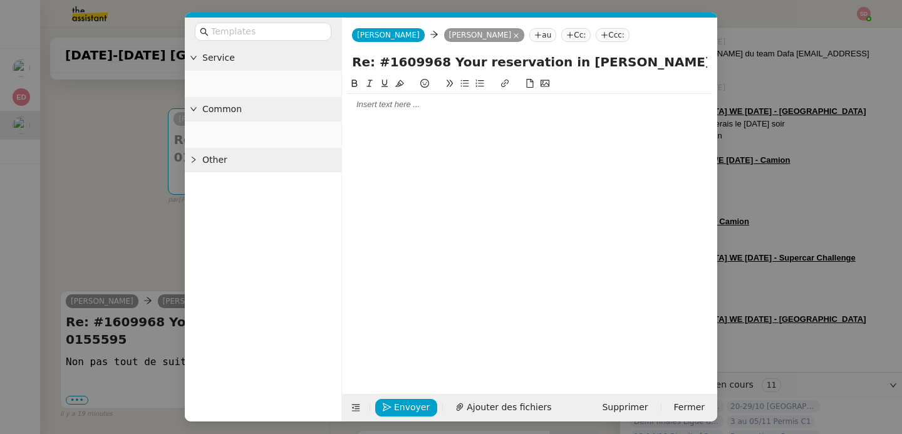
scroll to position [704, 0]
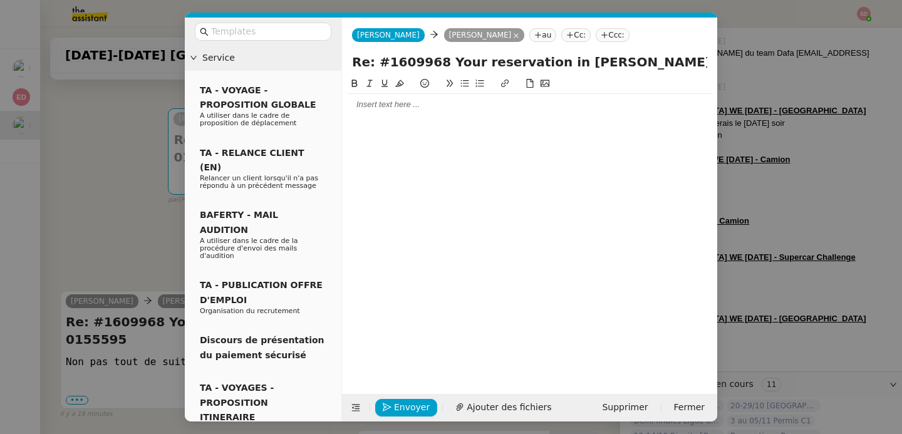
click at [286, 42] on div at bounding box center [263, 32] width 157 height 28
click at [288, 38] on input "text" at bounding box center [267, 31] width 113 height 14
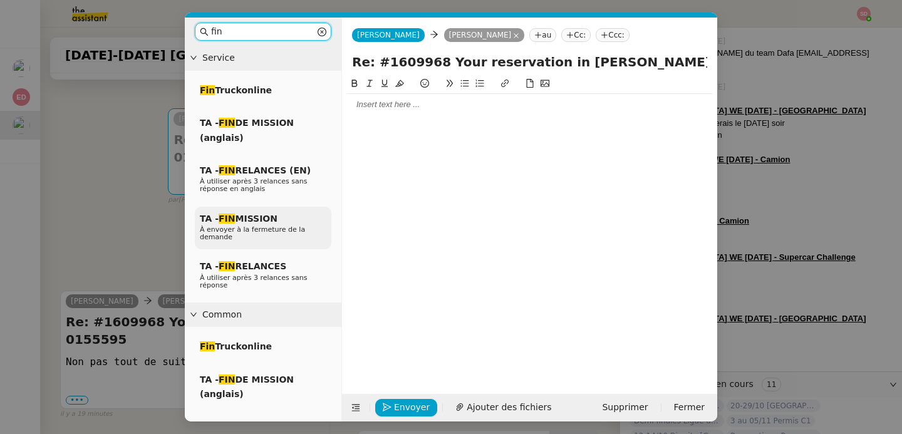
type input "fin"
click at [271, 222] on span "TA - FIN MISSION" at bounding box center [239, 219] width 78 height 10
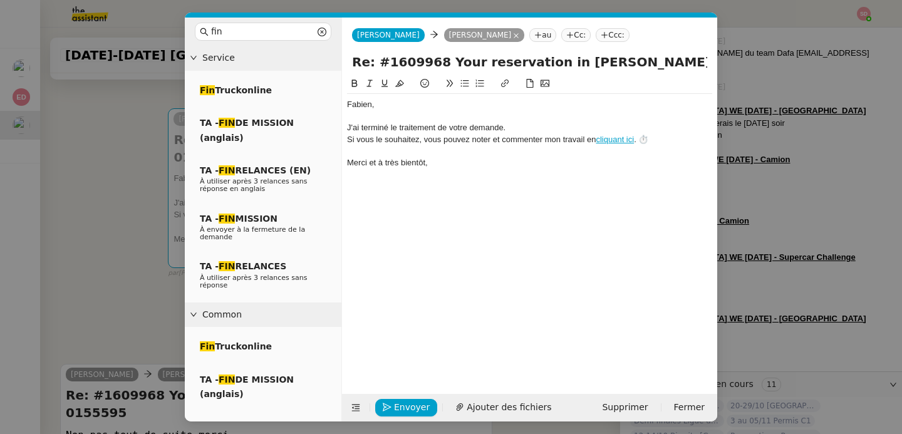
click at [418, 119] on div at bounding box center [529, 116] width 365 height 11
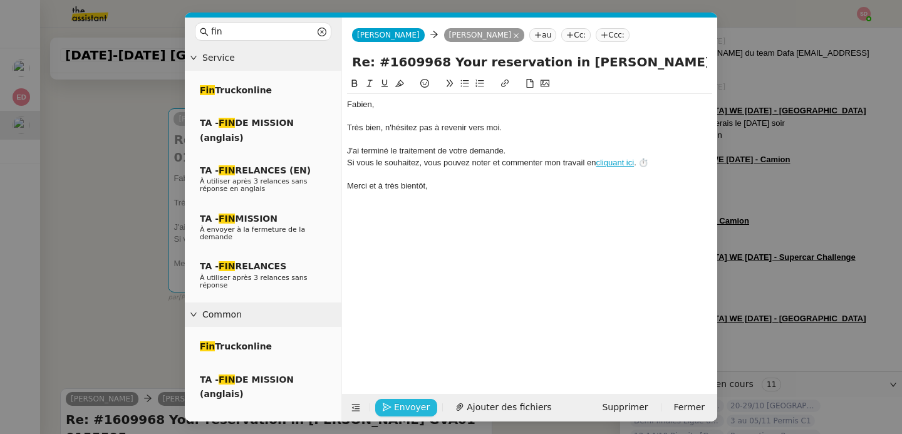
click at [411, 410] on span "Envoyer" at bounding box center [412, 407] width 36 height 14
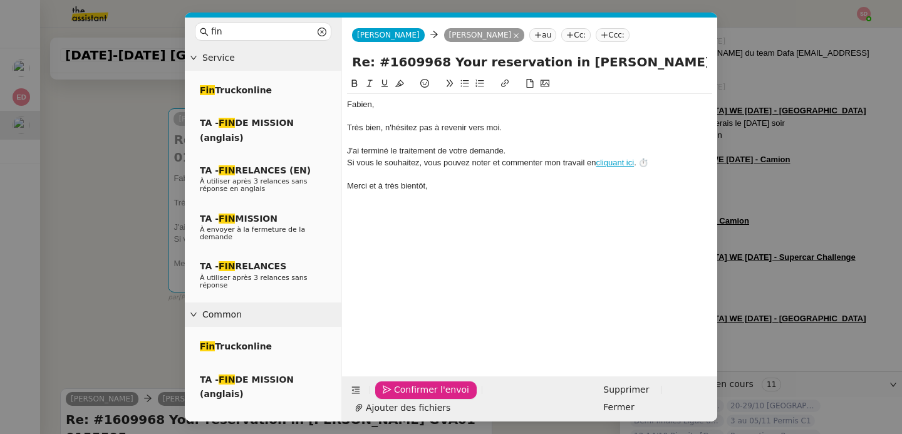
click at [411, 397] on span "Confirmer l'envoi" at bounding box center [431, 390] width 75 height 14
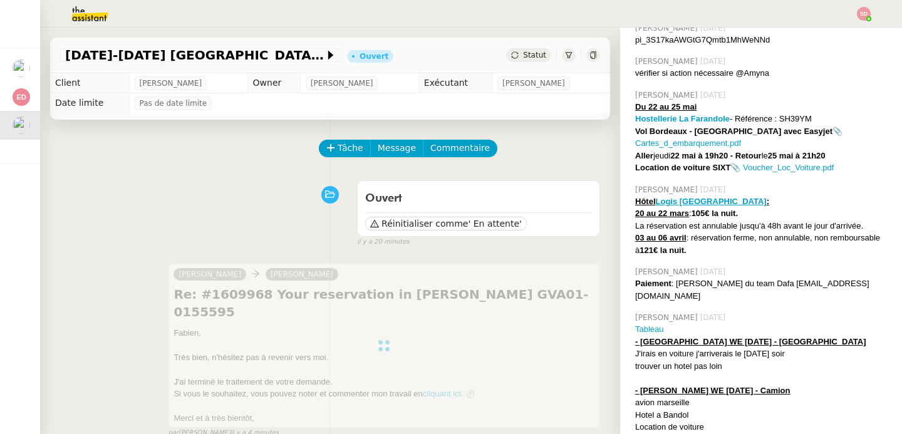
scroll to position [117, 0]
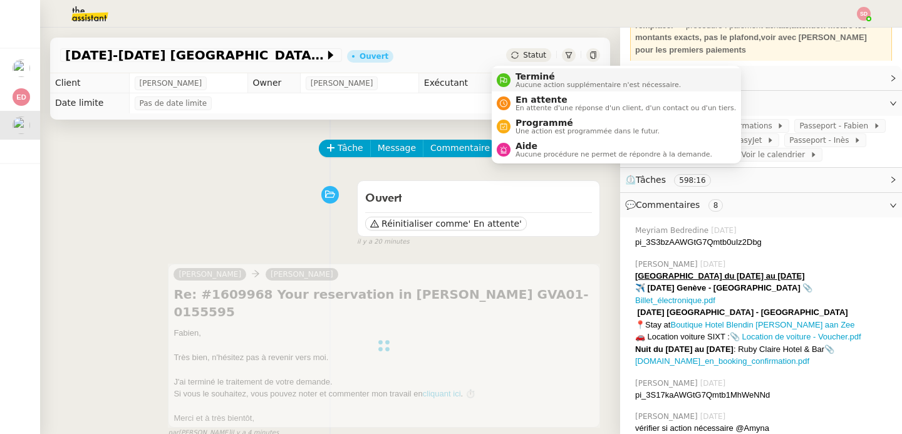
click at [513, 80] on div "Terminé Aucune action supplémentaire n'est nécessaire." at bounding box center [596, 79] width 170 height 17
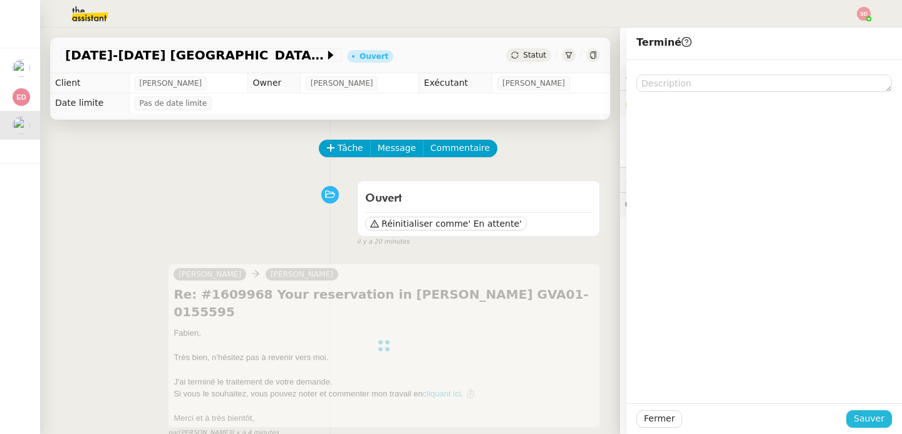
click at [857, 427] on button "Sauver" at bounding box center [870, 420] width 46 height 18
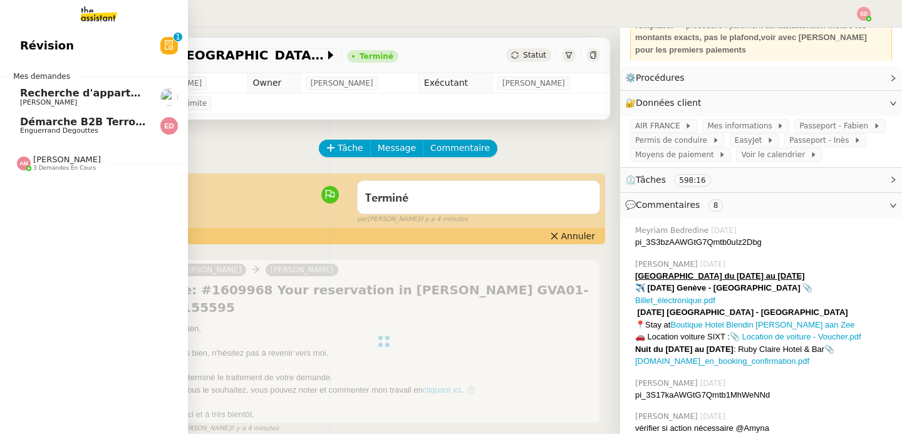
click at [23, 170] on div at bounding box center [24, 164] width 14 height 14
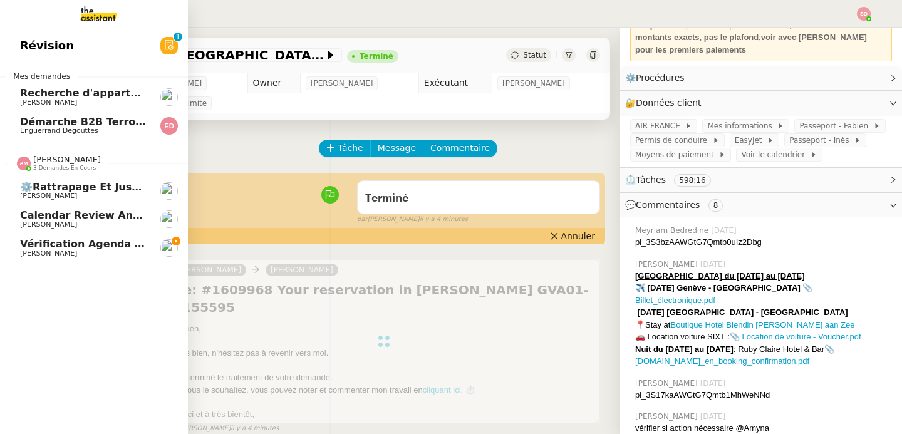
click at [23, 170] on div at bounding box center [24, 164] width 14 height 14
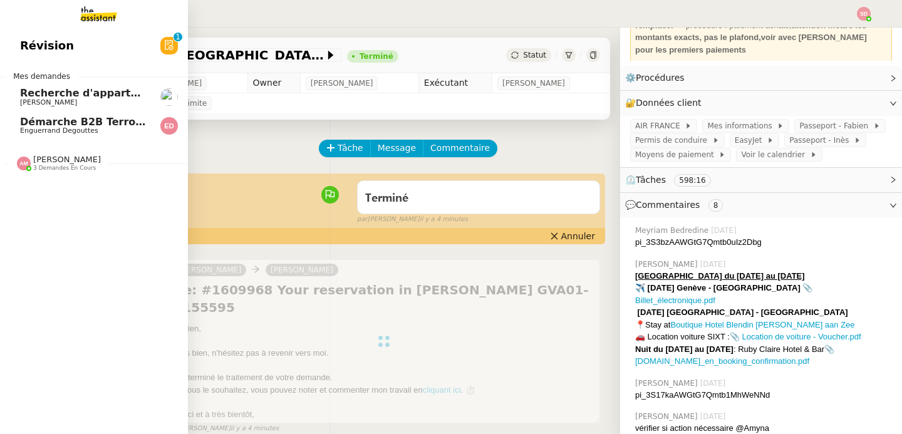
click at [65, 122] on span "Démarche B2B Terroir d'Eugénie" at bounding box center [111, 122] width 183 height 12
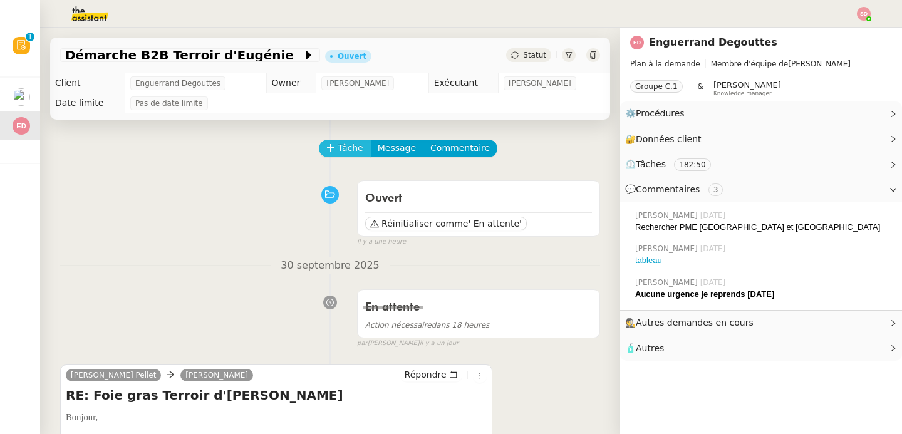
click at [340, 146] on span "Tâche" at bounding box center [351, 148] width 26 height 14
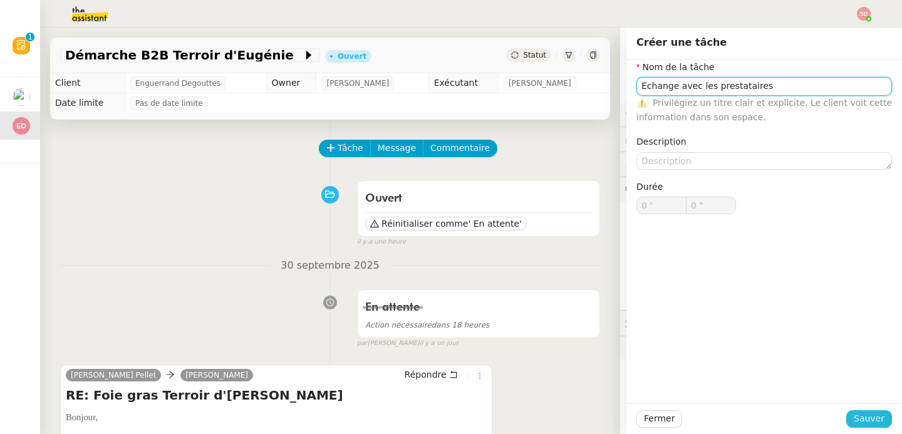
type input "Echange avec les prestataires"
click at [866, 422] on span "Sauver" at bounding box center [869, 419] width 31 height 14
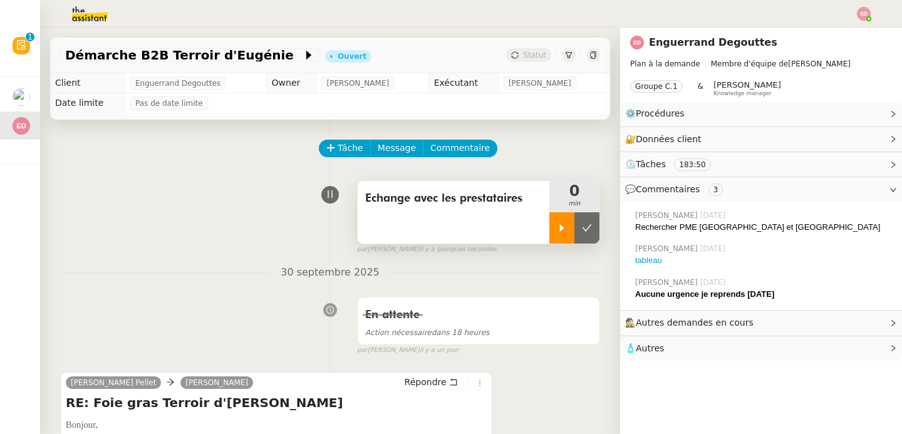
click at [557, 231] on icon at bounding box center [562, 228] width 10 height 10
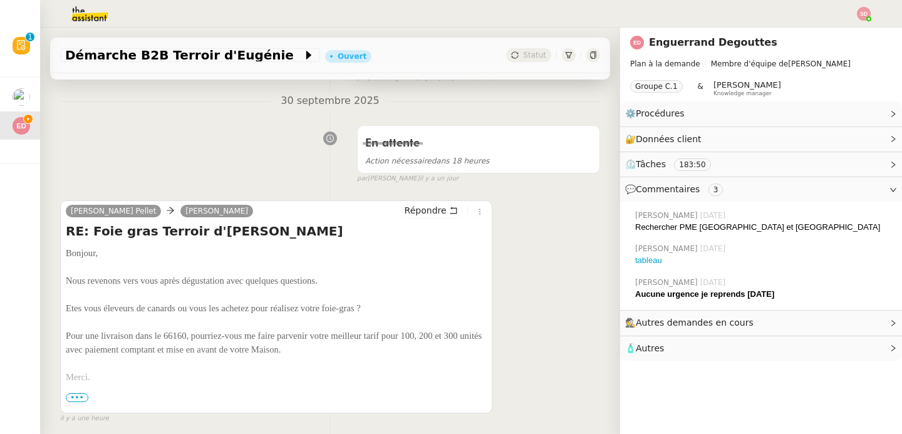
scroll to position [188, 0]
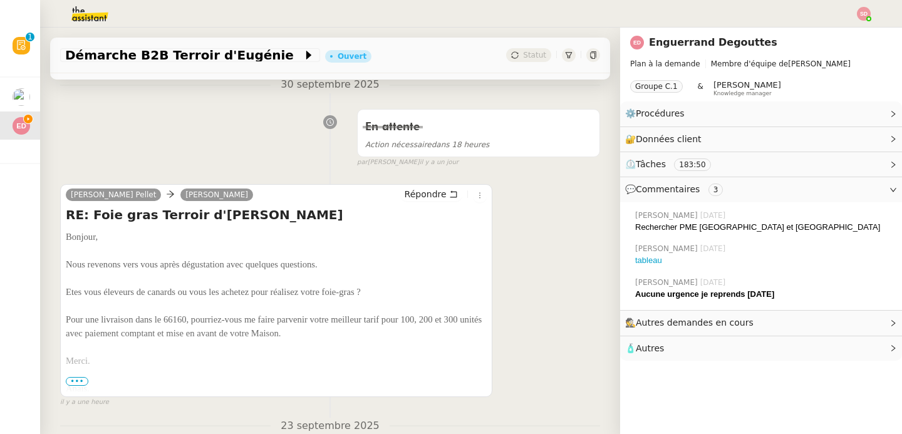
drag, startPoint x: 388, startPoint y: 332, endPoint x: 62, endPoint y: 295, distance: 328.0
click at [62, 295] on div "Anaïs Garde Pellet camille Répondre RE: Foie gras Terroir d'Eugénie Bonjour, No…" at bounding box center [276, 290] width 432 height 213
copy div "Etes vous éleveurs de canards ou vous les achetez pour réalisez votre foie-gras…"
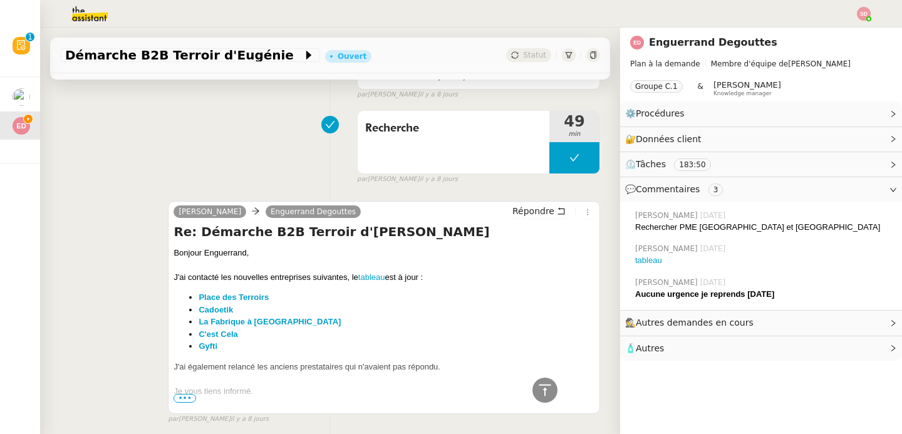
scroll to position [679, 0]
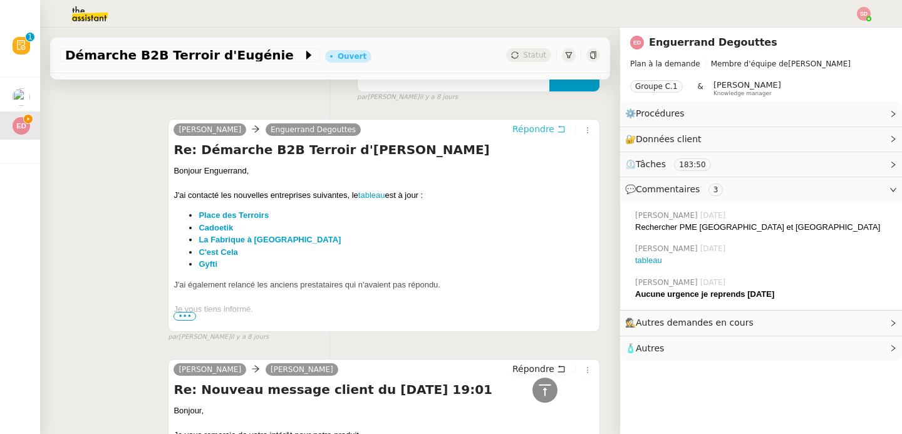
click at [557, 133] on icon at bounding box center [561, 129] width 9 height 9
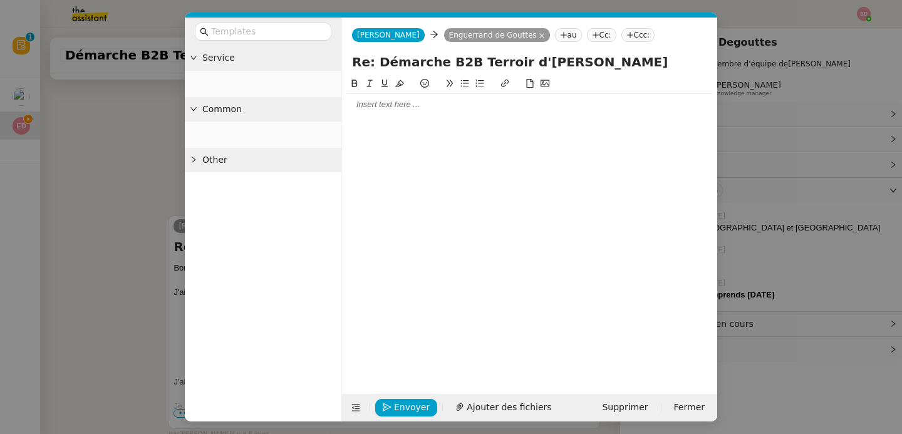
scroll to position [775, 0]
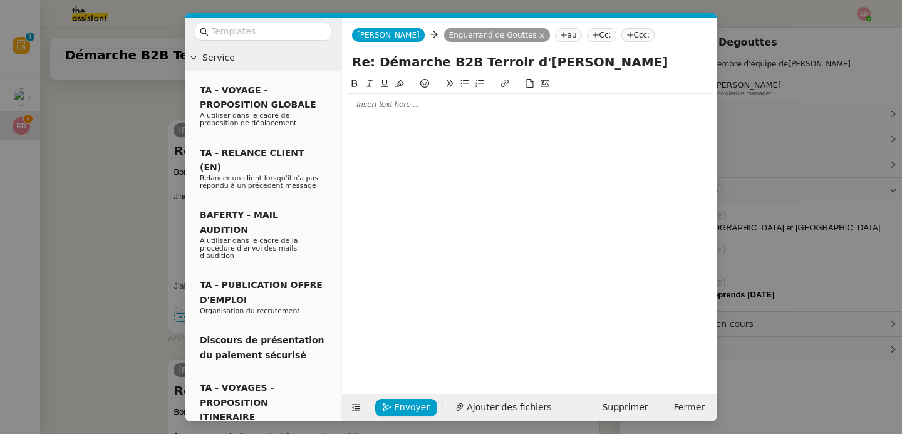
click at [437, 113] on div at bounding box center [529, 104] width 365 height 21
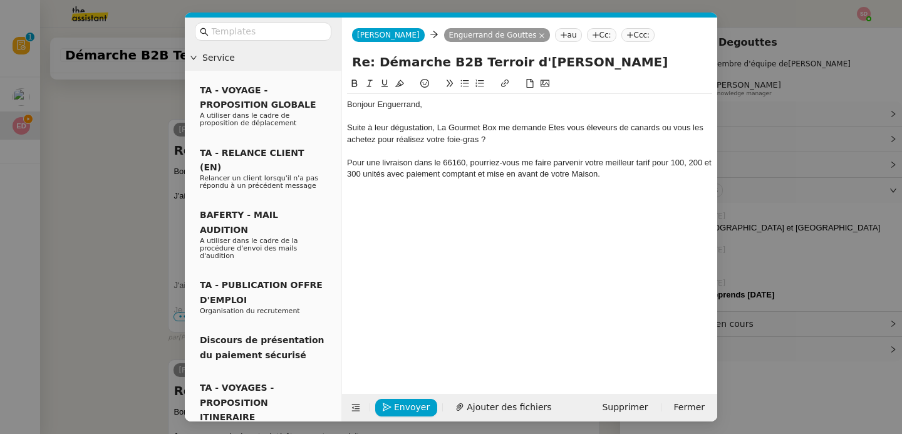
scroll to position [861, 0]
click at [557, 130] on div "Suite à leur dégustation, La Gourmet Box me demande Etes vous éleveurs de canar…" at bounding box center [529, 133] width 365 height 23
click at [577, 128] on div "Suite à leur dégustation, La Gourmet Box me demande si vous éleveurs de canards…" at bounding box center [529, 133] width 365 height 23
click at [681, 128] on div "Suite à leur dégustation, La Gourmet Box me demande si vous êtes éleveurs de ca…" at bounding box center [529, 133] width 365 height 23
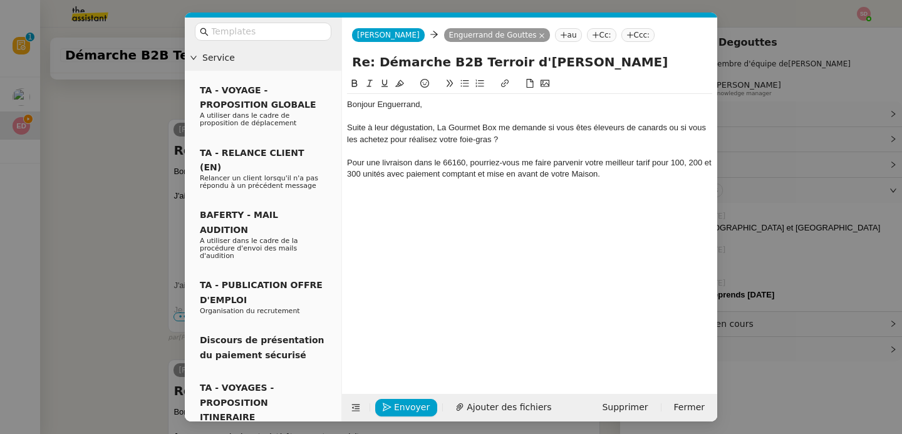
click at [514, 145] on div at bounding box center [529, 150] width 365 height 11
click at [353, 162] on div "Pour une livraison dans le 66160, pourriez-vous me faire parvenir votre meilleu…" at bounding box center [529, 168] width 365 height 23
click at [347, 162] on div "Pour une livraison dans le 66160, pourriez-vous me faire parvenir votre meilleu…" at bounding box center [529, 168] width 365 height 23
drag, startPoint x: 620, startPoint y: 165, endPoint x: 443, endPoint y: 174, distance: 177.0
click at [443, 174] on div "Aussi, elle souhaiterait votre meilleur tarif pour une livraison dans le 66160,…" at bounding box center [529, 174] width 365 height 34
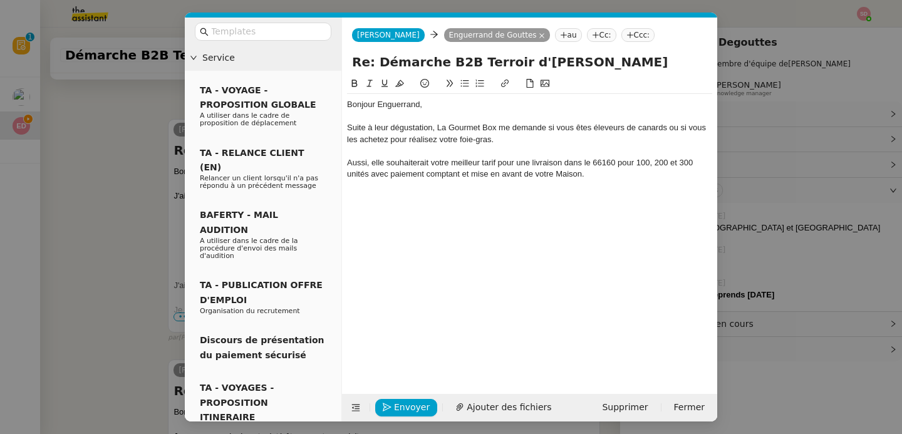
click at [610, 178] on div "Aussi, elle souhaiterait votre meilleur tarif pour une livraison dans le 66160 …" at bounding box center [529, 168] width 365 height 23
click at [354, 409] on icon at bounding box center [356, 408] width 9 height 9
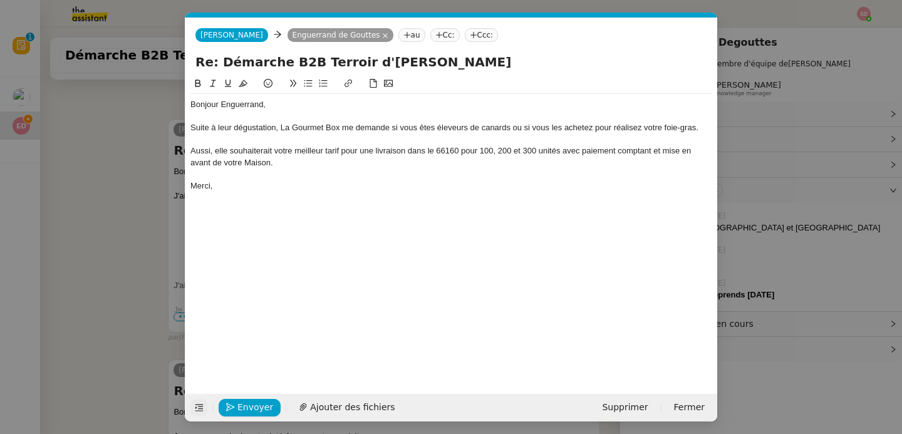
click at [641, 131] on div "Suite à leur dégustation, La Gourmet Box me demande si vous êtes éleveurs de ca…" at bounding box center [452, 127] width 522 height 11
click at [533, 201] on div "Bonjour Enguerrand, Suite à leur dégustation, La Gourmet Box me demande si vous…" at bounding box center [452, 225] width 522 height 298
click at [681, 131] on div "Suite à leur dégustation, La Gourmet Box me demande si vous êtes éleveurs de ca…" at bounding box center [452, 127] width 522 height 11
click at [342, 192] on div "Bonjour Enguerrand, Suite à leur dégustation, La Gourmet Box me demande si vous…" at bounding box center [452, 145] width 522 height 103
click at [471, 151] on div "Aussi, elle souhaiterait votre meilleur tarif pour une livraison dans le 66160 …" at bounding box center [452, 156] width 522 height 23
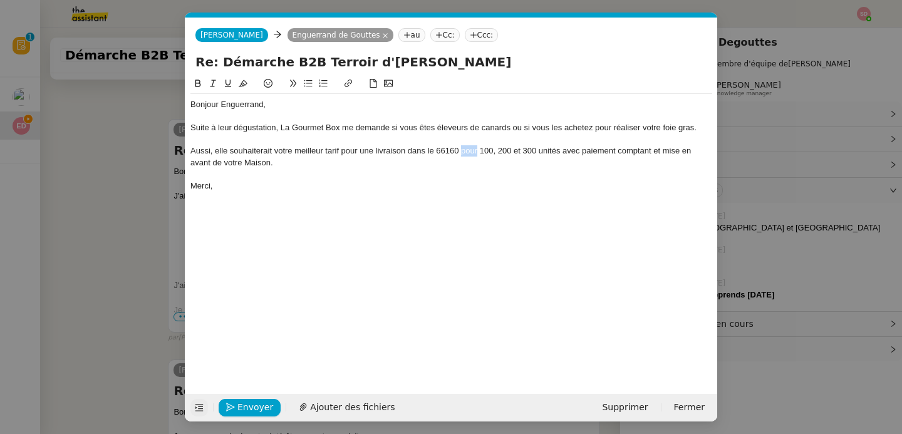
click at [471, 151] on div "Aussi, elle souhaiterait votre meilleur tarif pour une livraison dans le 66160 …" at bounding box center [452, 156] width 522 height 23
click at [233, 399] on button "Envoyer" at bounding box center [250, 408] width 62 height 18
click at [233, 399] on button "Confirmer l'envoi" at bounding box center [270, 408] width 102 height 18
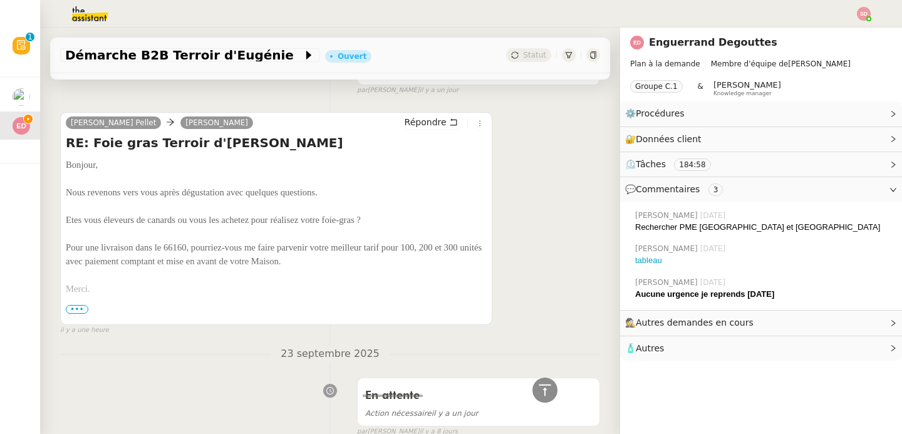
scroll to position [0, 0]
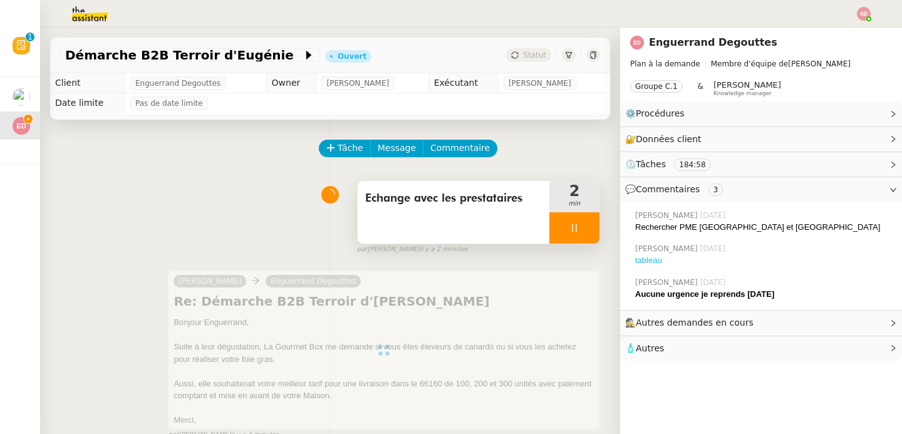
click at [644, 259] on link "tableau" at bounding box center [649, 260] width 27 height 9
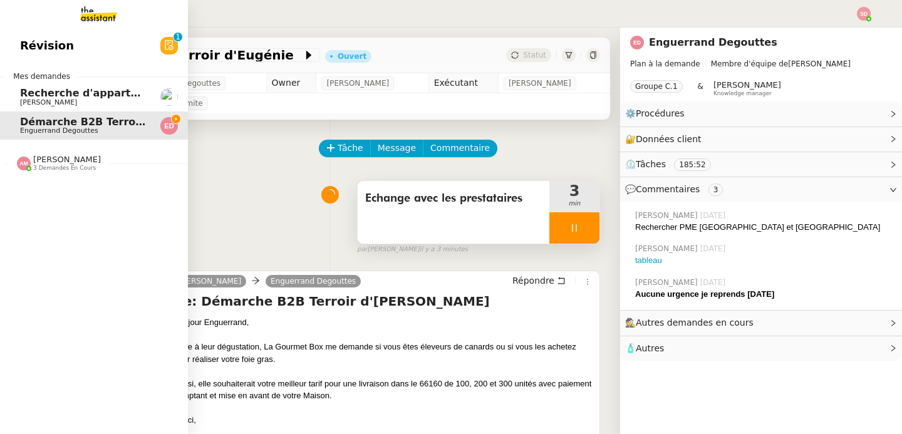
click at [23, 163] on img at bounding box center [24, 164] width 14 height 14
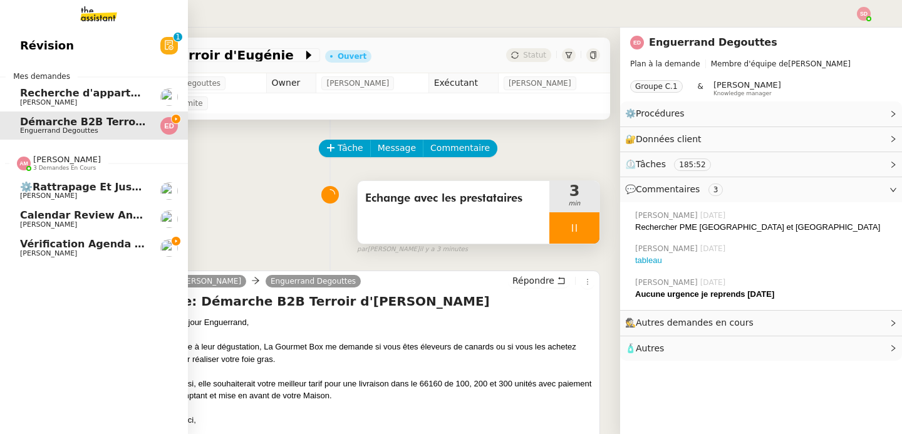
click at [23, 163] on img at bounding box center [24, 164] width 14 height 14
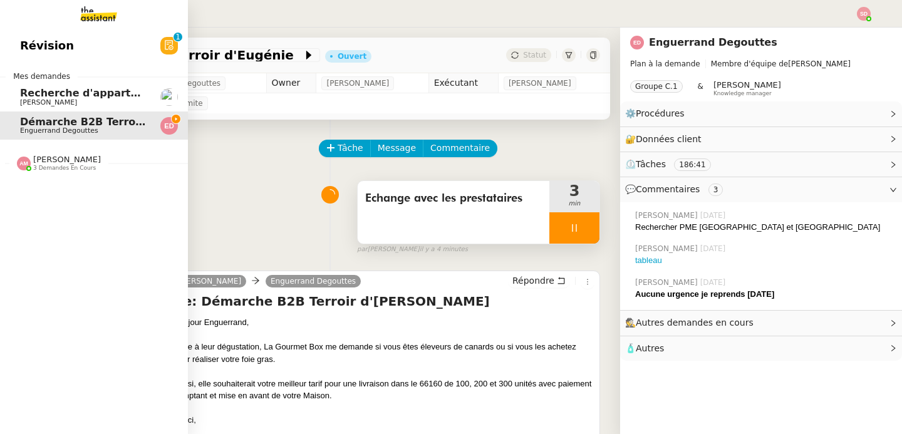
click at [17, 160] on img at bounding box center [24, 164] width 14 height 14
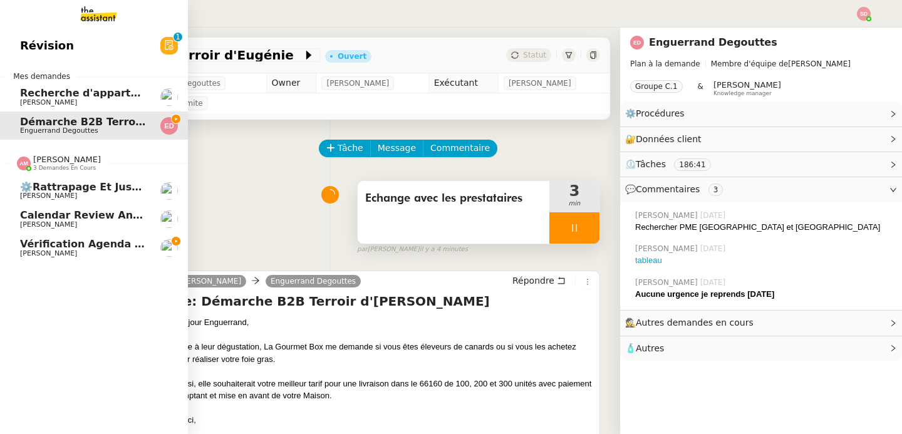
click at [17, 160] on img at bounding box center [24, 164] width 14 height 14
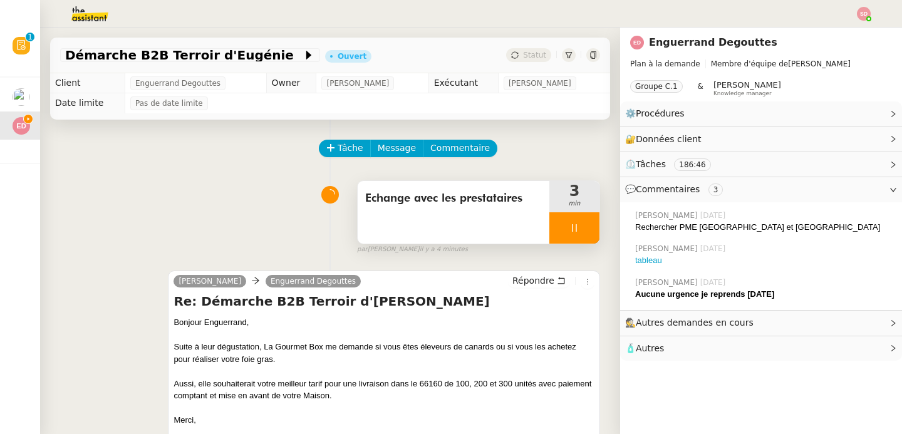
click at [570, 224] on div at bounding box center [575, 227] width 50 height 31
click at [582, 224] on icon at bounding box center [587, 228] width 10 height 10
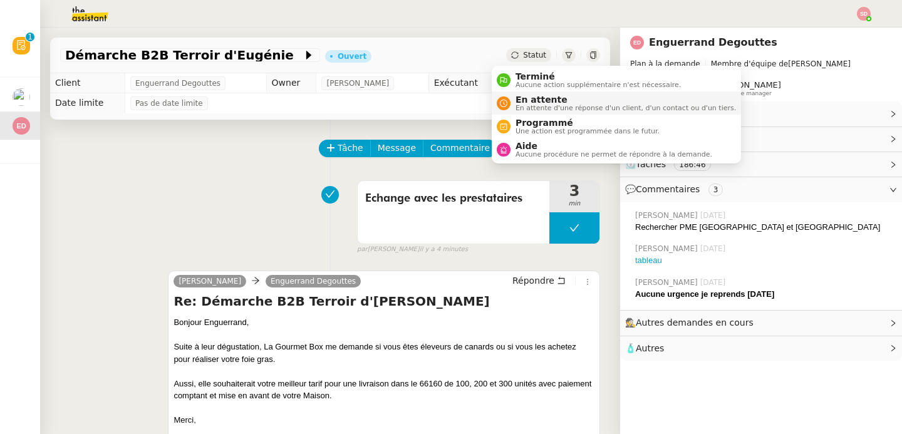
click at [518, 96] on span "En attente" at bounding box center [626, 100] width 221 height 10
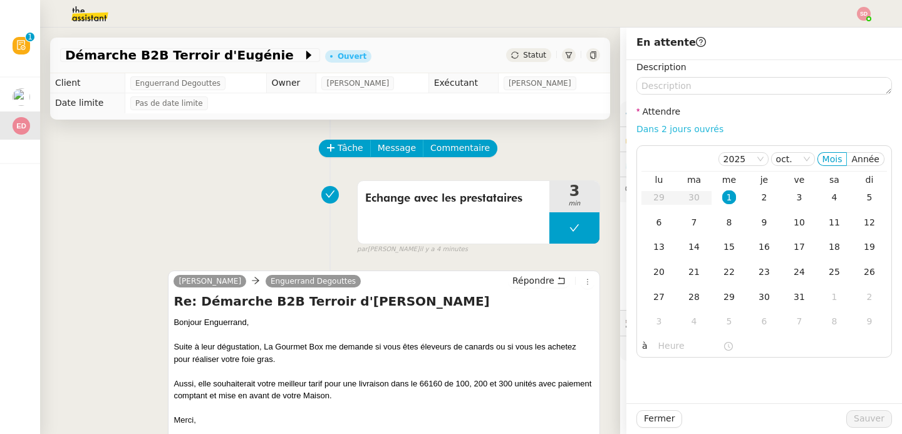
click at [688, 125] on link "Dans 2 jours ouvrés" at bounding box center [680, 129] width 87 height 10
click at [688, 221] on div "7" at bounding box center [695, 223] width 14 height 14
click at [659, 342] on input "07:00" at bounding box center [691, 346] width 65 height 14
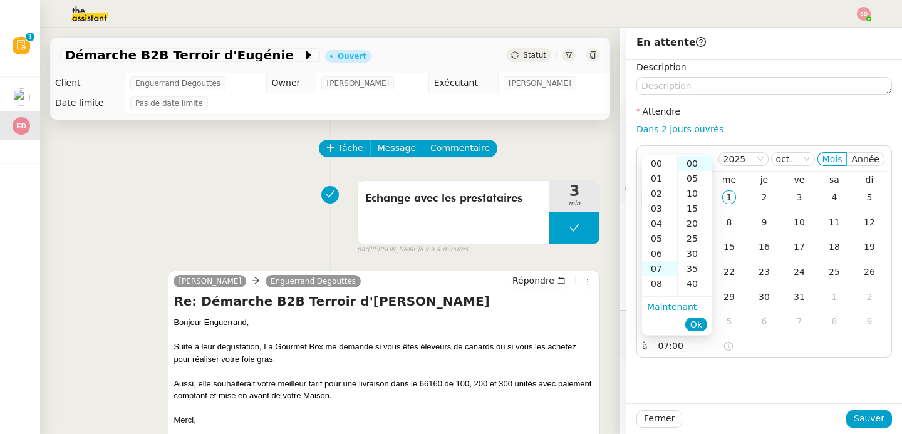
scroll to position [105, 0]
click at [657, 221] on div "11" at bounding box center [659, 223] width 35 height 15
type input "11:00"
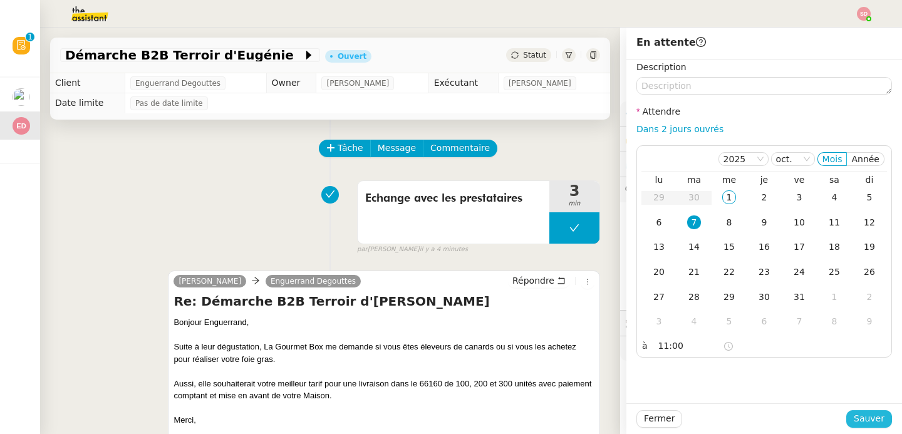
click at [860, 414] on span "Sauver" at bounding box center [869, 419] width 31 height 14
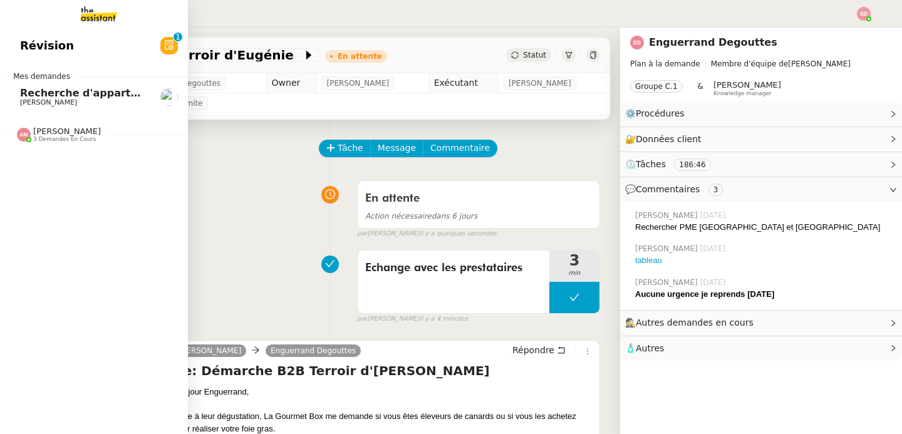
click at [34, 101] on span "Fabien Bornancin" at bounding box center [48, 102] width 57 height 8
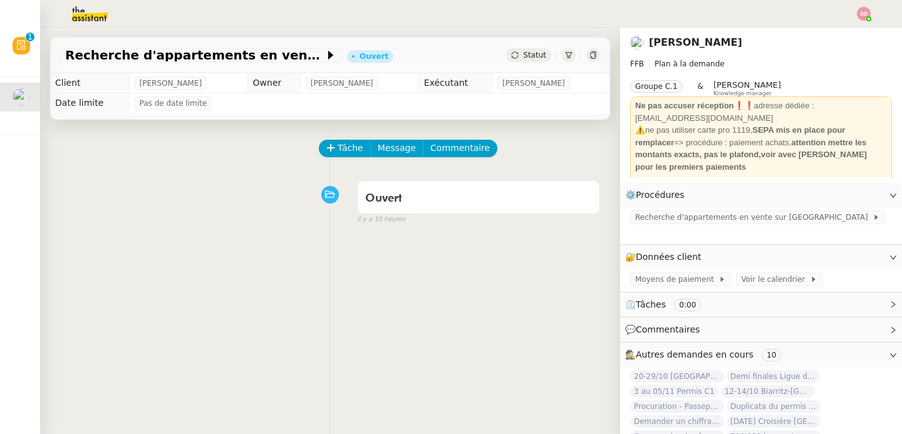
click at [241, 182] on div "Ouvert false il y a 10 heures" at bounding box center [330, 200] width 540 height 50
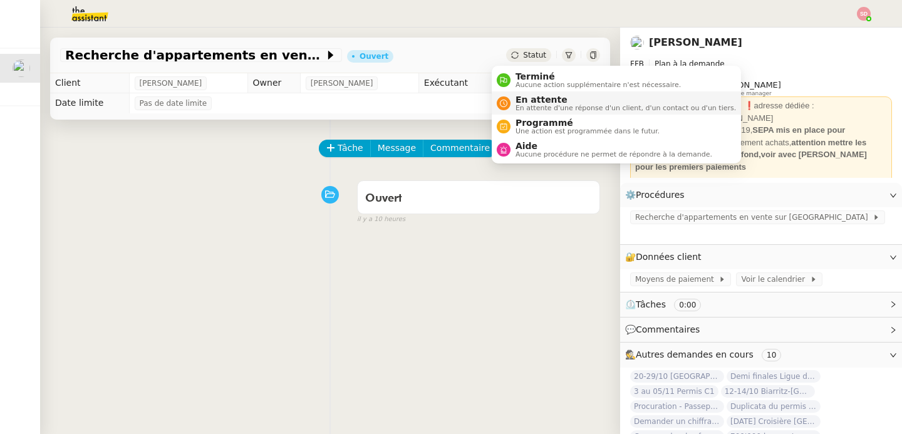
click at [527, 108] on span "En attente d'une réponse d'un client, d'un contact ou d'un tiers." at bounding box center [626, 108] width 221 height 7
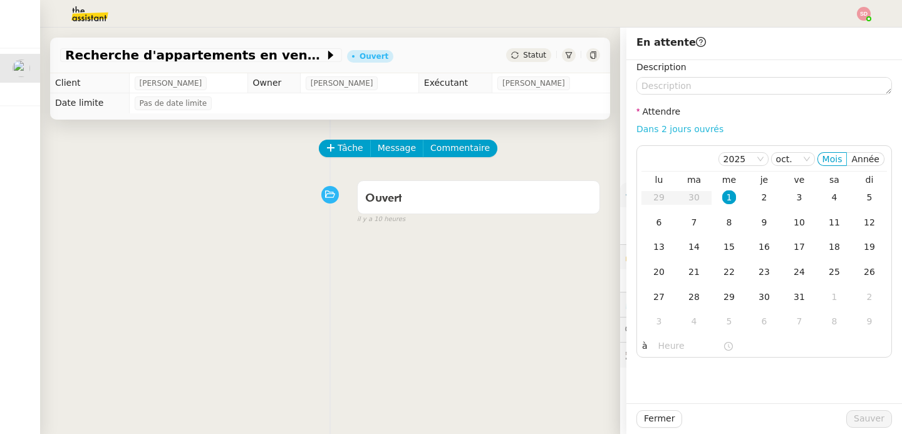
click at [656, 130] on link "Dans 2 jours ouvrés" at bounding box center [680, 129] width 87 height 10
type input "07:00"
click at [758, 199] on div "2" at bounding box center [765, 198] width 14 height 14
click at [861, 418] on span "Sauver" at bounding box center [869, 419] width 31 height 14
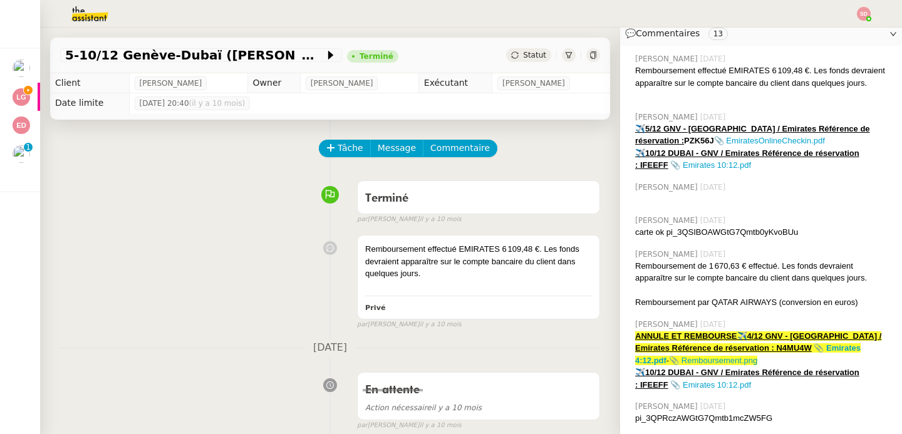
scroll to position [299, 0]
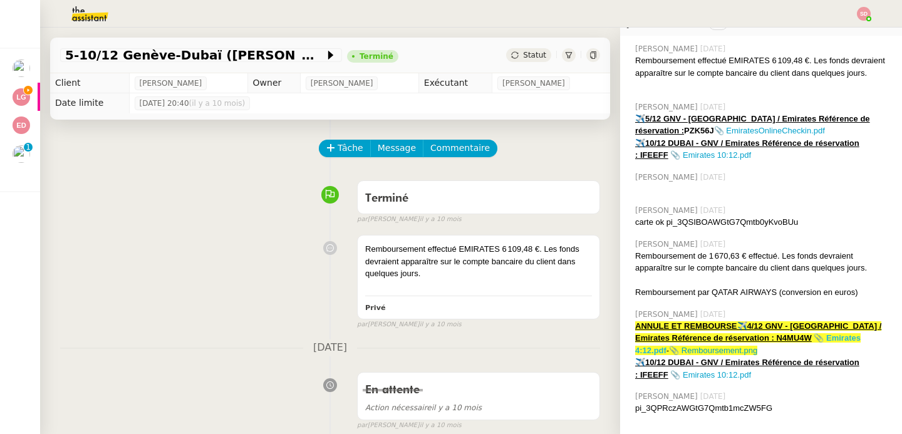
click at [833, 340] on strong "📎 Emirates 4:12.pdf" at bounding box center [749, 344] width 226 height 22
click at [682, 352] on link "📎 Remboursement.png" at bounding box center [713, 350] width 88 height 9
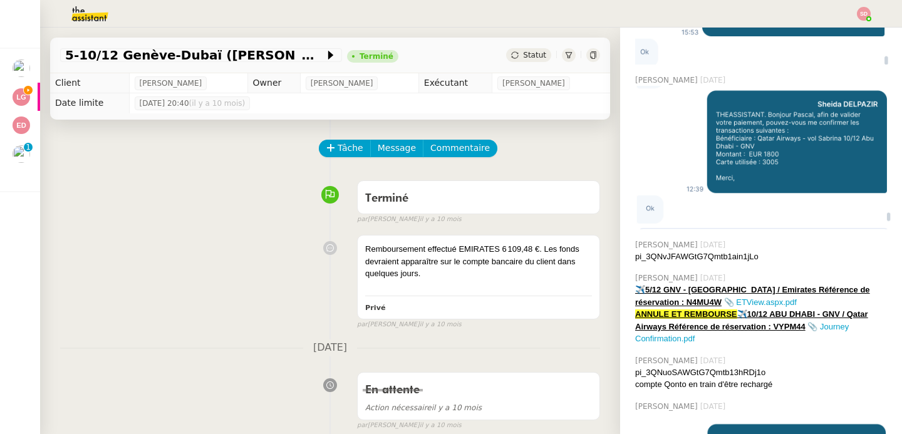
scroll to position [839, 0]
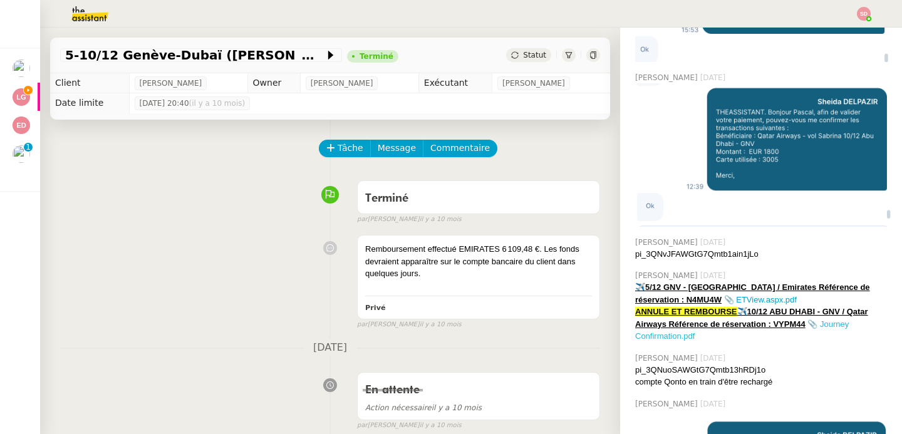
click at [820, 320] on link "📎 Journey Confirmation.pdf" at bounding box center [743, 331] width 214 height 22
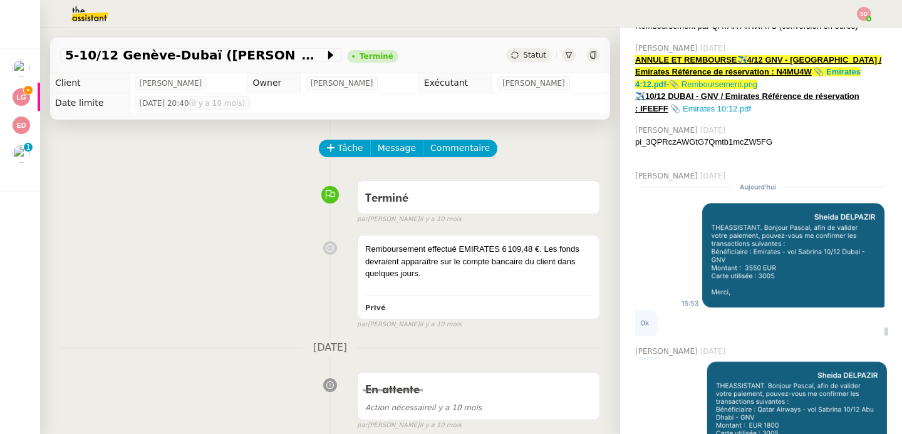
scroll to position [564, 0]
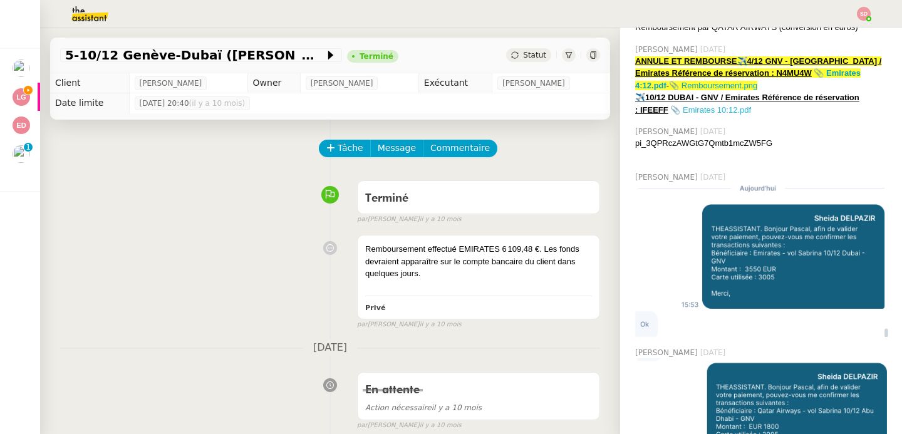
click at [687, 110] on link "📎 Emirates 10:12.pdf" at bounding box center [711, 109] width 81 height 9
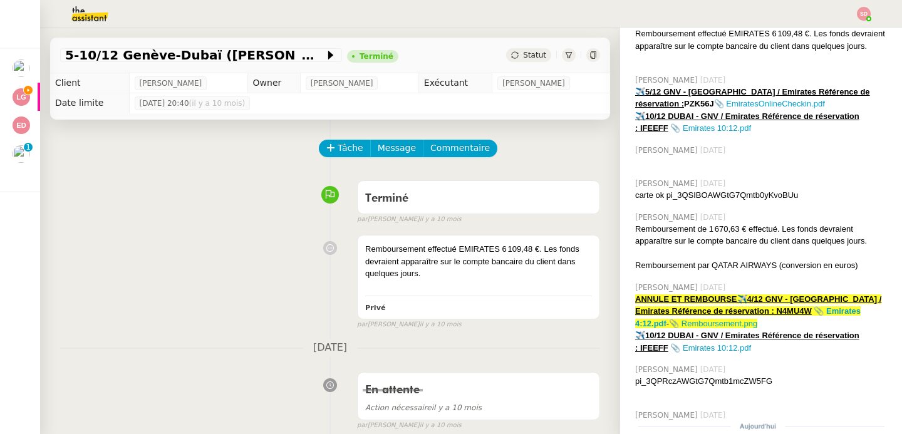
scroll to position [328, 0]
